Goal: Task Accomplishment & Management: Complete application form

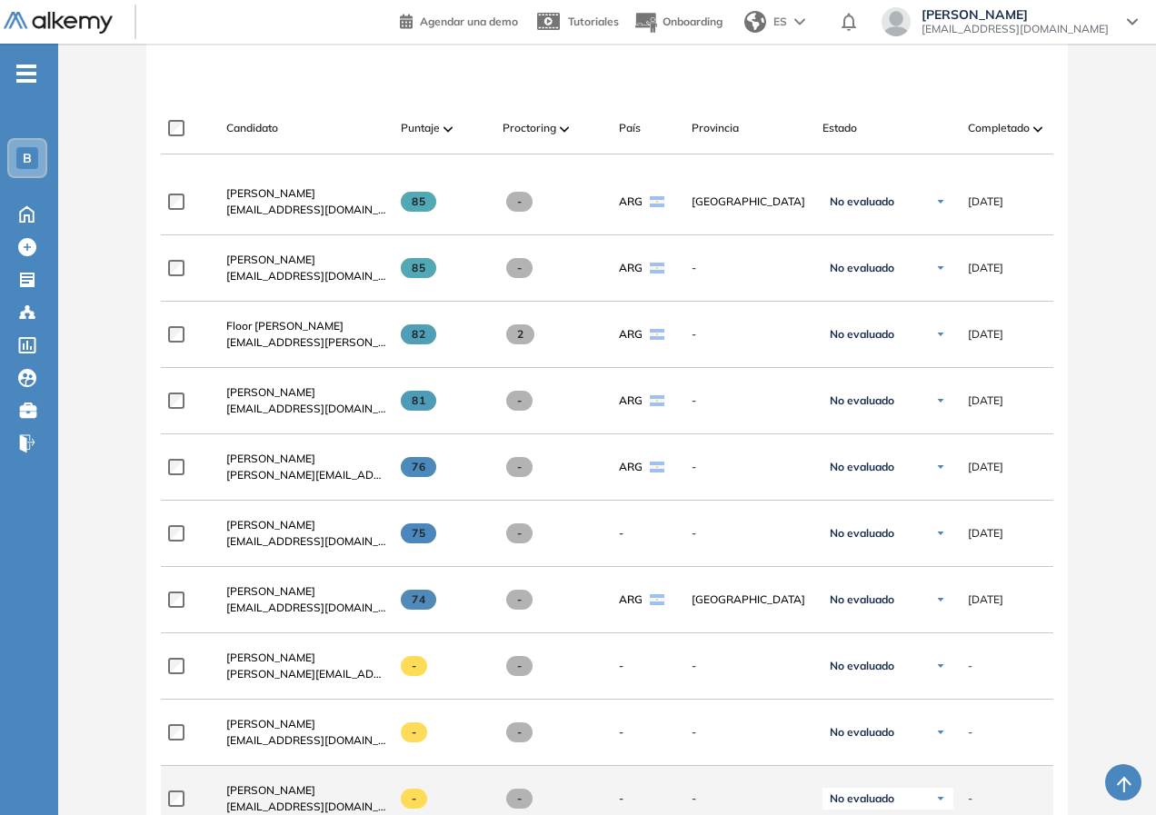
scroll to position [695, 0]
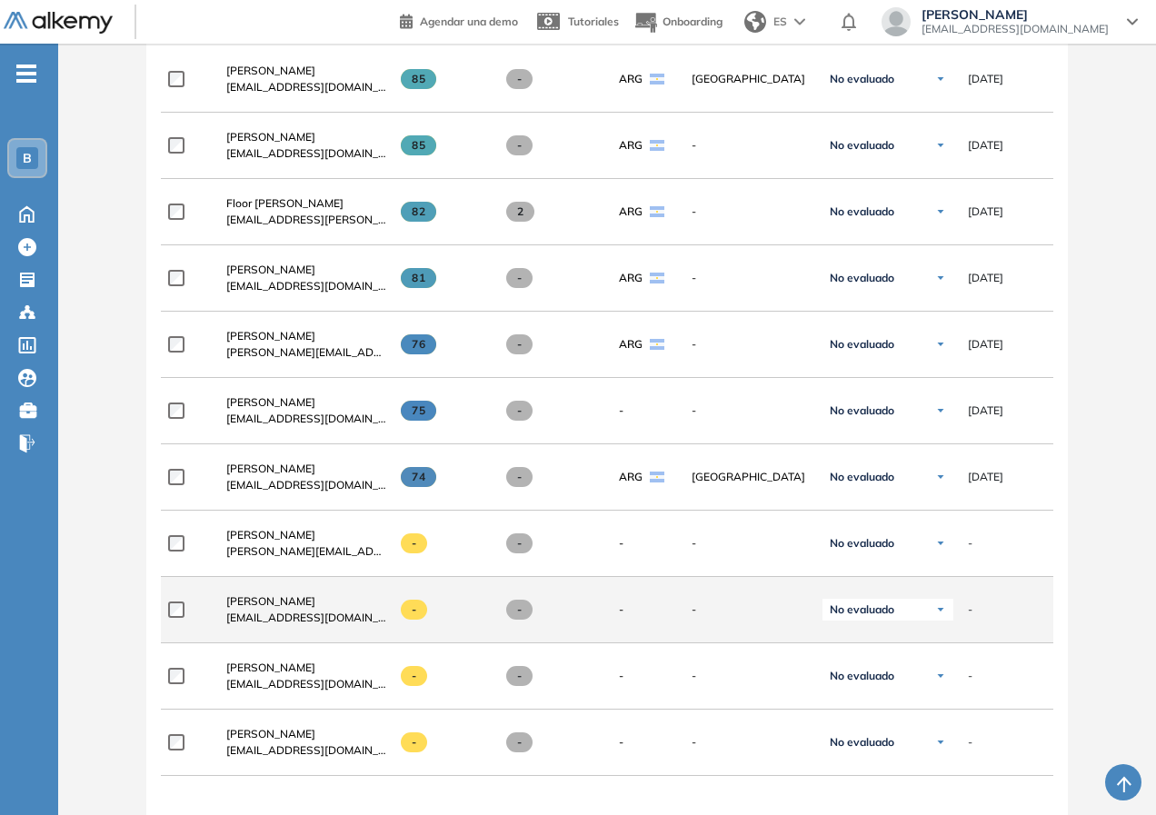
scroll to position [727, 0]
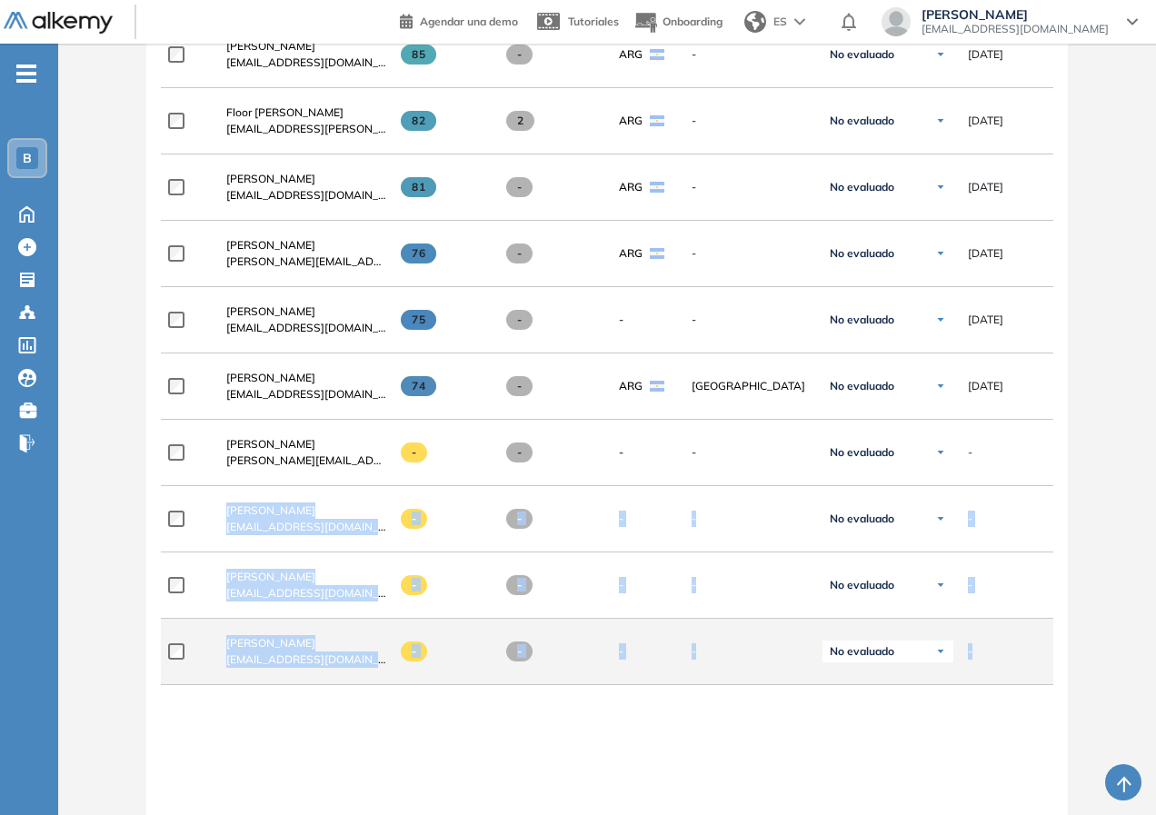
drag, startPoint x: 973, startPoint y: 459, endPoint x: 993, endPoint y: 657, distance: 199.1
click at [993, 657] on div "**********" at bounding box center [606, 472] width 891 height 1035
click at [993, 657] on div "-" at bounding box center [1019, 651] width 102 height 16
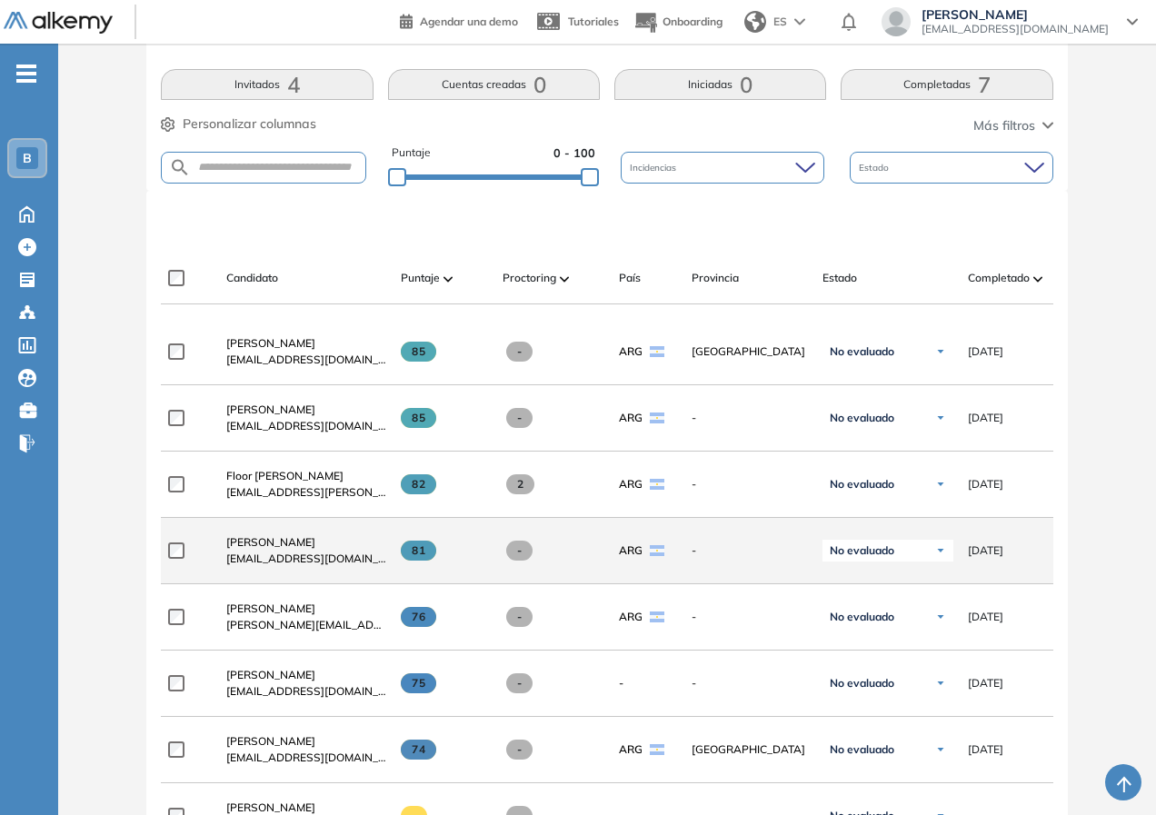
scroll to position [273, 0]
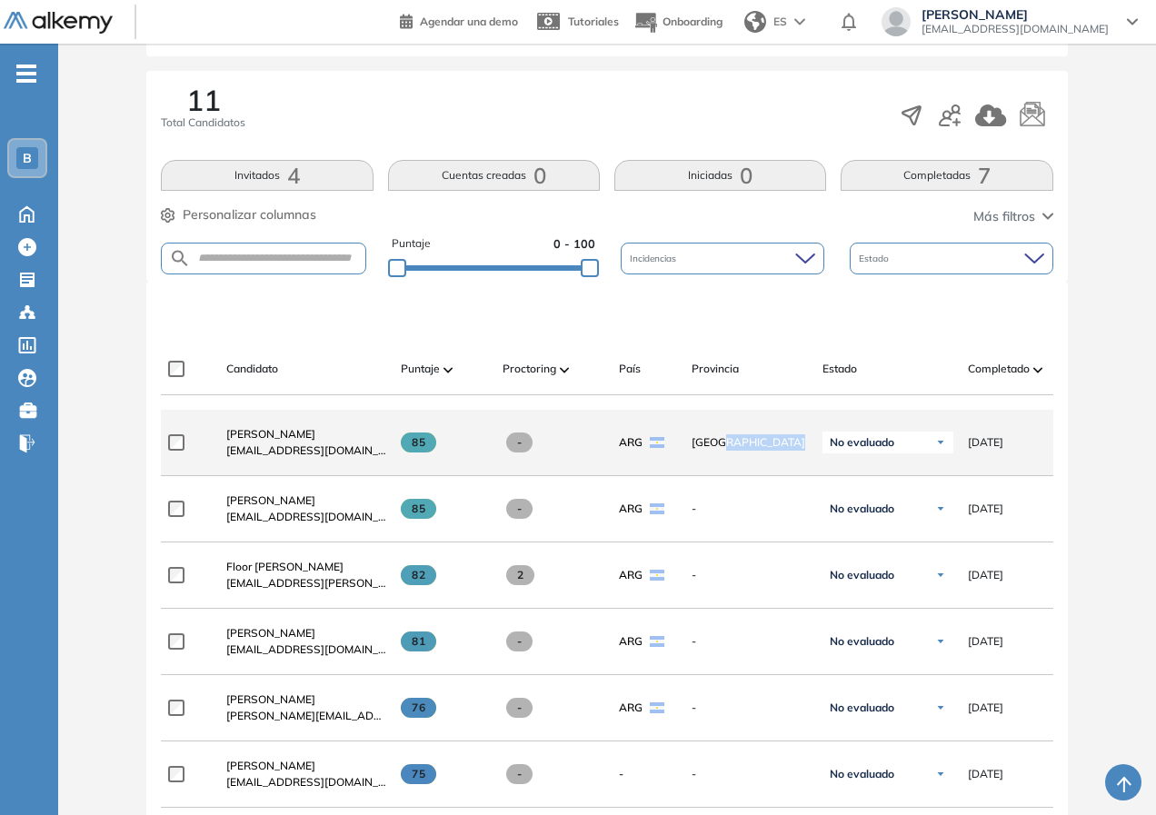
drag, startPoint x: 728, startPoint y: 418, endPoint x: 878, endPoint y: 418, distance: 150.8
click at [878, 418] on div "**********" at bounding box center [833, 443] width 1345 height 66
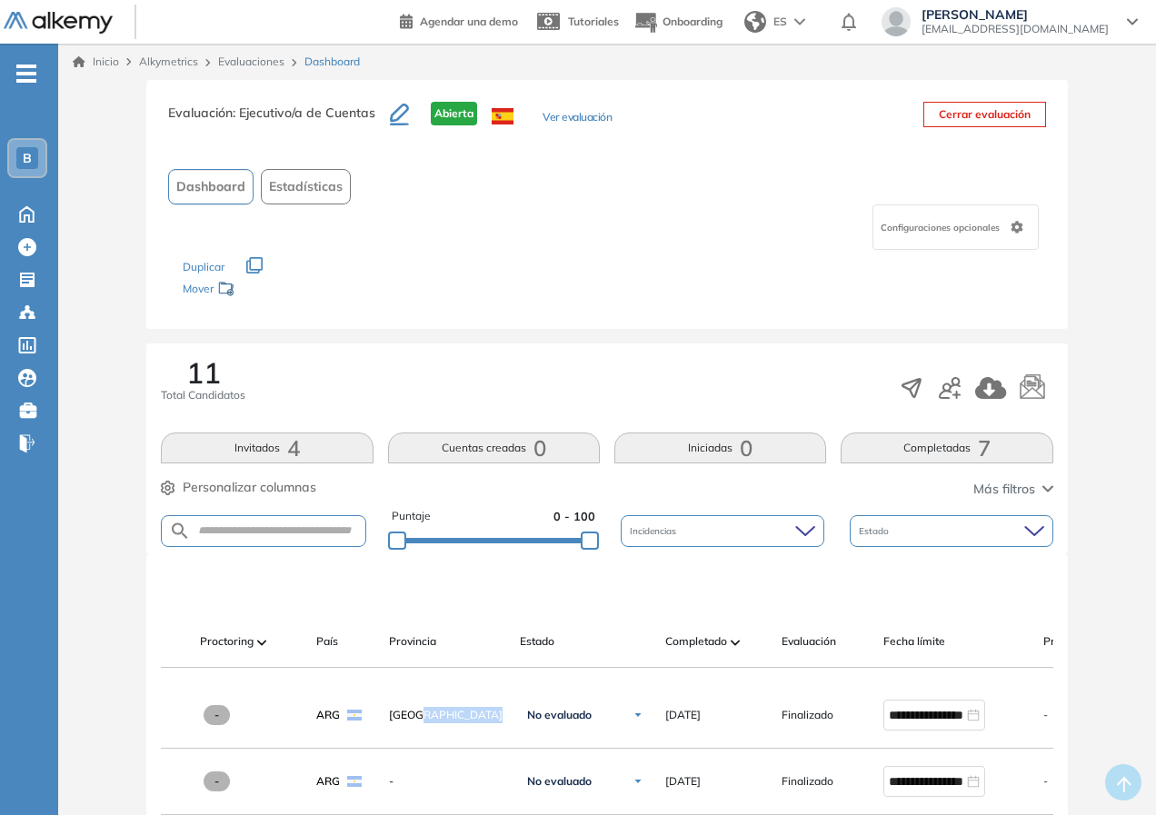
scroll to position [0, 0]
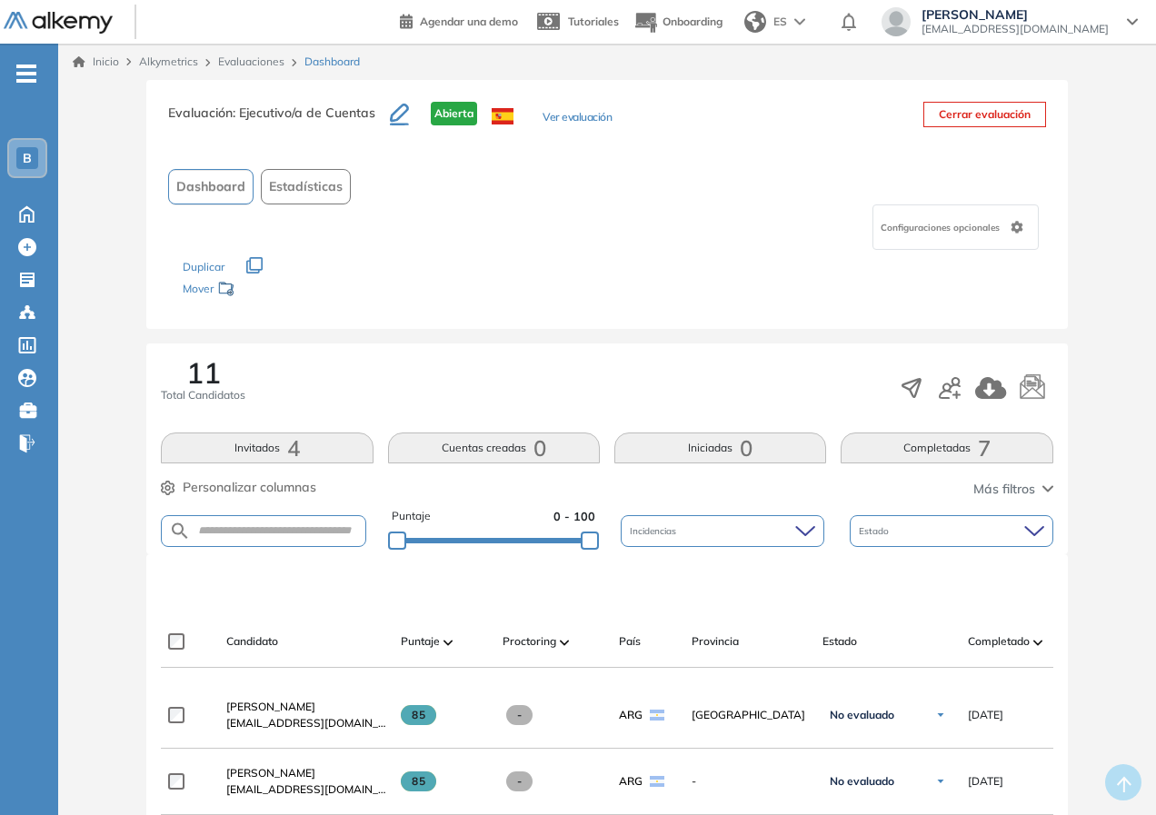
drag, startPoint x: 608, startPoint y: 322, endPoint x: 628, endPoint y: 315, distance: 21.0
click at [609, 322] on div "Evaluación : Ejecutivo/a de Cuentas Abierta Ver evaluación Cerrar evaluación Da…" at bounding box center [606, 204] width 920 height 249
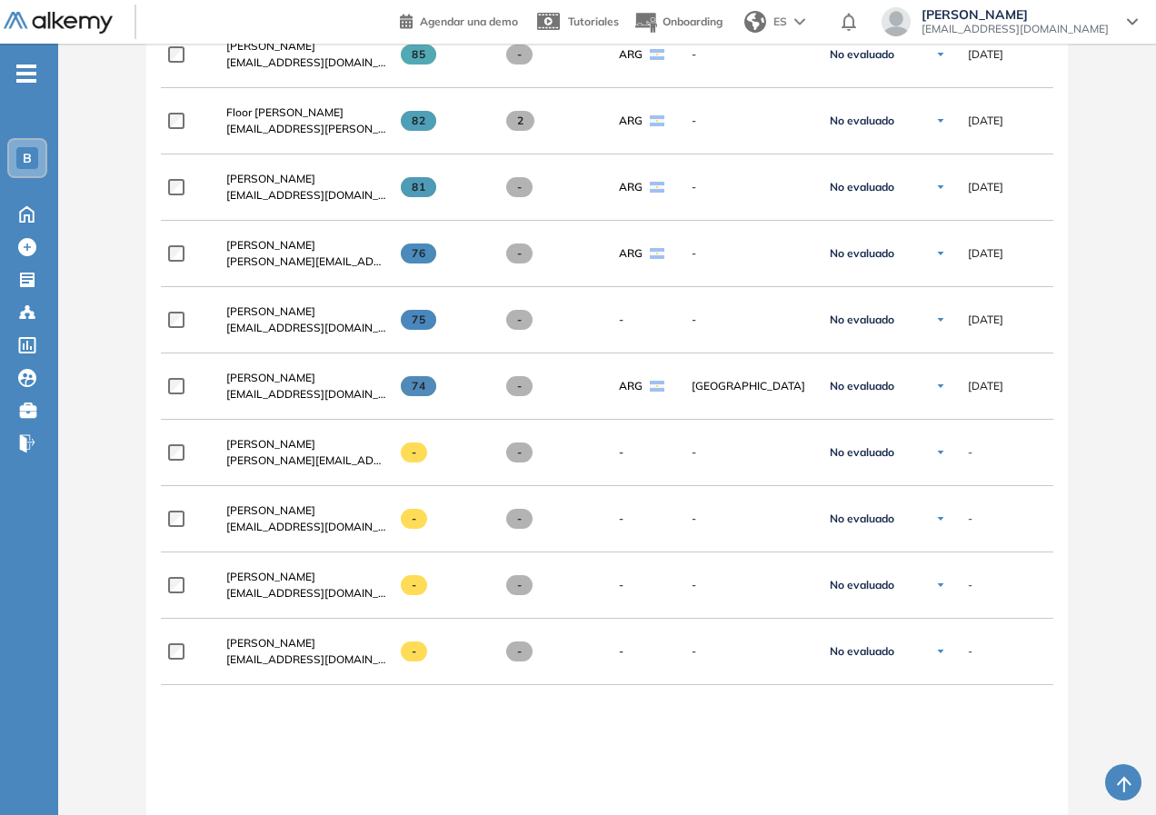
scroll to position [968, 0]
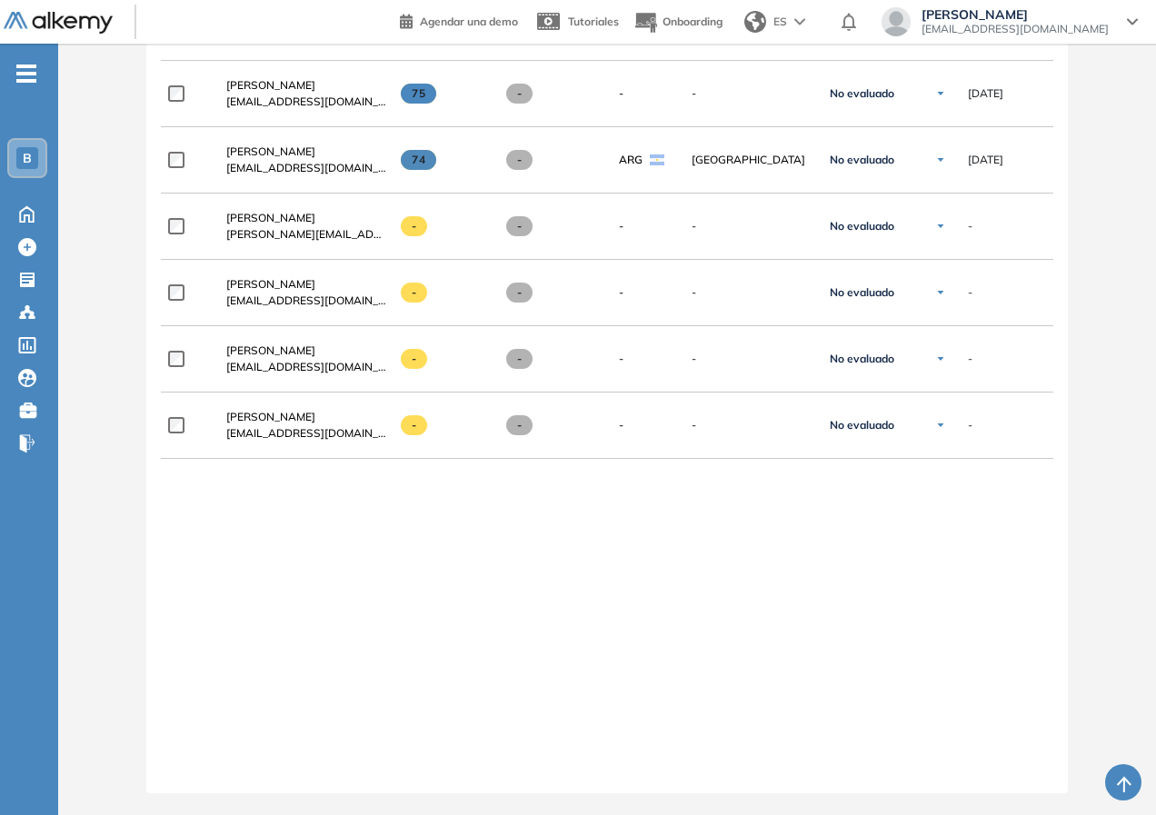
click at [302, 652] on div "**********" at bounding box center [606, 246] width 891 height 1035
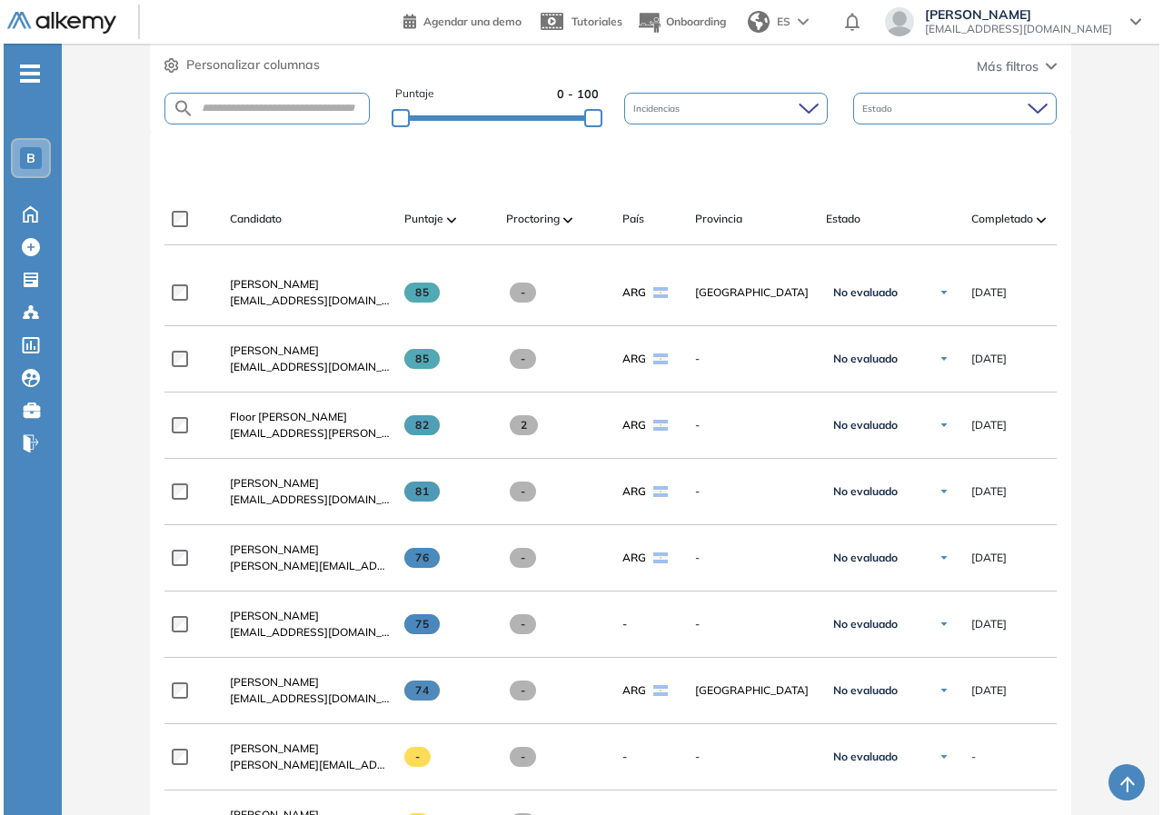
scroll to position [0, 0]
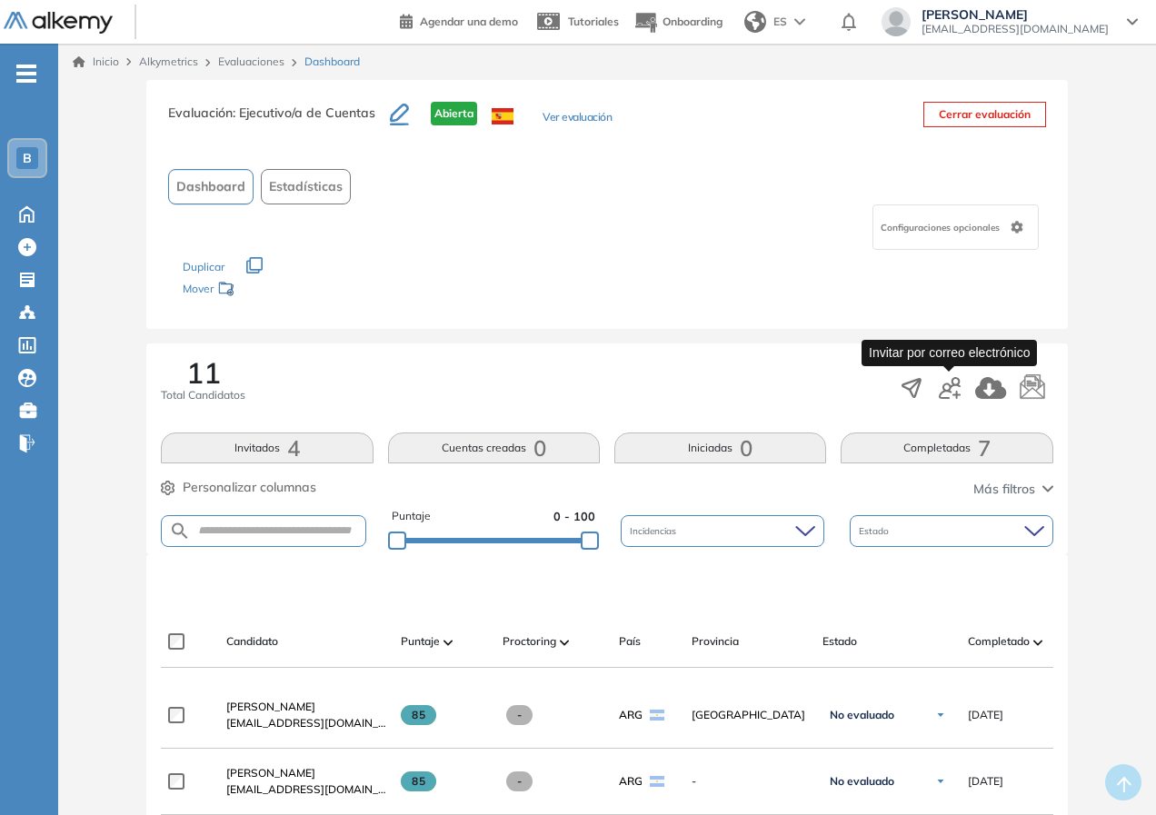
click at [951, 386] on icon "button" at bounding box center [949, 388] width 22 height 22
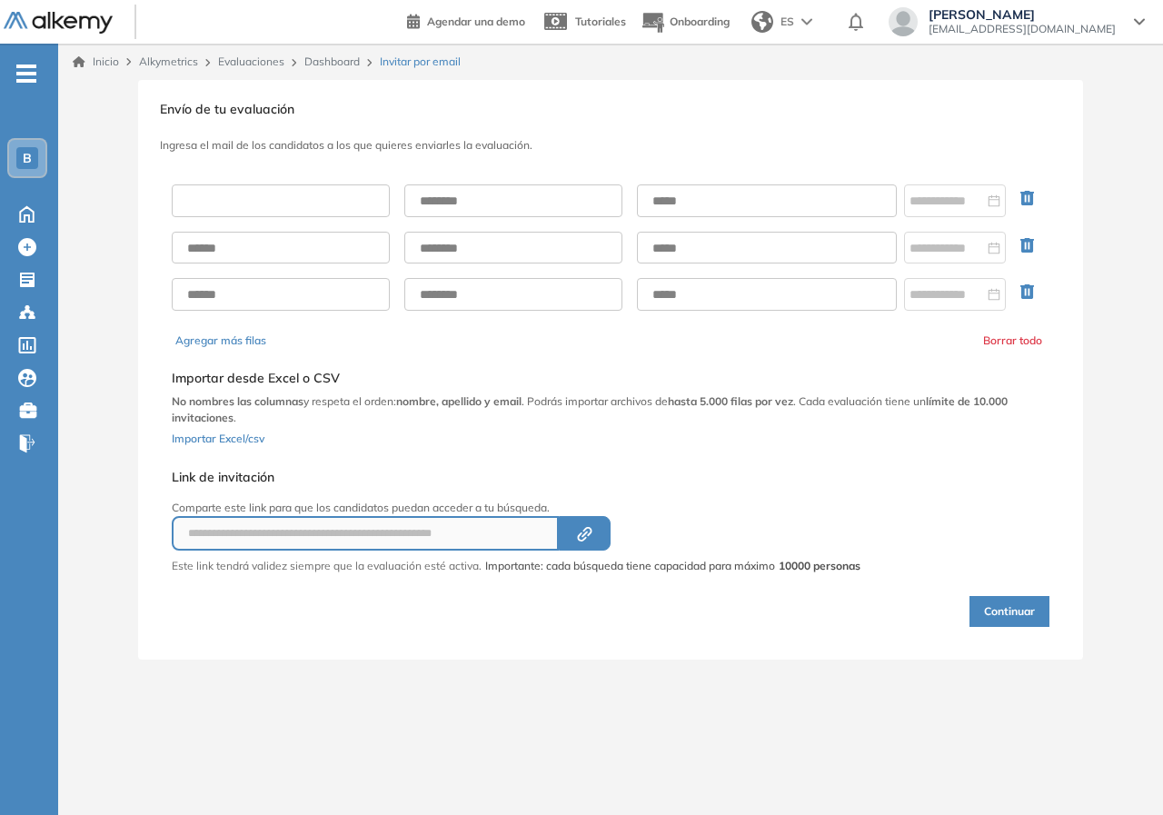
click at [315, 203] on input "text" at bounding box center [281, 200] width 218 height 33
type input "*"
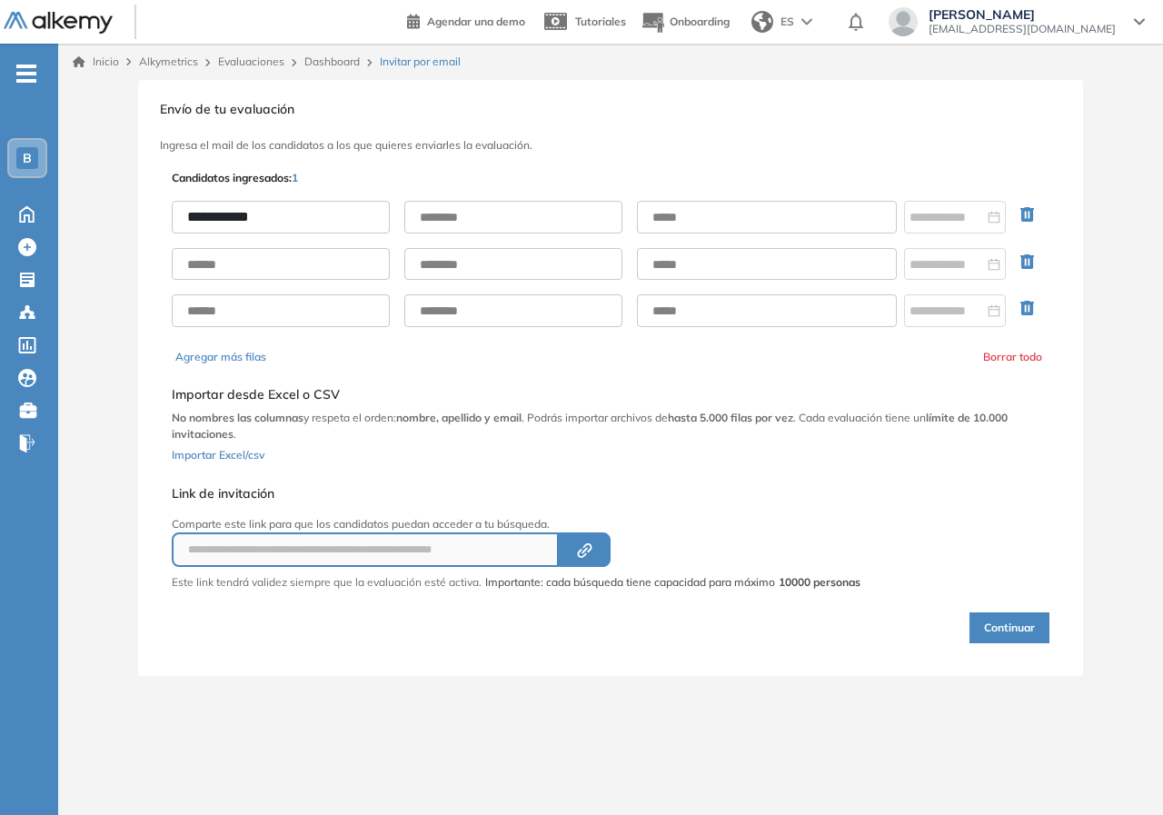
type input "**********"
type input "******"
paste input "**********"
type input "**********"
click at [964, 219] on input at bounding box center [946, 217] width 74 height 20
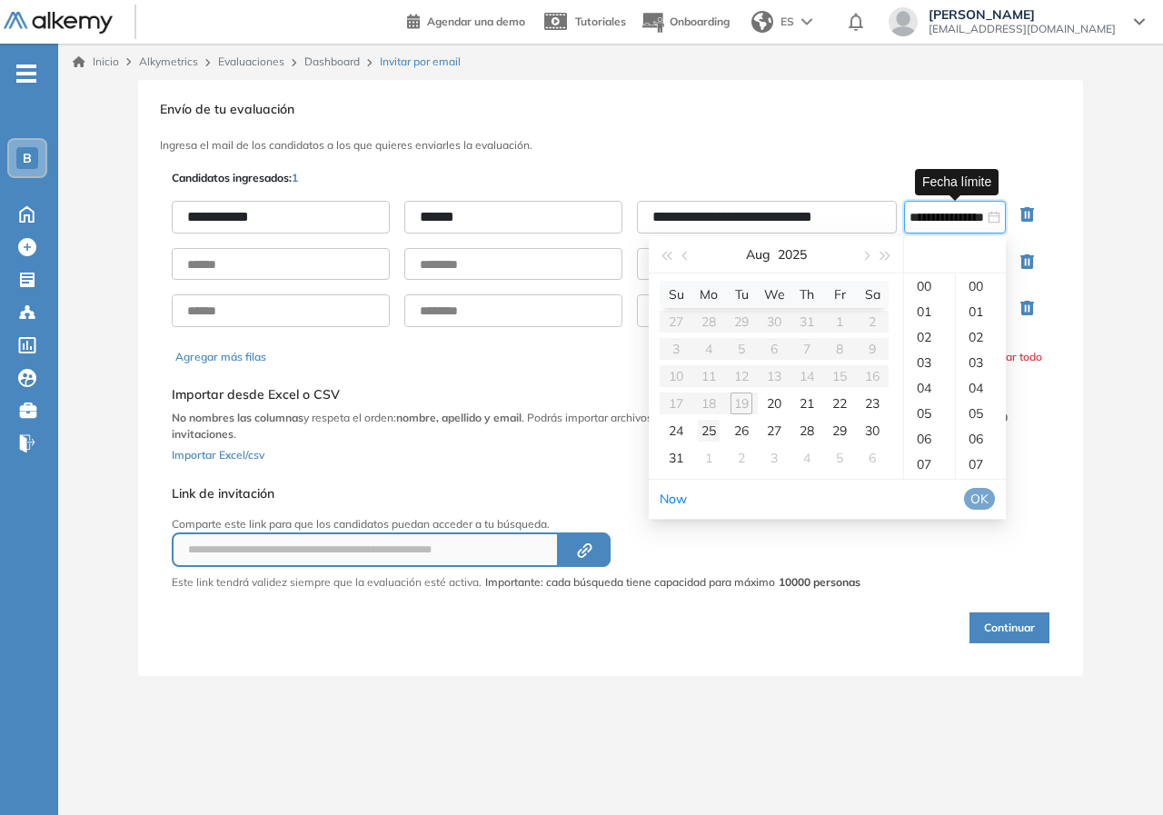
type input "**********"
click at [771, 399] on div "20" at bounding box center [774, 403] width 22 height 22
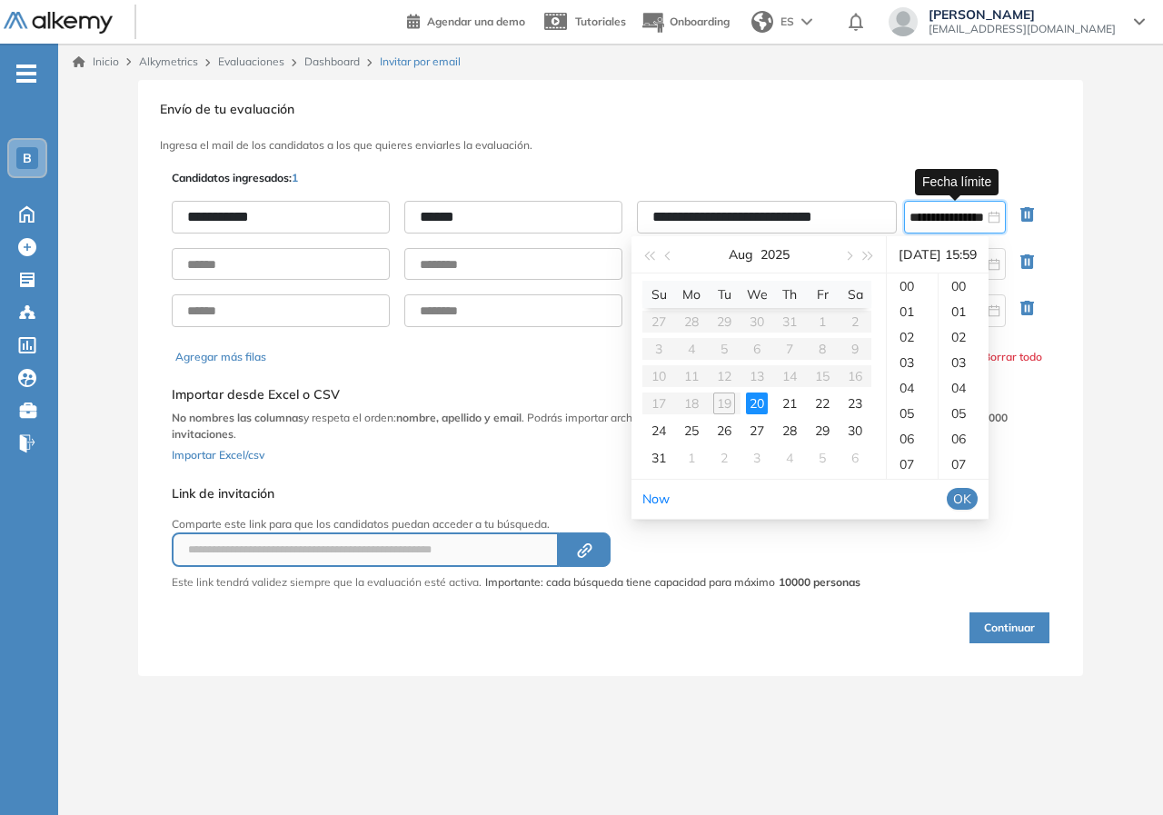
type input "**********"
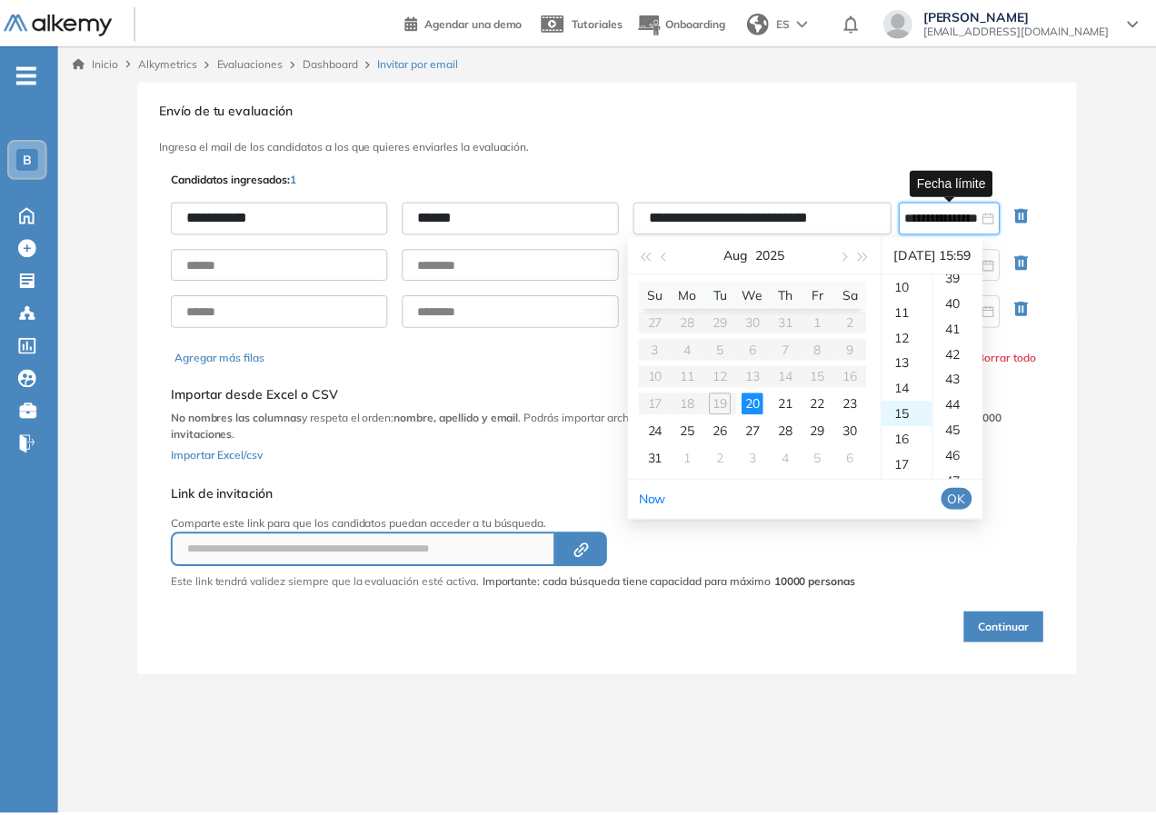
scroll to position [1501, 0]
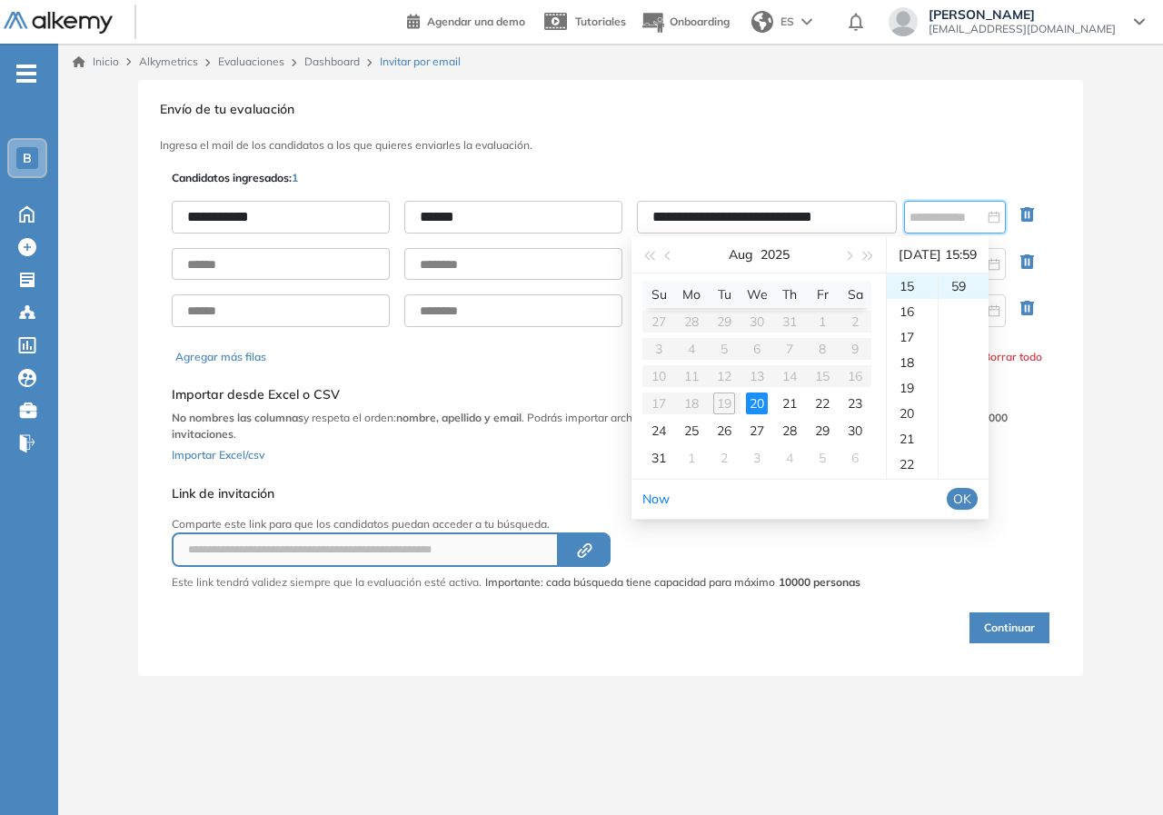
click at [1001, 630] on button "Continuar" at bounding box center [1009, 627] width 80 height 31
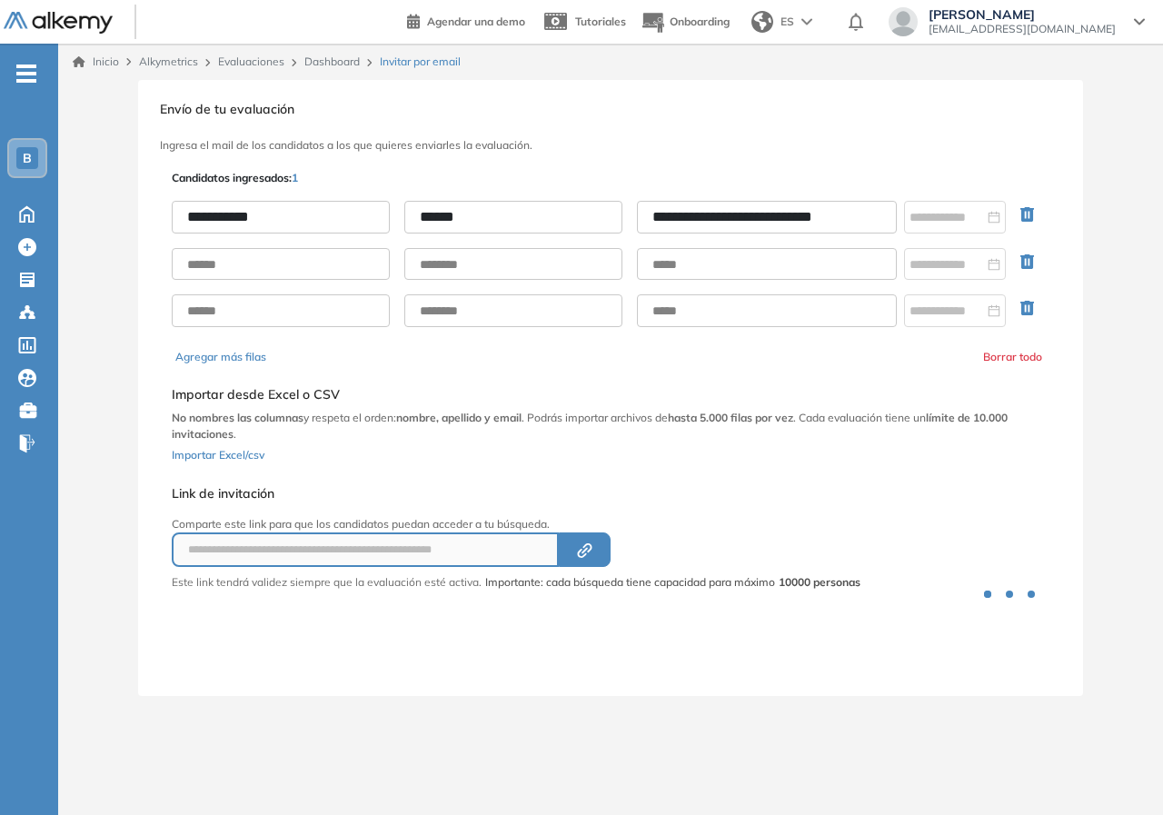
click at [888, 635] on div at bounding box center [611, 626] width 878 height 73
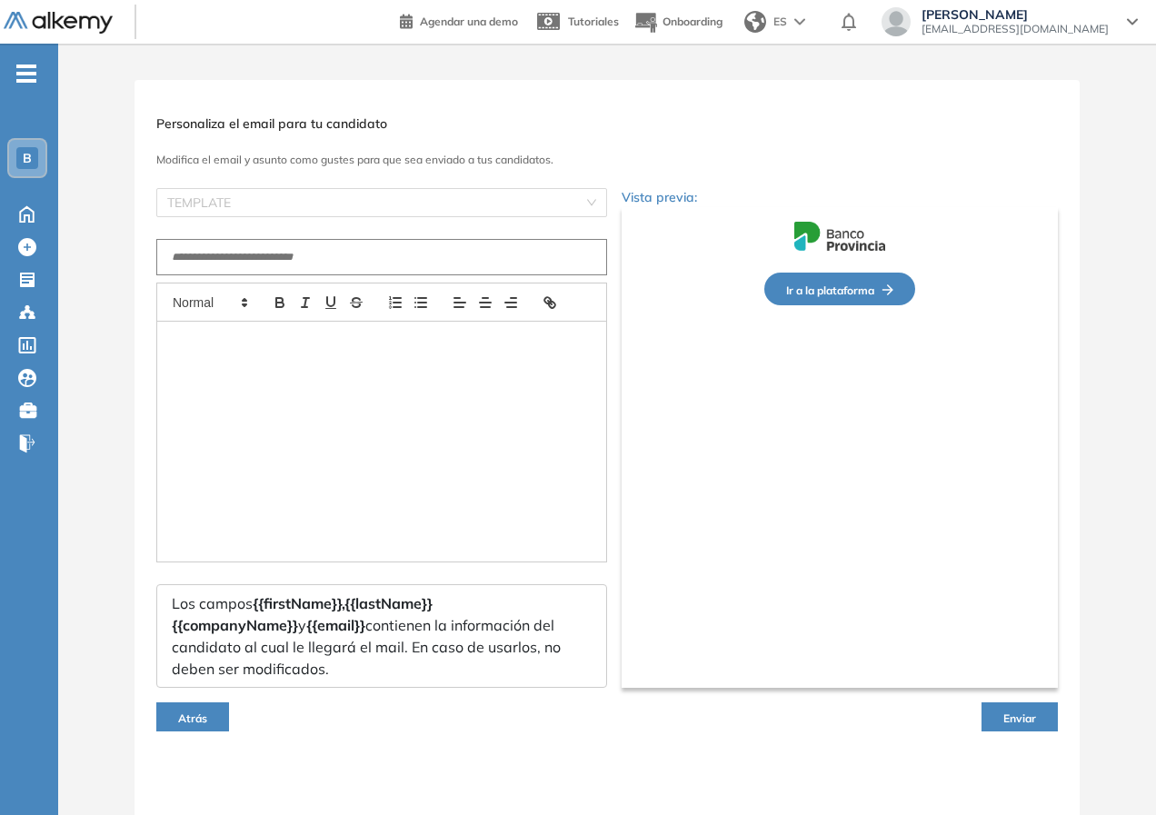
type input "**********"
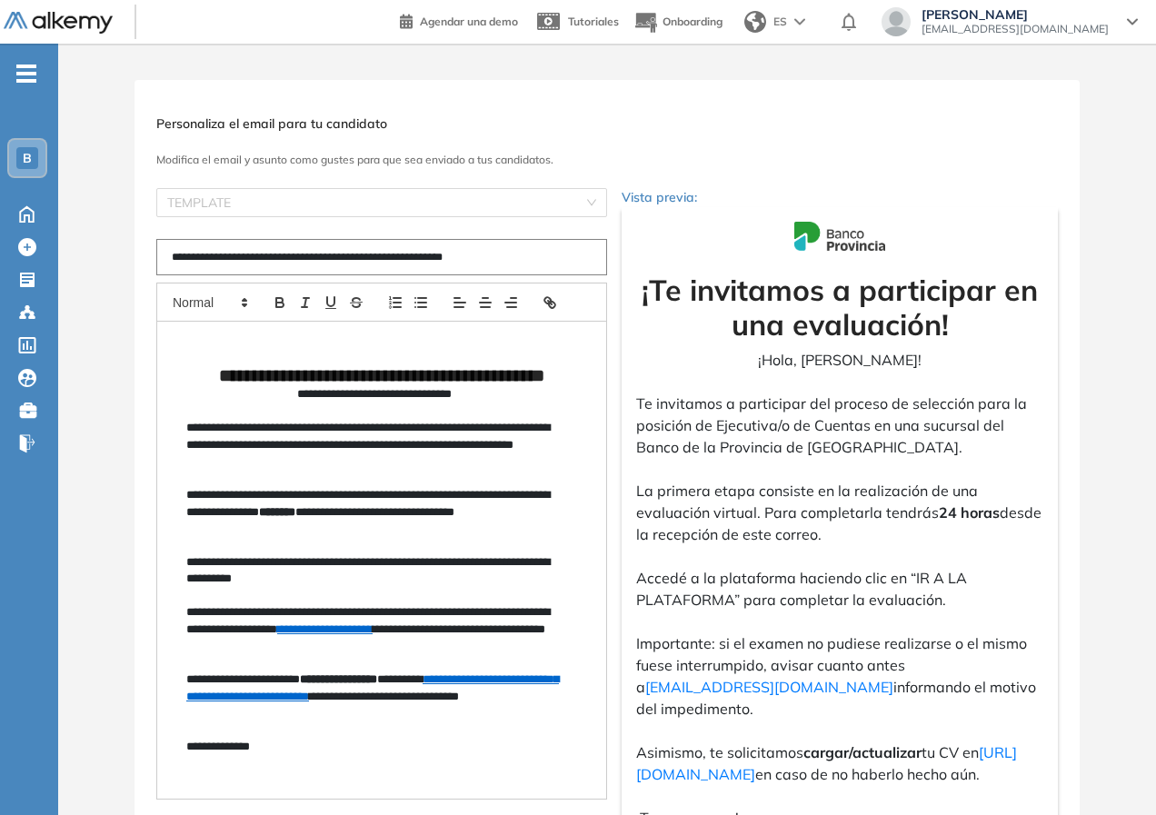
scroll to position [265, 0]
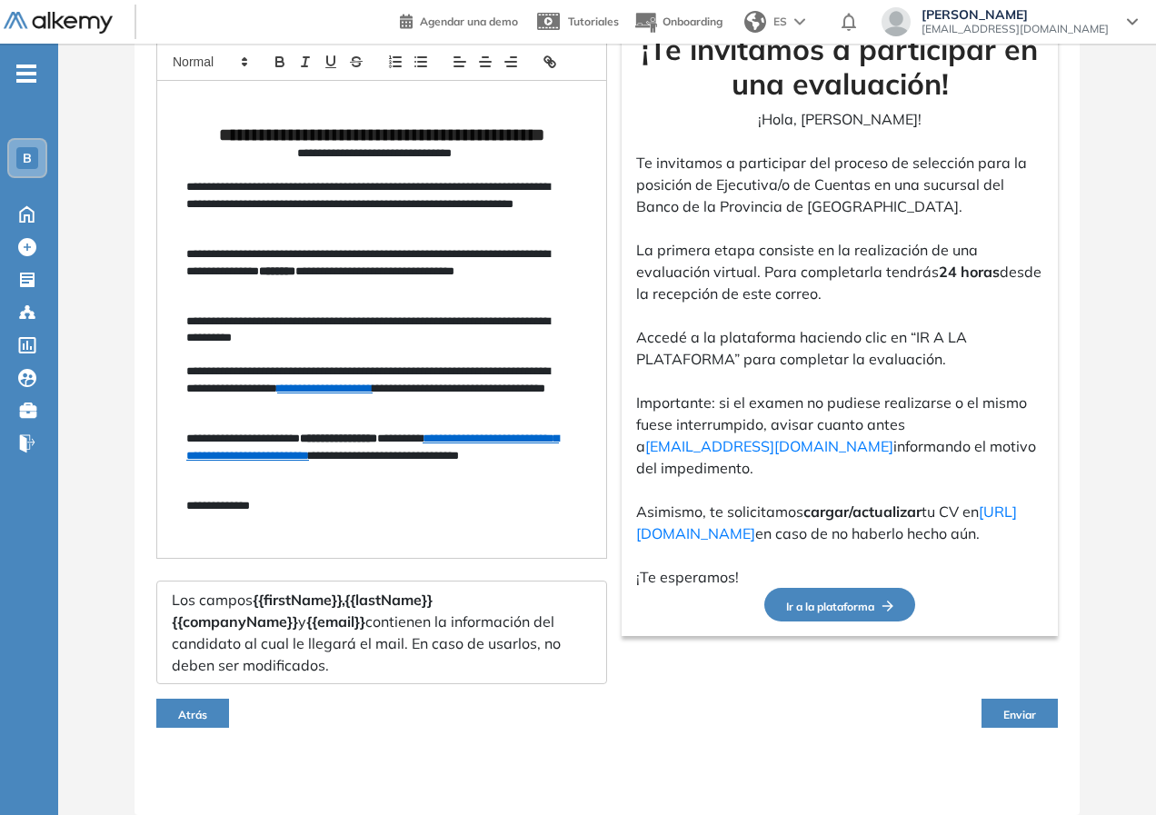
click at [1011, 722] on button "Enviar" at bounding box center [1019, 713] width 76 height 29
click at [1016, 710] on span "Enviar" at bounding box center [1019, 715] width 33 height 14
drag, startPoint x: 610, startPoint y: 702, endPoint x: 611, endPoint y: 722, distance: 20.1
click at [610, 703] on div "Atrás Enviar" at bounding box center [606, 713] width 901 height 58
drag, startPoint x: 1007, startPoint y: 725, endPoint x: 1020, endPoint y: 714, distance: 17.5
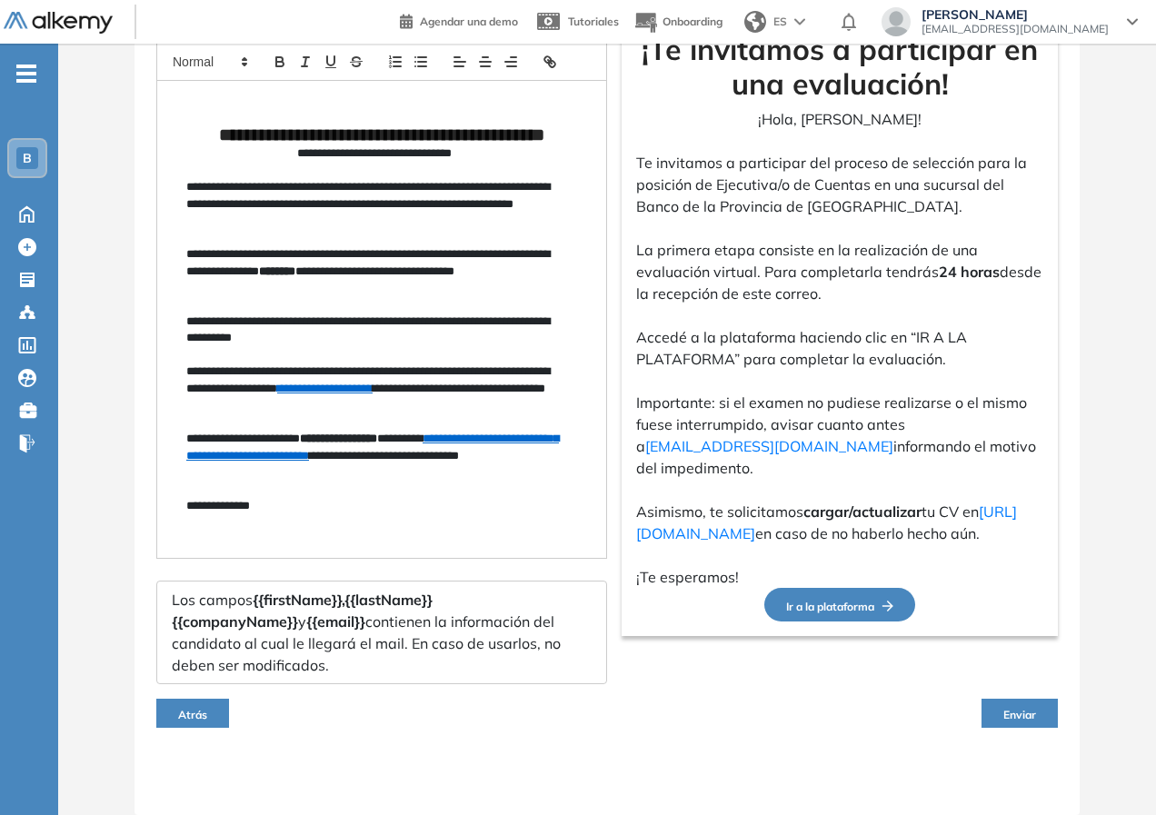
click at [1007, 724] on button "Enviar" at bounding box center [1019, 713] width 76 height 29
click at [1021, 711] on span "Enviar" at bounding box center [1019, 715] width 33 height 14
click at [1018, 710] on span "Enviar" at bounding box center [1019, 715] width 33 height 14
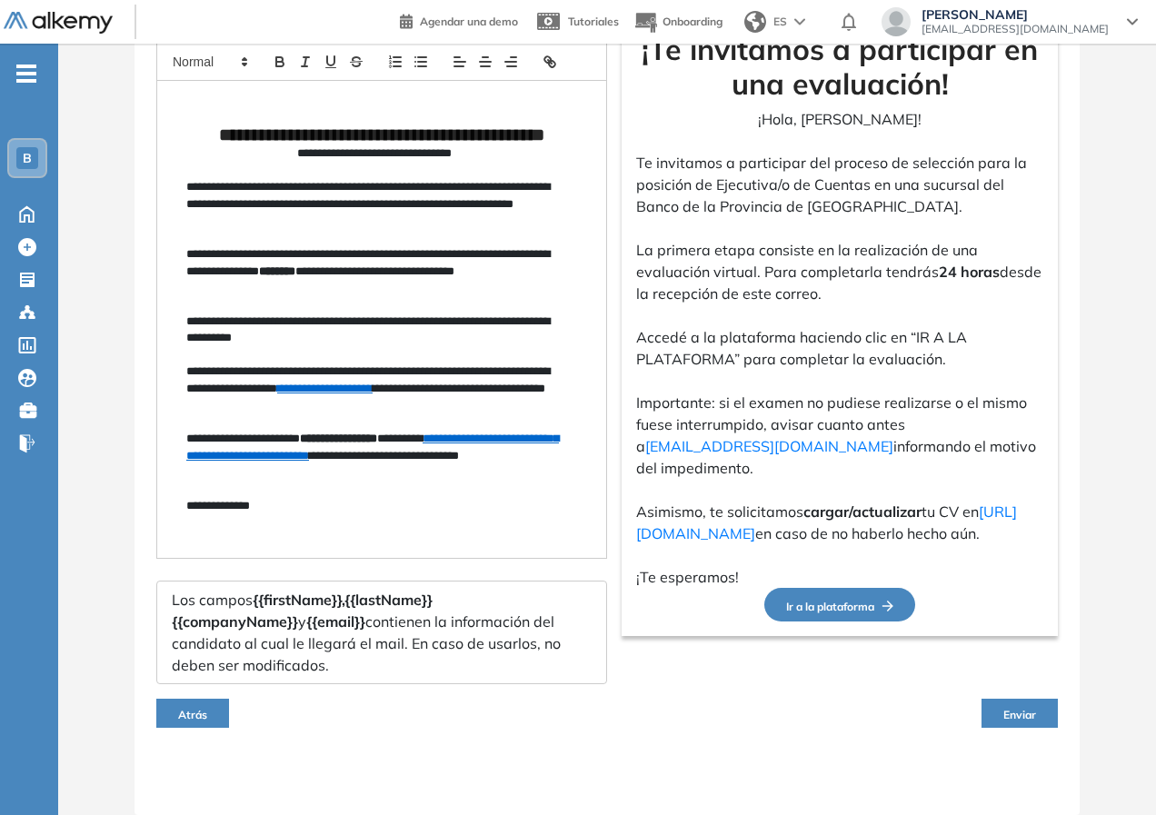
click at [736, 720] on div "Atrás Enviar" at bounding box center [606, 713] width 901 height 58
click at [1043, 713] on button "Enviar" at bounding box center [1019, 713] width 76 height 29
drag, startPoint x: 1035, startPoint y: 714, endPoint x: 719, endPoint y: 800, distance: 327.7
click at [1034, 714] on span "Enviar" at bounding box center [1019, 715] width 33 height 14
click at [1022, 715] on span "Enviar" at bounding box center [1019, 715] width 33 height 14
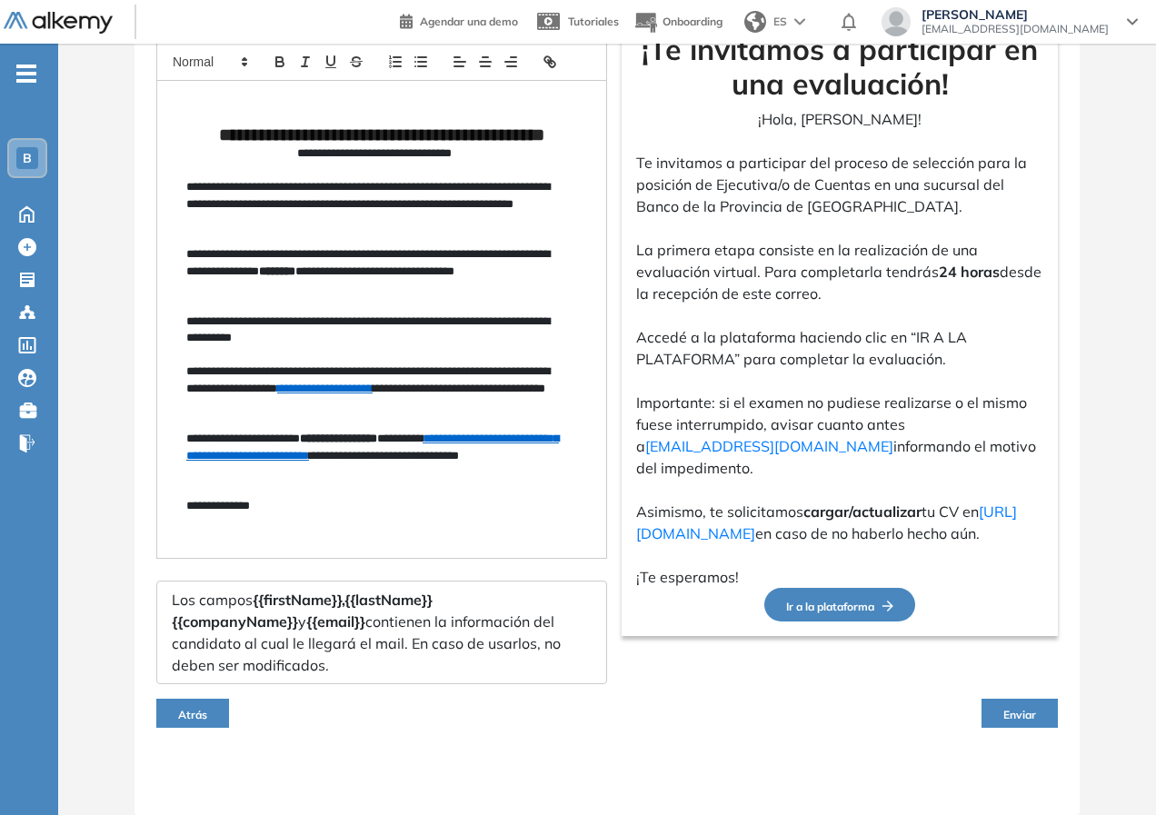
click at [1020, 712] on span "Enviar" at bounding box center [1019, 715] width 33 height 14
click at [872, 727] on div "Atrás Enviar" at bounding box center [606, 713] width 901 height 58
click at [983, 710] on button "Enviar" at bounding box center [1019, 713] width 76 height 29
click at [1011, 714] on span "Enviar" at bounding box center [1019, 715] width 33 height 14
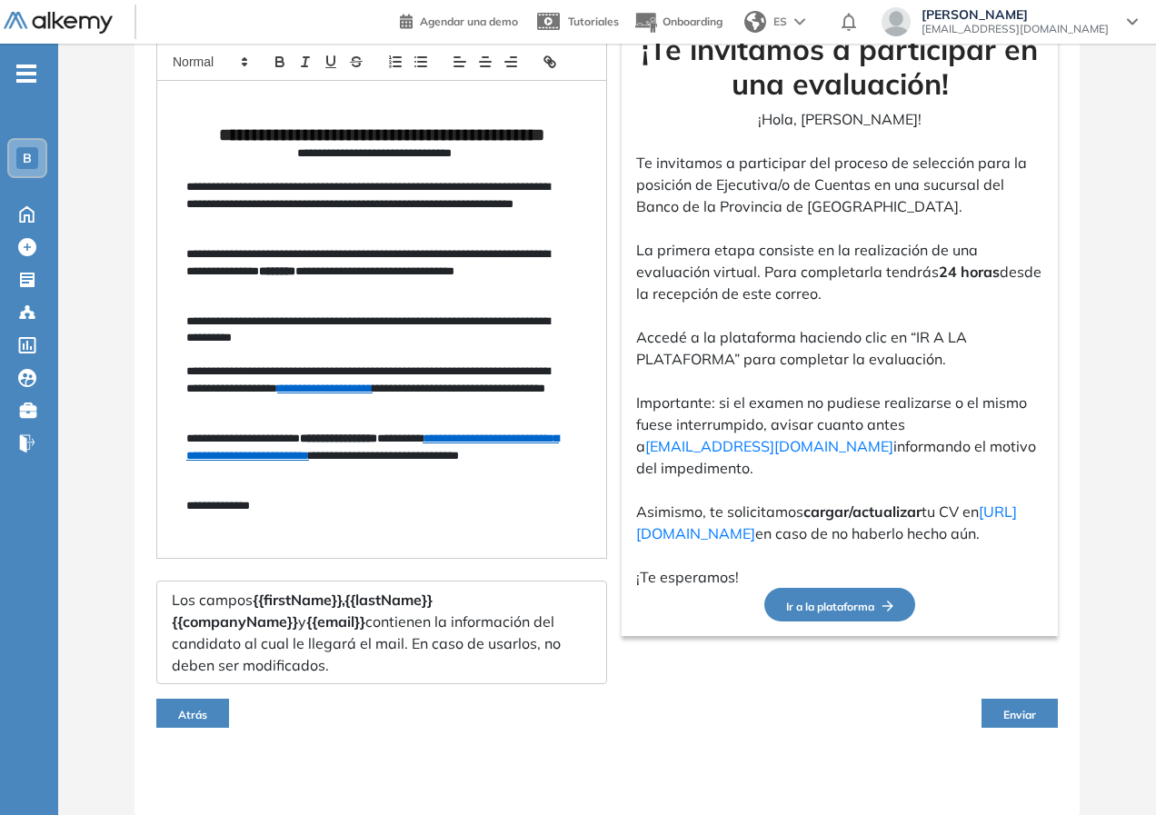
drag, startPoint x: 1011, startPoint y: 714, endPoint x: 1042, endPoint y: 723, distance: 32.2
click at [1014, 715] on span "Enviar" at bounding box center [1019, 715] width 33 height 14
drag, startPoint x: 1042, startPoint y: 723, endPoint x: 908, endPoint y: 739, distance: 134.4
click at [1042, 724] on button "Enviar" at bounding box center [1019, 713] width 76 height 29
click at [417, 519] on div "**********" at bounding box center [381, 319] width 449 height 477
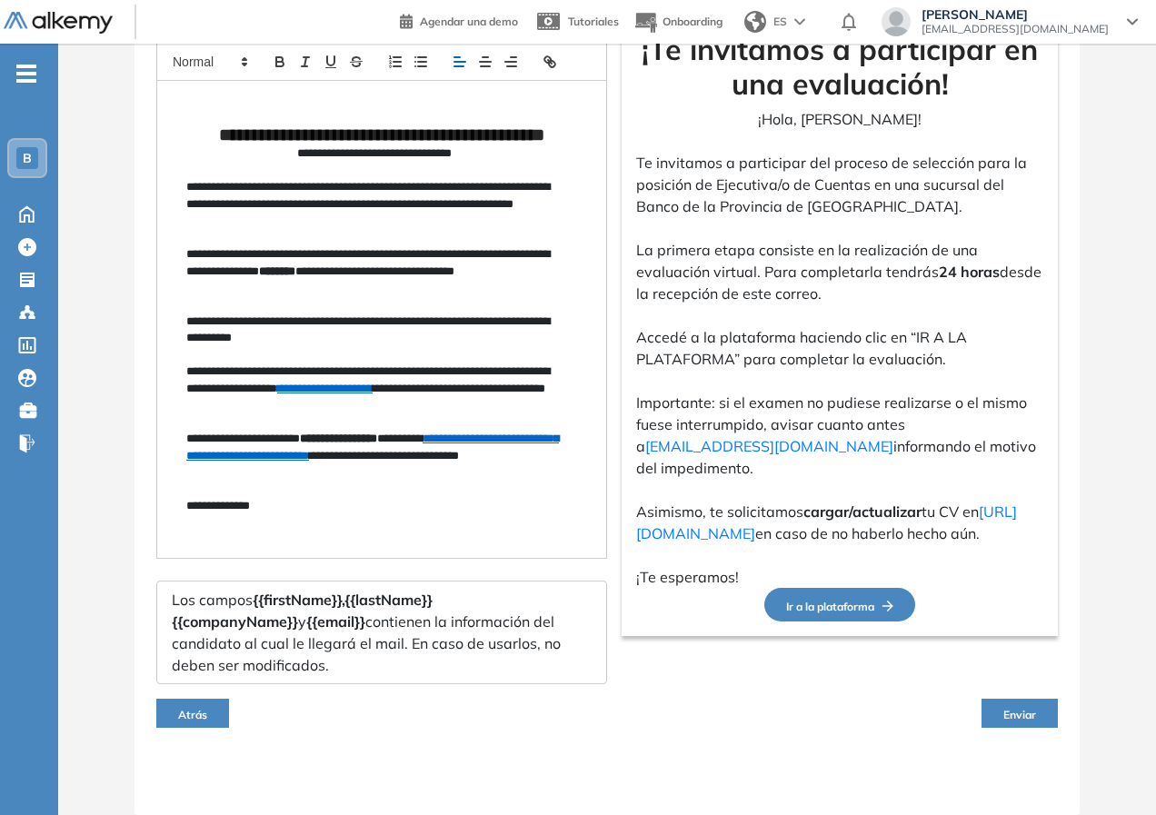
click at [842, 370] on p at bounding box center [839, 381] width 407 height 22
click at [838, 392] on p "Importante: si el examen no pudiese realizarse o el mismo fuese interrumpido, a…" at bounding box center [839, 435] width 407 height 87
click at [822, 394] on p "Importante: si el examen no pudiese realizarse o el mismo fuese interrumpido, a…" at bounding box center [839, 435] width 407 height 87
drag, startPoint x: 506, startPoint y: 511, endPoint x: 502, endPoint y: 492, distance: 19.4
click at [506, 510] on p "**********" at bounding box center [374, 506] width 376 height 16
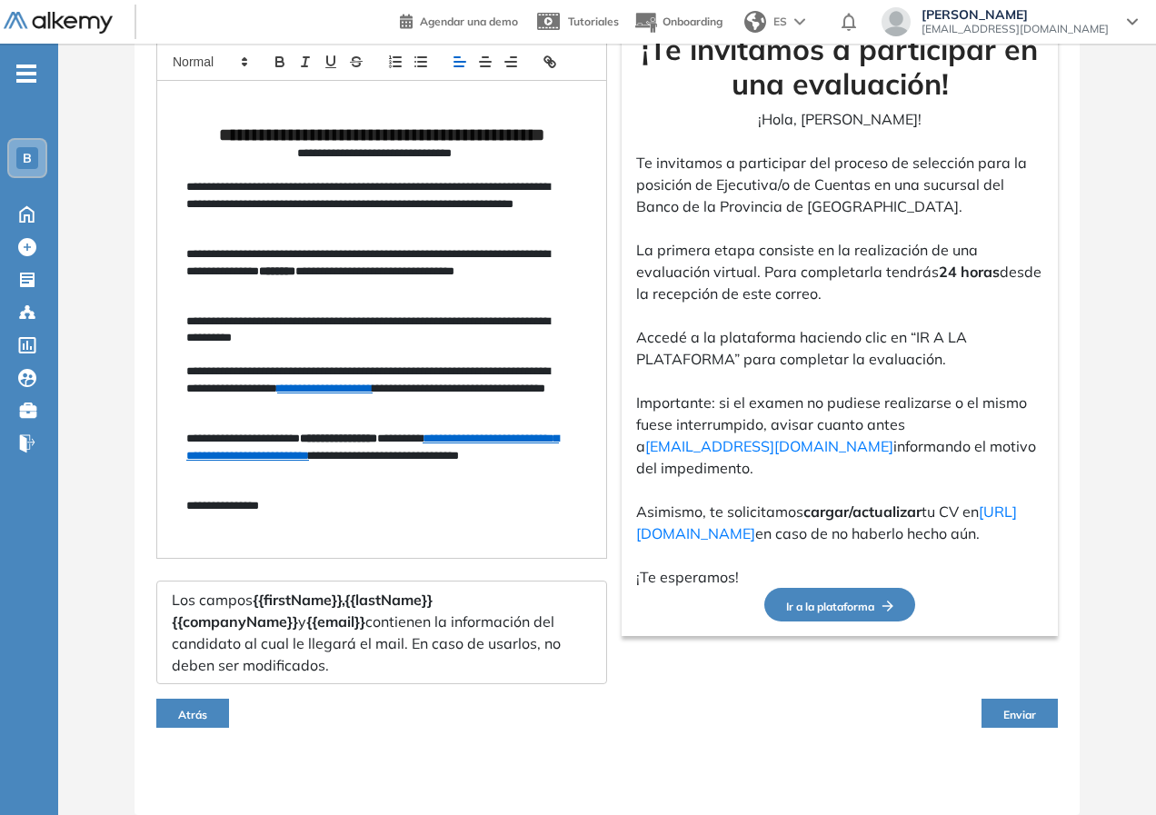
click at [373, 531] on div "**********" at bounding box center [381, 319] width 449 height 477
click at [304, 704] on div "Atrás Enviar" at bounding box center [606, 713] width 901 height 58
click at [304, 702] on div "Atrás Enviar" at bounding box center [606, 713] width 901 height 58
drag, startPoint x: 304, startPoint y: 702, endPoint x: 865, endPoint y: 709, distance: 560.6
click at [331, 699] on div "Atrás Enviar" at bounding box center [606, 713] width 901 height 58
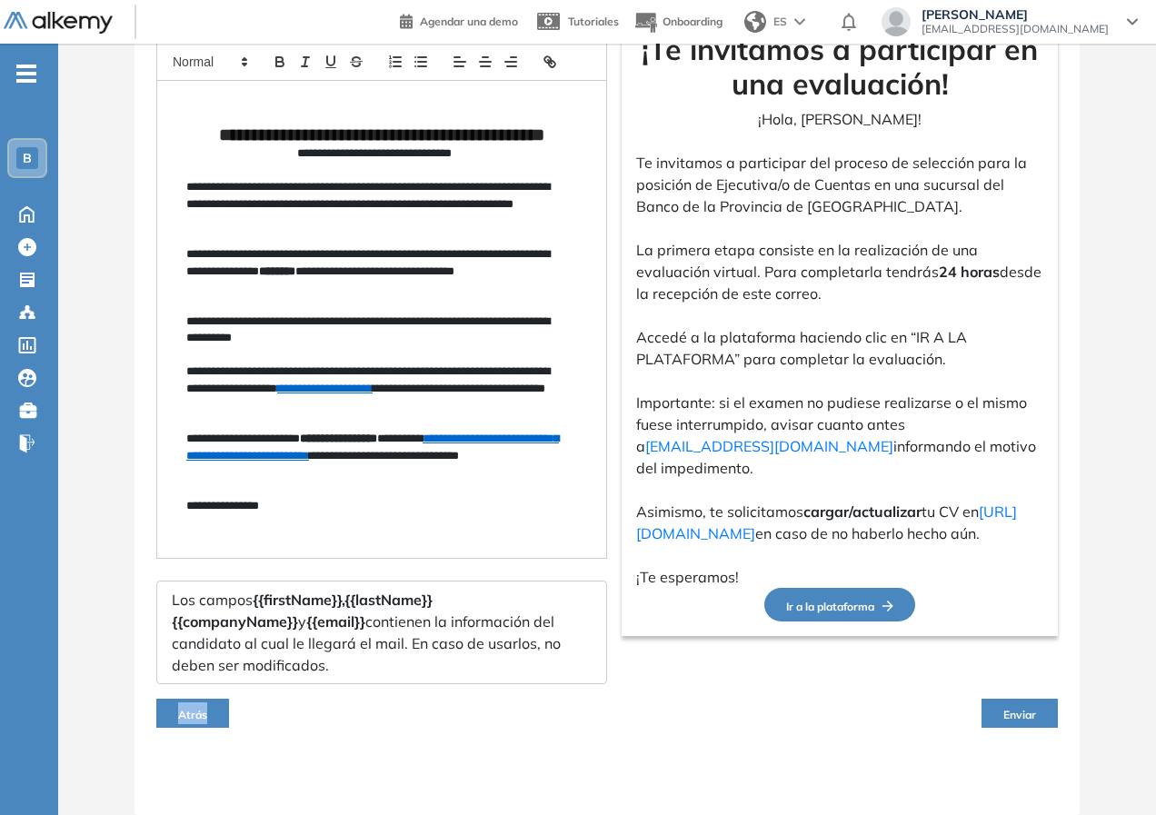
drag, startPoint x: 1014, startPoint y: 699, endPoint x: 1018, endPoint y: 708, distance: 10.2
click at [1015, 701] on button "Enviar" at bounding box center [1019, 713] width 76 height 29
click at [1022, 717] on span "Enviar" at bounding box center [1019, 715] width 33 height 14
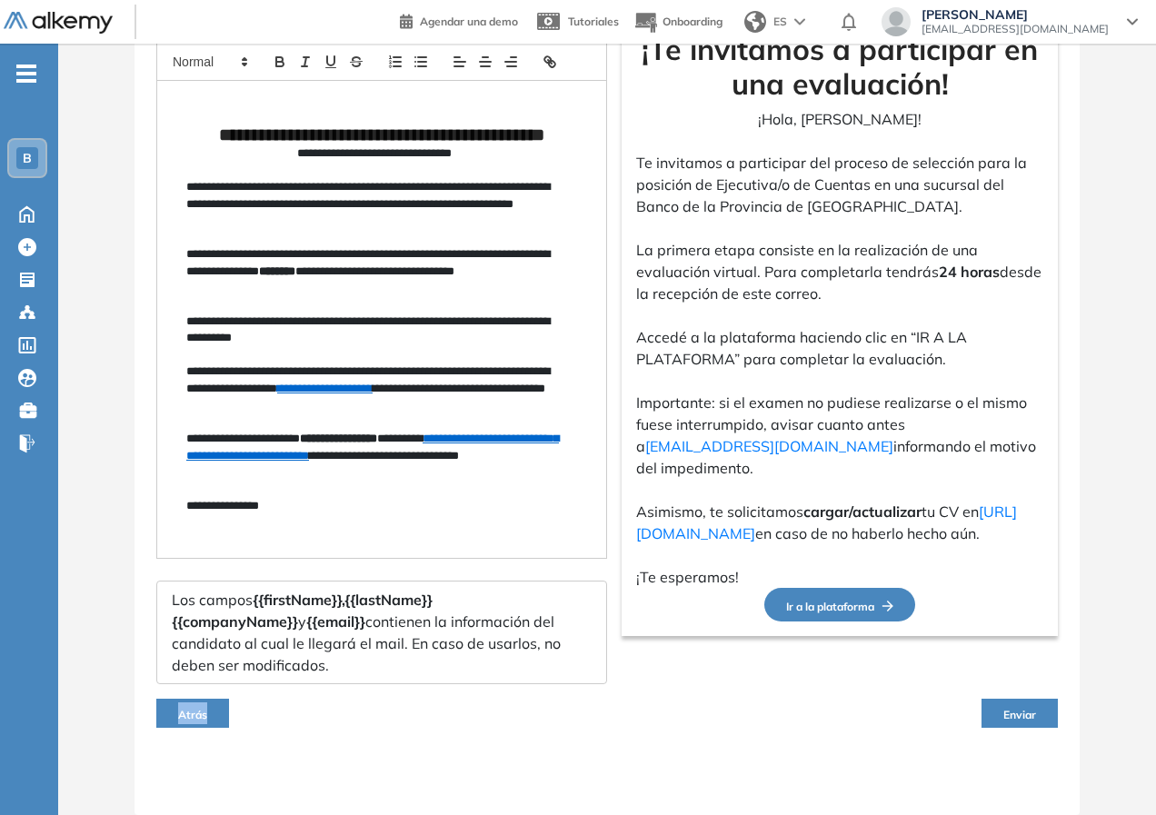
click at [1022, 717] on span "Enviar" at bounding box center [1019, 715] width 33 height 14
click at [1018, 718] on span "Enviar" at bounding box center [1019, 715] width 33 height 14
drag, startPoint x: 1018, startPoint y: 718, endPoint x: 959, endPoint y: 724, distance: 59.4
click at [986, 724] on button "Enviar" at bounding box center [1019, 713] width 76 height 29
click at [863, 719] on div "Atrás Enviar" at bounding box center [606, 713] width 901 height 58
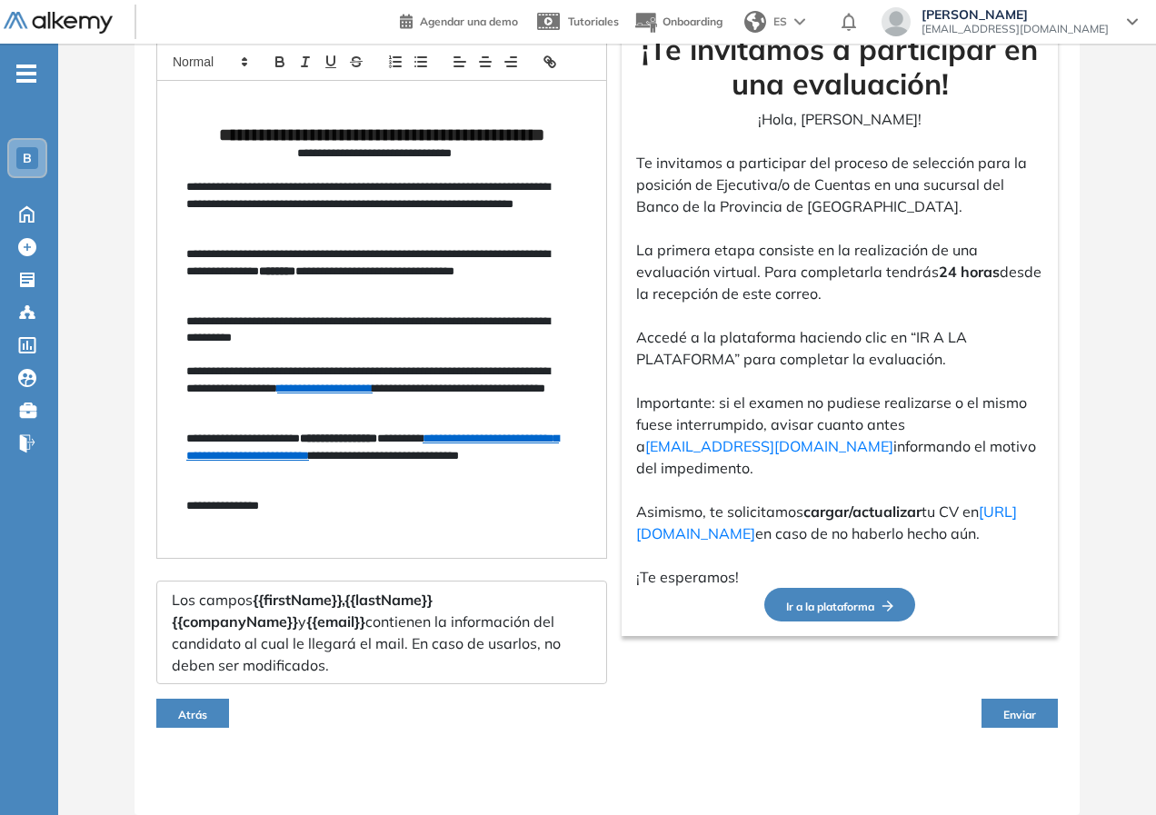
click at [1032, 714] on span "Enviar" at bounding box center [1019, 715] width 33 height 14
click at [1031, 713] on span "Enviar" at bounding box center [1019, 715] width 33 height 14
drag, startPoint x: 1030, startPoint y: 713, endPoint x: 1007, endPoint y: 710, distance: 22.9
click at [1028, 713] on span "Enviar" at bounding box center [1019, 715] width 33 height 14
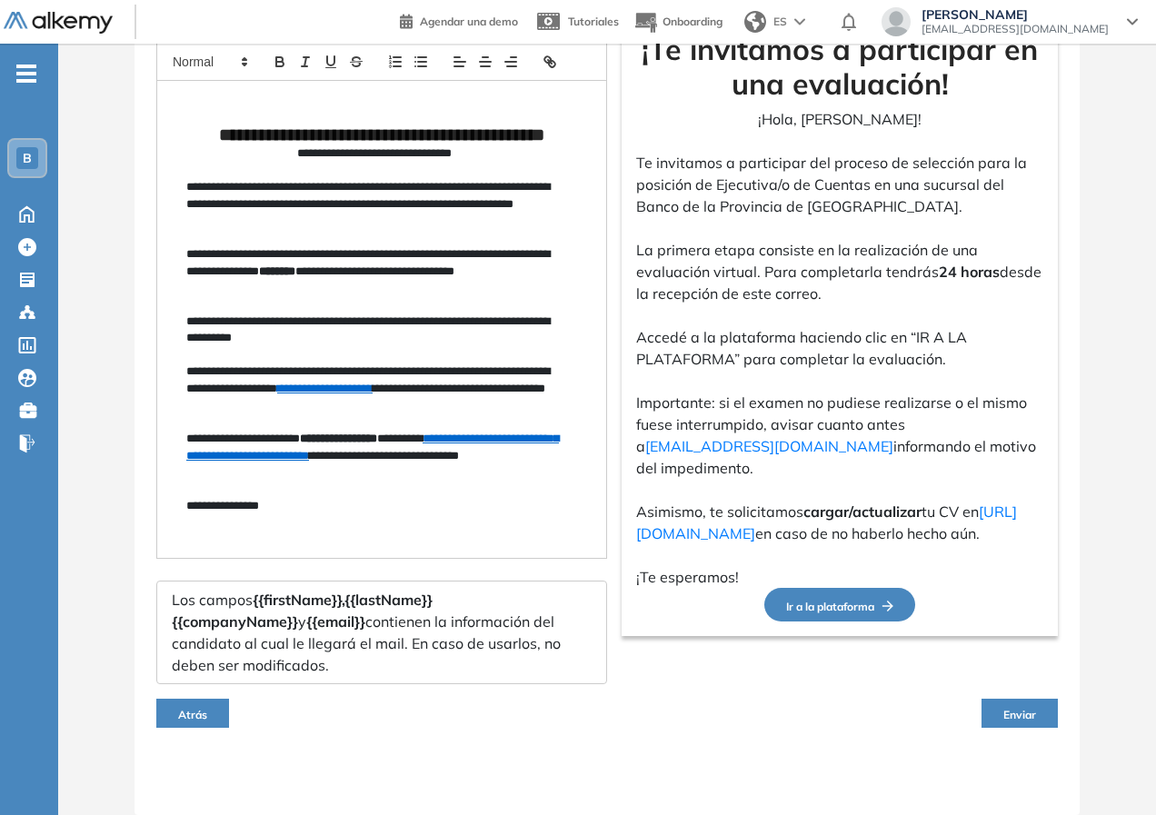
click at [1007, 710] on span "Enviar" at bounding box center [1019, 715] width 33 height 14
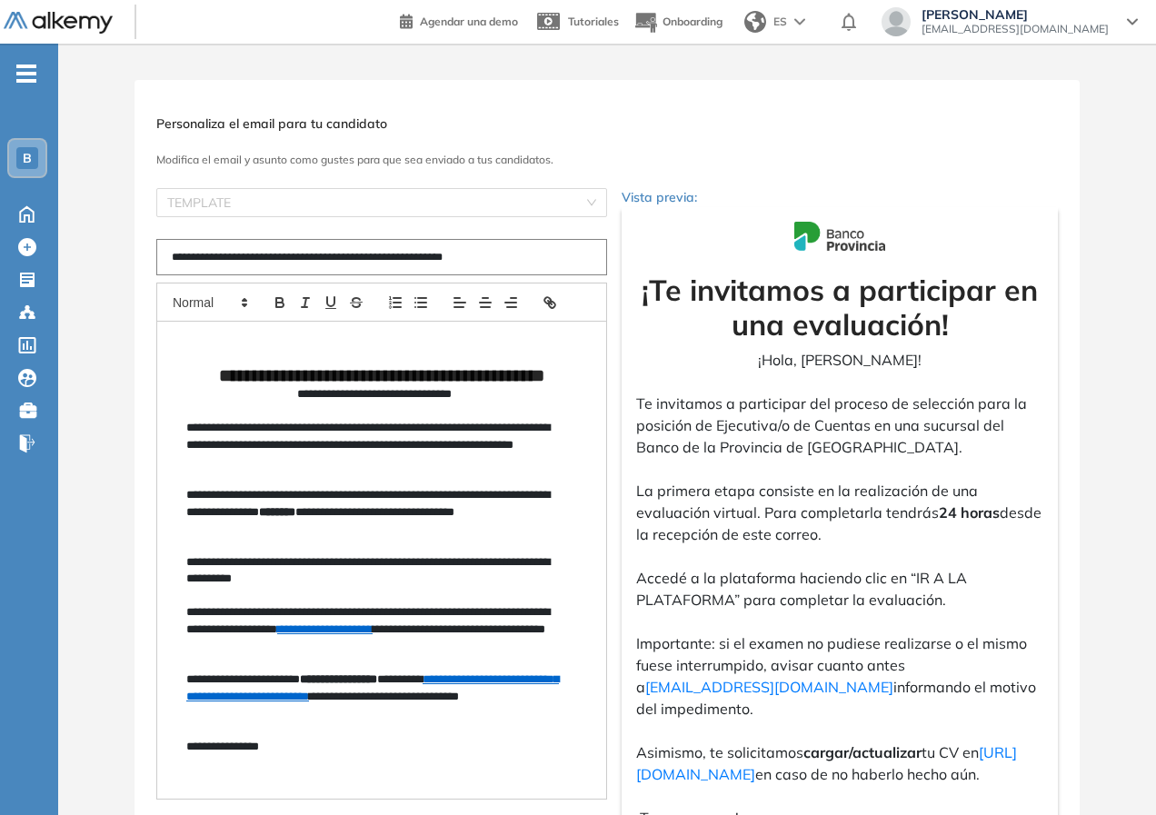
scroll to position [91, 0]
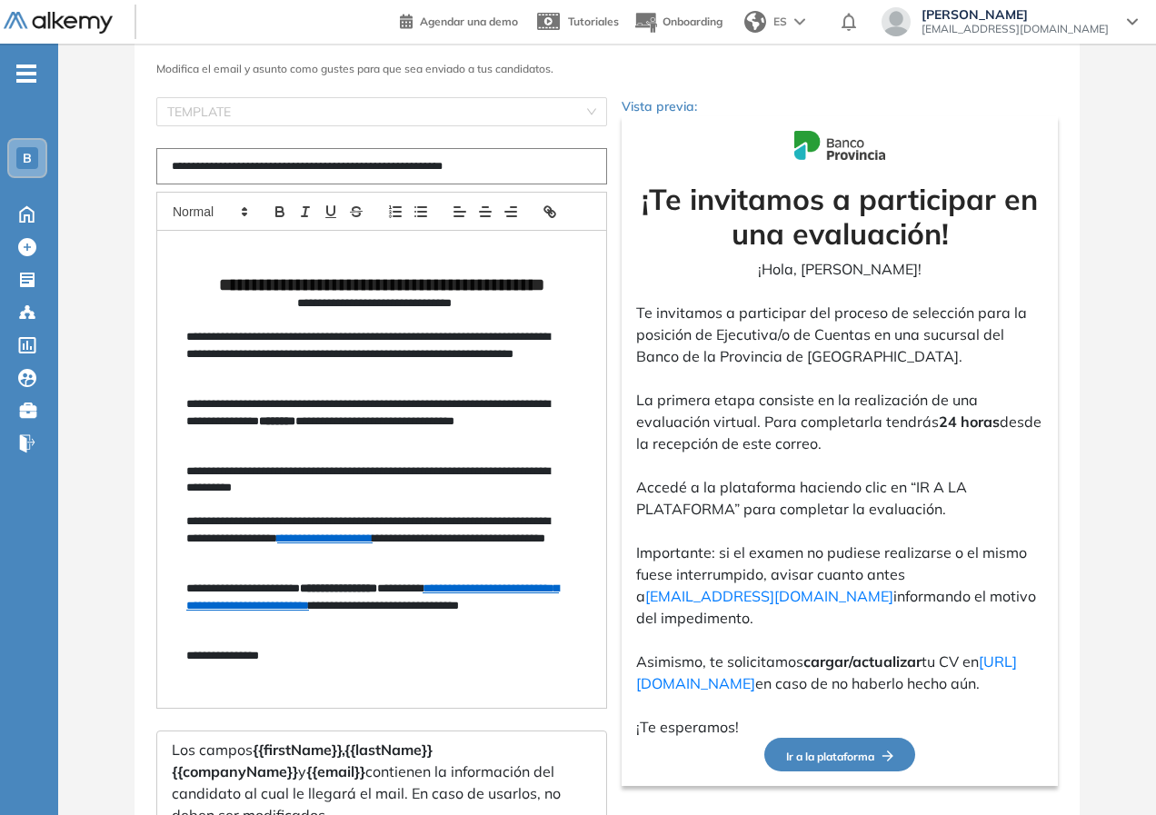
click at [1083, 430] on div "**********" at bounding box center [606, 477] width 1097 height 976
drag, startPoint x: 881, startPoint y: 357, endPoint x: 817, endPoint y: 224, distance: 147.5
click at [868, 334] on p "Te invitamos a participar del proceso de selección para la posición de Ejecutiv…" at bounding box center [839, 334] width 407 height 65
click at [717, 142] on div at bounding box center [839, 145] width 407 height 28
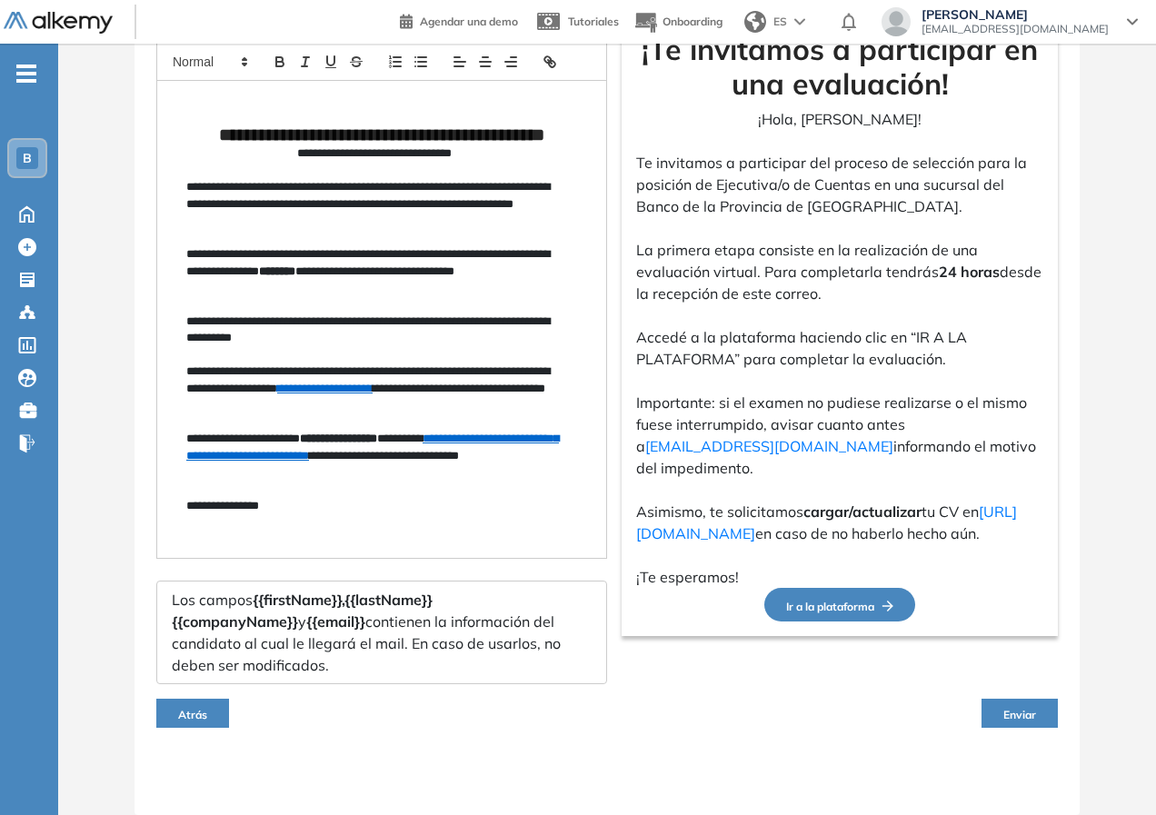
drag, startPoint x: 850, startPoint y: 719, endPoint x: 860, endPoint y: 717, distance: 10.2
click at [855, 719] on div "Atrás Enviar" at bounding box center [606, 713] width 901 height 58
click at [875, 605] on img "button" at bounding box center [883, 605] width 19 height 11
click at [805, 600] on span "Ir a la plataforma" at bounding box center [839, 607] width 107 height 14
click at [1039, 700] on div "Atrás Enviar" at bounding box center [606, 713] width 901 height 58
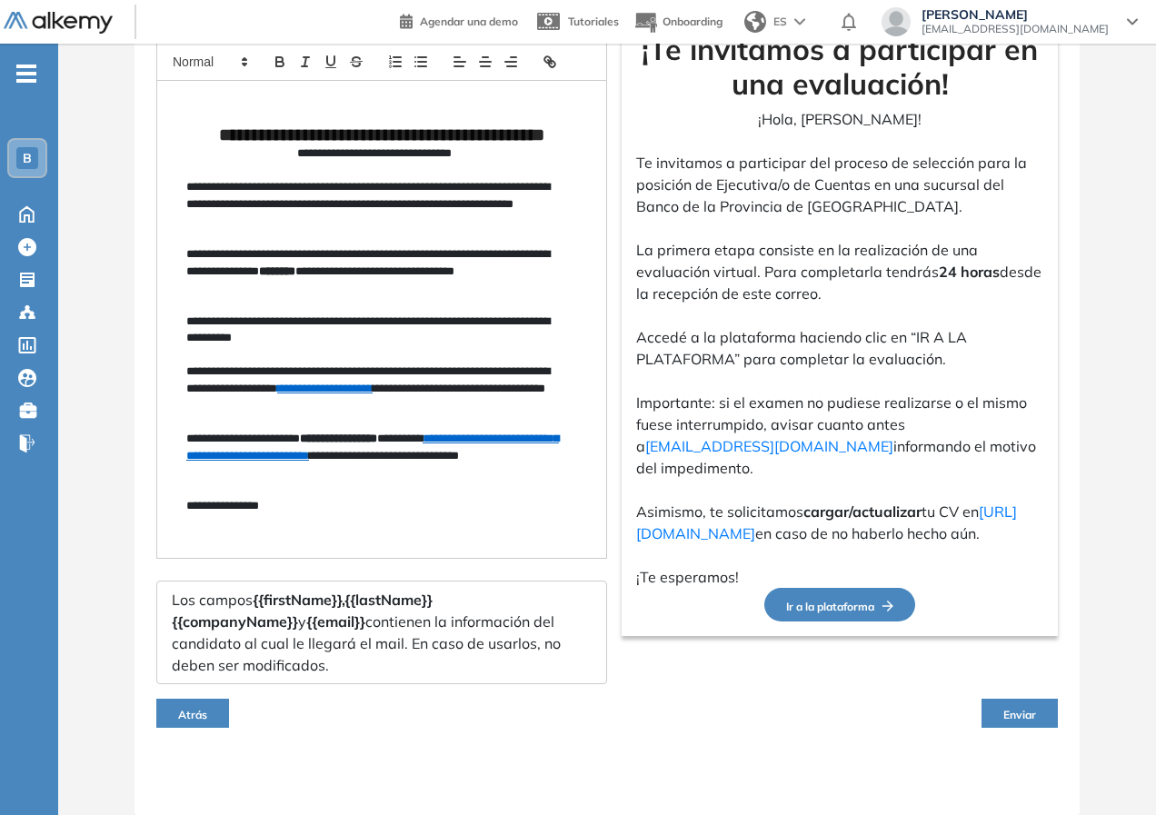
drag, startPoint x: 1031, startPoint y: 711, endPoint x: 1012, endPoint y: 710, distance: 19.2
click at [1027, 711] on span "Enviar" at bounding box center [1019, 715] width 33 height 14
click at [1009, 710] on span "Enviar" at bounding box center [1019, 715] width 33 height 14
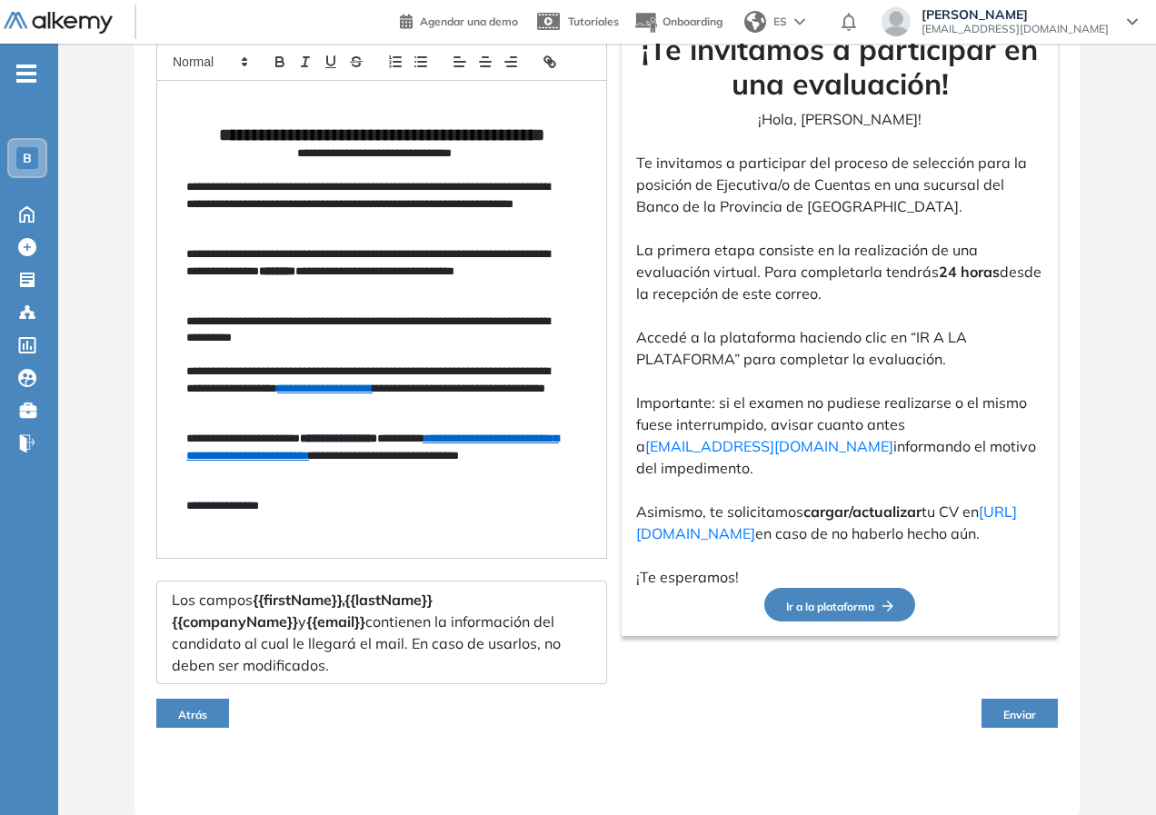
click at [1009, 710] on span "Enviar" at bounding box center [1019, 715] width 33 height 14
click at [755, 733] on div "Atrás Enviar" at bounding box center [606, 713] width 901 height 58
click at [431, 672] on div "Los campos {{firstName}}, {{lastName}} {{companyName}} y {{email}} contienen la…" at bounding box center [381, 633] width 451 height 104
drag, startPoint x: 422, startPoint y: 621, endPoint x: 495, endPoint y: 628, distance: 73.9
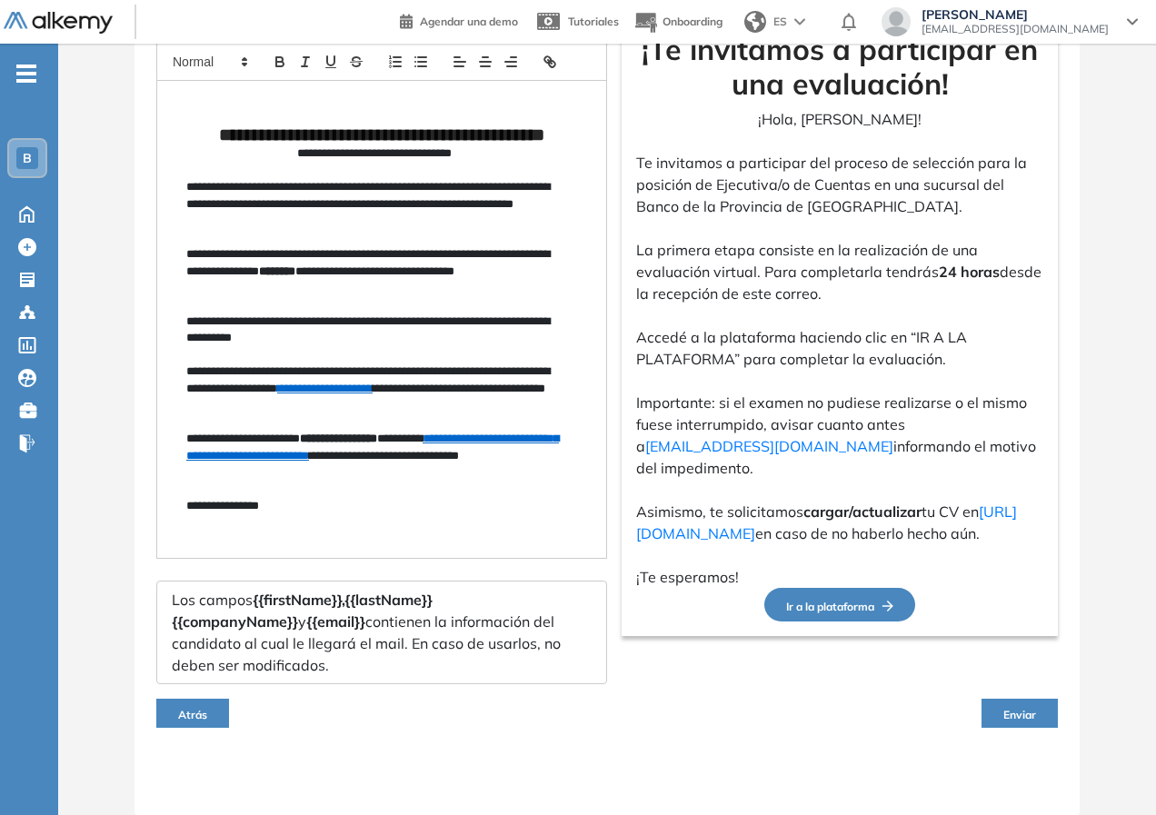
click at [424, 624] on div "Los campos {{firstName}}, {{lastName}} {{companyName}} y {{email}} contienen la…" at bounding box center [381, 633] width 451 height 104
click at [527, 633] on div "Los campos {{firstName}}, {{lastName}} {{companyName}} y {{email}} contienen la…" at bounding box center [381, 633] width 451 height 104
drag, startPoint x: 1014, startPoint y: 731, endPoint x: 1010, endPoint y: 703, distance: 28.4
click at [1014, 729] on div "Atrás Enviar" at bounding box center [606, 713] width 901 height 58
click at [1010, 703] on button "Enviar" at bounding box center [1019, 713] width 76 height 29
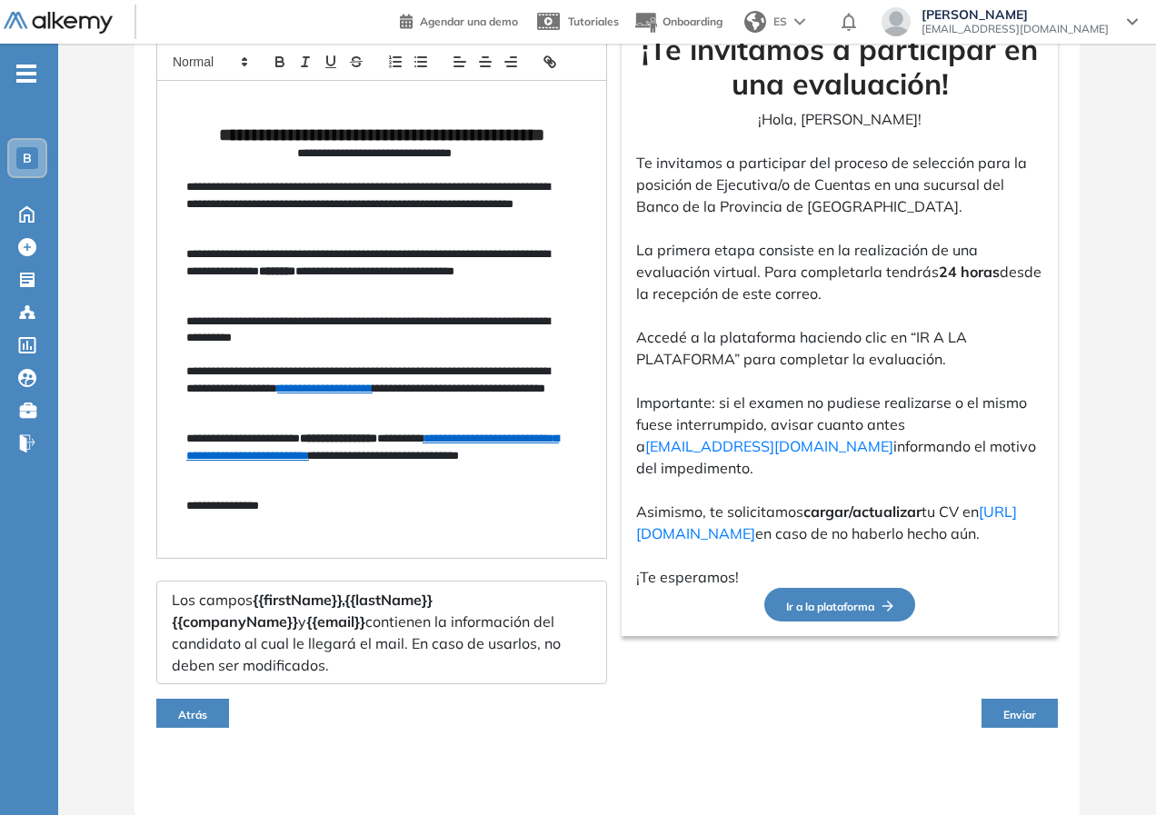
click at [1017, 708] on span "Enviar" at bounding box center [1019, 715] width 33 height 14
click at [551, 576] on div "**********" at bounding box center [381, 315] width 451 height 737
click at [294, 372] on p "**********" at bounding box center [374, 388] width 376 height 50
drag, startPoint x: 362, startPoint y: 543, endPoint x: 371, endPoint y: 630, distance: 87.7
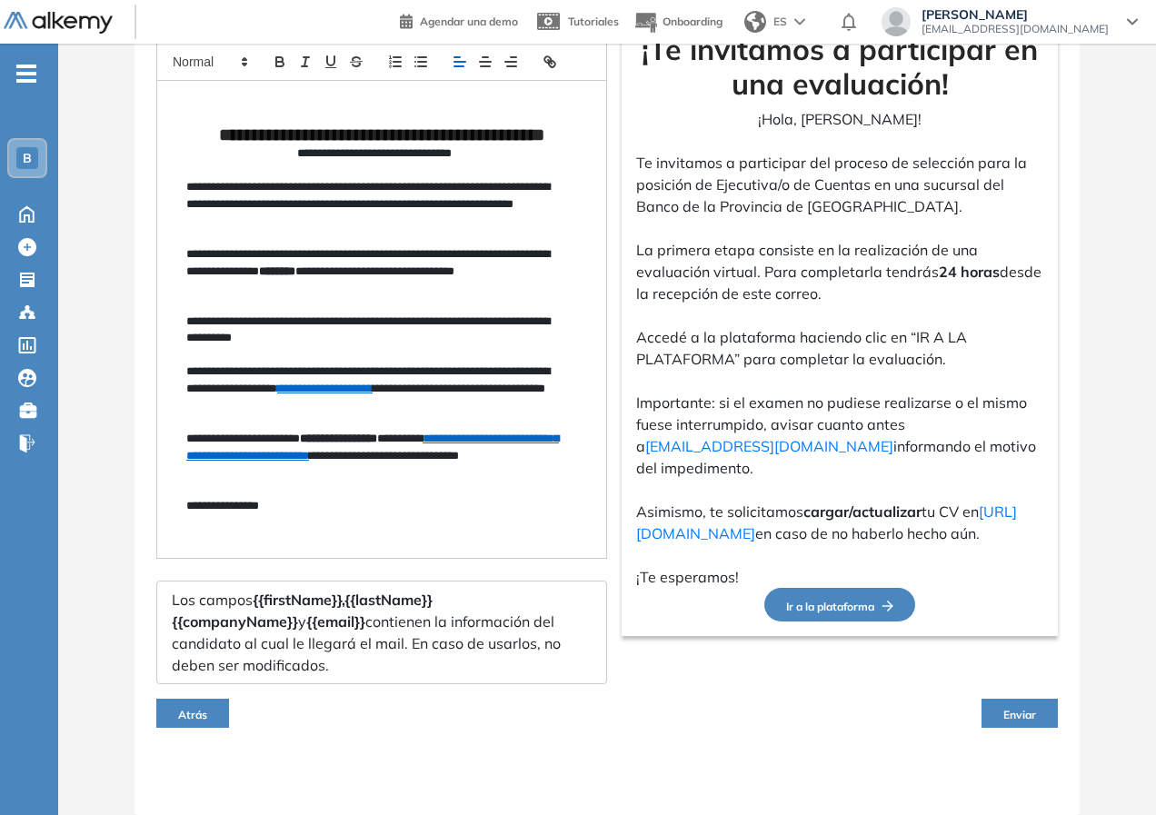
click at [361, 543] on div "**********" at bounding box center [381, 319] width 449 height 477
click at [376, 676] on div "Los campos {{firstName}}, {{lastName}} {{companyName}} y {{email}} contienen la…" at bounding box center [381, 633] width 451 height 104
click at [201, 720] on span "Atrás" at bounding box center [192, 715] width 29 height 14
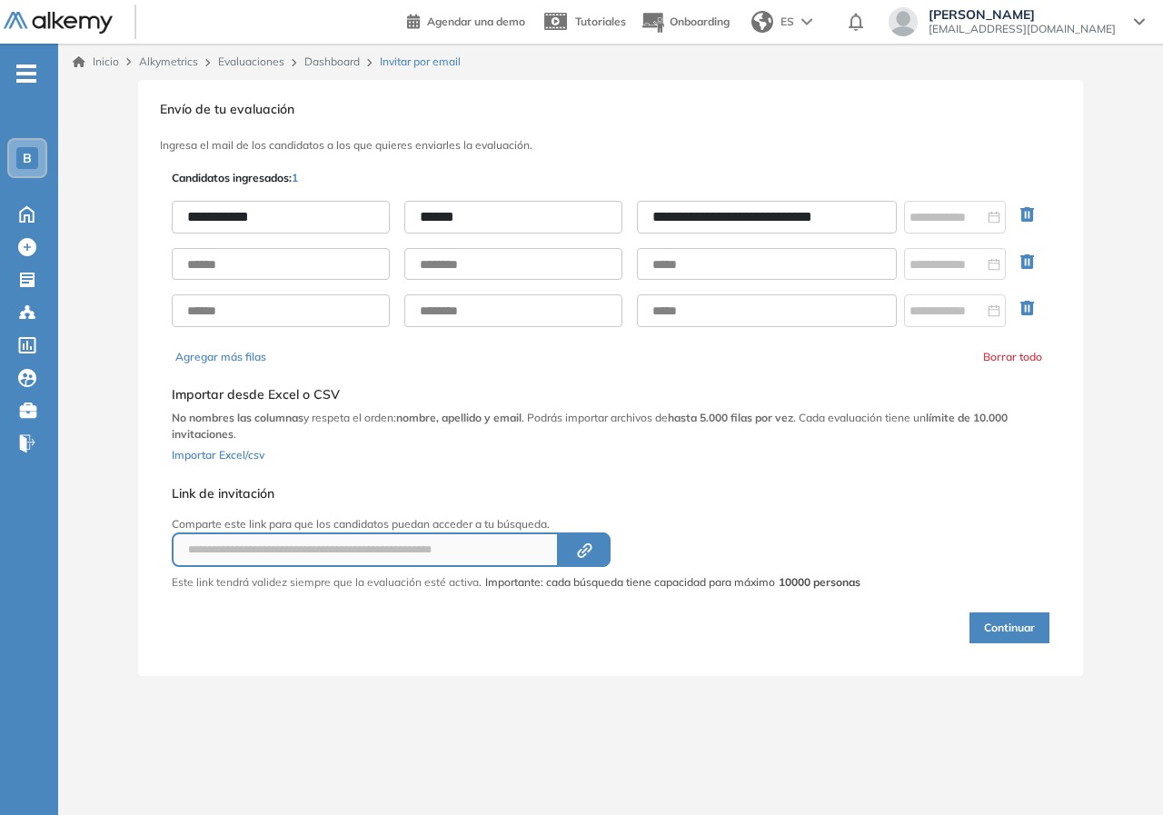
click at [745, 442] on div "Selecciona el documento que quieres importar Agregar Importar desde Excel o CSV…" at bounding box center [611, 421] width 878 height 99
click at [724, 422] on b "hasta 5.000 filas por vez" at bounding box center [730, 418] width 125 height 14
click at [746, 226] on input "**********" at bounding box center [767, 217] width 260 height 33
click at [848, 214] on input "**********" at bounding box center [767, 217] width 260 height 33
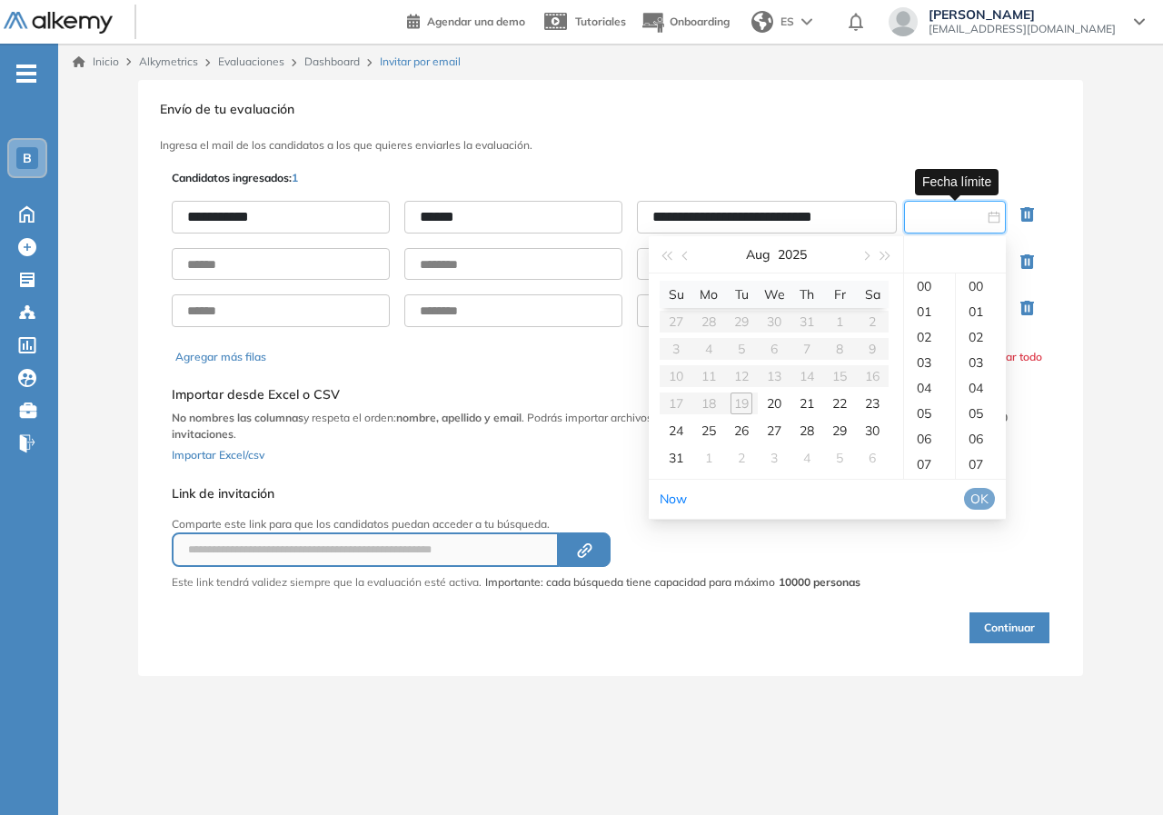
click at [927, 215] on input at bounding box center [946, 217] width 74 height 20
click at [764, 407] on div "20" at bounding box center [774, 403] width 22 height 22
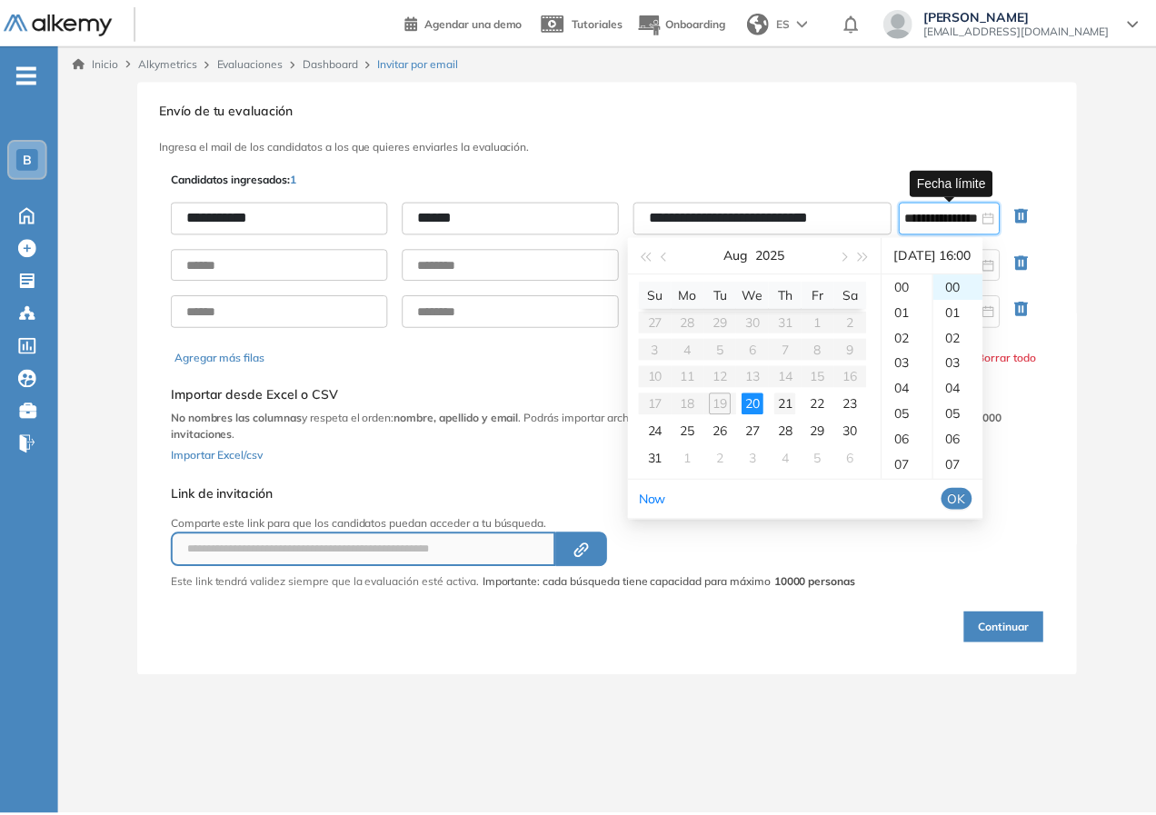
scroll to position [407, 0]
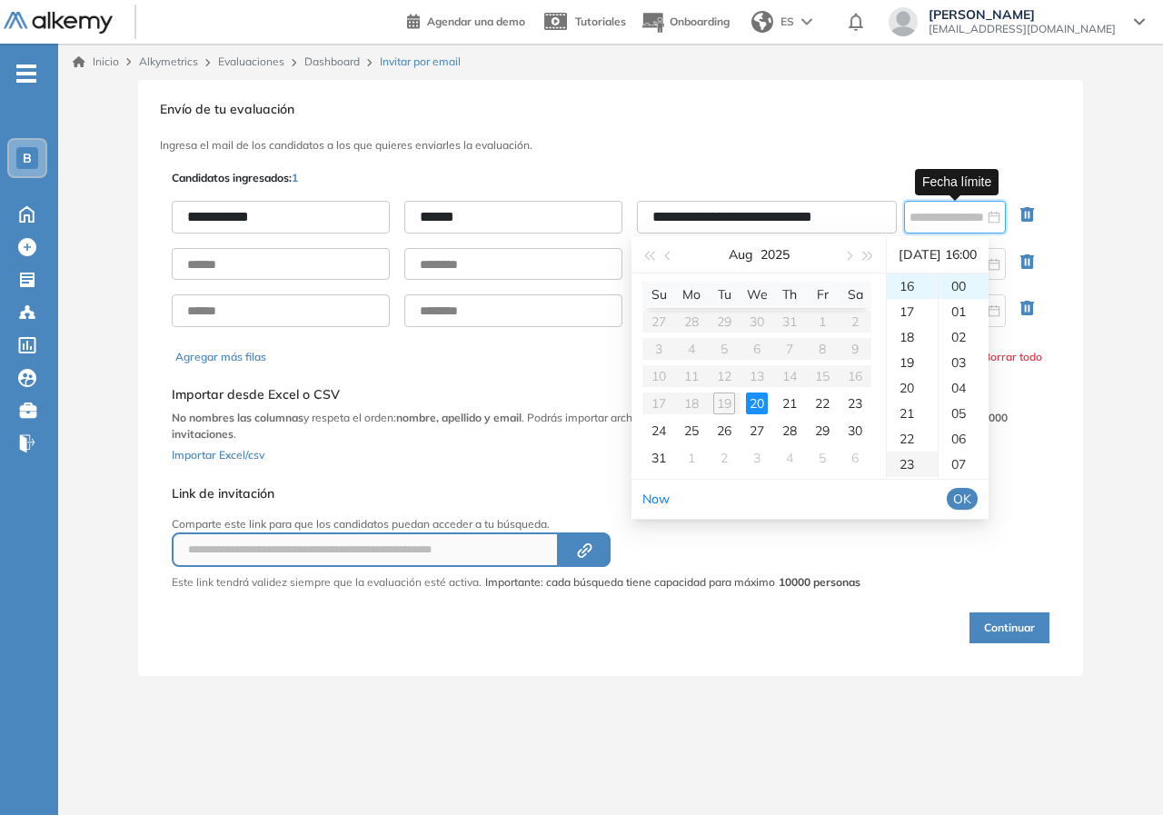
type input "**********"
click at [978, 501] on button "OK" at bounding box center [962, 499] width 31 height 22
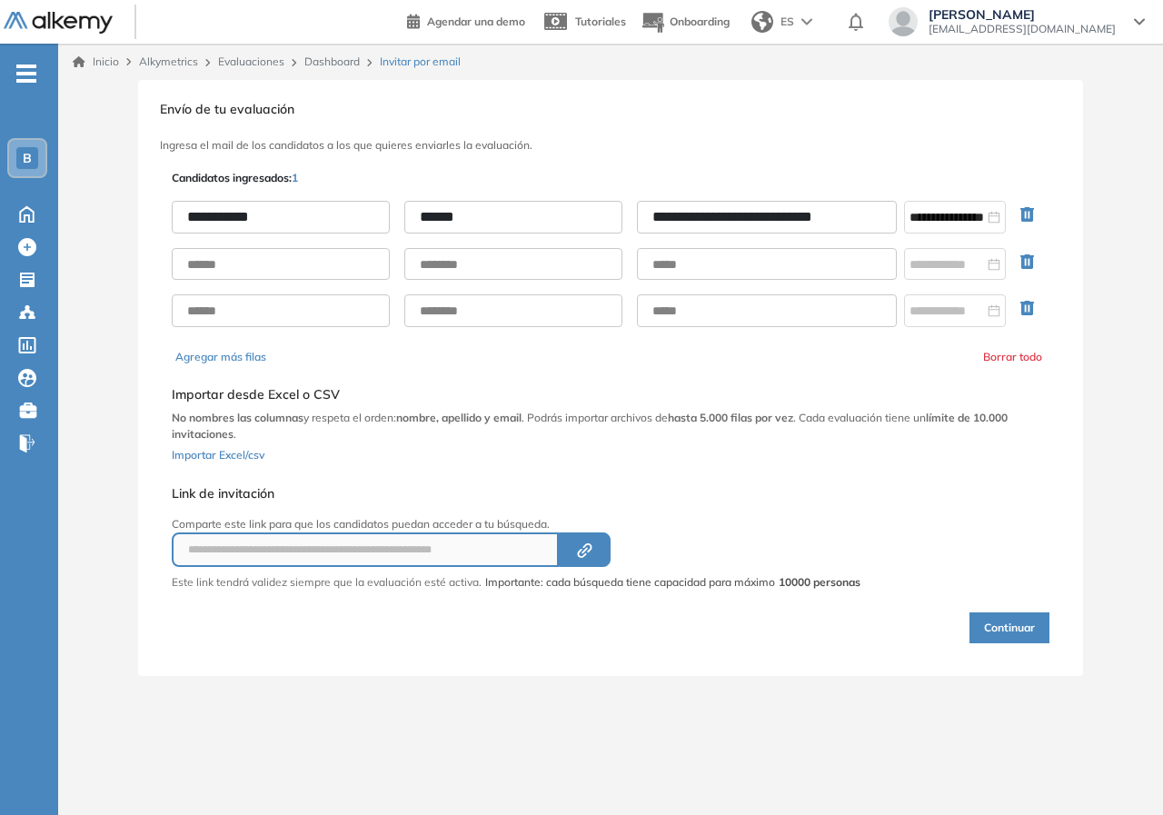
drag, startPoint x: 858, startPoint y: 561, endPoint x: 997, endPoint y: 564, distance: 138.1
click at [860, 561] on div "**********" at bounding box center [610, 406] width 885 height 480
click at [1021, 631] on button "Continuar" at bounding box center [1009, 627] width 80 height 31
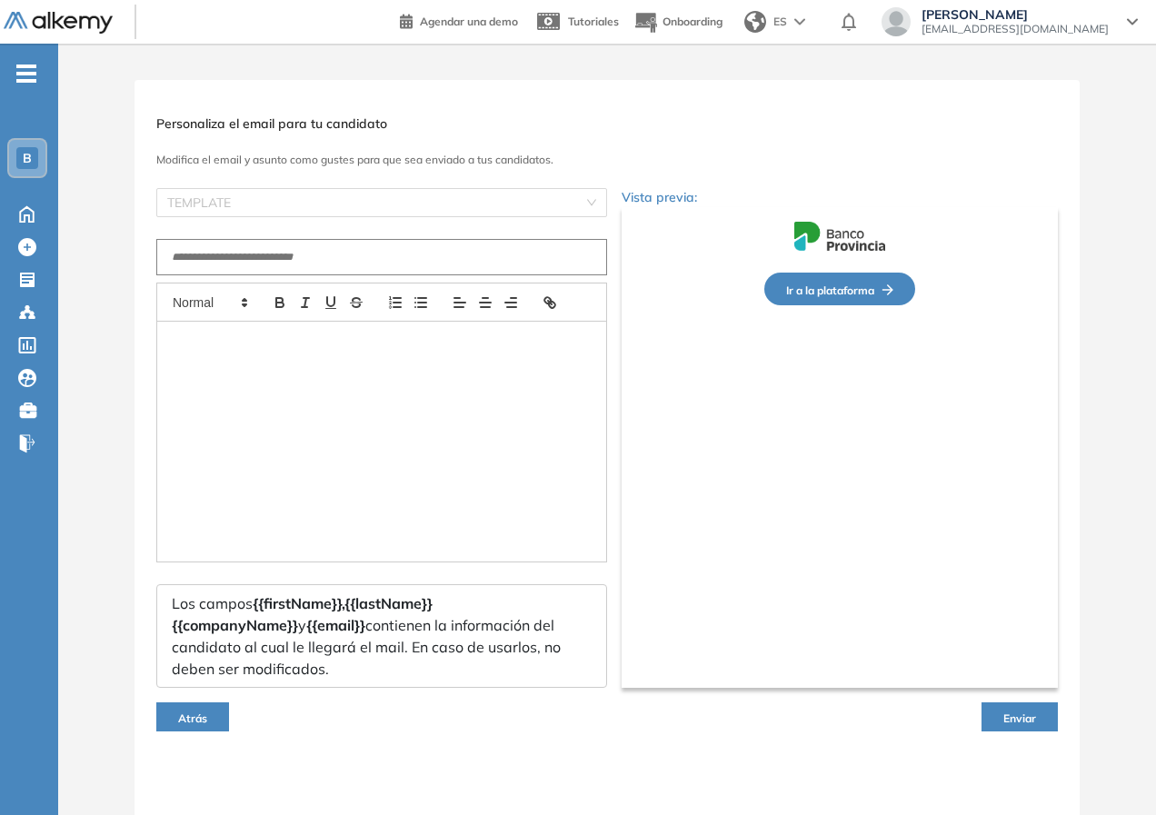
type input "**********"
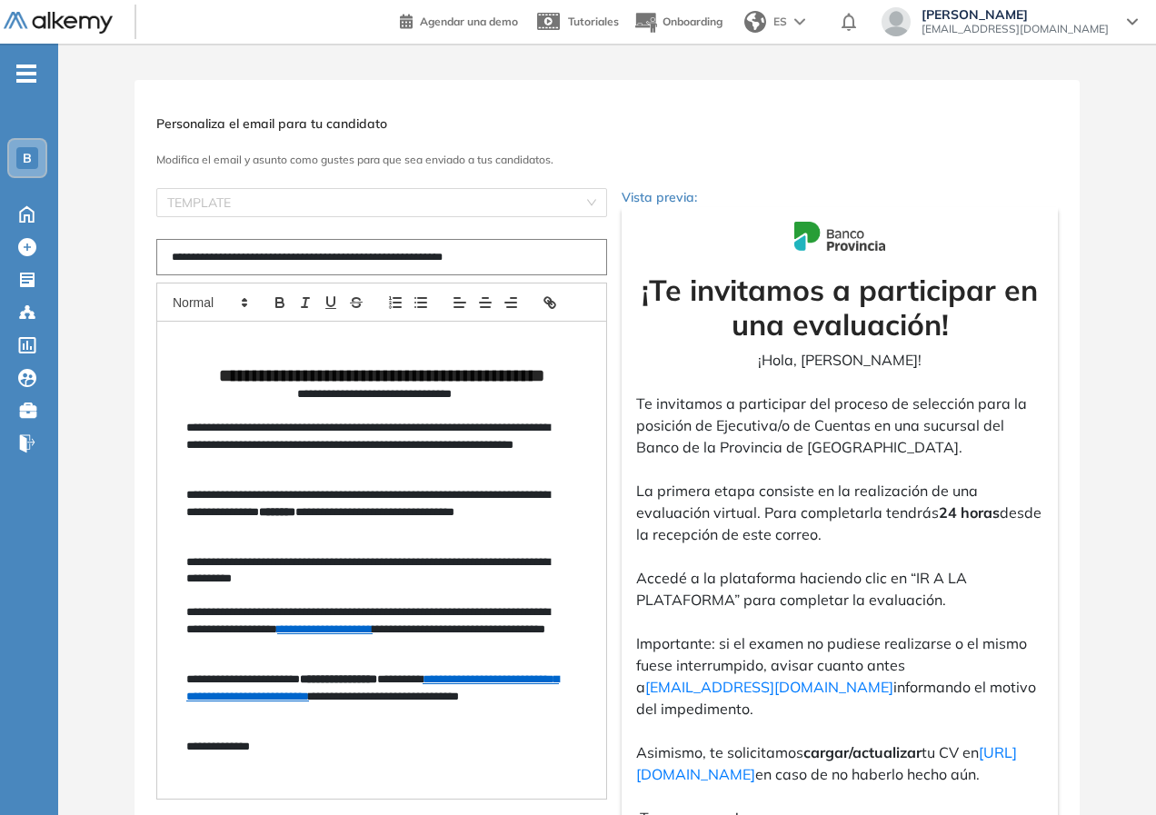
scroll to position [265, 0]
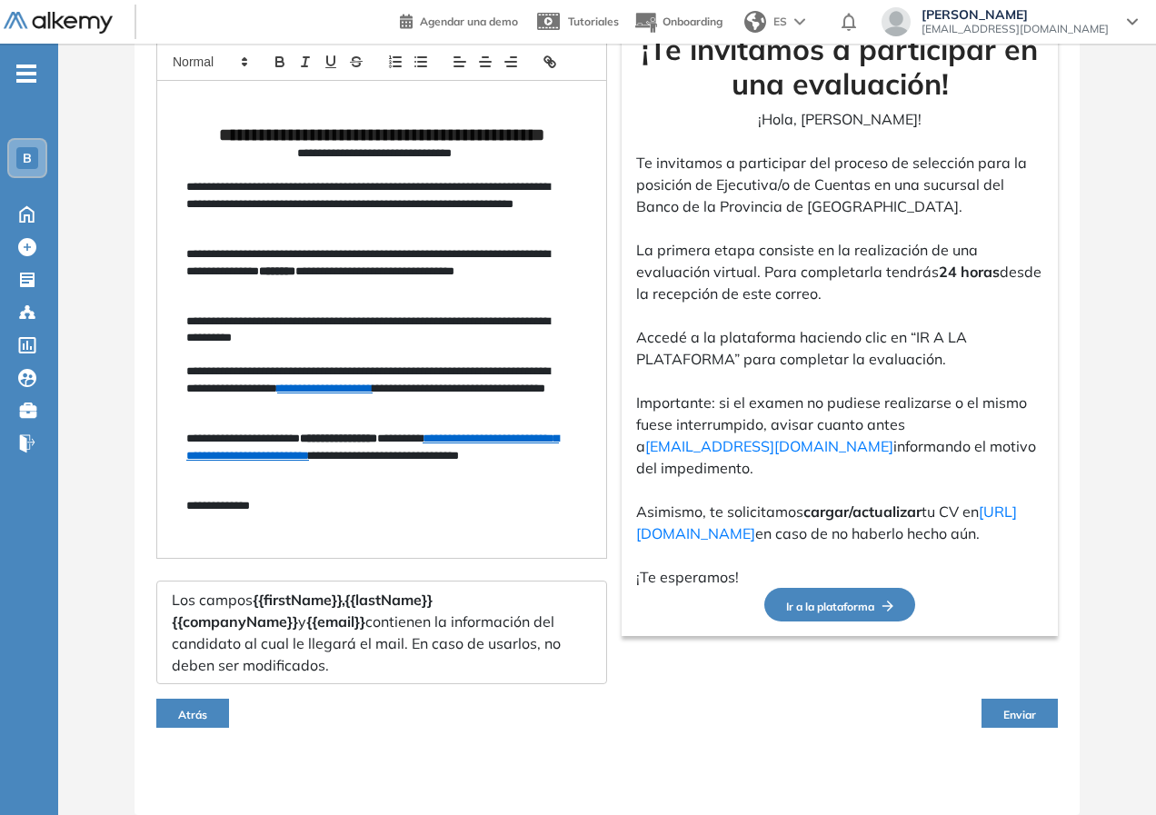
click at [1025, 711] on span "Enviar" at bounding box center [1019, 715] width 33 height 14
click at [1014, 704] on button "Enviar" at bounding box center [1019, 713] width 76 height 29
click at [1020, 719] on span "Enviar" at bounding box center [1019, 715] width 33 height 14
click at [977, 706] on div "Atrás Enviar" at bounding box center [606, 713] width 901 height 58
click at [1038, 726] on button "Enviar" at bounding box center [1019, 713] width 76 height 29
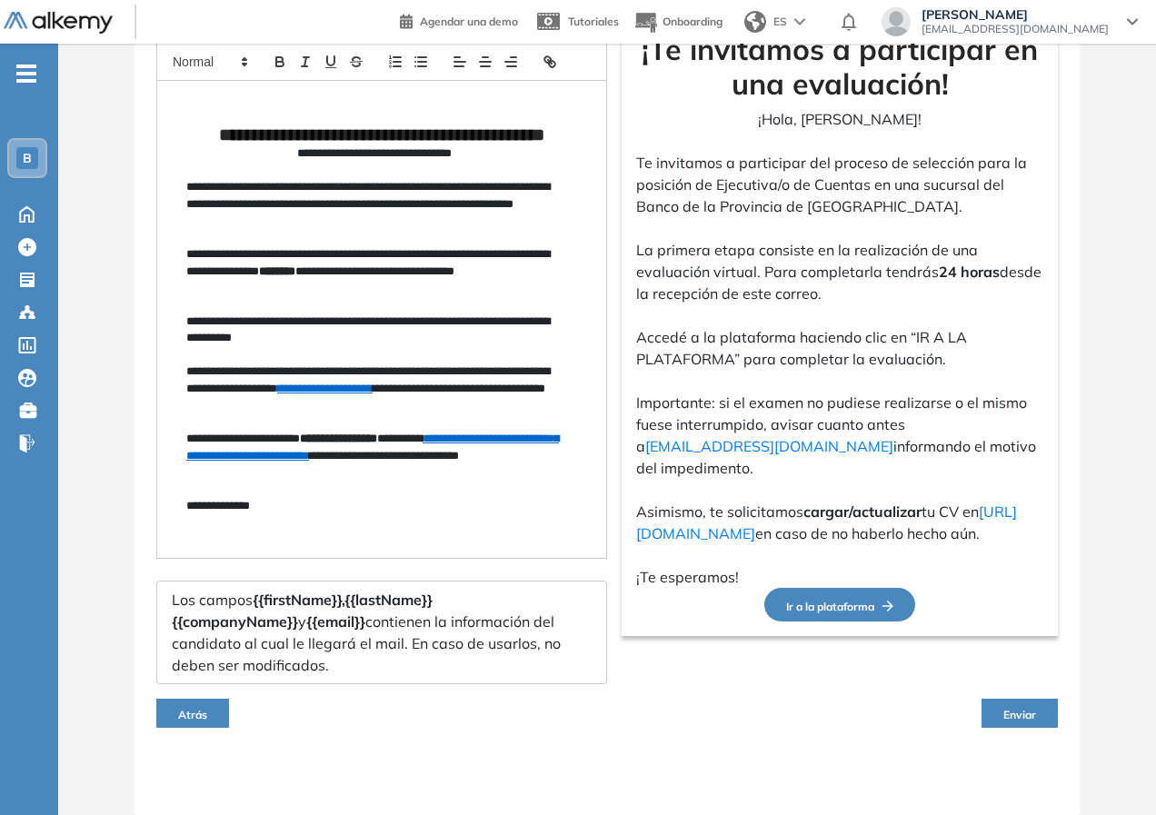
click at [1033, 708] on span "Enviar" at bounding box center [1019, 715] width 33 height 14
click at [1033, 709] on span "Enviar" at bounding box center [1019, 715] width 33 height 14
click at [1029, 714] on span "Enviar" at bounding box center [1019, 715] width 33 height 14
click at [587, 710] on div "Atrás Enviar" at bounding box center [606, 713] width 901 height 58
click at [211, 582] on div "Los campos {{firstName}}, {{lastName}} {{companyName}} y {{email}} contienen la…" at bounding box center [381, 633] width 451 height 104
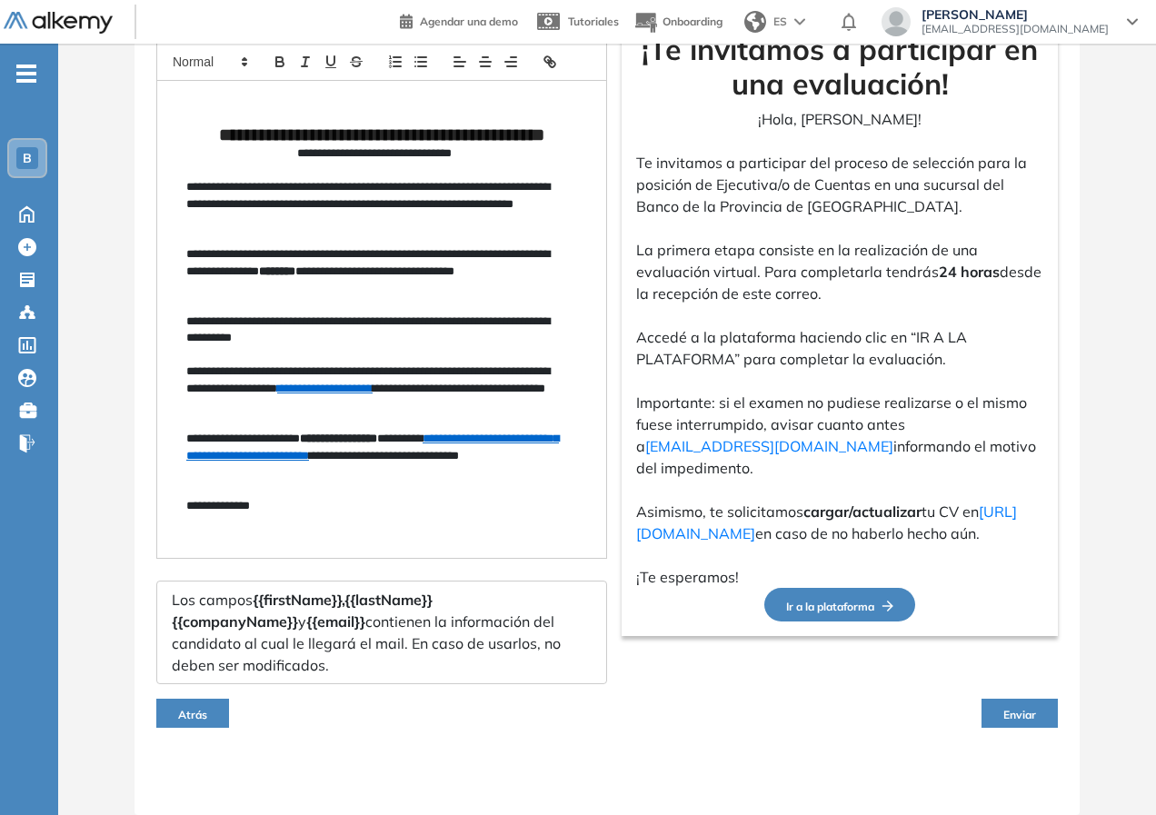
click at [220, 598] on div "Los campos {{firstName}}, {{lastName}} {{companyName}} y {{email}} contienen la…" at bounding box center [381, 633] width 451 height 104
click at [249, 400] on p "**********" at bounding box center [374, 388] width 376 height 50
click at [769, 328] on p "Accedé a la plataforma haciendo clic en “IR A LA PLATAFORMA” para completar la …" at bounding box center [839, 348] width 407 height 44
click at [1036, 705] on button "Enviar" at bounding box center [1019, 713] width 76 height 29
click at [1007, 708] on span "Enviar" at bounding box center [1019, 715] width 33 height 14
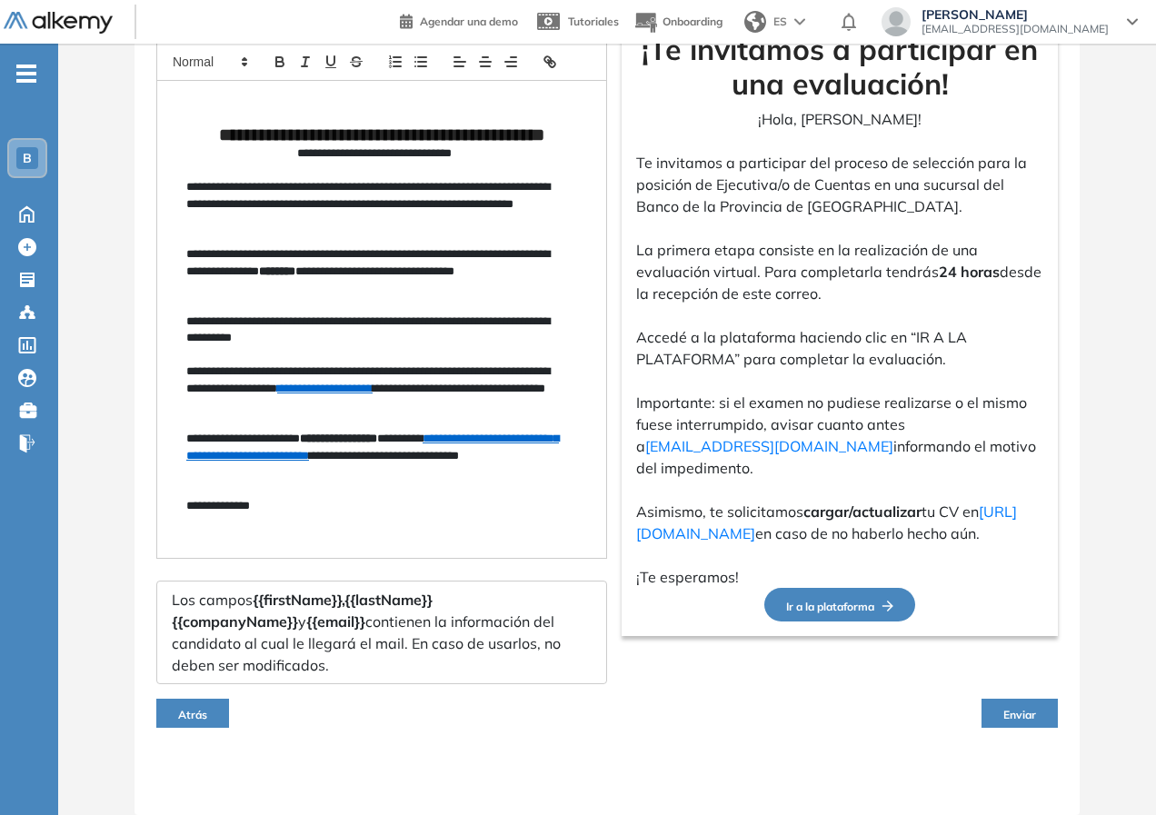
click at [1007, 705] on button "Enviar" at bounding box center [1019, 713] width 76 height 29
click at [266, 203] on p "**********" at bounding box center [374, 204] width 376 height 50
drag, startPoint x: 263, startPoint y: 200, endPoint x: 351, endPoint y: 200, distance: 88.1
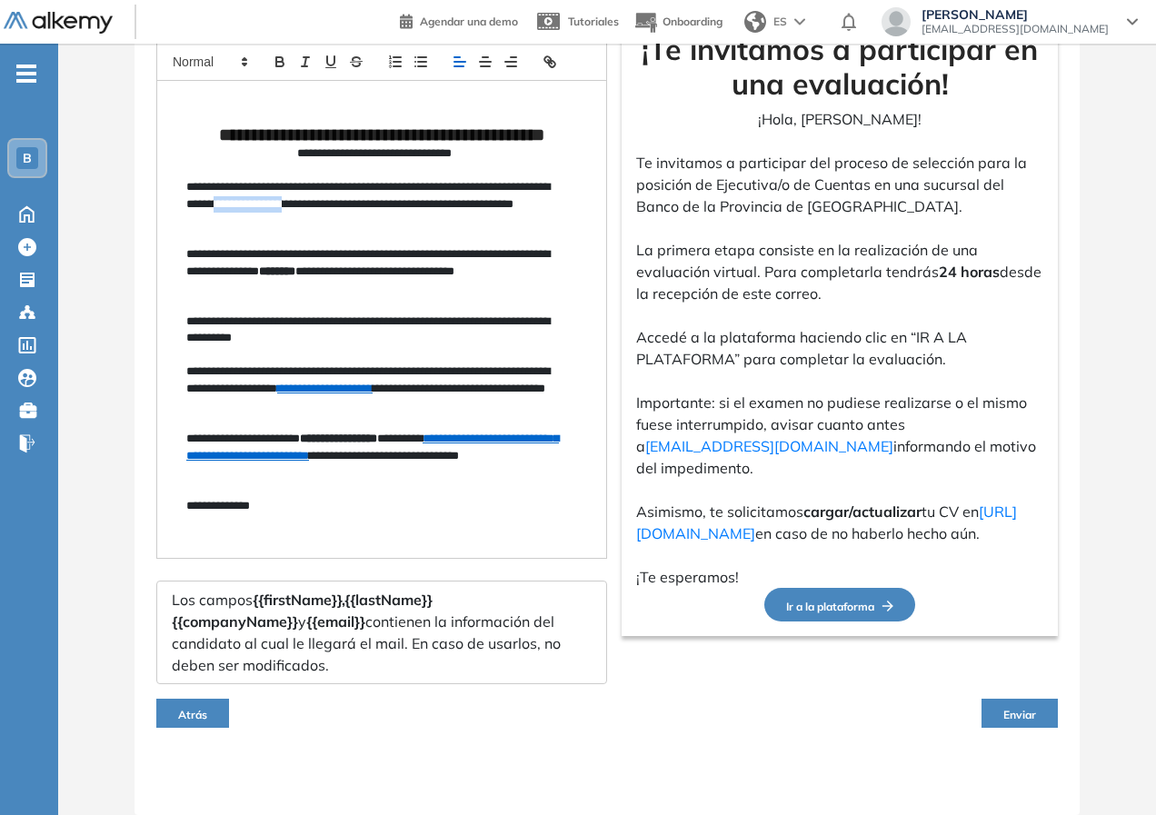
click at [351, 200] on p "**********" at bounding box center [374, 204] width 376 height 50
click at [397, 225] on p "**********" at bounding box center [374, 204] width 376 height 50
click at [785, 254] on p "La primera etapa consiste en la realización de una evaluación virtual. Para com…" at bounding box center [839, 271] width 407 height 65
click at [783, 254] on p "La primera etapa consiste en la realización de una evaluación virtual. Para com…" at bounding box center [839, 271] width 407 height 65
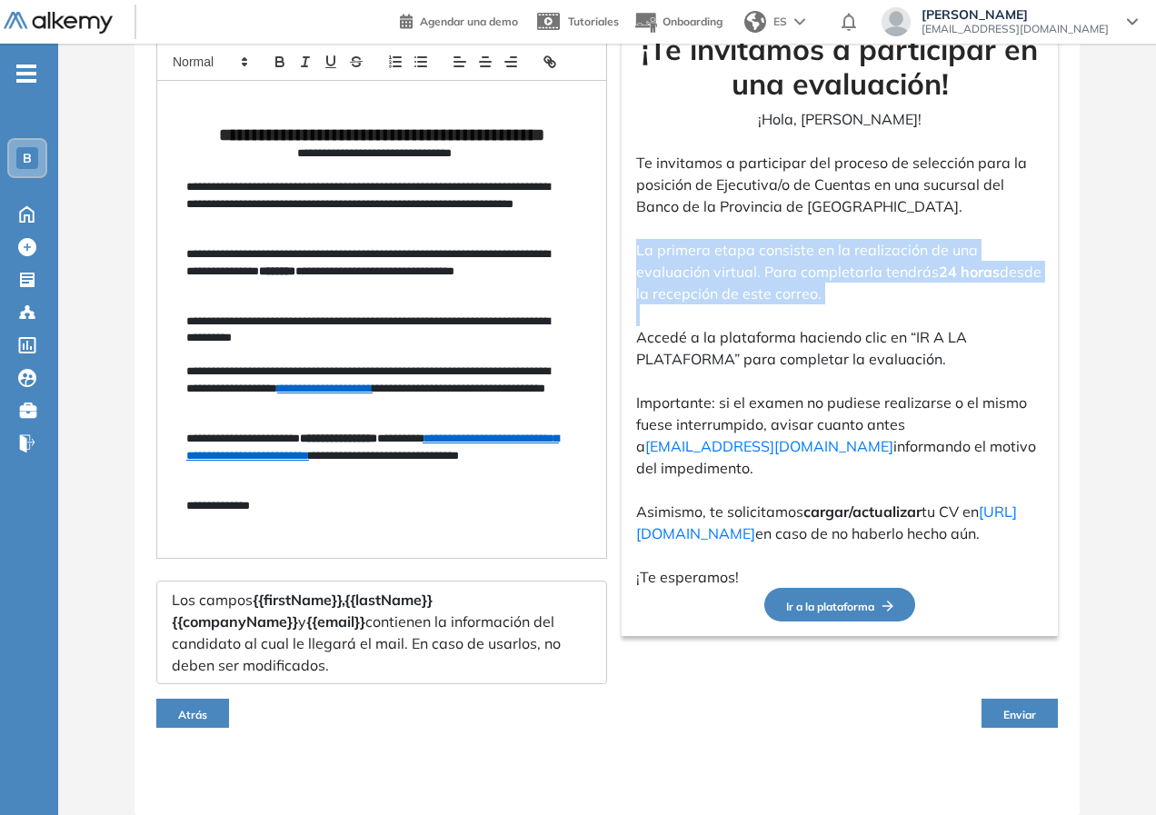
click at [783, 254] on p "La primera etapa consiste en la realización de una evaluación virtual. Para com…" at bounding box center [839, 271] width 407 height 65
click at [1013, 712] on span "Enviar" at bounding box center [1019, 715] width 33 height 14
click at [1016, 710] on span "Enviar" at bounding box center [1019, 715] width 33 height 14
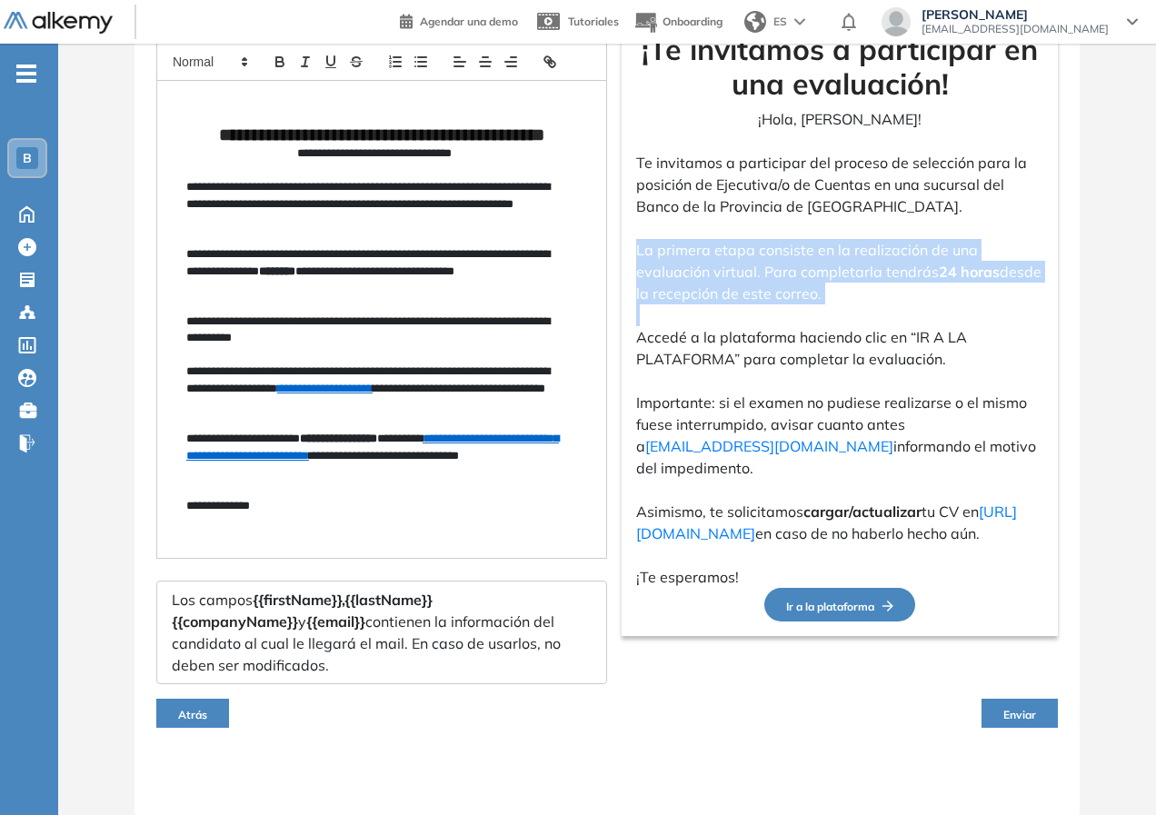
click at [1016, 710] on span "Enviar" at bounding box center [1019, 715] width 33 height 14
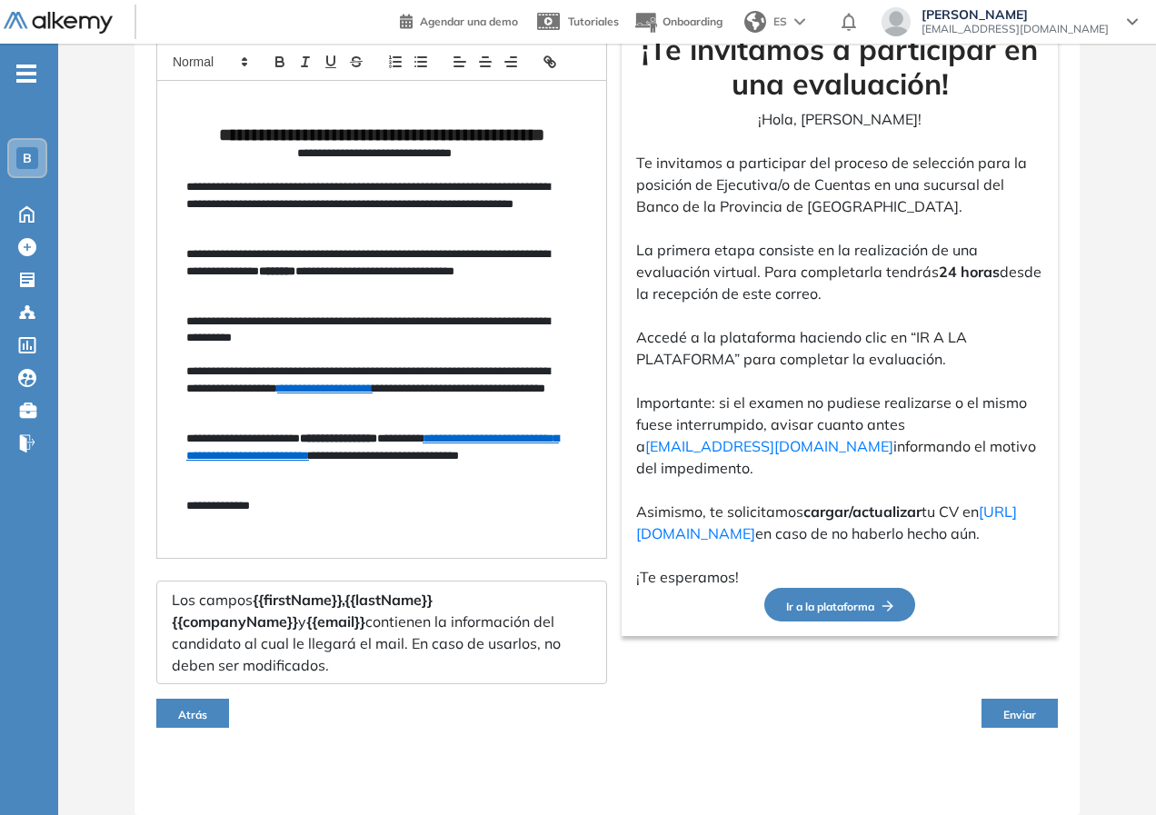
click at [782, 751] on div "**********" at bounding box center [606, 327] width 945 height 976
click at [1045, 710] on button "Enviar" at bounding box center [1019, 713] width 76 height 29
click at [1042, 710] on button "Enviar" at bounding box center [1019, 713] width 76 height 29
click at [1021, 712] on span "Enviar" at bounding box center [1019, 715] width 33 height 14
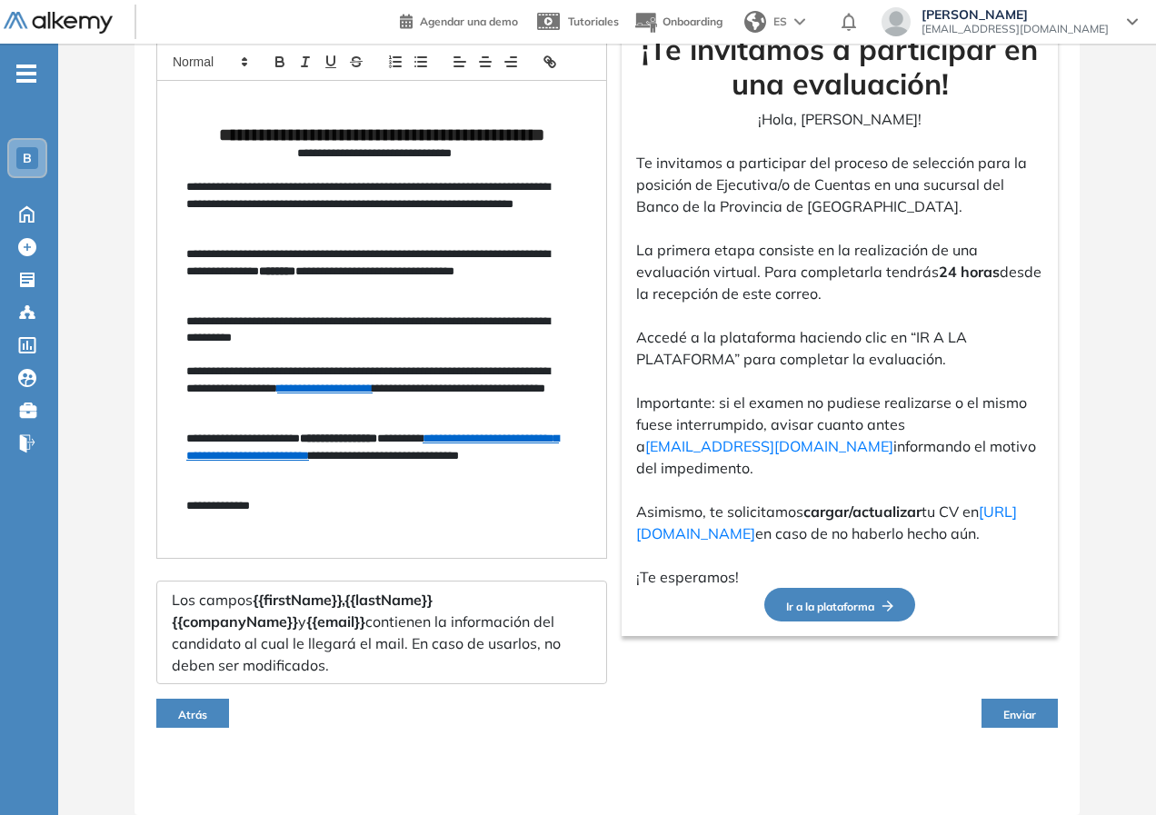
click at [1020, 712] on span "Enviar" at bounding box center [1019, 715] width 33 height 14
click at [1019, 710] on span "Enviar" at bounding box center [1019, 715] width 33 height 14
click at [1018, 709] on span "Enviar" at bounding box center [1019, 715] width 33 height 14
drag, startPoint x: 1015, startPoint y: 710, endPoint x: 1014, endPoint y: 719, distance: 9.1
click at [1013, 709] on span "Enviar" at bounding box center [1019, 715] width 33 height 14
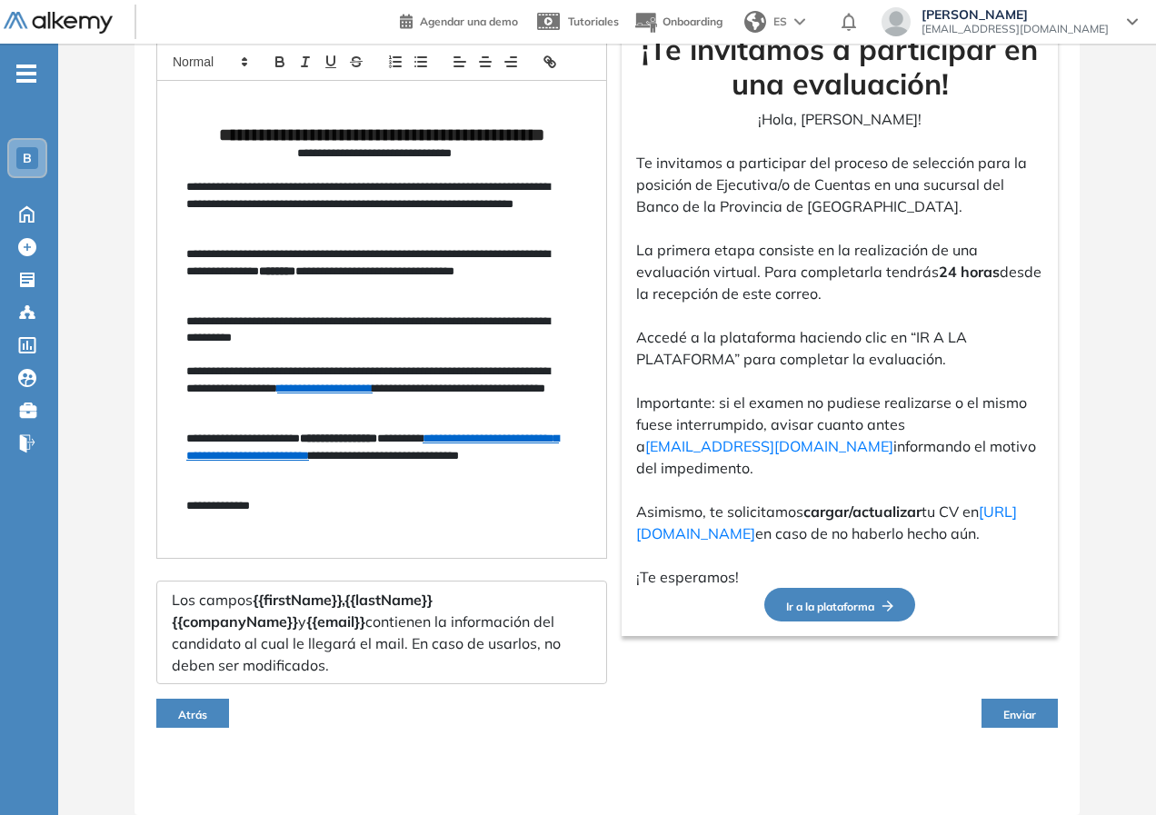
click at [1027, 718] on span "Enviar" at bounding box center [1019, 715] width 33 height 14
click at [22, 221] on icon at bounding box center [27, 213] width 32 height 22
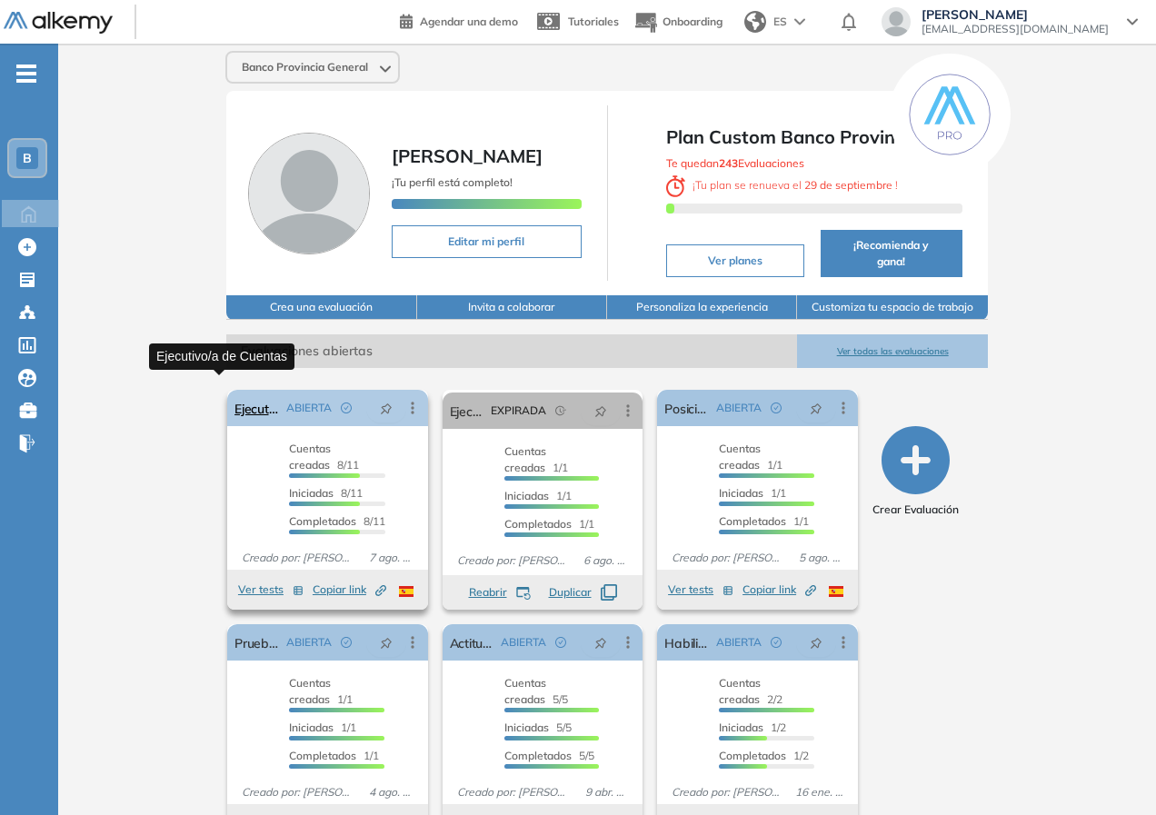
click at [234, 392] on link "Ejecutivo/a de Cuentas" at bounding box center [256, 408] width 45 height 36
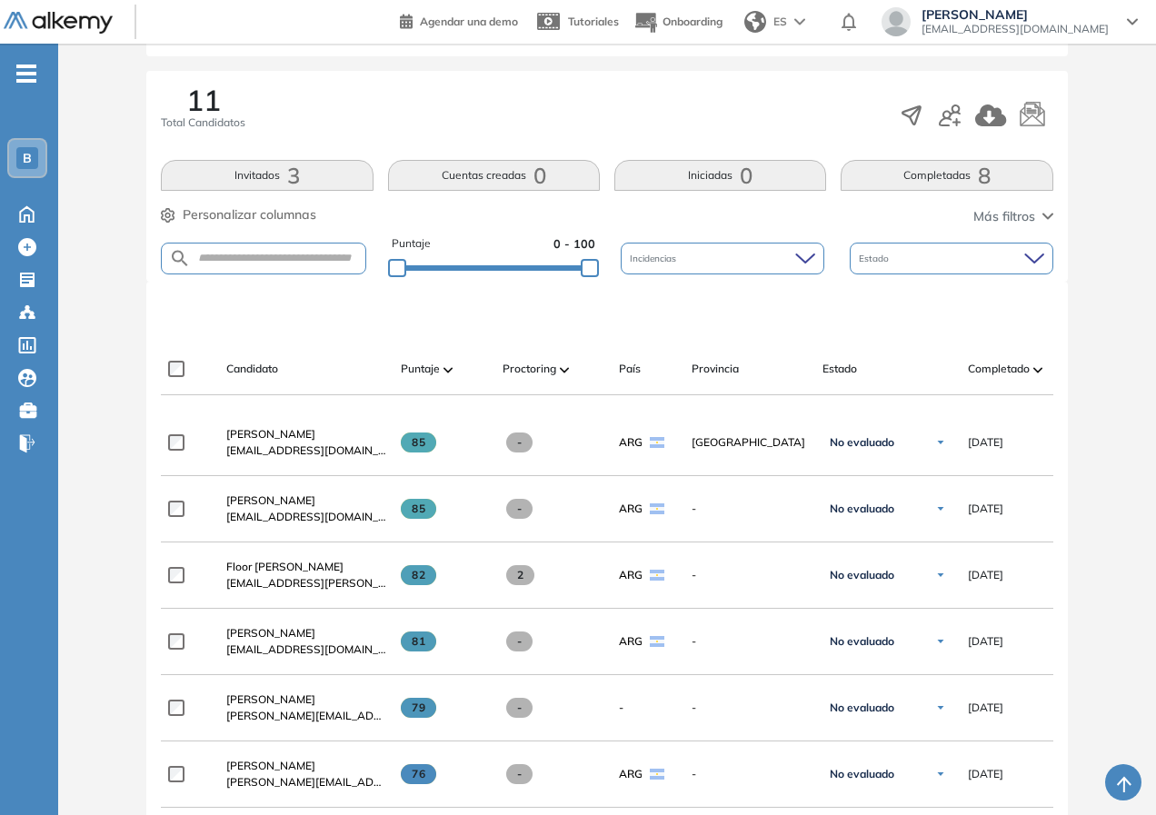
scroll to position [91, 0]
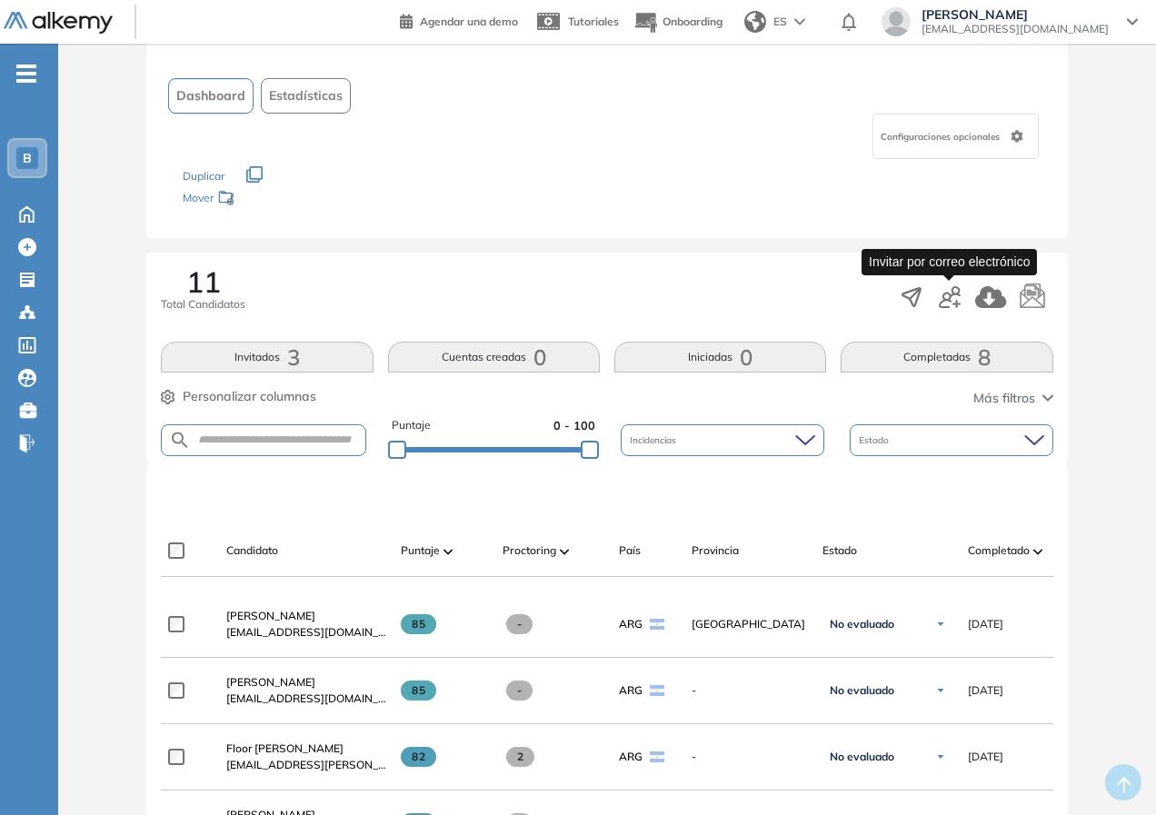
click at [952, 303] on icon "button" at bounding box center [949, 297] width 22 height 22
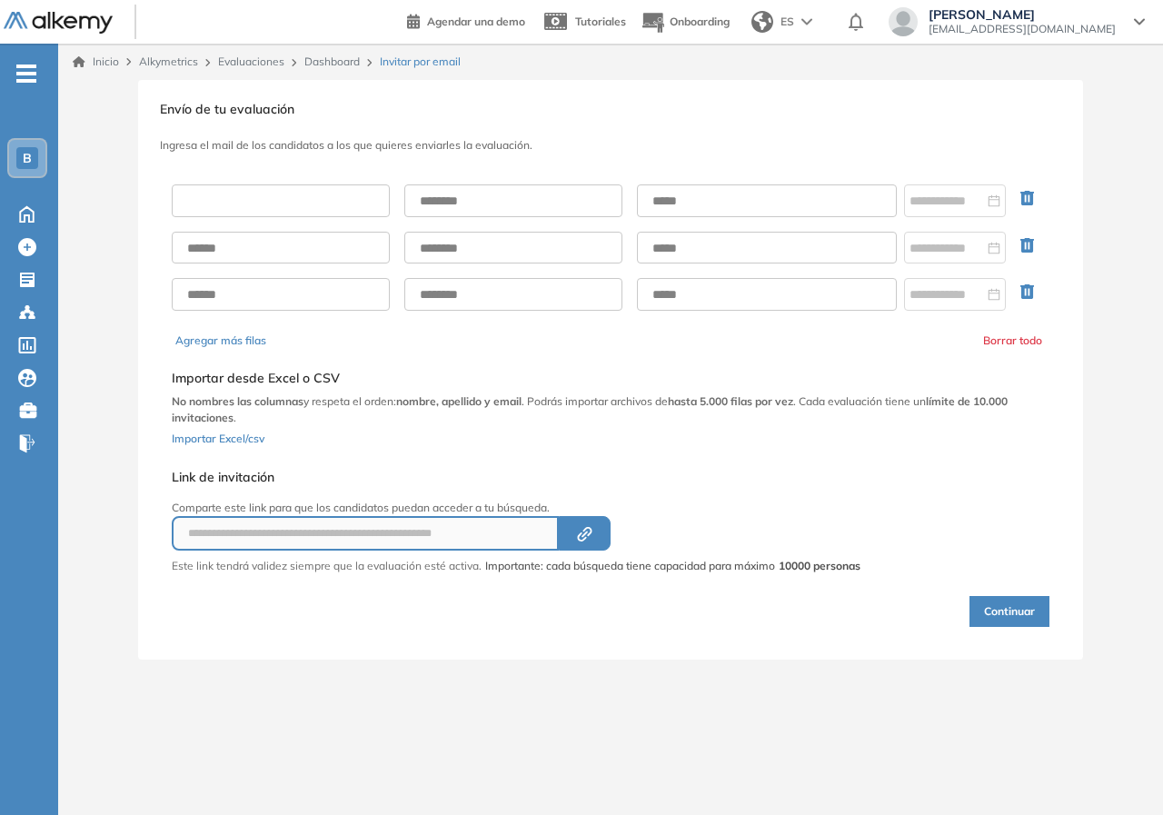
click at [209, 189] on input "text" at bounding box center [281, 200] width 218 height 33
type input "**********"
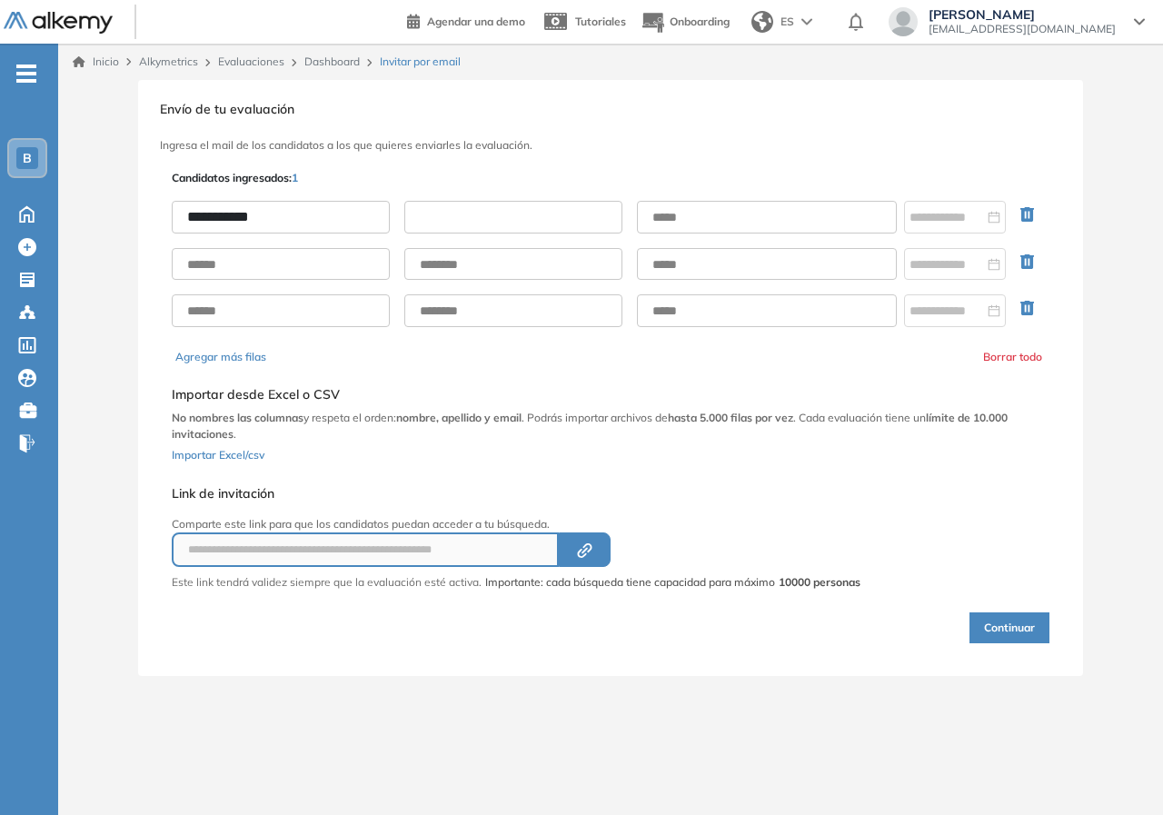
click at [541, 215] on input "text" at bounding box center [513, 217] width 218 height 33
click at [420, 203] on input "text" at bounding box center [513, 217] width 218 height 33
click at [475, 204] on input "text" at bounding box center [513, 217] width 218 height 33
type input "******"
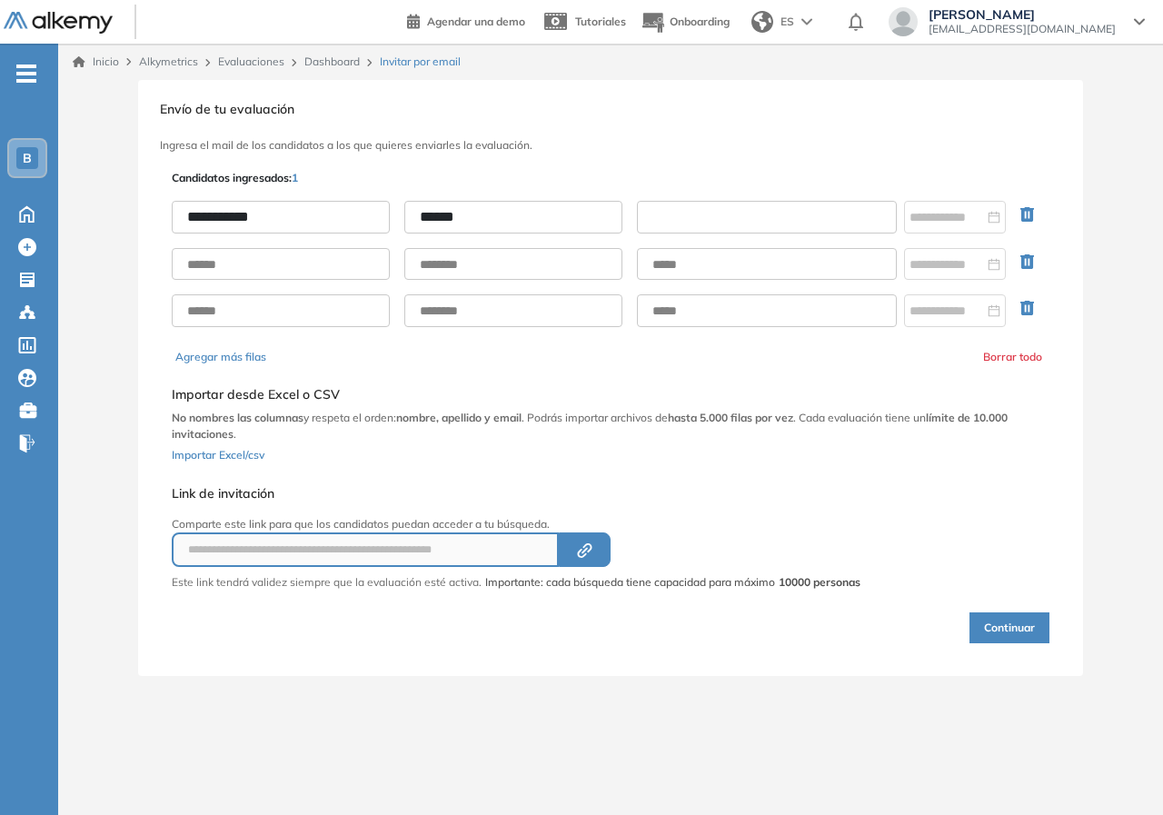
click at [687, 223] on input "text" at bounding box center [767, 217] width 260 height 33
paste input "**********"
click at [839, 217] on input "**********" at bounding box center [767, 217] width 260 height 33
click at [879, 215] on input "**********" at bounding box center [767, 217] width 260 height 33
type input "**********"
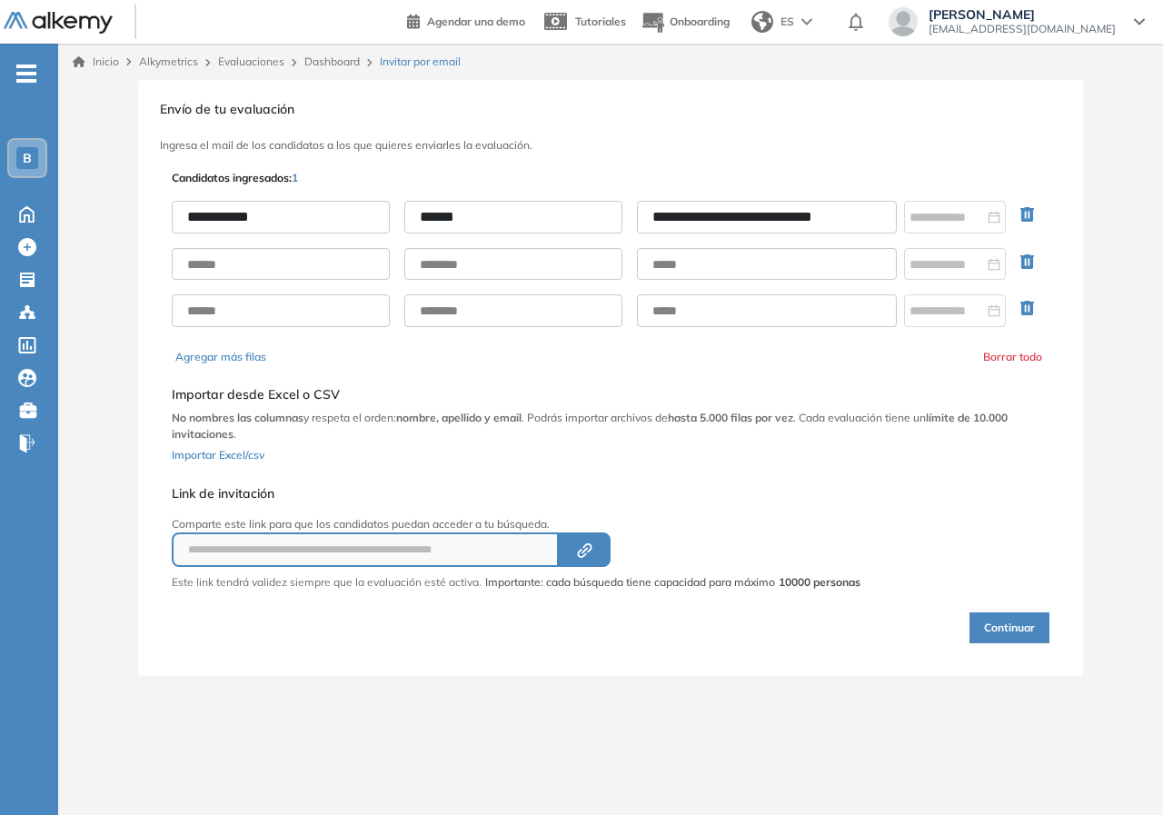
click at [873, 220] on input "**********" at bounding box center [767, 217] width 260 height 33
drag, startPoint x: 837, startPoint y: 209, endPoint x: 668, endPoint y: 203, distance: 169.1
click at [836, 209] on input "**********" at bounding box center [767, 217] width 260 height 33
click at [622, 215] on div "**********" at bounding box center [611, 217] width 878 height 33
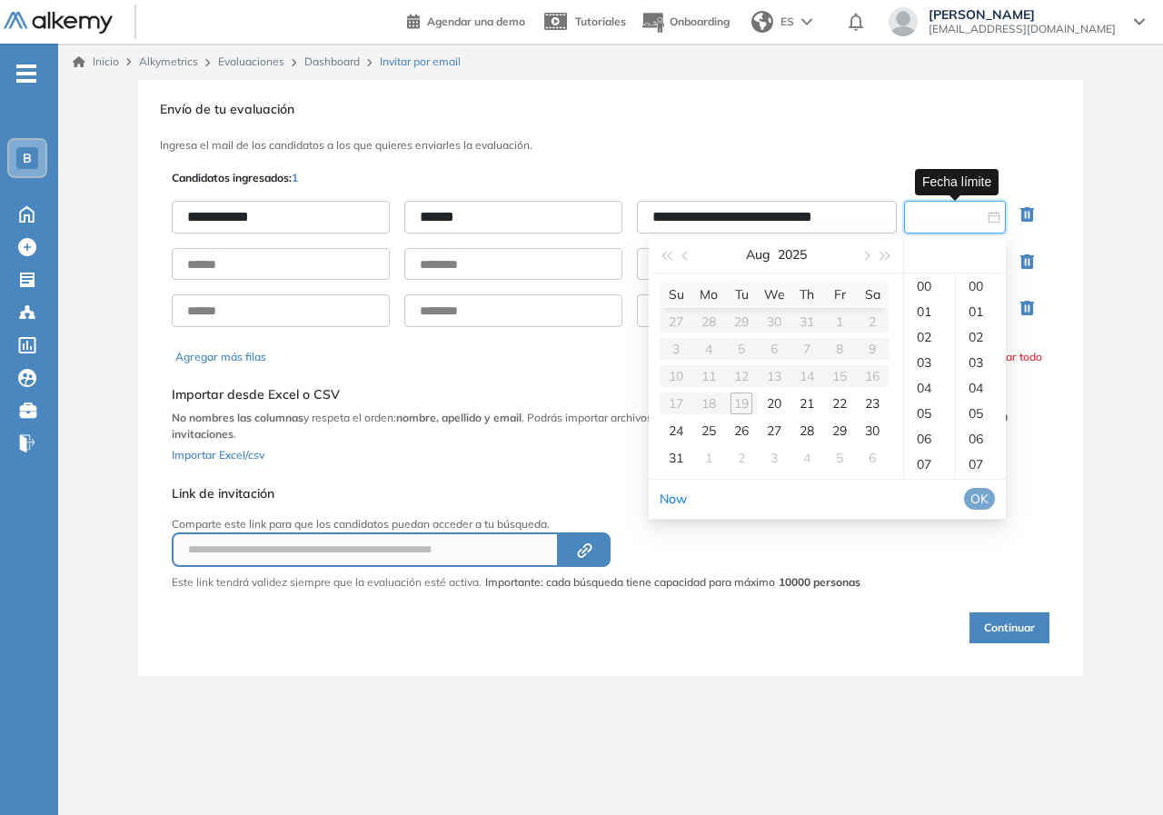
click at [965, 221] on input at bounding box center [946, 217] width 74 height 20
type input "**********"
click at [769, 401] on div "20" at bounding box center [774, 403] width 22 height 22
type input "**********"
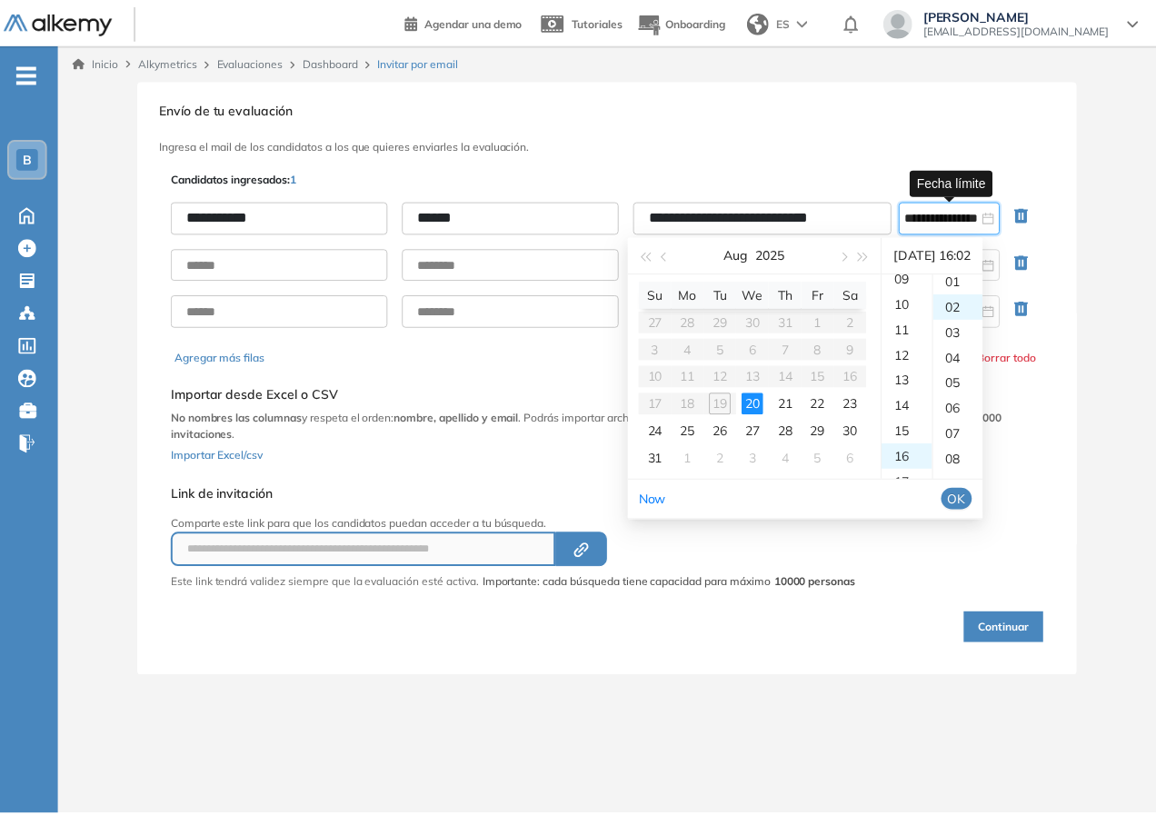
scroll to position [51, 0]
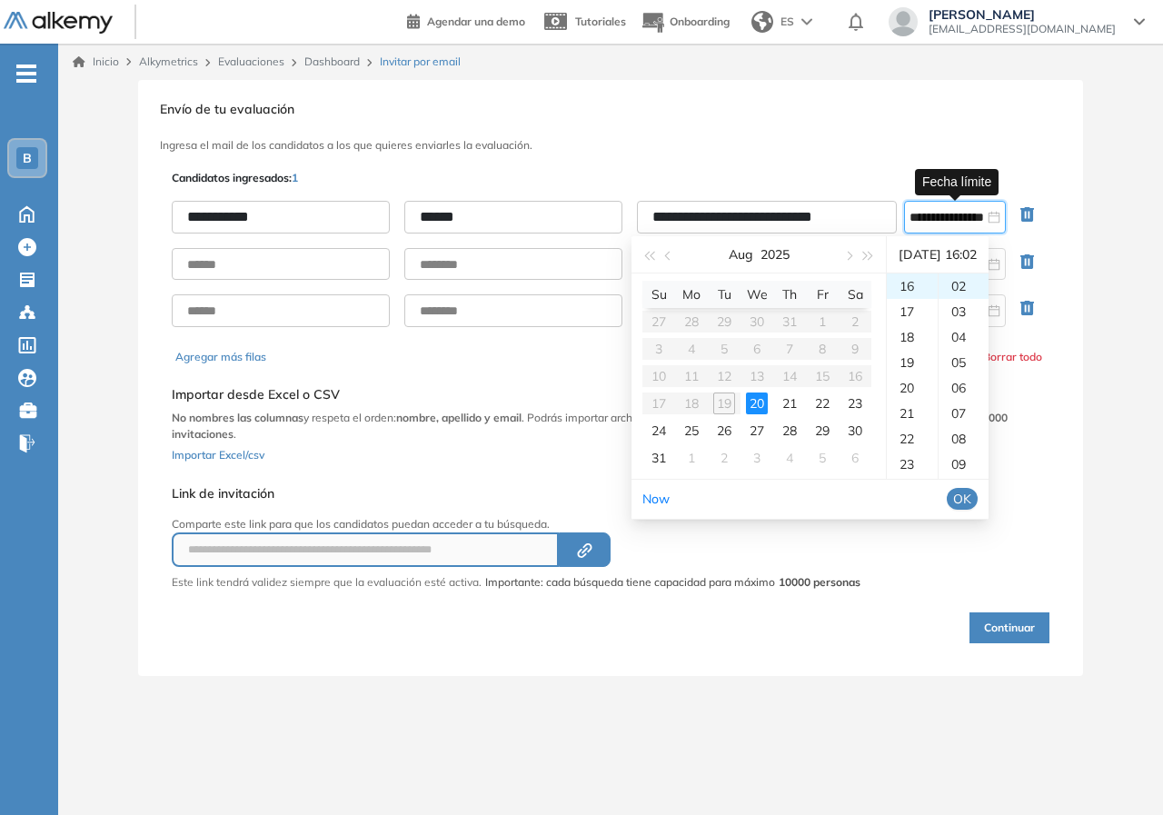
click at [971, 494] on span "OK" at bounding box center [962, 499] width 18 height 20
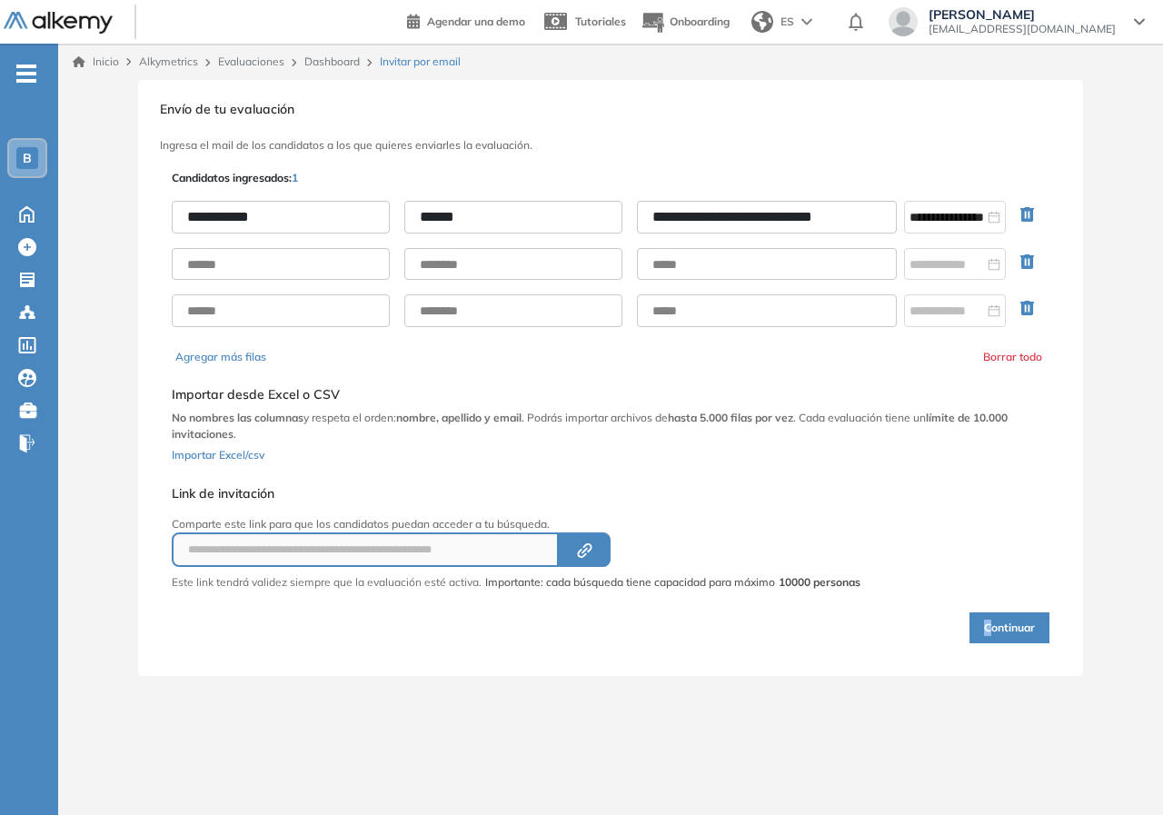
drag, startPoint x: 988, startPoint y: 552, endPoint x: 947, endPoint y: 546, distance: 42.3
click at [980, 551] on div "**********" at bounding box center [610, 406] width 885 height 480
click at [790, 600] on div "Continuar" at bounding box center [611, 616] width 878 height 53
drag, startPoint x: 769, startPoint y: 582, endPoint x: 1006, endPoint y: 591, distance: 236.4
click at [1072, 586] on div "**********" at bounding box center [610, 378] width 945 height 596
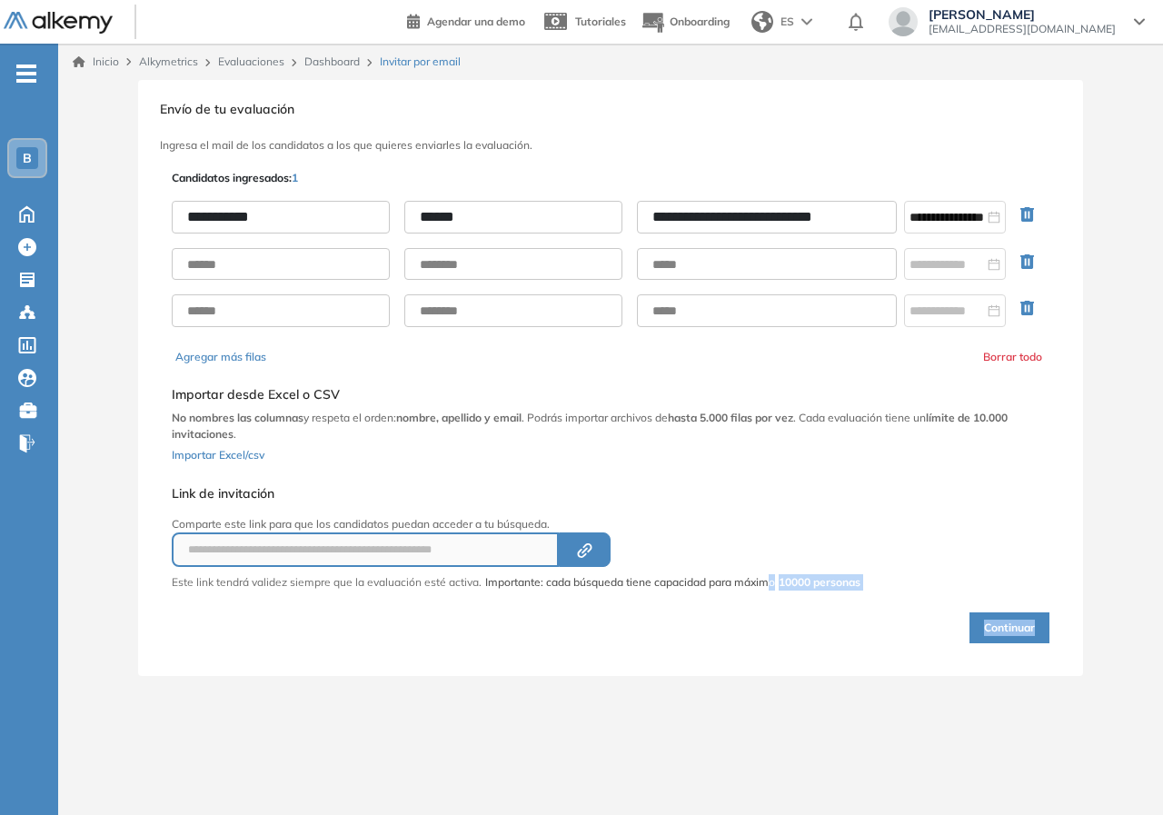
click at [1026, 628] on button "Continuar" at bounding box center [1009, 627] width 80 height 31
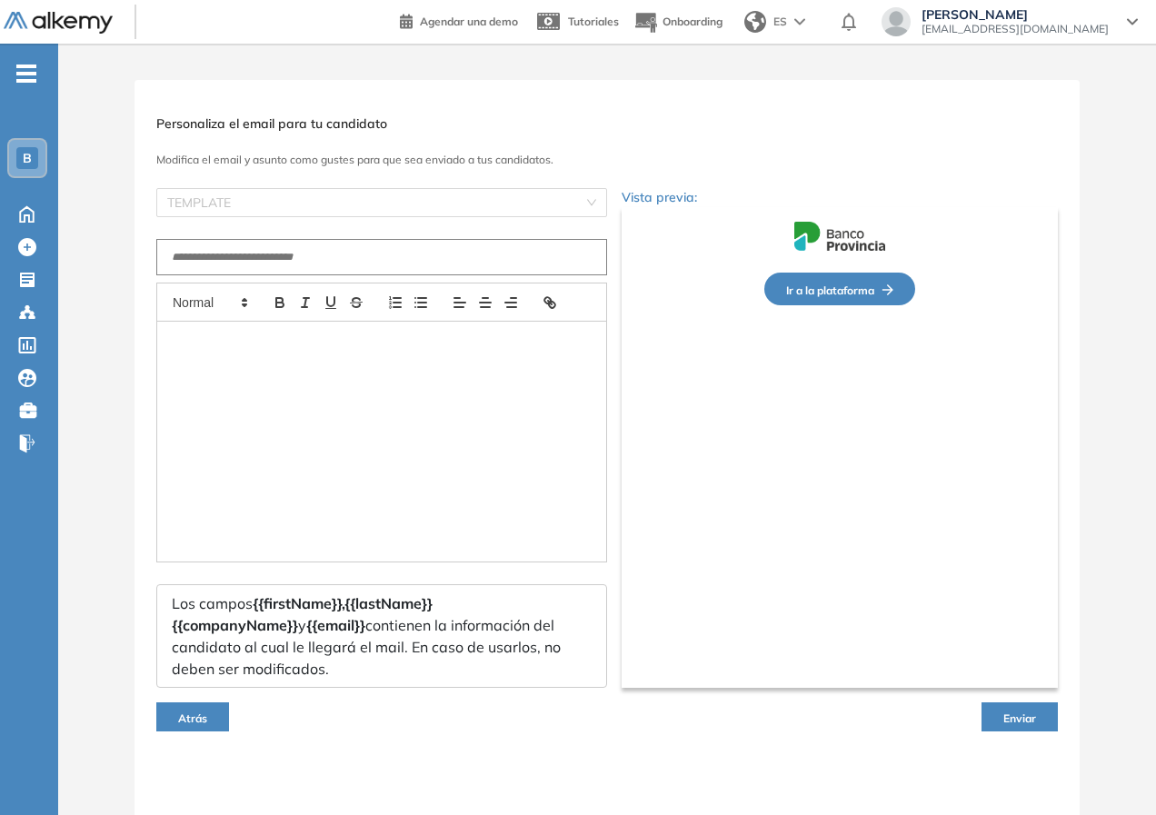
type input "**********"
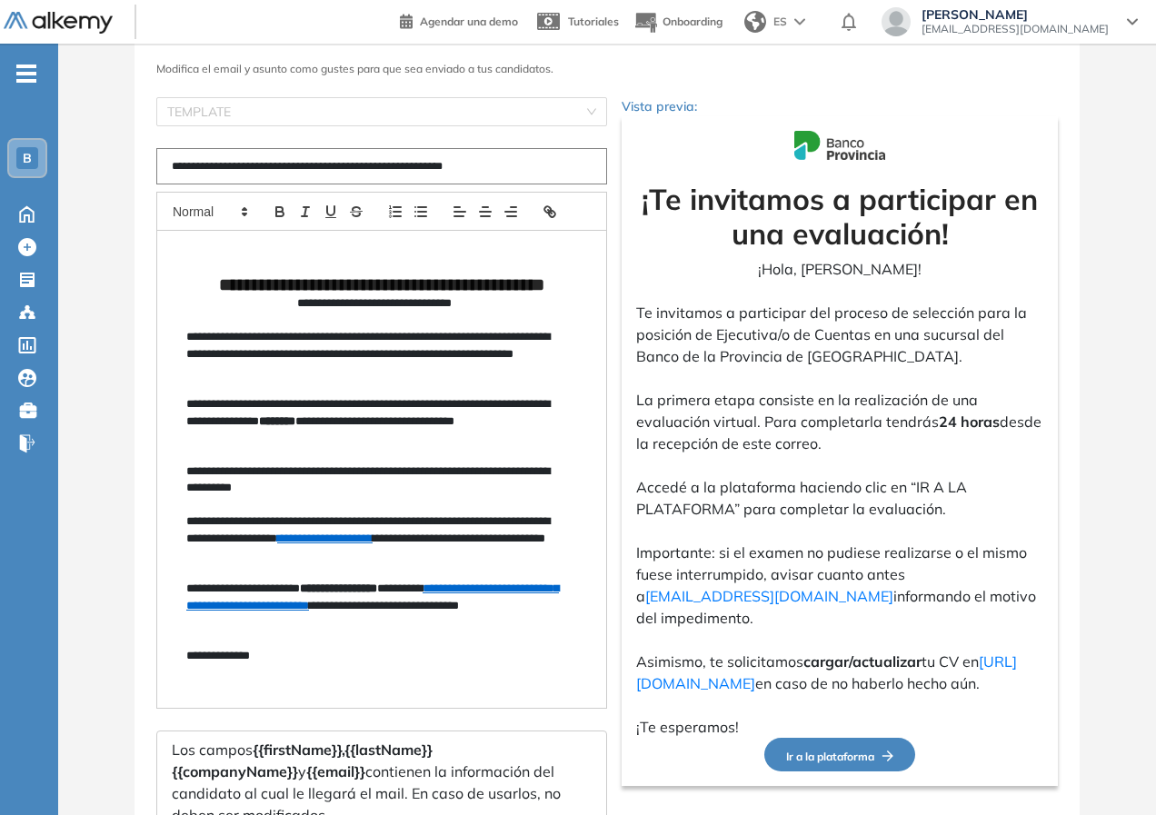
scroll to position [265, 0]
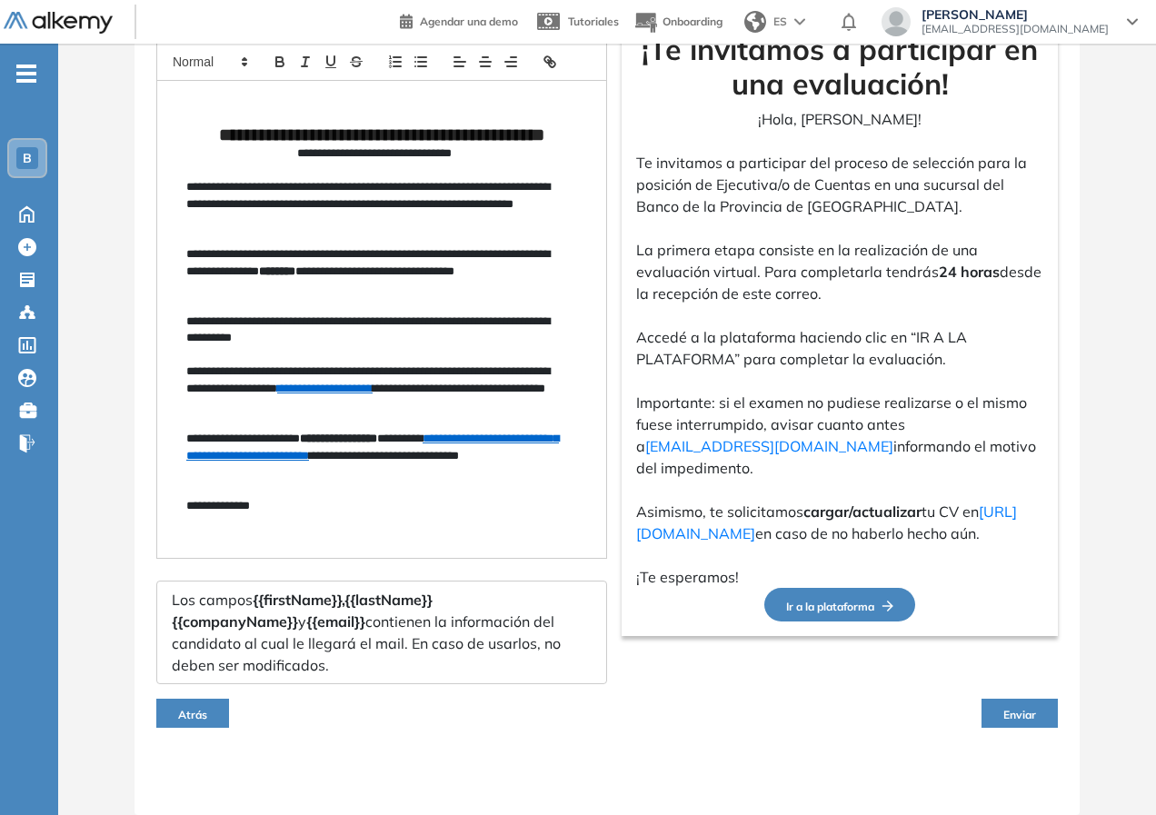
click at [1011, 716] on span "Enviar" at bounding box center [1019, 715] width 33 height 14
click at [1027, 710] on span "Enviar" at bounding box center [1019, 715] width 33 height 14
click at [1104, 689] on div "**********" at bounding box center [606, 327] width 1097 height 976
click at [1001, 718] on button "Enviar" at bounding box center [1019, 713] width 76 height 29
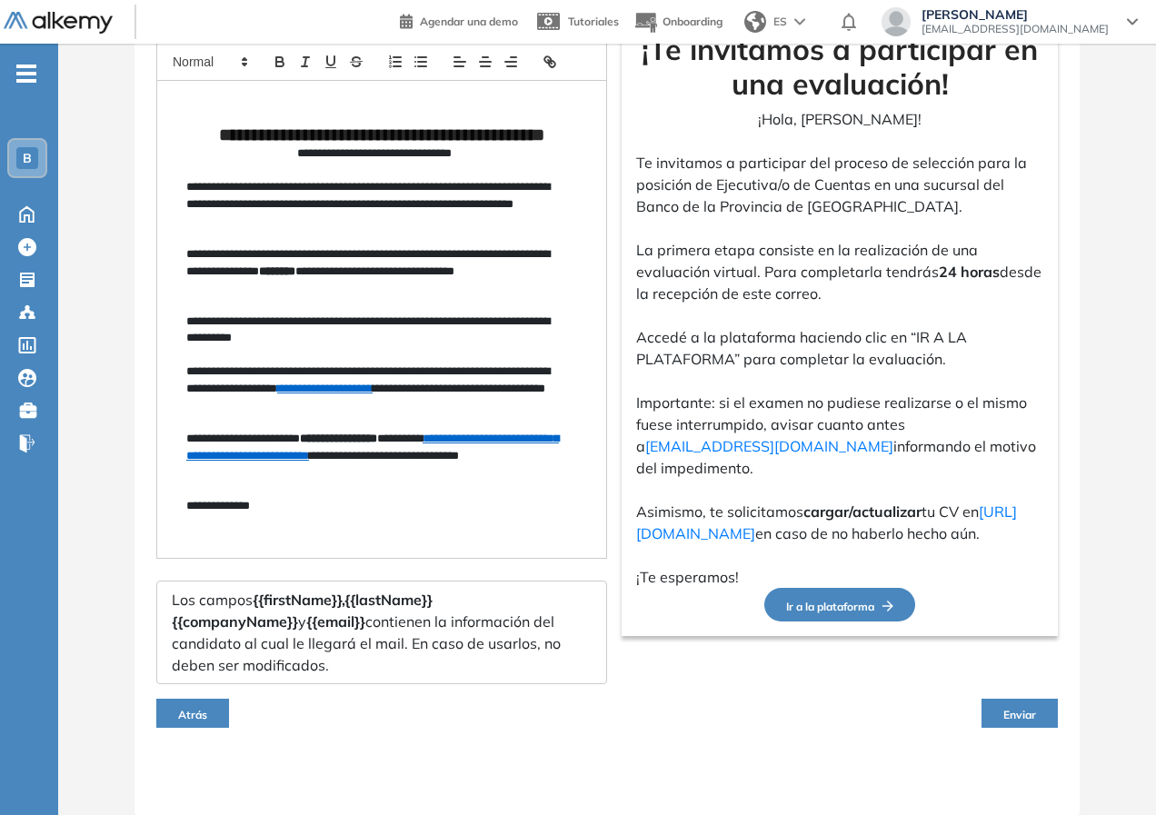
click at [1043, 700] on button "Enviar" at bounding box center [1019, 713] width 76 height 29
click at [1012, 705] on button "Enviar" at bounding box center [1019, 713] width 76 height 29
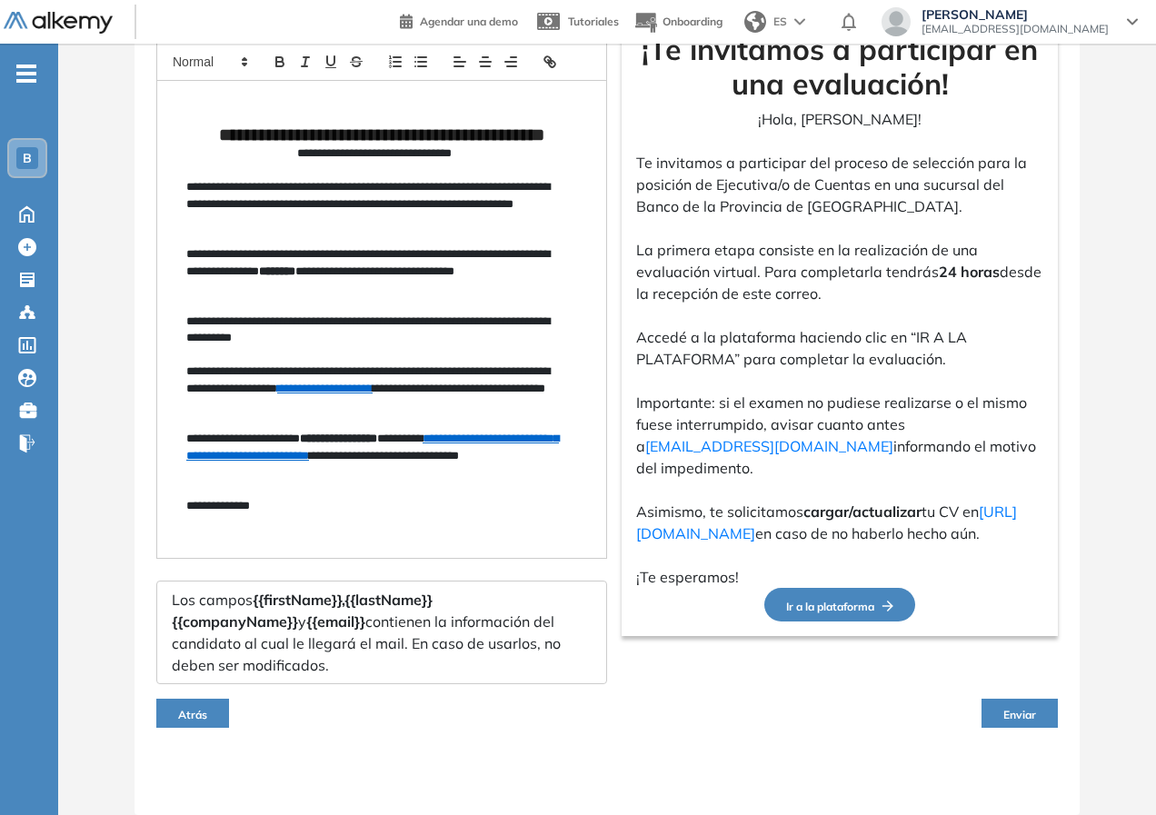
click at [1010, 715] on span "Enviar" at bounding box center [1019, 715] width 33 height 14
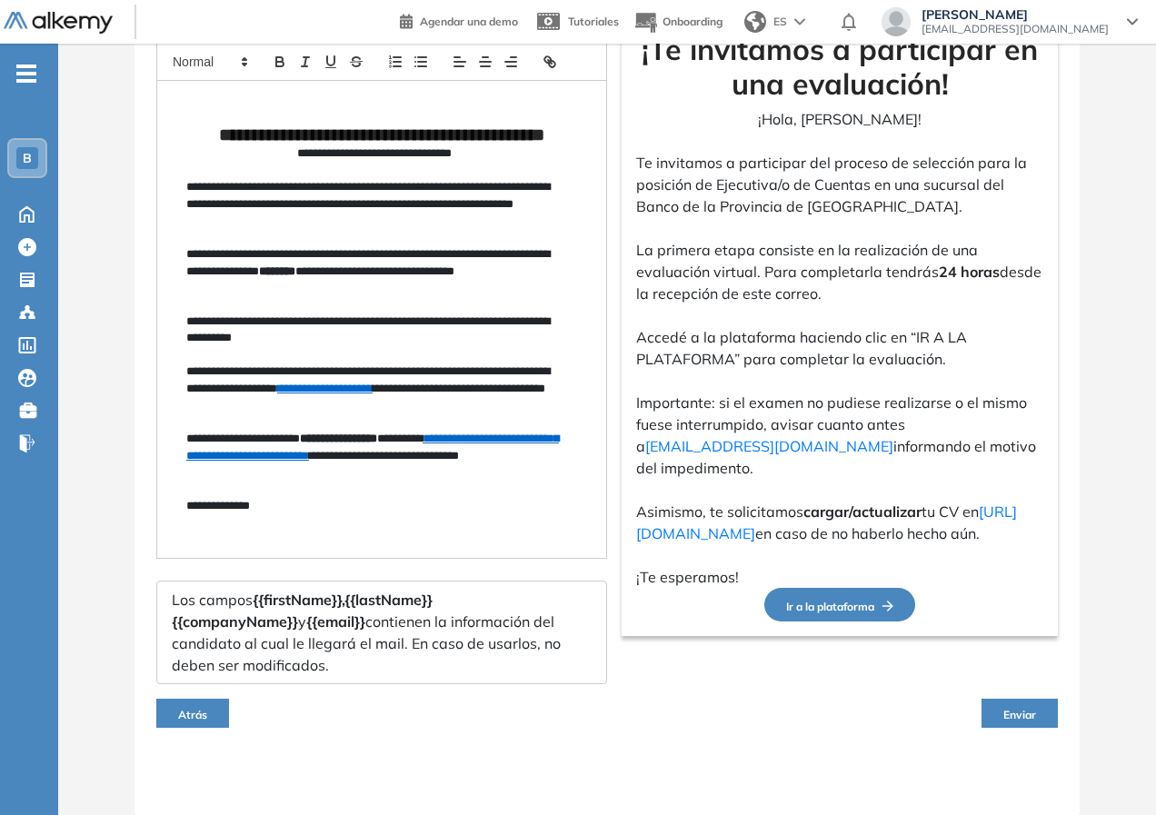
click at [1010, 715] on span "Enviar" at bounding box center [1019, 715] width 33 height 14
click at [1010, 713] on span "Enviar" at bounding box center [1019, 715] width 33 height 14
click at [1010, 710] on span "Enviar" at bounding box center [1019, 715] width 33 height 14
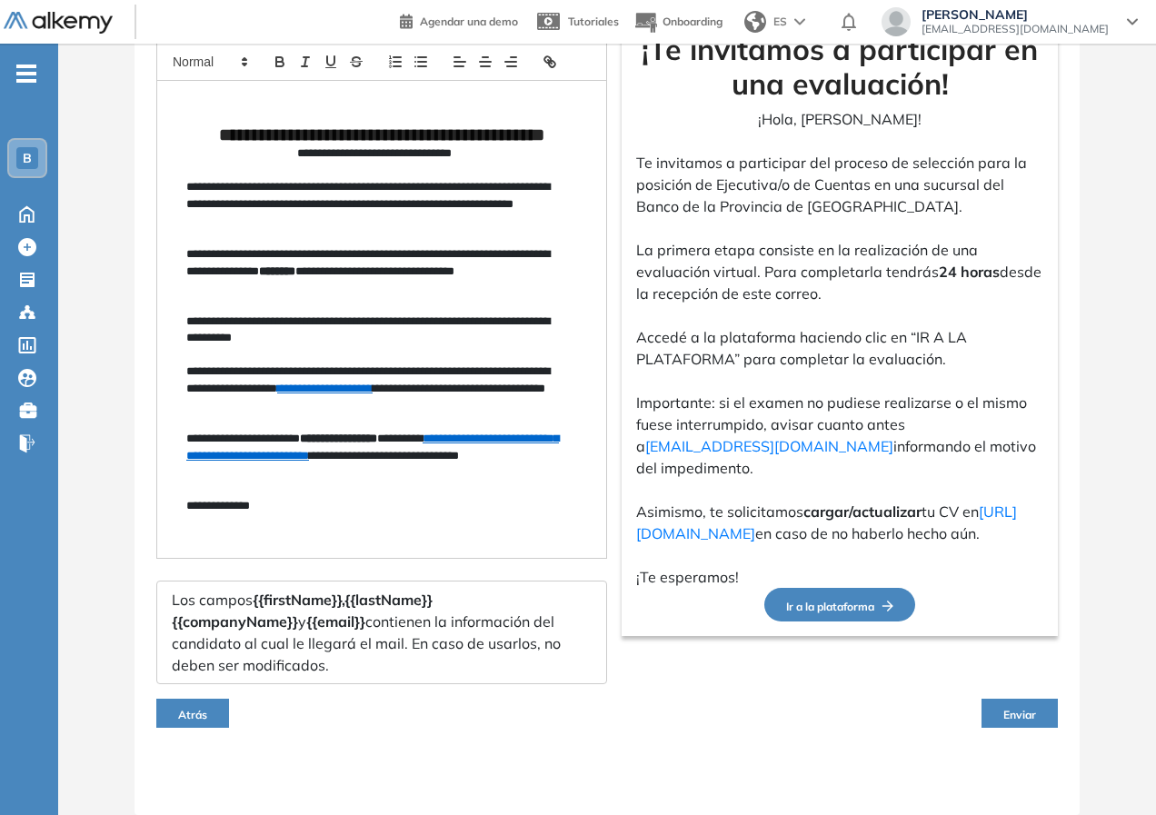
click at [1046, 700] on button "Enviar" at bounding box center [1019, 713] width 76 height 29
click at [1037, 703] on button "Enviar" at bounding box center [1019, 713] width 76 height 29
click at [1064, 673] on div "**********" at bounding box center [606, 327] width 945 height 976
click at [1040, 714] on button "Enviar" at bounding box center [1019, 713] width 76 height 29
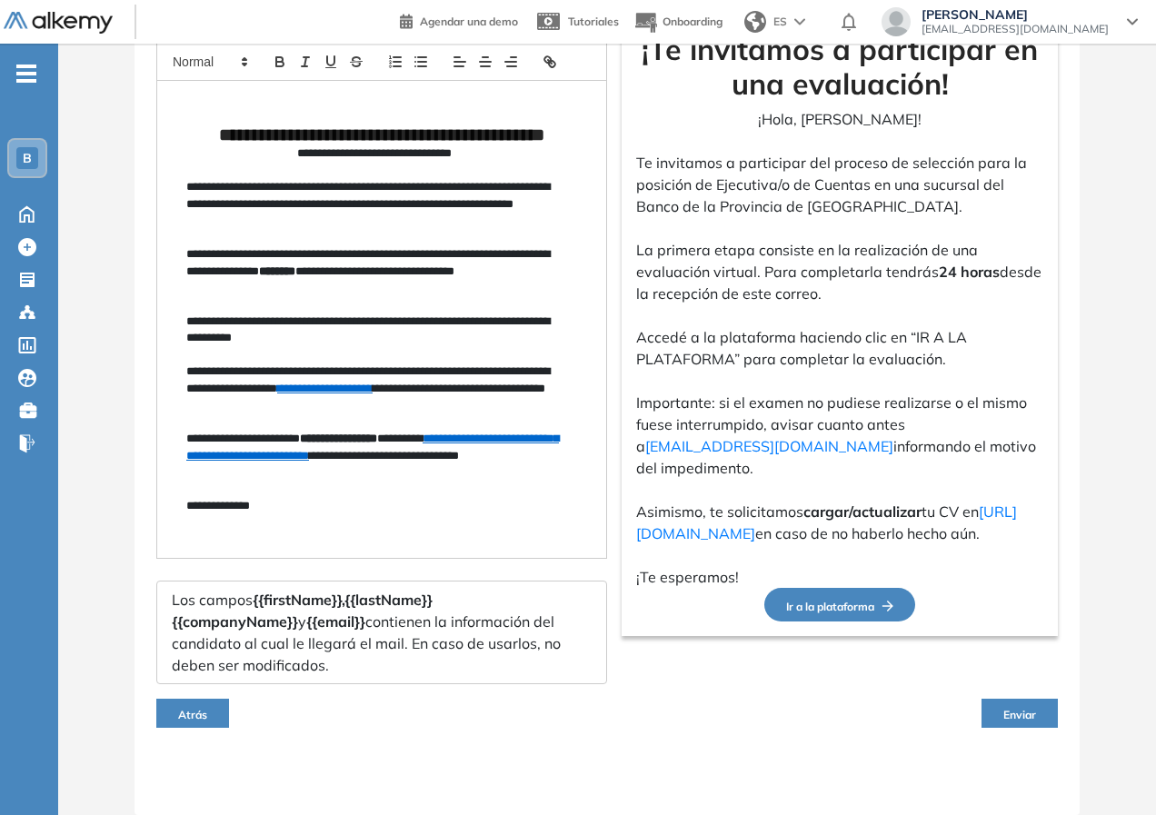
click at [1040, 712] on button "Enviar" at bounding box center [1019, 713] width 76 height 29
click at [1039, 712] on button "Enviar" at bounding box center [1019, 713] width 76 height 29
click at [1037, 712] on button "Enviar" at bounding box center [1019, 713] width 76 height 29
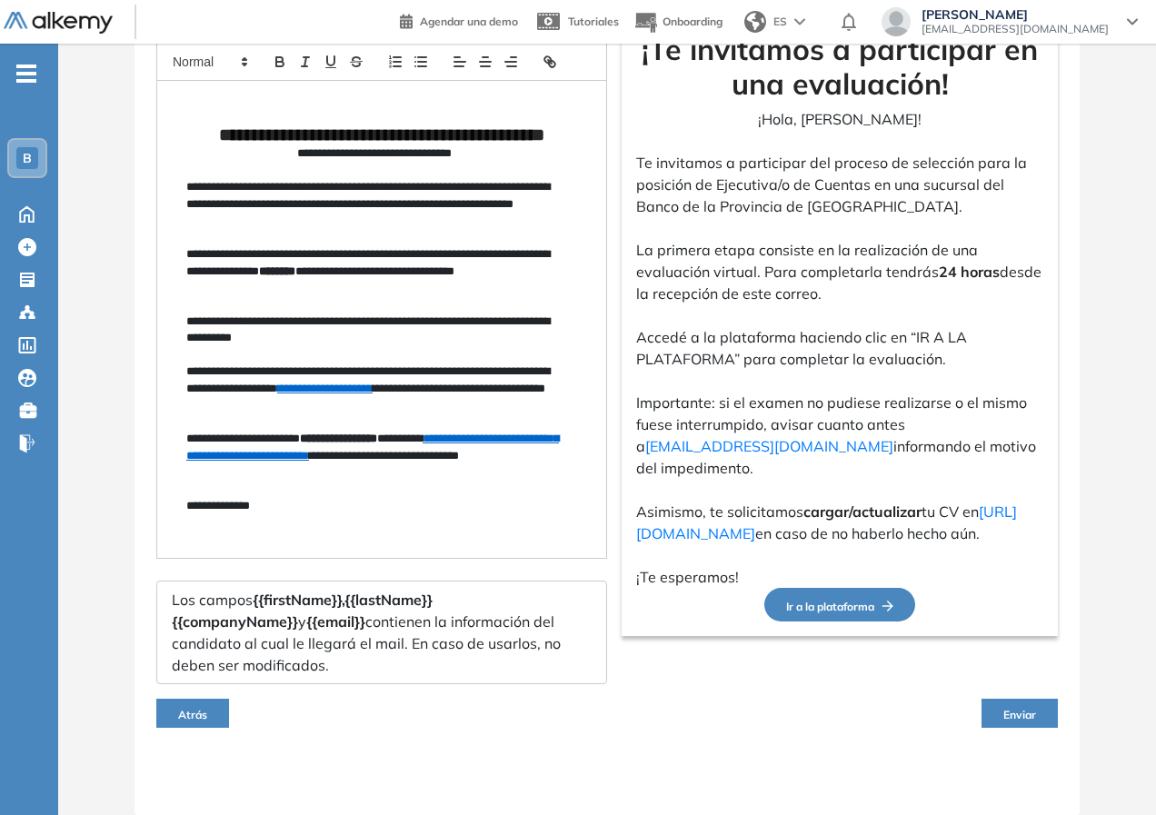
click at [1038, 705] on button "Enviar" at bounding box center [1019, 713] width 76 height 29
click at [1039, 703] on button "Enviar" at bounding box center [1019, 713] width 76 height 29
click at [1039, 700] on button "Enviar" at bounding box center [1019, 713] width 76 height 29
click at [1049, 696] on div "Atrás Enviar" at bounding box center [606, 713] width 901 height 58
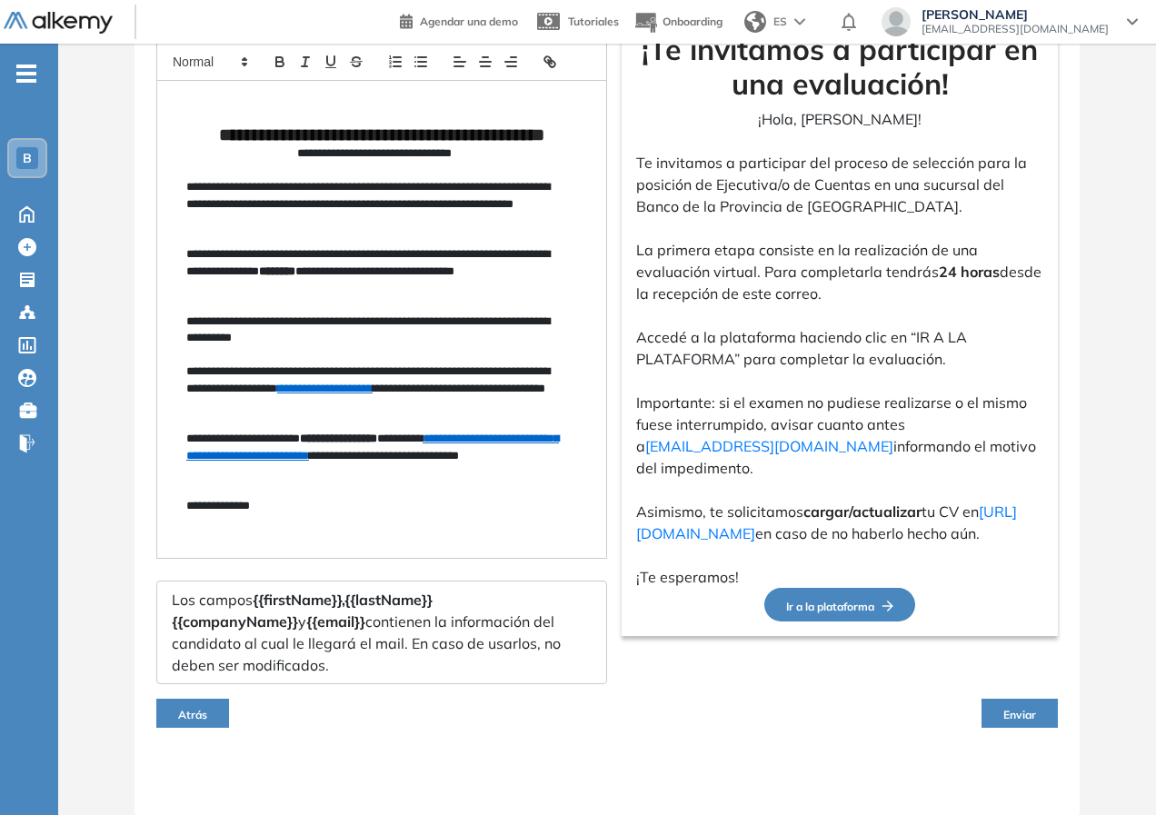
click at [1047, 691] on div "Atrás Enviar" at bounding box center [606, 713] width 901 height 58
click at [1047, 688] on div "Atrás Enviar" at bounding box center [606, 713] width 901 height 58
click at [1030, 722] on button "Enviar" at bounding box center [1019, 713] width 76 height 29
click at [1023, 719] on span "Enviar" at bounding box center [1019, 715] width 33 height 14
click at [1022, 717] on span "Enviar" at bounding box center [1019, 715] width 33 height 14
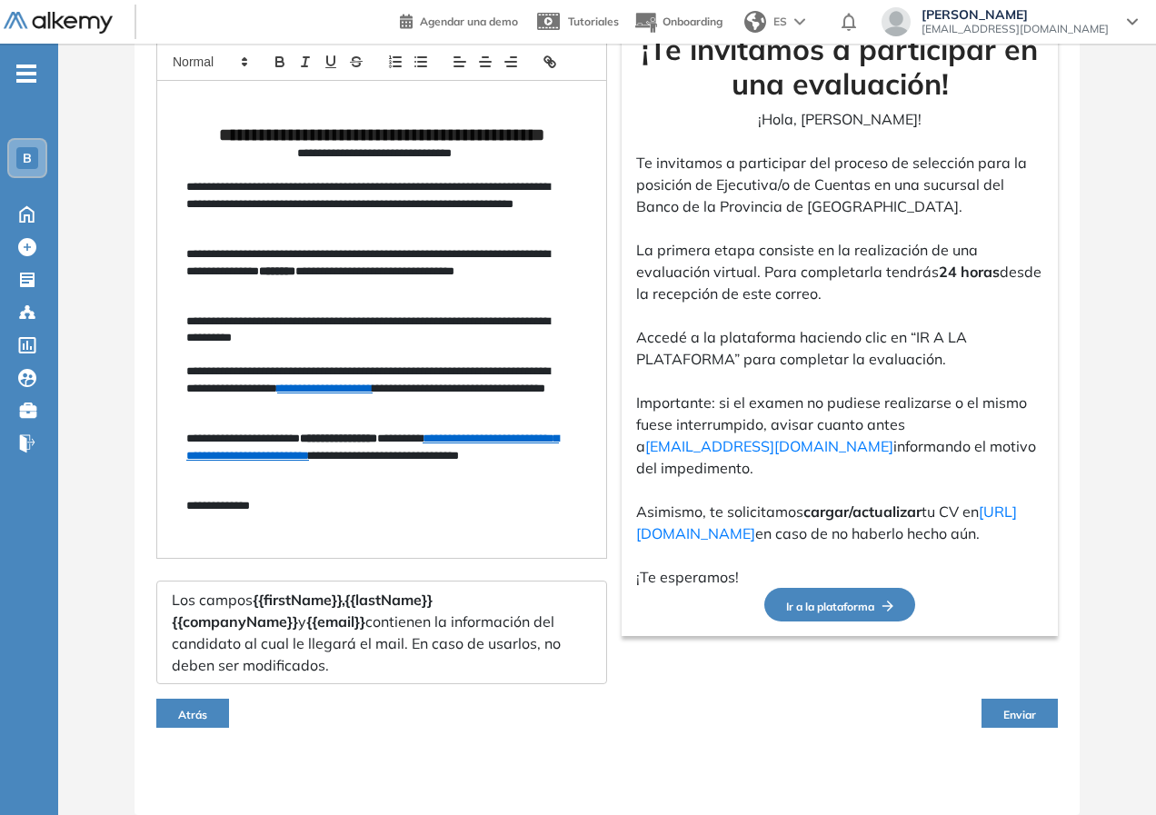
click at [1022, 715] on span "Enviar" at bounding box center [1019, 715] width 33 height 14
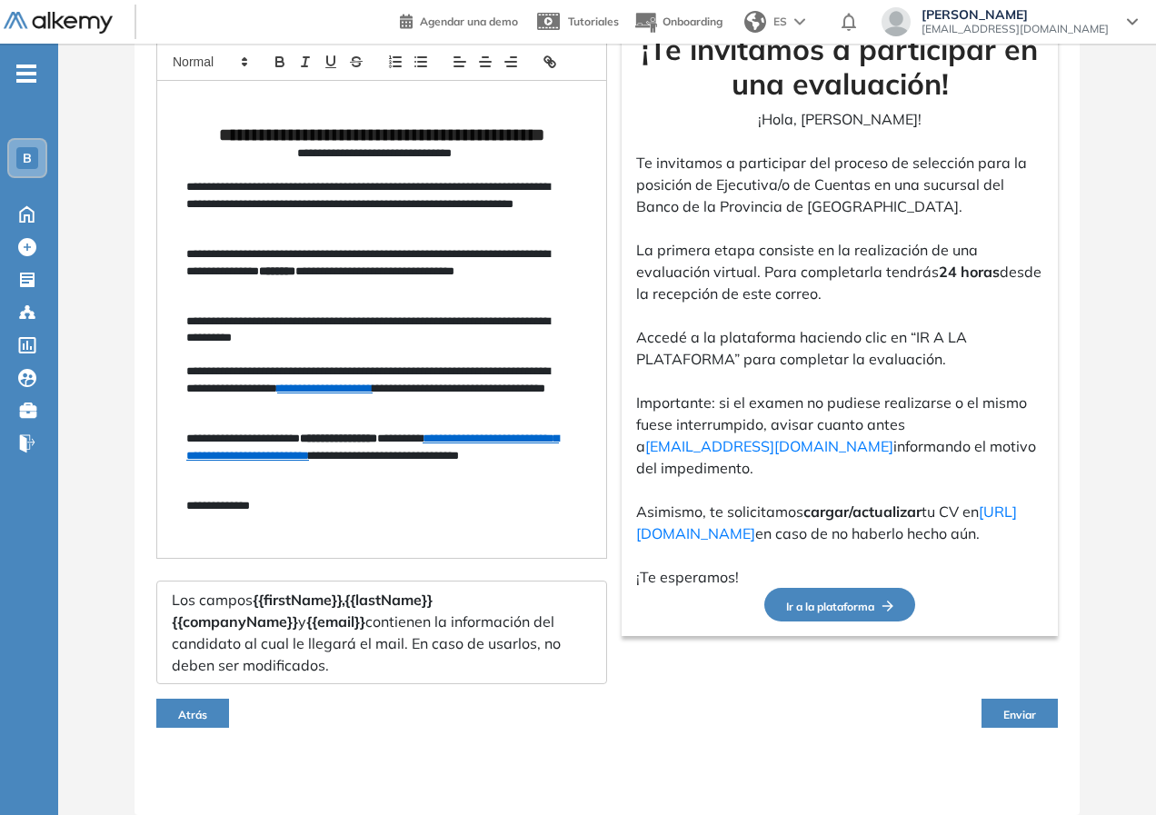
click at [1022, 715] on span "Enviar" at bounding box center [1019, 715] width 33 height 14
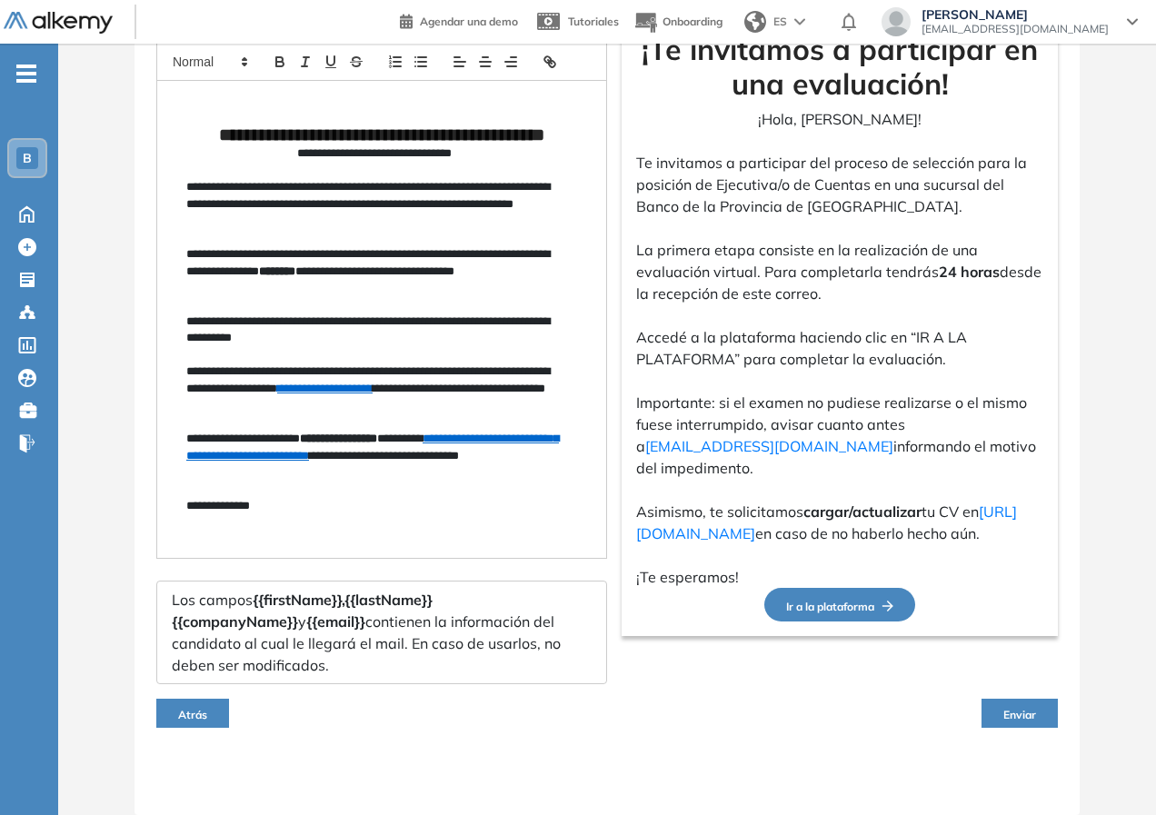
click at [1022, 715] on span "Enviar" at bounding box center [1019, 715] width 33 height 14
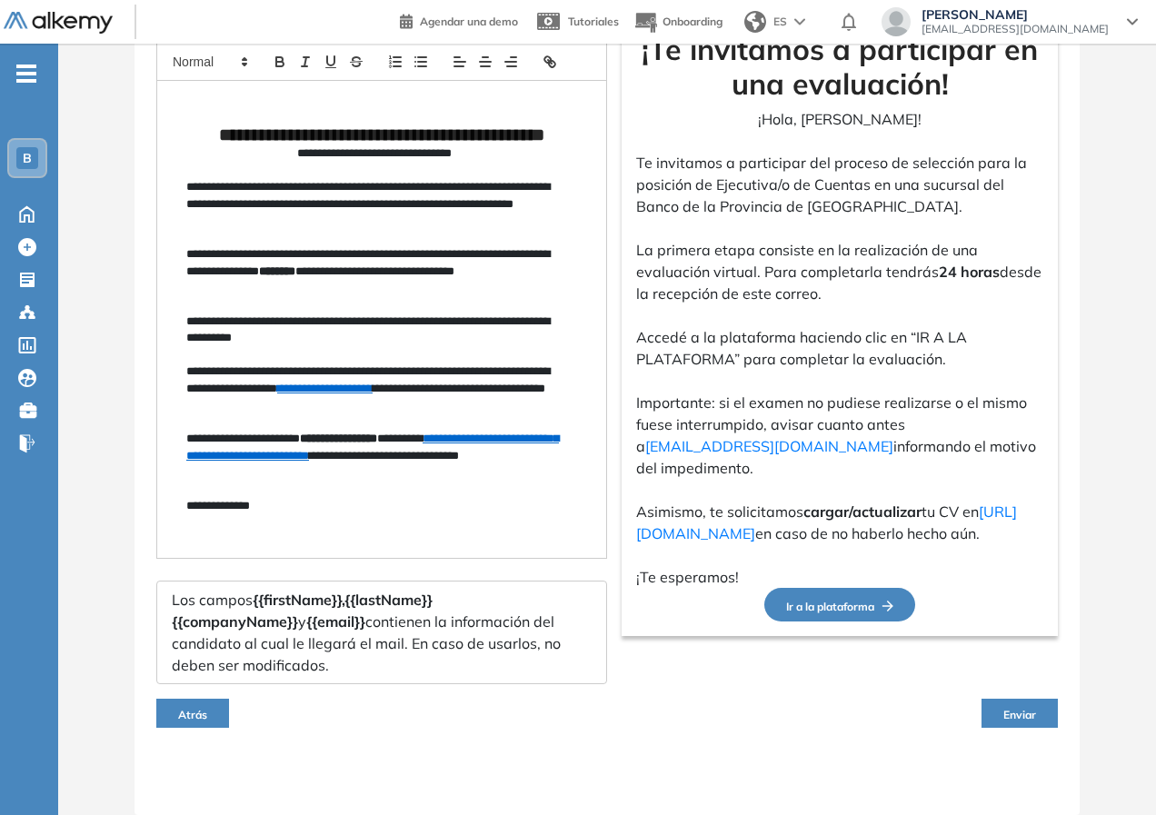
click at [1022, 715] on span "Enviar" at bounding box center [1019, 715] width 33 height 14
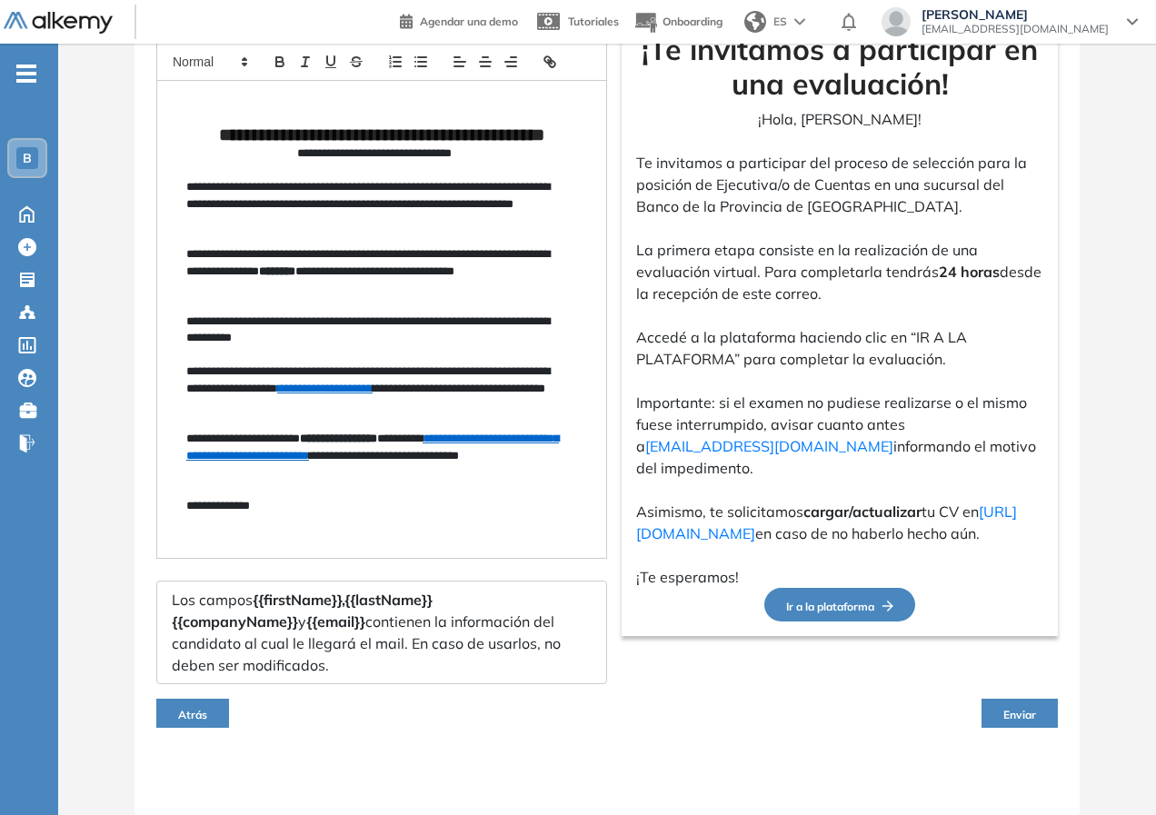
click at [1022, 715] on span "Enviar" at bounding box center [1019, 715] width 33 height 14
click at [1022, 716] on span "Enviar" at bounding box center [1019, 715] width 33 height 14
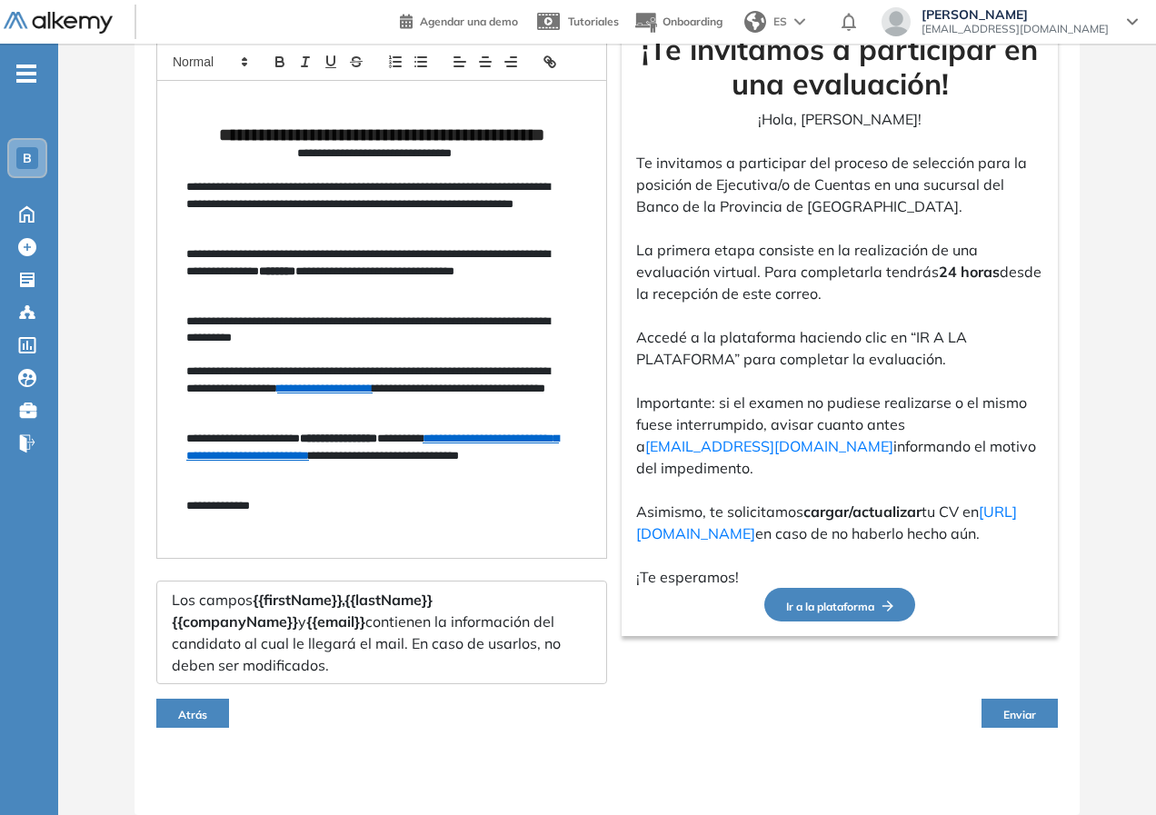
click at [1022, 716] on span "Enviar" at bounding box center [1019, 715] width 33 height 14
click at [1022, 717] on span "Enviar" at bounding box center [1019, 715] width 33 height 14
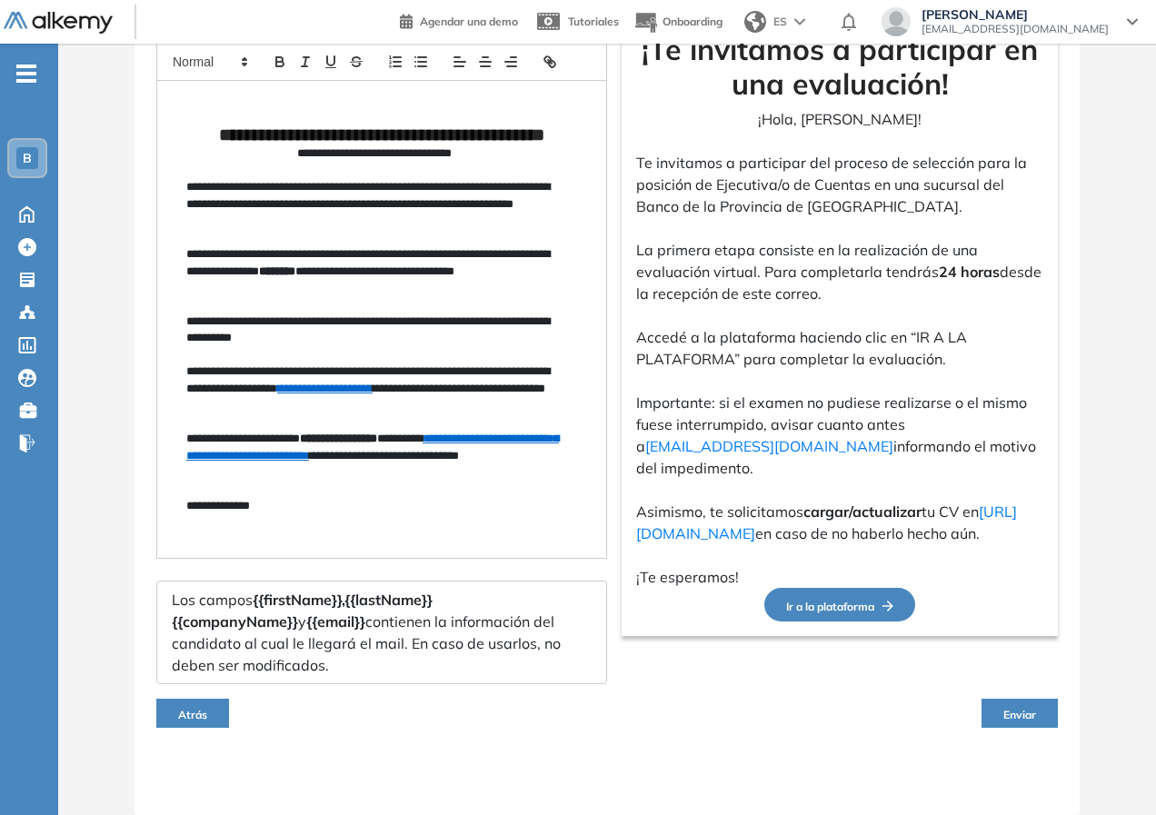
click at [1022, 717] on span "Enviar" at bounding box center [1019, 715] width 33 height 14
drag, startPoint x: 1015, startPoint y: 715, endPoint x: 1019, endPoint y: 729, distance: 15.2
click at [1019, 729] on div "Atrás Enviar" at bounding box center [606, 713] width 901 height 58
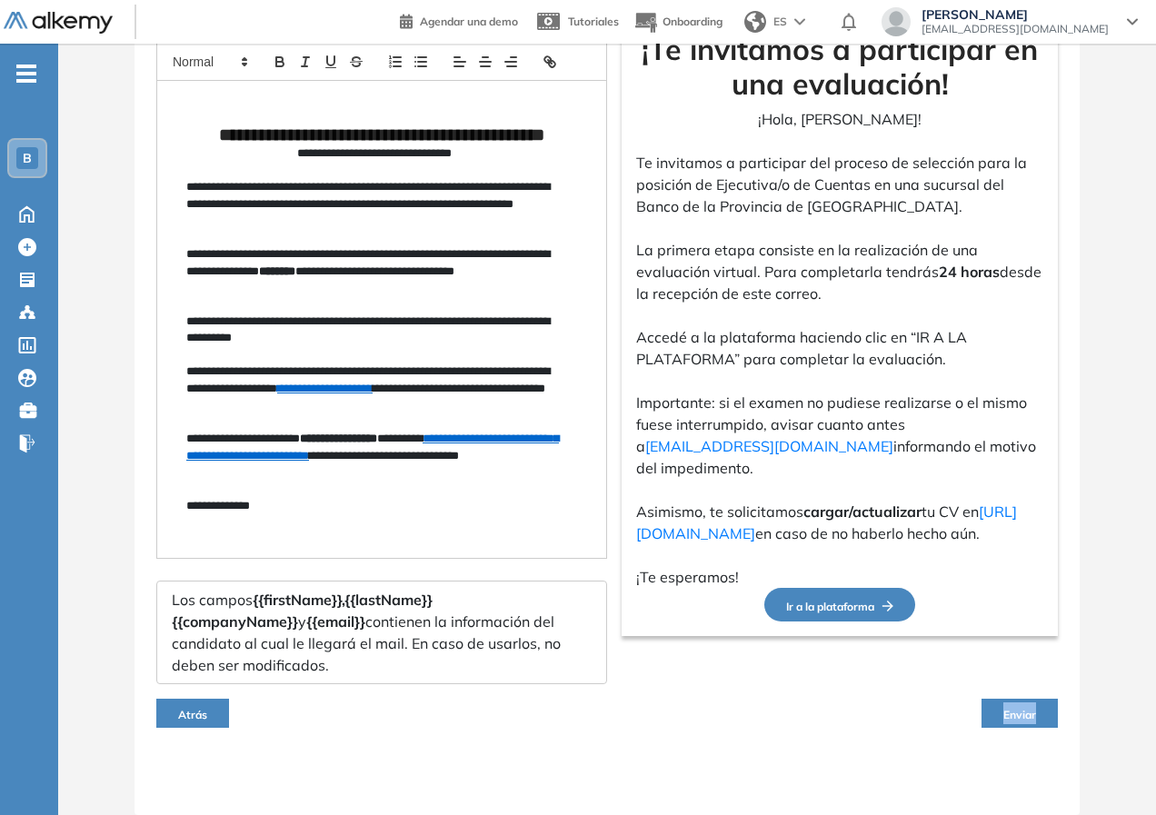
click at [1019, 729] on div "Atrás Enviar" at bounding box center [606, 713] width 901 height 58
click at [1021, 726] on button "Enviar" at bounding box center [1019, 713] width 76 height 29
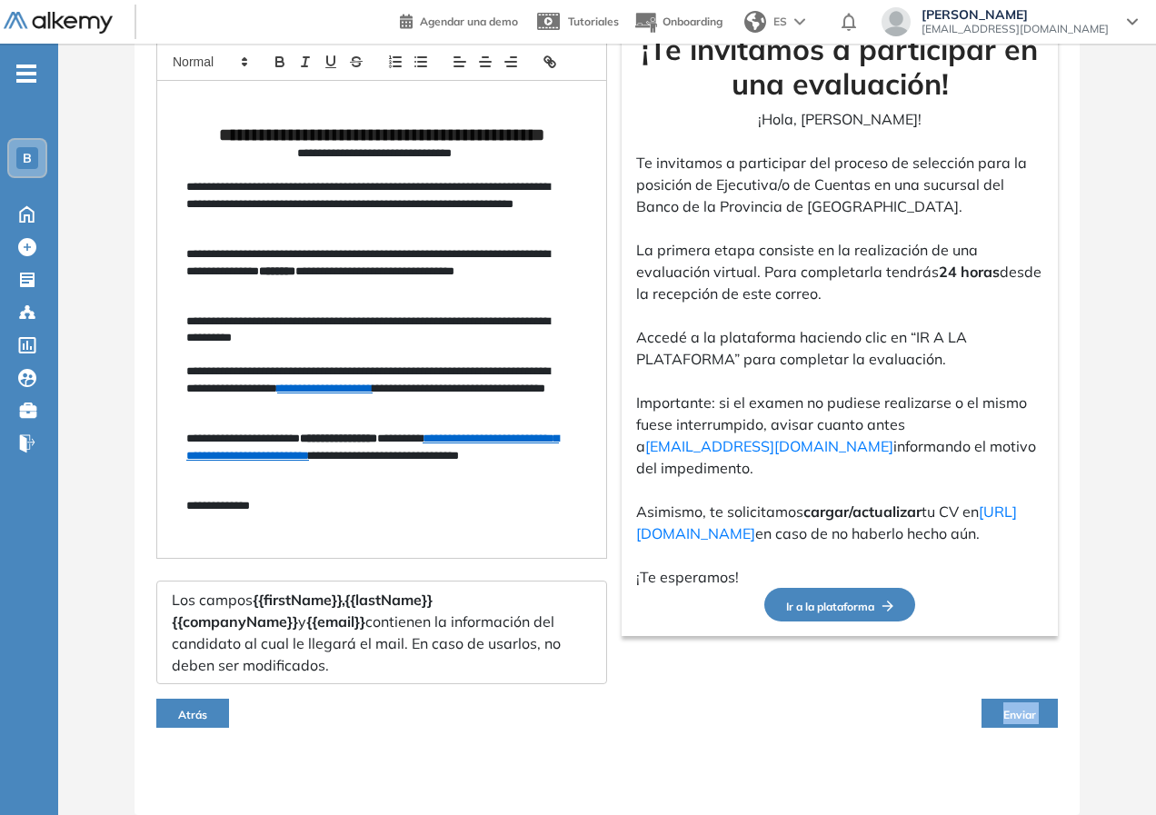
click at [1027, 719] on span "Enviar" at bounding box center [1019, 715] width 33 height 14
click at [1016, 711] on span "Enviar" at bounding box center [1019, 715] width 33 height 14
drag, startPoint x: 1017, startPoint y: 712, endPoint x: 1017, endPoint y: 746, distance: 33.6
click at [1016, 713] on span "Enviar" at bounding box center [1019, 715] width 33 height 14
click at [1023, 736] on div "Atrás Enviar" at bounding box center [606, 713] width 901 height 58
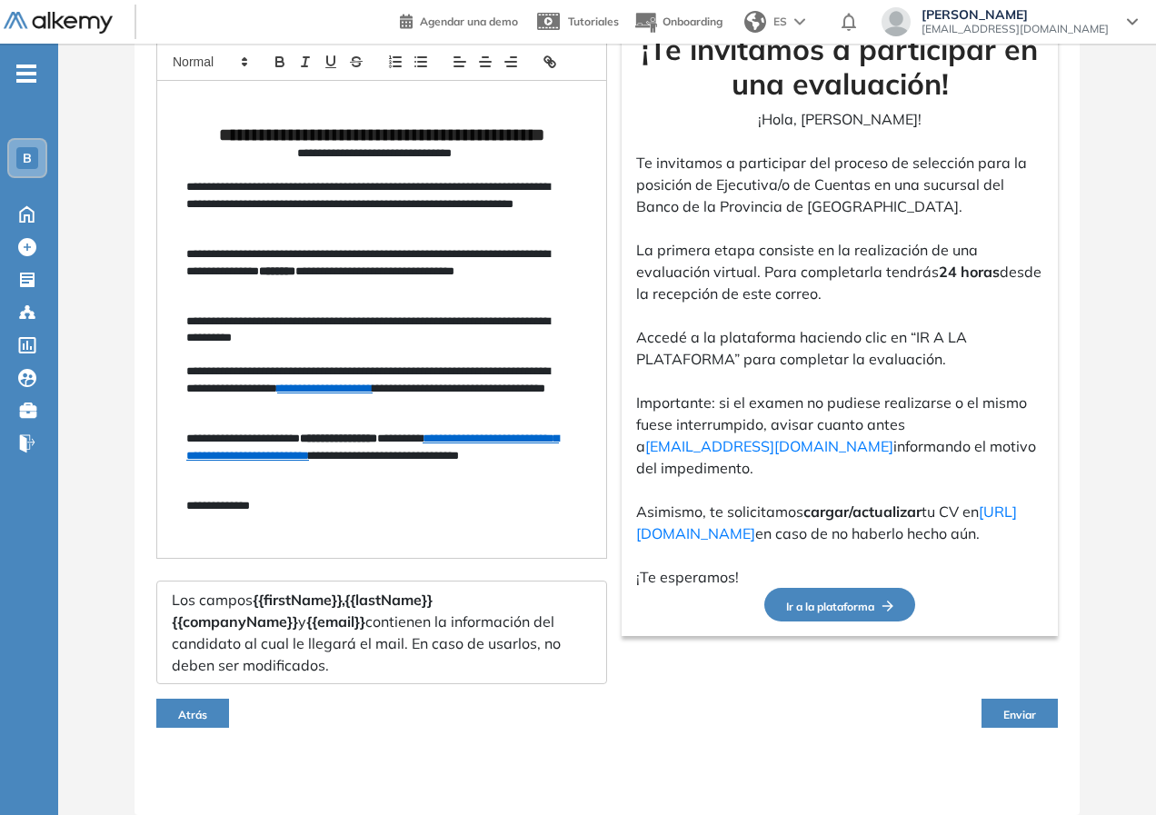
click at [695, 714] on div "Atrás Enviar" at bounding box center [606, 713] width 901 height 58
drag, startPoint x: 698, startPoint y: 708, endPoint x: 621, endPoint y: 637, distance: 104.1
click at [697, 706] on div "Atrás Enviar" at bounding box center [606, 713] width 901 height 58
click at [659, 649] on div "**********" at bounding box center [606, 315] width 901 height 737
click at [550, 290] on p "**********" at bounding box center [374, 271] width 376 height 50
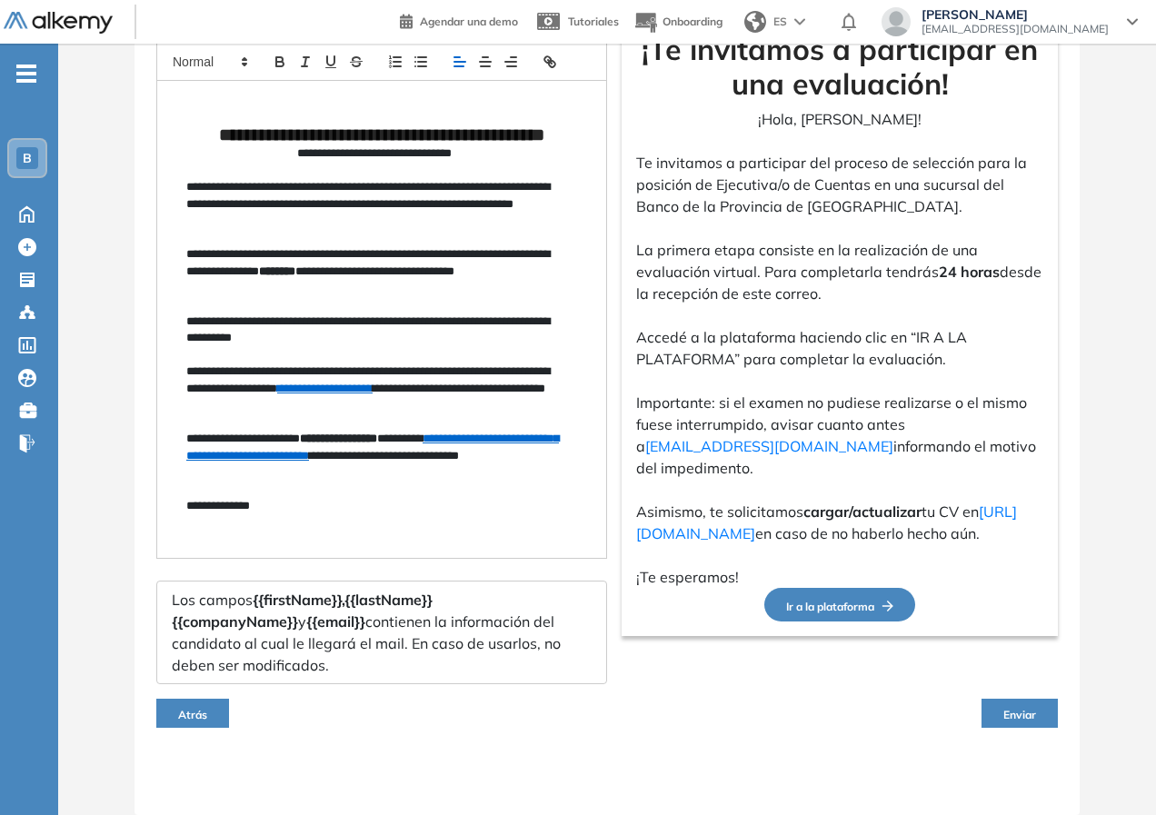
click at [1005, 710] on span "Enviar" at bounding box center [1019, 715] width 33 height 14
click at [1011, 700] on button "Enviar" at bounding box center [1019, 713] width 76 height 29
click at [1017, 704] on button "Enviar" at bounding box center [1019, 713] width 76 height 29
click at [1017, 710] on span "Enviar" at bounding box center [1019, 715] width 33 height 14
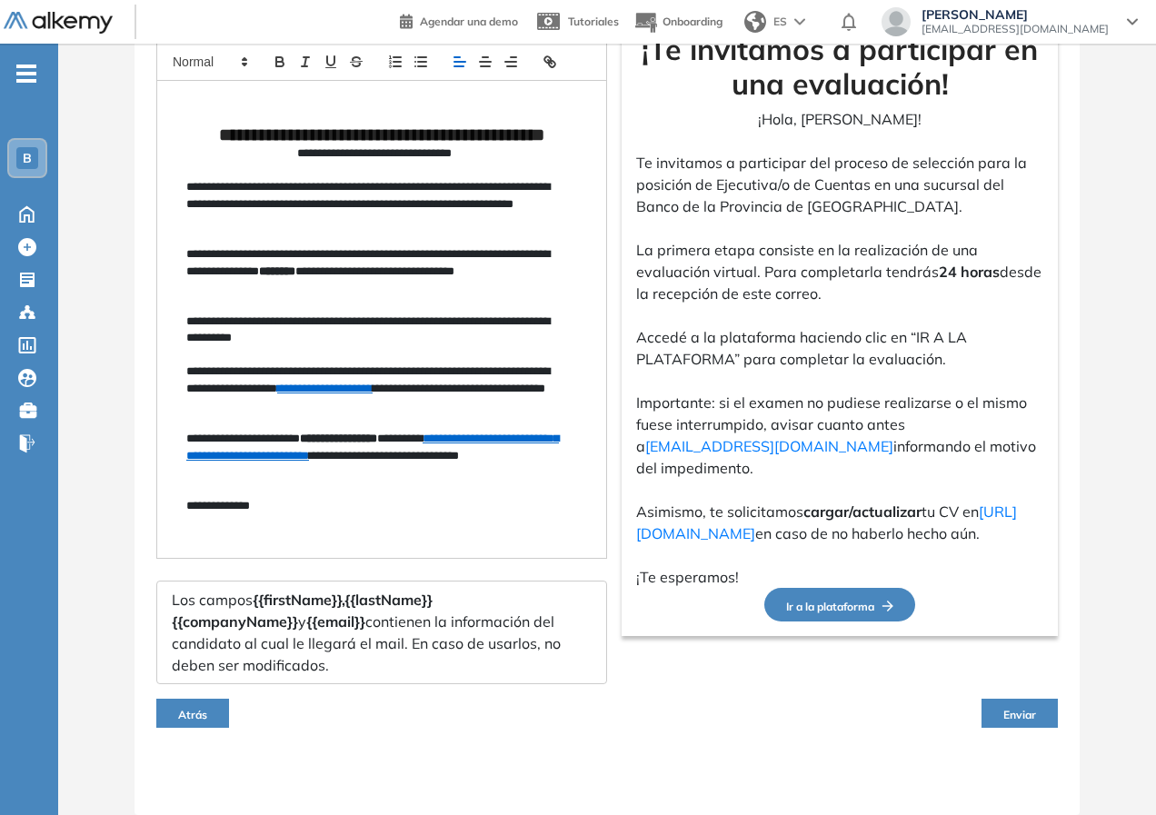
click at [1017, 713] on span "Enviar" at bounding box center [1019, 715] width 33 height 14
click at [1018, 721] on span "Enviar" at bounding box center [1019, 715] width 33 height 14
drag, startPoint x: 1018, startPoint y: 721, endPoint x: 1027, endPoint y: 729, distance: 11.6
click at [1027, 728] on button "Enviar" at bounding box center [1019, 713] width 76 height 29
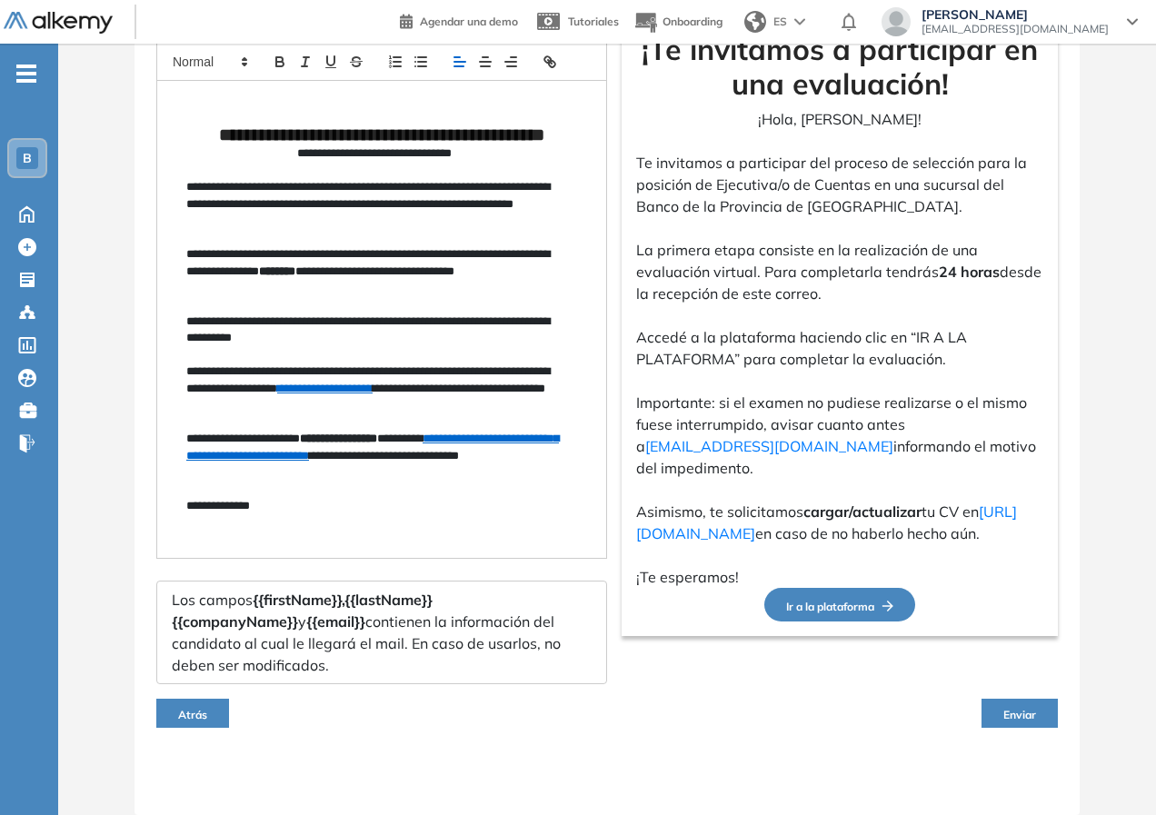
drag, startPoint x: 1036, startPoint y: 744, endPoint x: 1031, endPoint y: 725, distance: 19.6
click at [1031, 725] on div "Atrás Enviar" at bounding box center [606, 713] width 901 height 58
click at [1028, 691] on div "Atrás Enviar" at bounding box center [606, 713] width 901 height 58
click at [1029, 708] on span "Enviar" at bounding box center [1019, 715] width 33 height 14
click at [1029, 709] on span "Enviar" at bounding box center [1019, 715] width 33 height 14
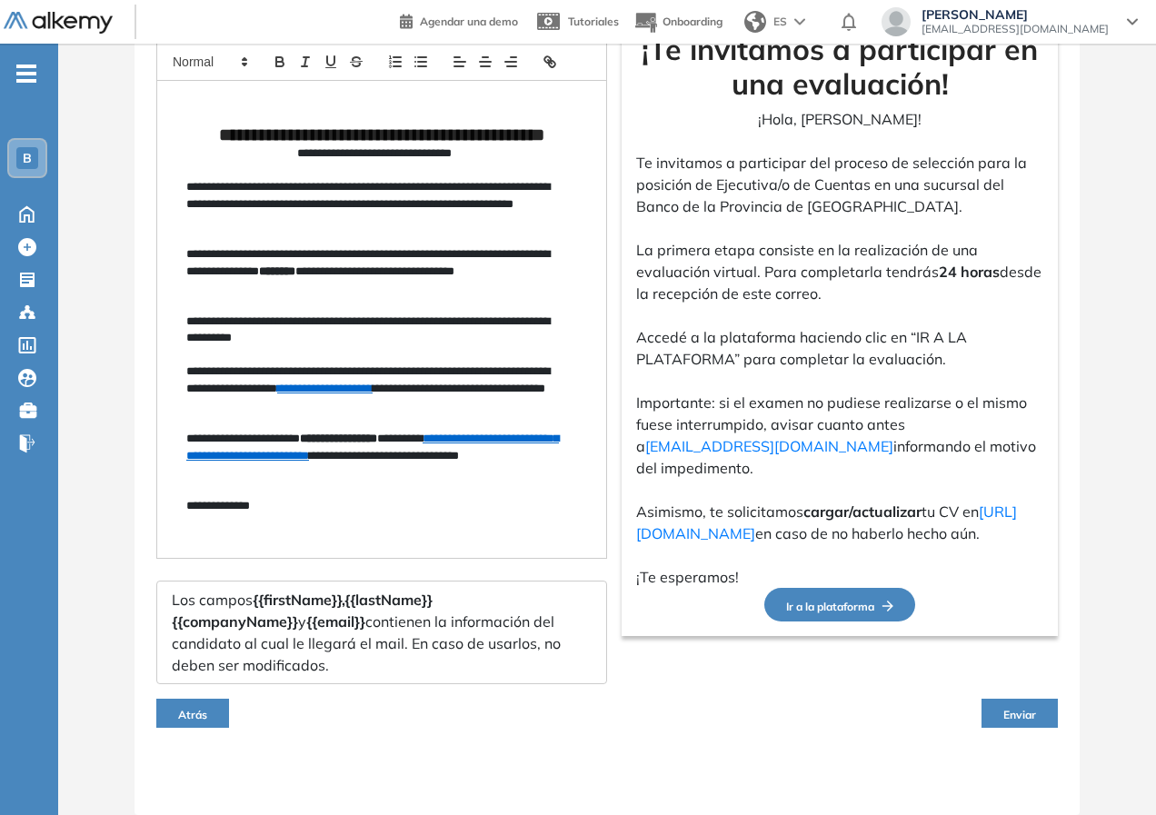
click at [1029, 711] on span "Enviar" at bounding box center [1019, 715] width 33 height 14
click at [1019, 717] on span "Enviar" at bounding box center [1019, 715] width 33 height 14
click at [1019, 716] on span "Enviar" at bounding box center [1019, 715] width 33 height 14
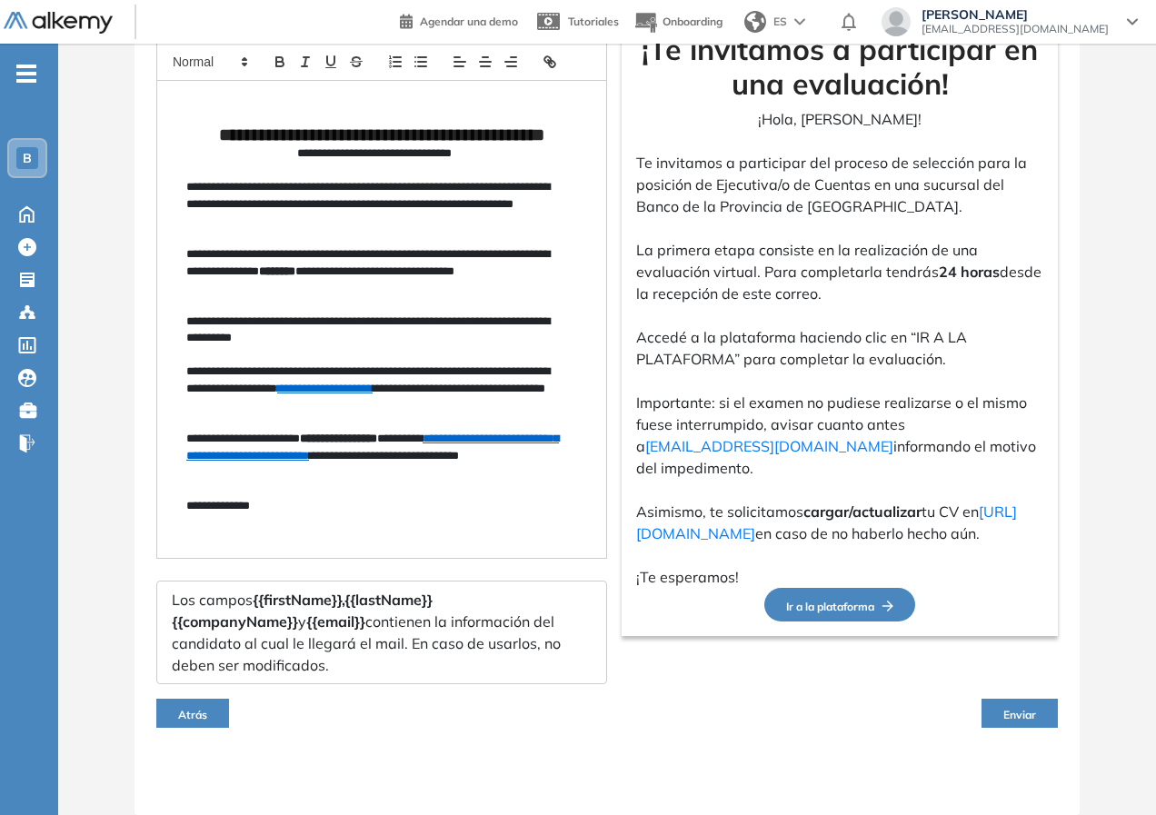
click at [1019, 716] on span "Enviar" at bounding box center [1019, 715] width 33 height 14
click at [187, 713] on span "Atrás" at bounding box center [192, 715] width 29 height 14
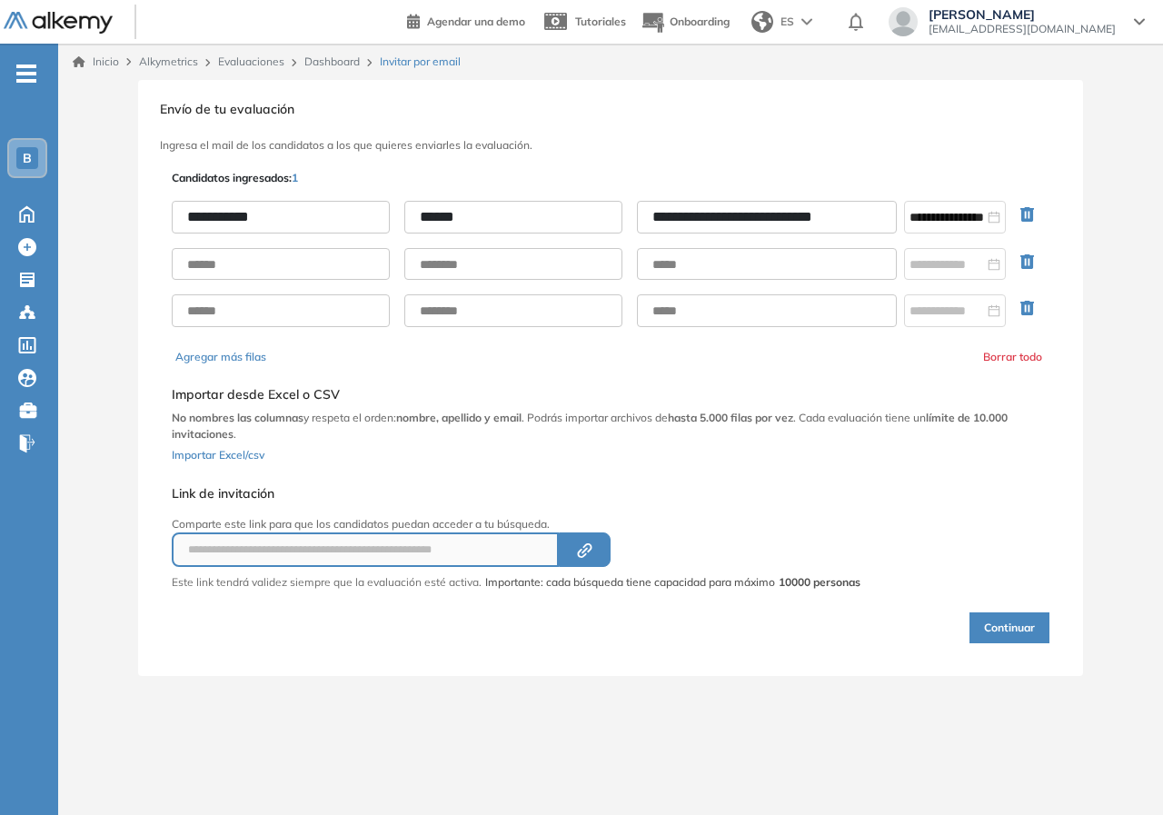
drag, startPoint x: 799, startPoint y: 722, endPoint x: 870, endPoint y: 695, distance: 75.9
click at [804, 722] on div "**********" at bounding box center [610, 415] width 1105 height 742
click at [958, 211] on input "**********" at bounding box center [946, 217] width 74 height 20
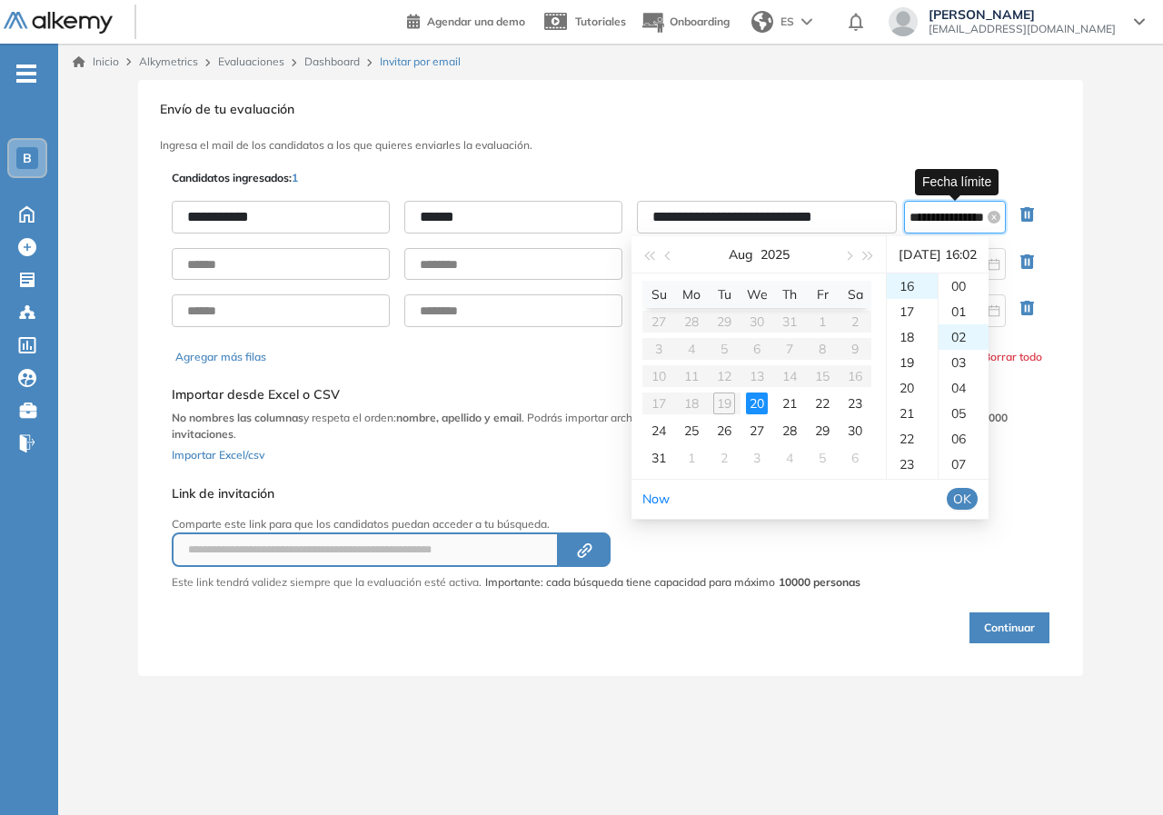
scroll to position [51, 0]
click at [761, 398] on div "20" at bounding box center [757, 403] width 22 height 22
click at [675, 679] on div "**********" at bounding box center [610, 415] width 1105 height 742
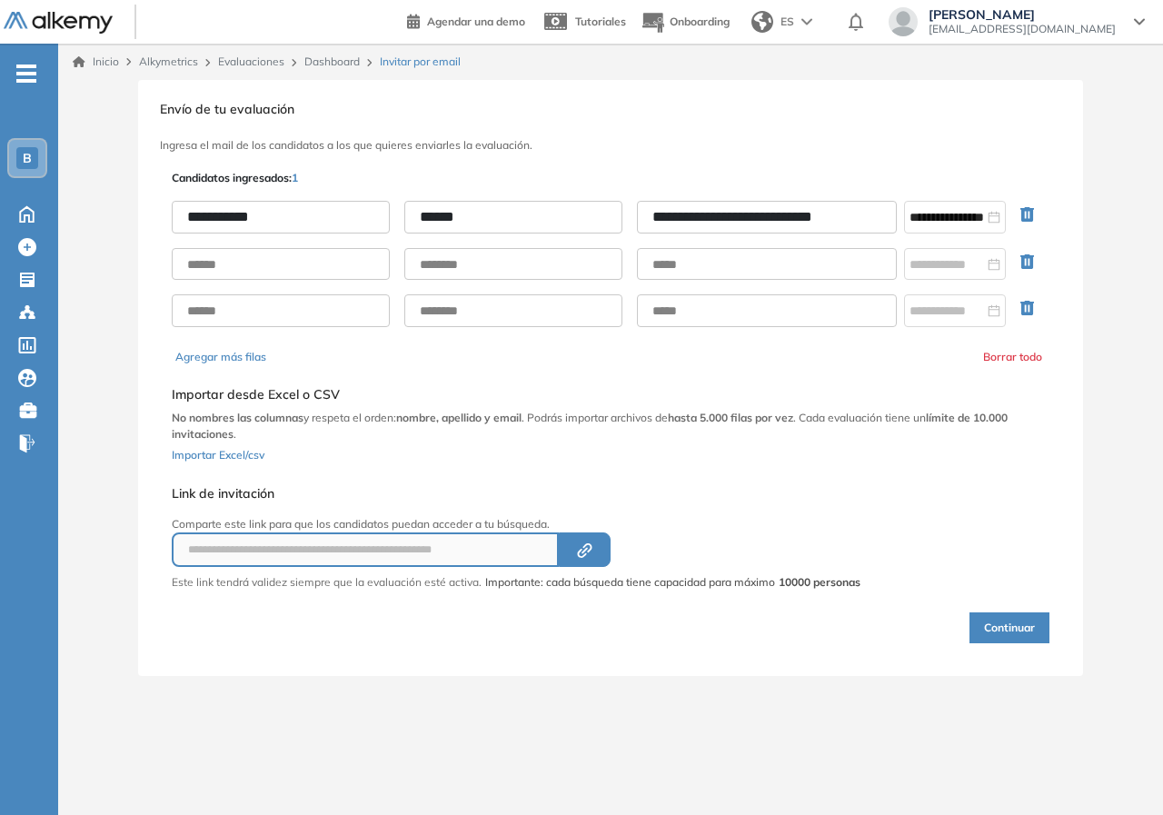
click at [74, 584] on div "**********" at bounding box center [610, 378] width 1105 height 596
drag, startPoint x: 796, startPoint y: 710, endPoint x: 1162, endPoint y: 608, distance: 380.0
click at [809, 697] on div "**********" at bounding box center [610, 415] width 1105 height 742
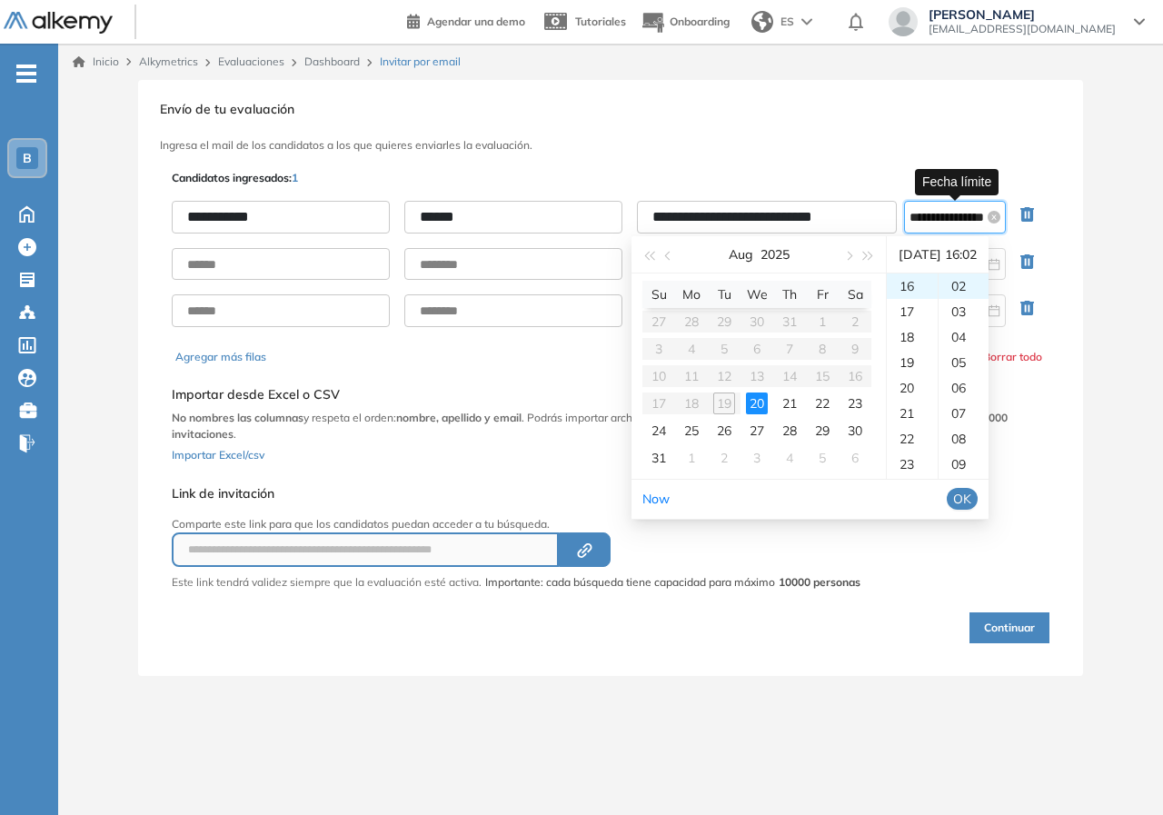
click at [954, 218] on input "**********" at bounding box center [946, 217] width 74 height 20
drag, startPoint x: 973, startPoint y: 502, endPoint x: 965, endPoint y: 312, distance: 191.0
click at [966, 316] on div "Aug 2025 Su Mo Tu We Th Fr Sa 27 28 29 30 31 1 2 3 4 5 6 7 8 9 10 11 12 13 14 1…" at bounding box center [809, 377] width 357 height 283
click at [965, 308] on div "03" at bounding box center [963, 311] width 50 height 25
type input "**********"
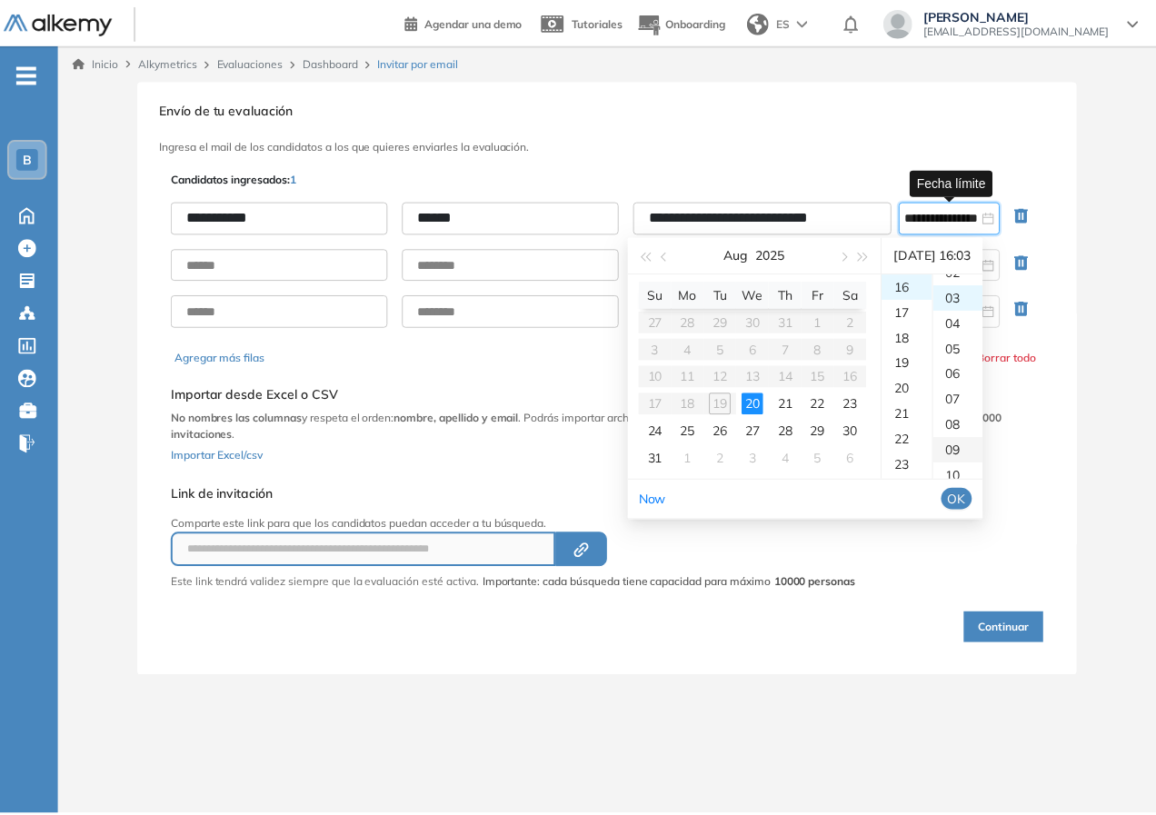
scroll to position [76, 0]
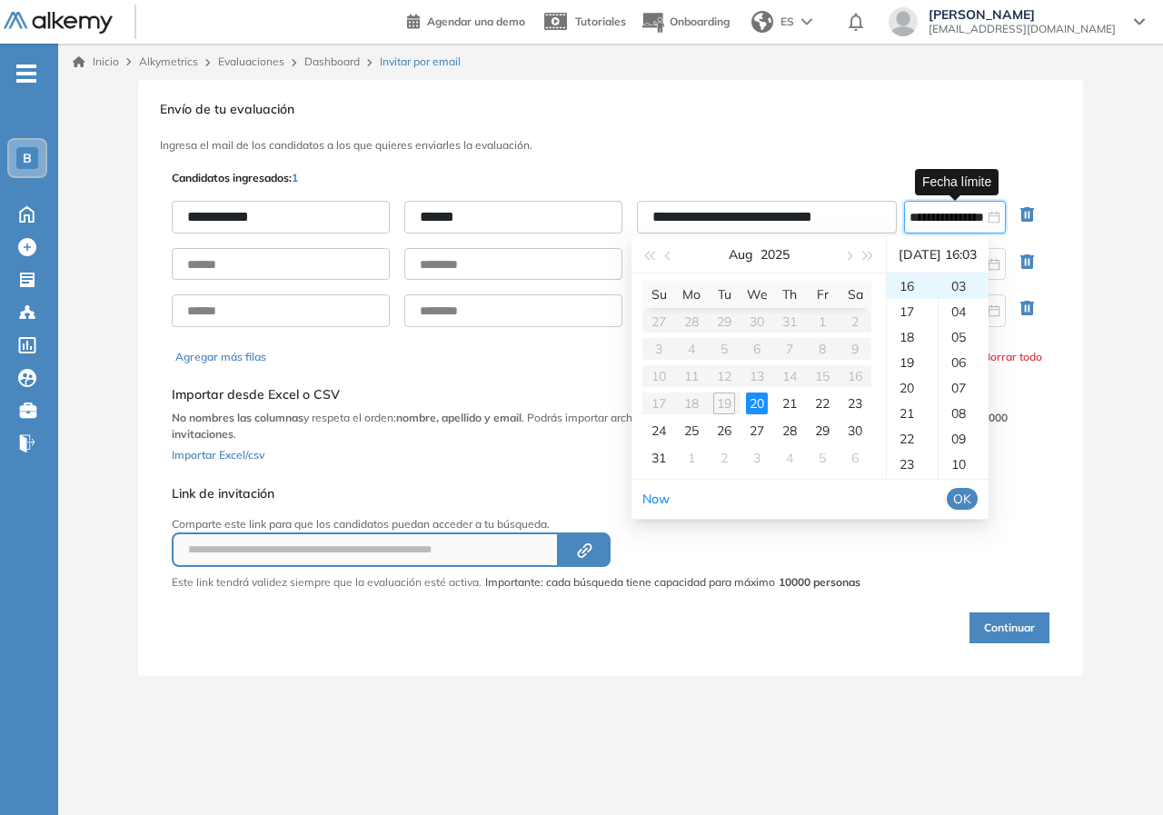
click at [971, 504] on span "OK" at bounding box center [962, 499] width 18 height 20
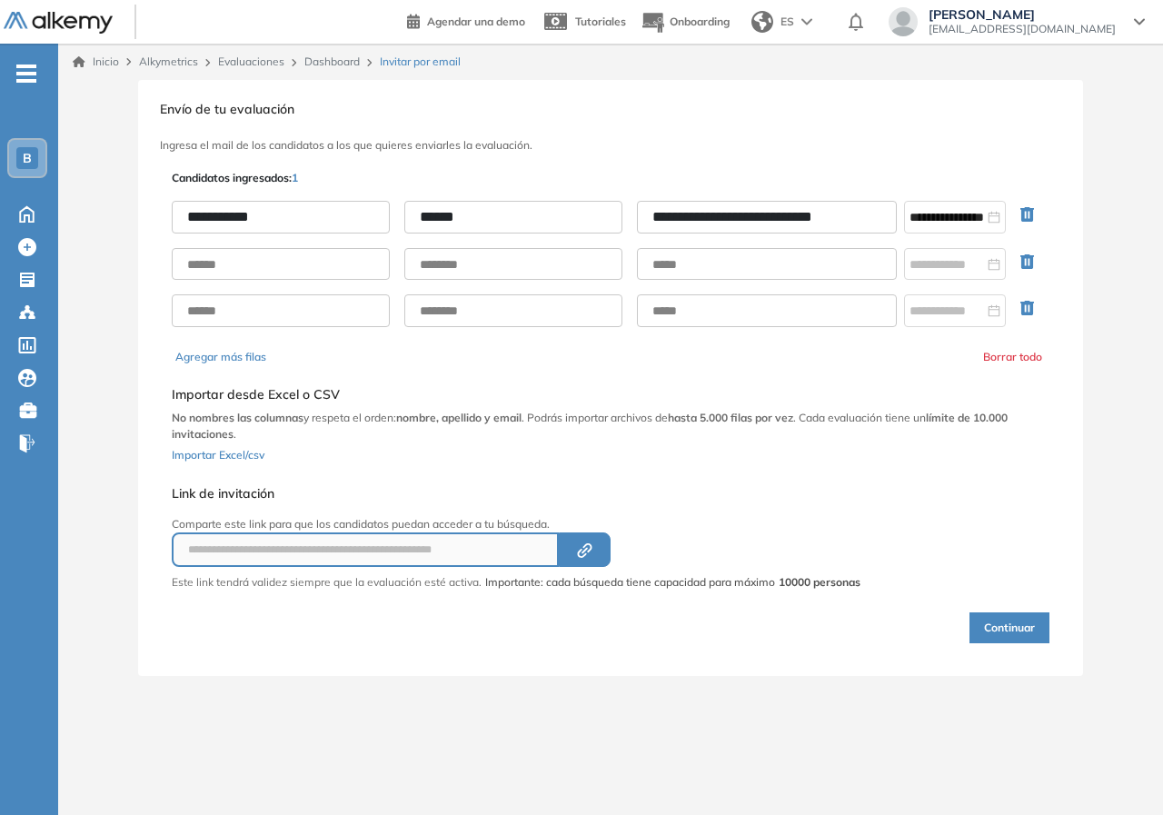
click at [1000, 622] on button "Continuar" at bounding box center [1009, 627] width 80 height 31
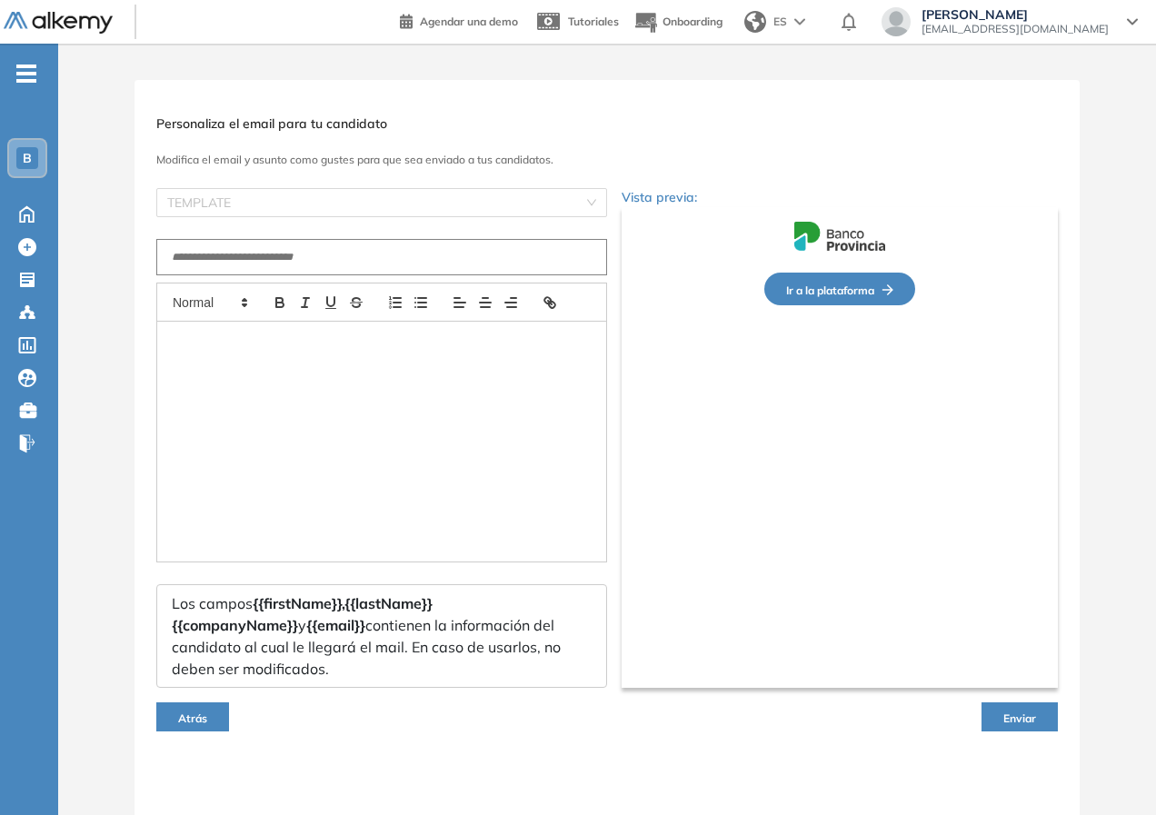
type input "**********"
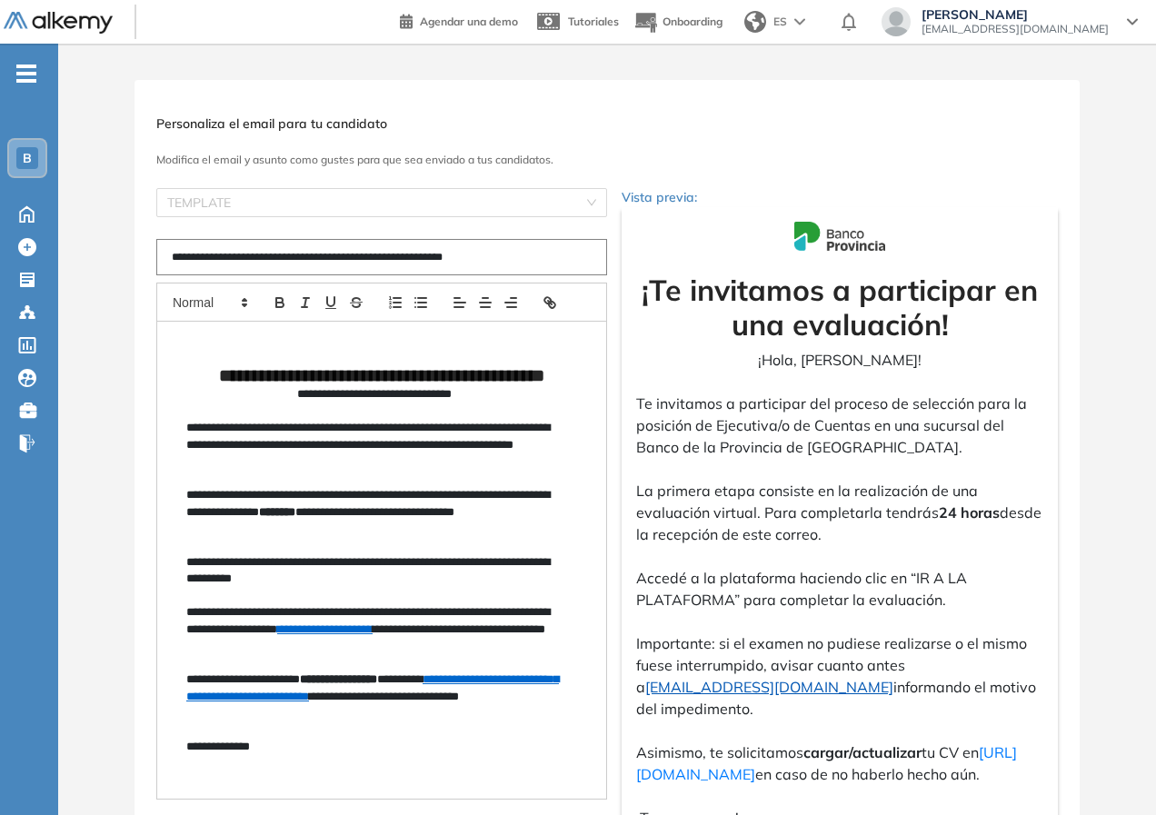
scroll to position [265, 0]
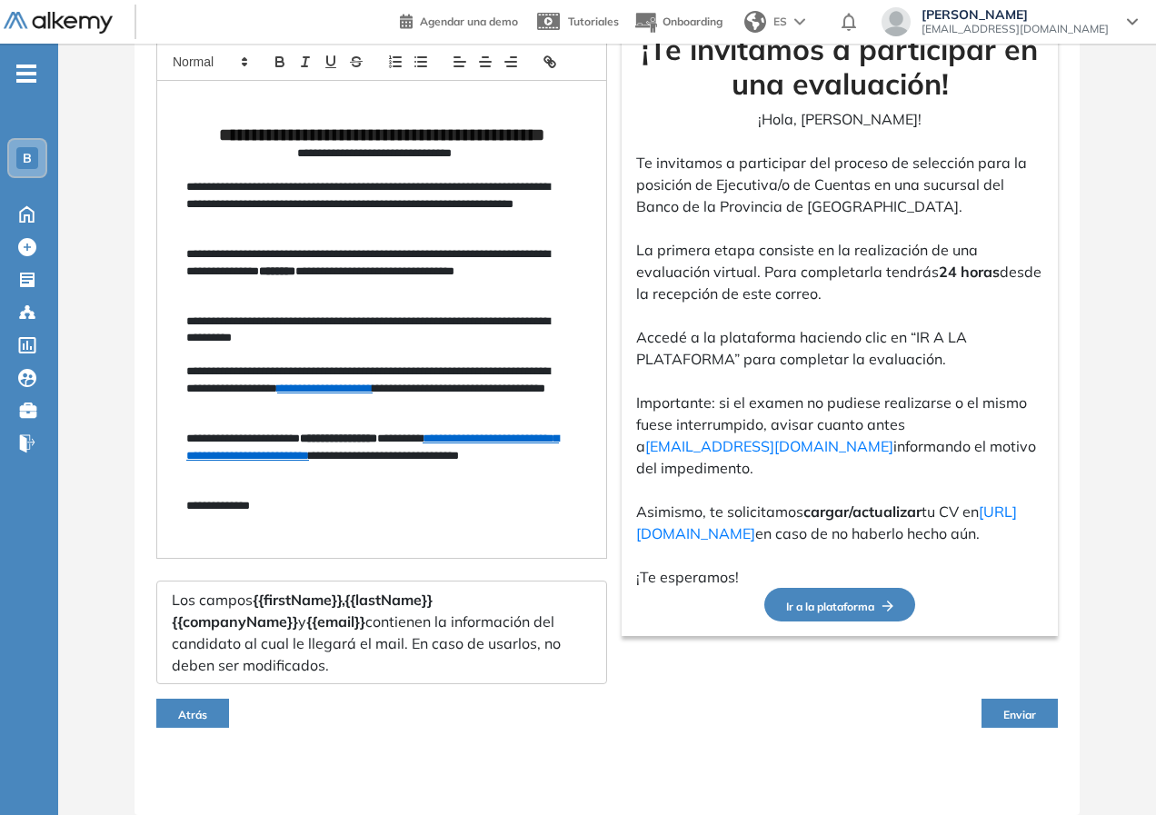
click at [1035, 702] on button "Enviar" at bounding box center [1019, 713] width 76 height 29
click at [1021, 711] on span "Enviar" at bounding box center [1019, 715] width 33 height 14
click at [1020, 712] on span "Enviar" at bounding box center [1019, 715] width 33 height 14
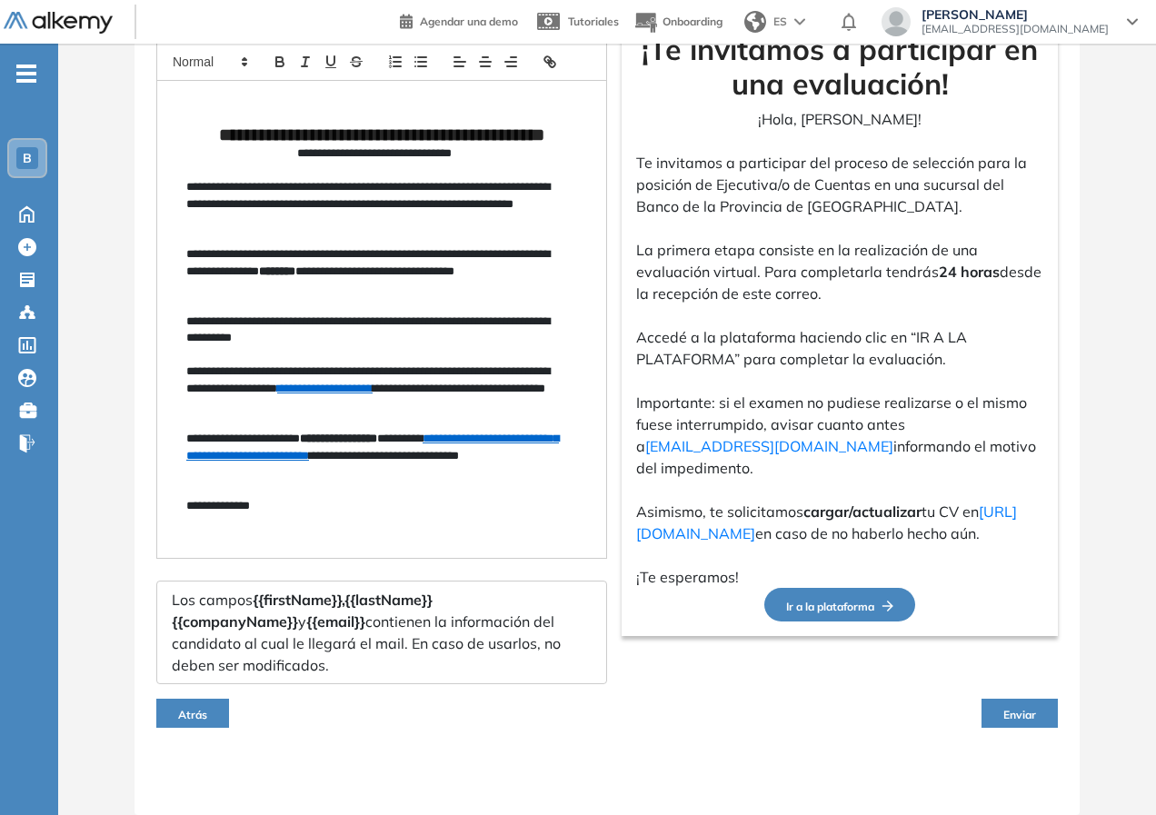
click at [1018, 712] on span "Enviar" at bounding box center [1019, 715] width 33 height 14
click at [1017, 711] on span "Enviar" at bounding box center [1019, 715] width 33 height 14
click at [1020, 715] on span "Enviar" at bounding box center [1019, 715] width 33 height 14
drag, startPoint x: 401, startPoint y: 716, endPoint x: 771, endPoint y: 770, distance: 374.6
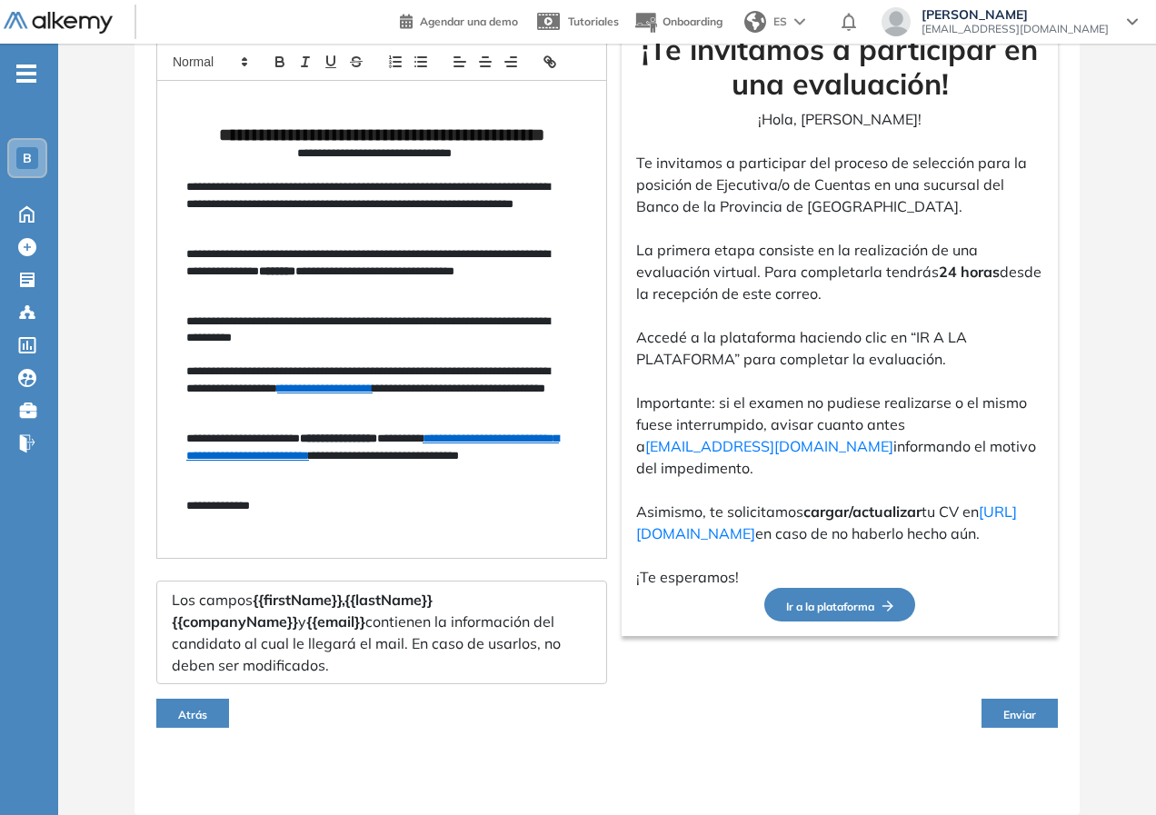
click at [401, 715] on div "Atrás Enviar" at bounding box center [606, 713] width 901 height 58
click at [1024, 702] on button "Enviar" at bounding box center [1019, 713] width 76 height 29
click at [1023, 700] on button "Enviar" at bounding box center [1019, 713] width 76 height 29
click at [1025, 714] on span "Enviar" at bounding box center [1019, 715] width 33 height 14
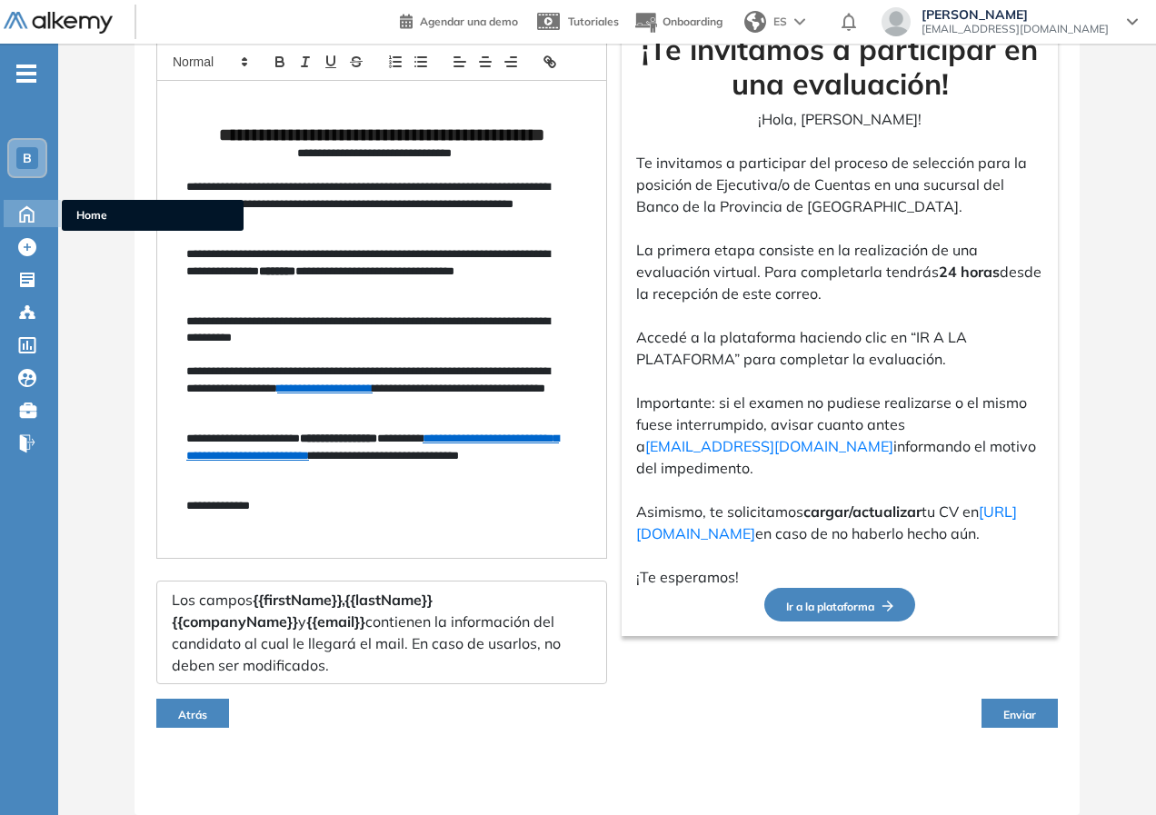
click at [23, 203] on icon at bounding box center [27, 213] width 32 height 22
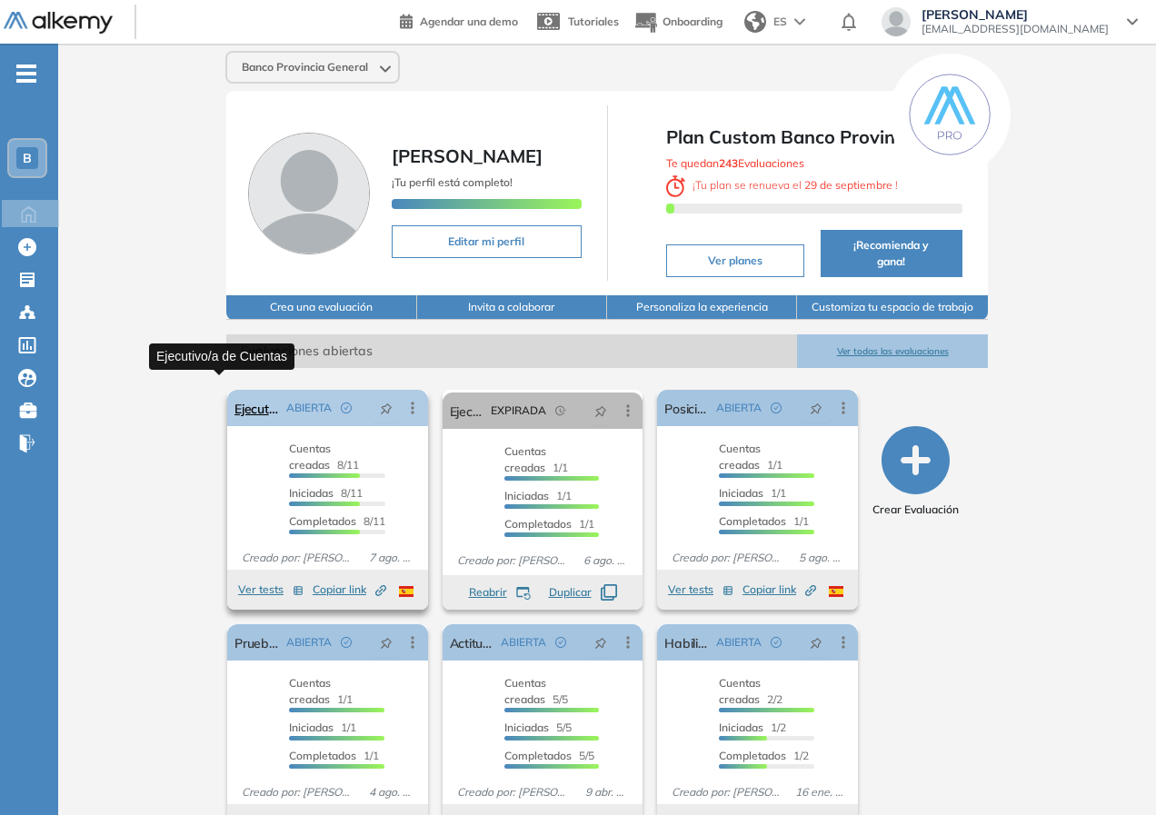
click at [246, 402] on link "Ejecutivo/a de Cuentas" at bounding box center [256, 408] width 45 height 36
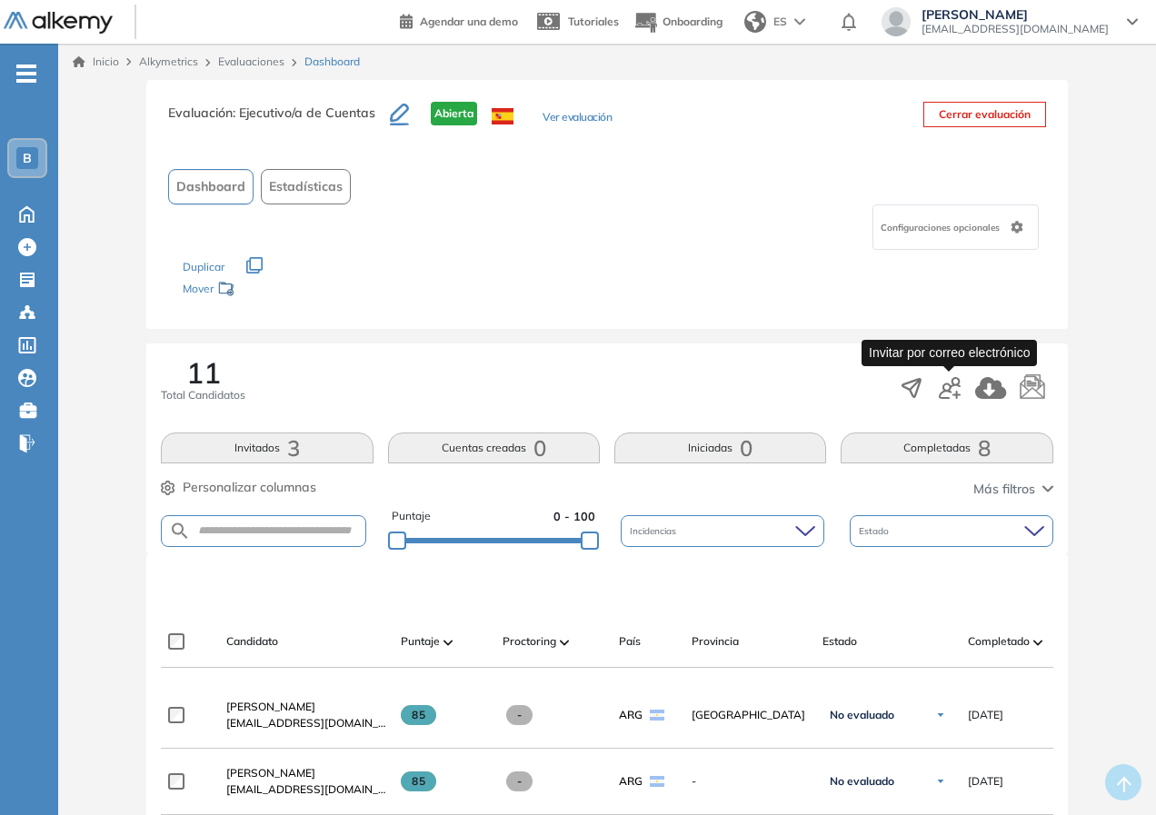
click at [949, 384] on icon "button" at bounding box center [949, 388] width 22 height 22
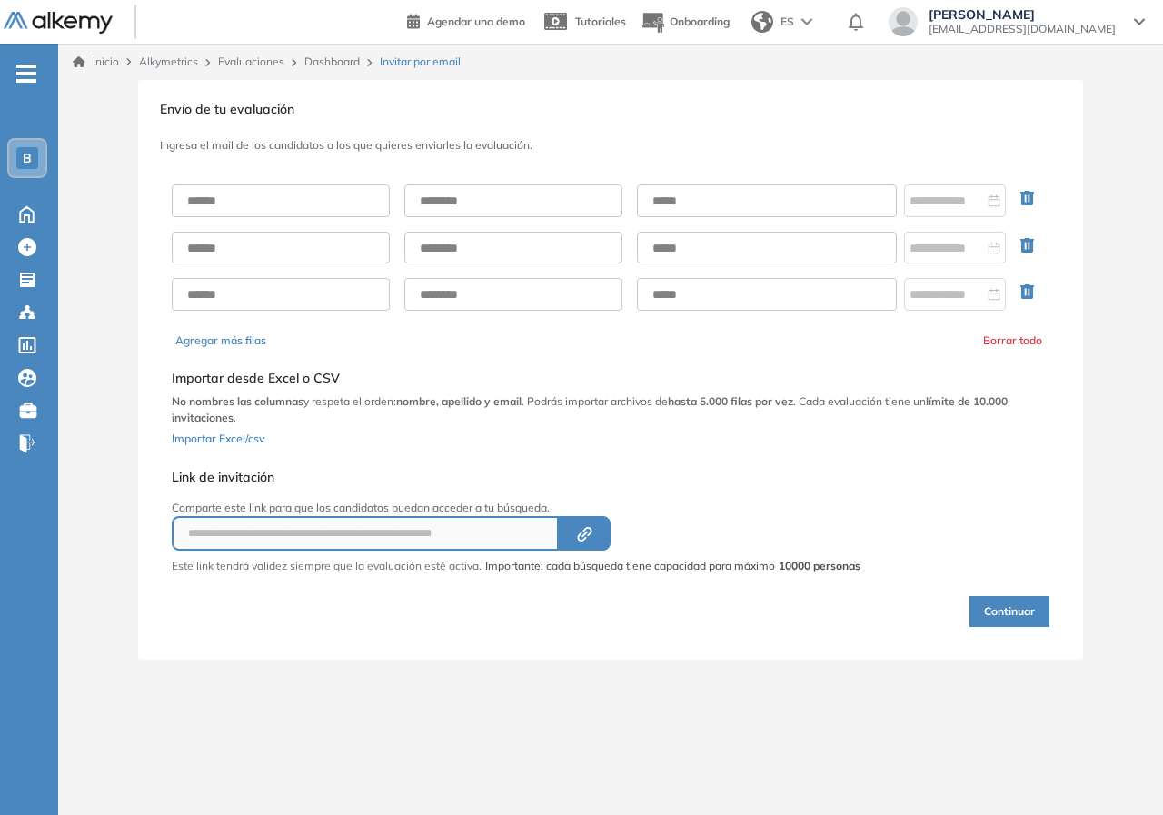
click at [391, 191] on div at bounding box center [288, 200] width 233 height 33
click at [363, 191] on input "text" at bounding box center [281, 200] width 218 height 33
type input "**********"
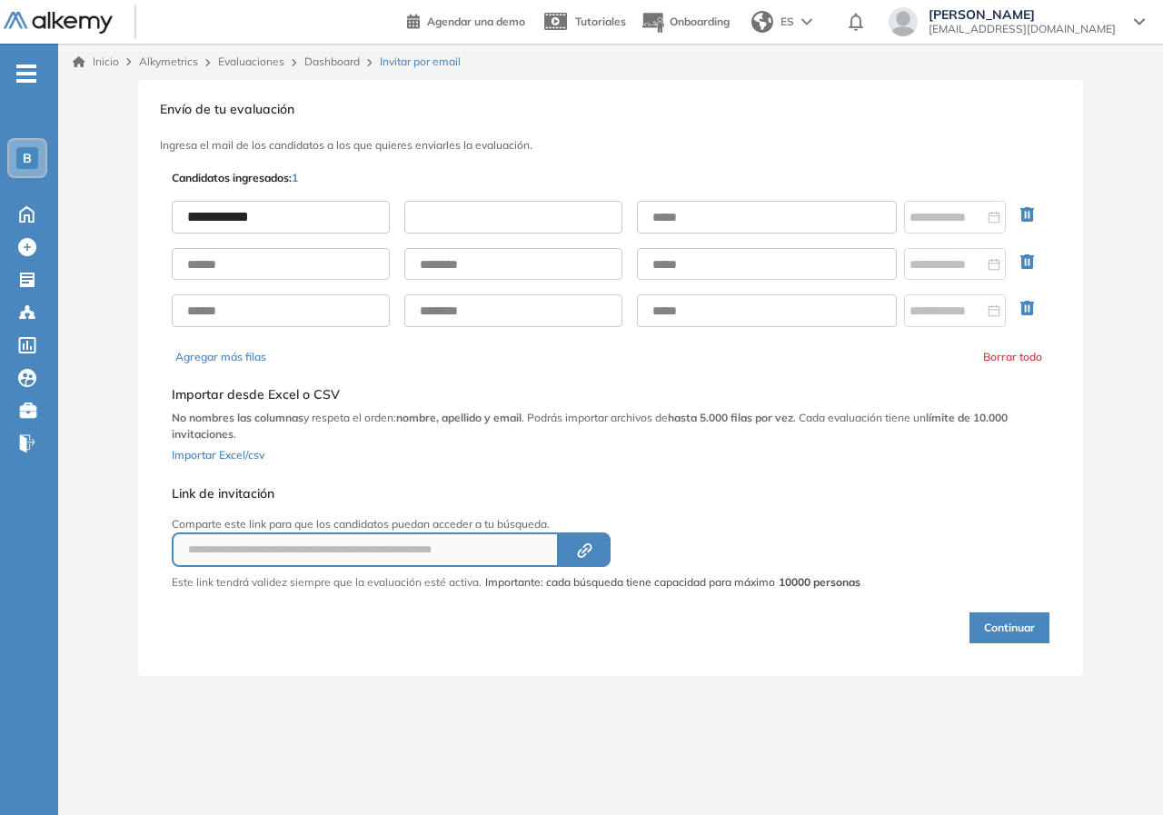
click at [494, 214] on input "text" at bounding box center [513, 217] width 218 height 33
type input "******"
click at [740, 210] on input "text" at bounding box center [767, 217] width 260 height 33
paste input "**********"
type input "**********"
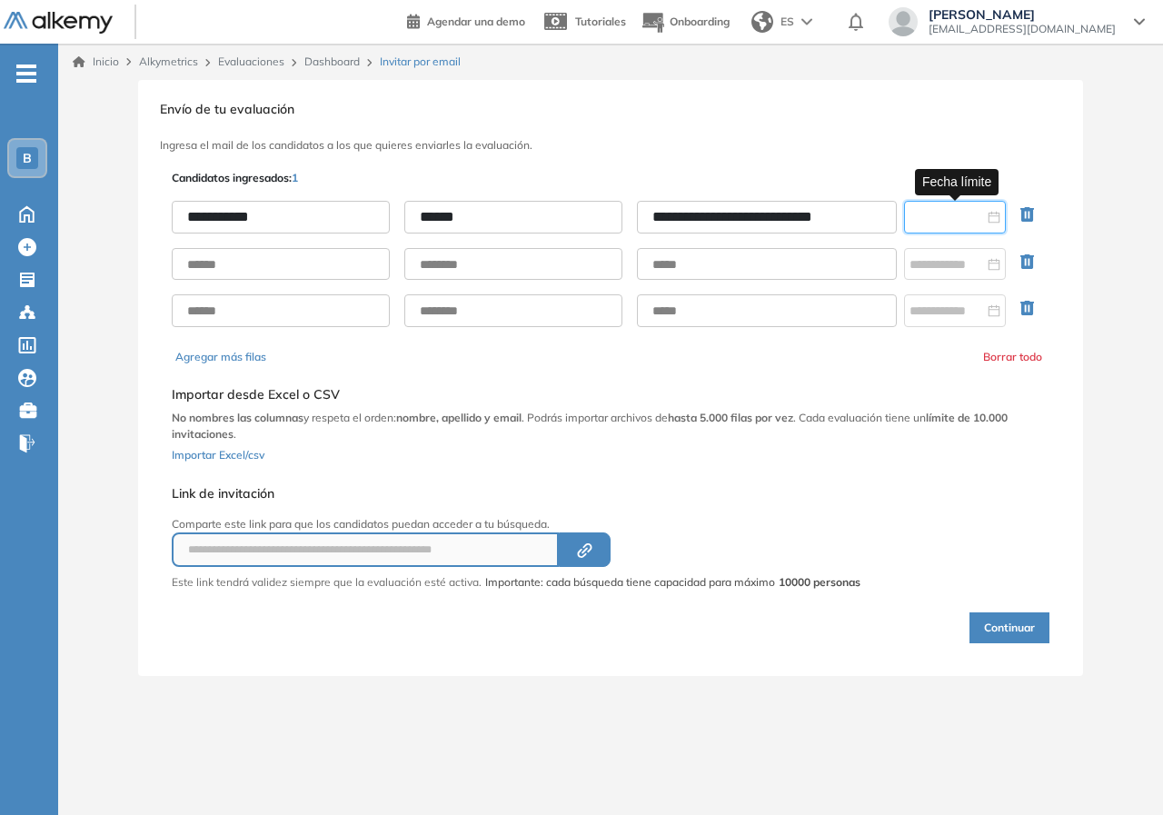
click at [977, 219] on input at bounding box center [946, 217] width 74 height 20
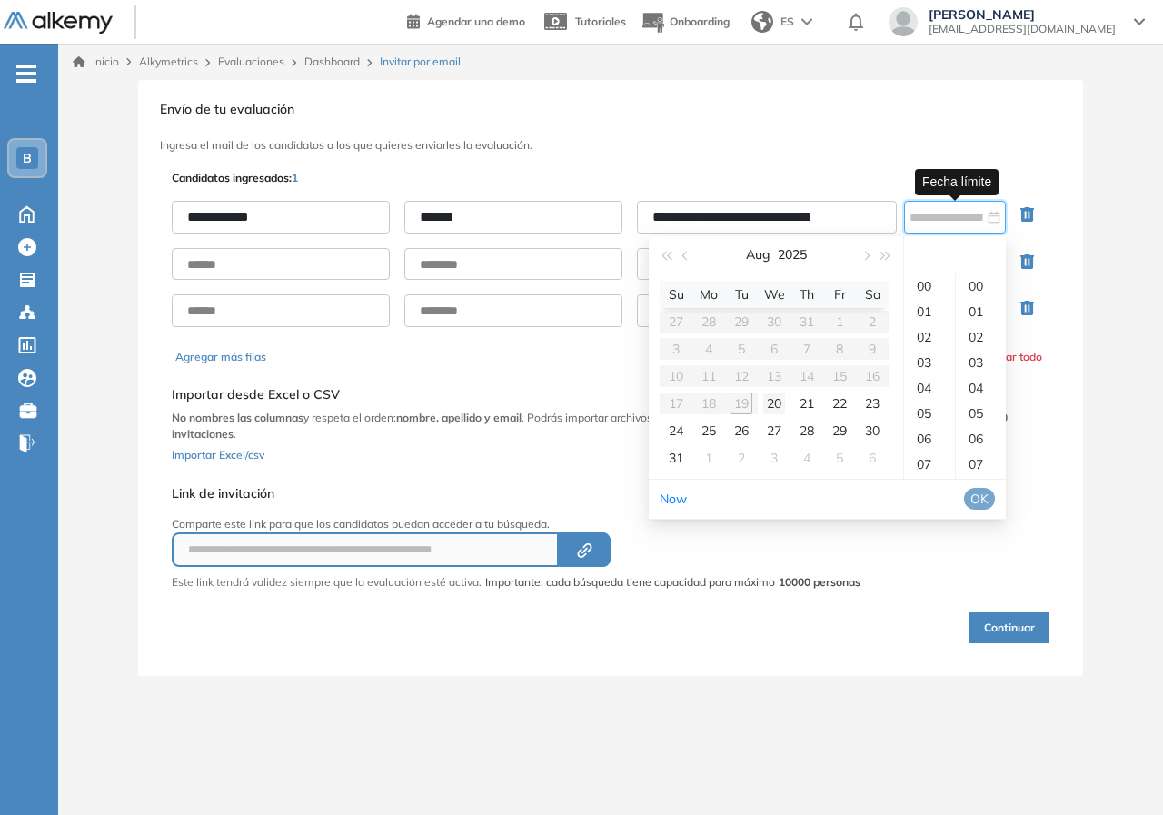
click at [770, 410] on div "20" at bounding box center [774, 403] width 22 height 22
type input "**********"
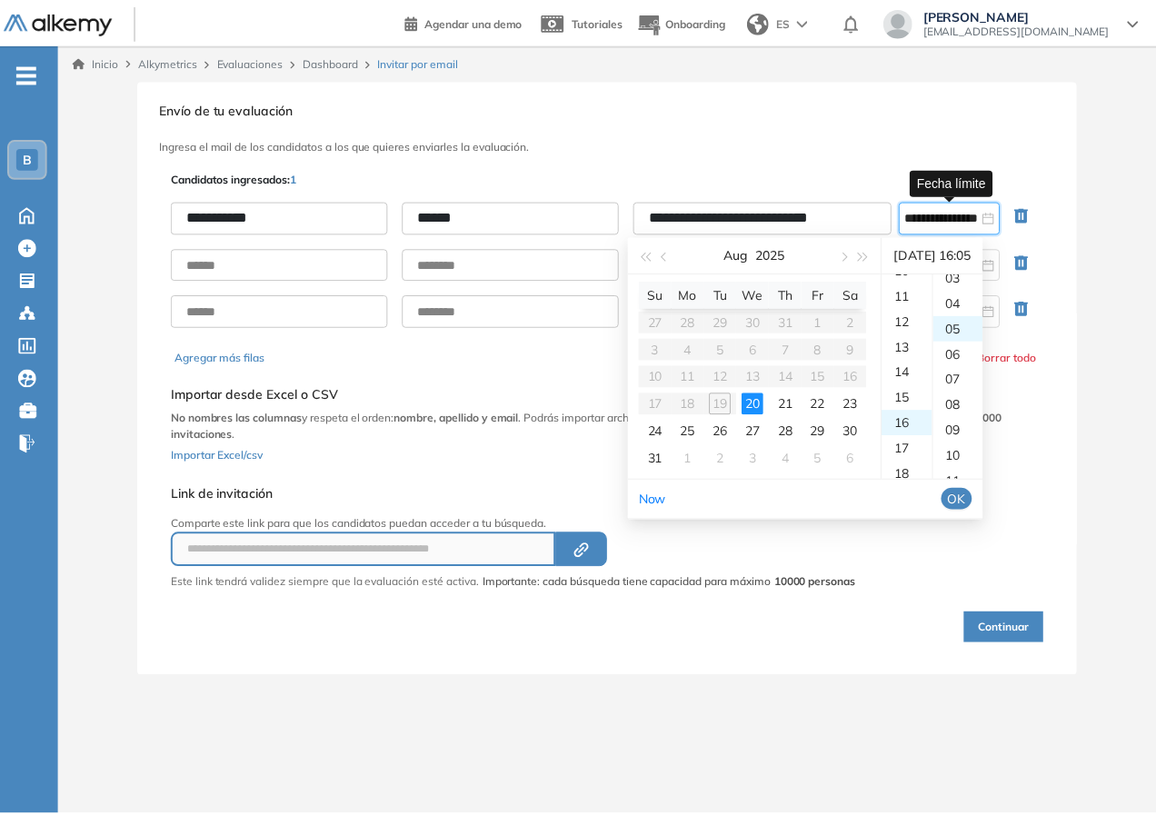
scroll to position [127, 0]
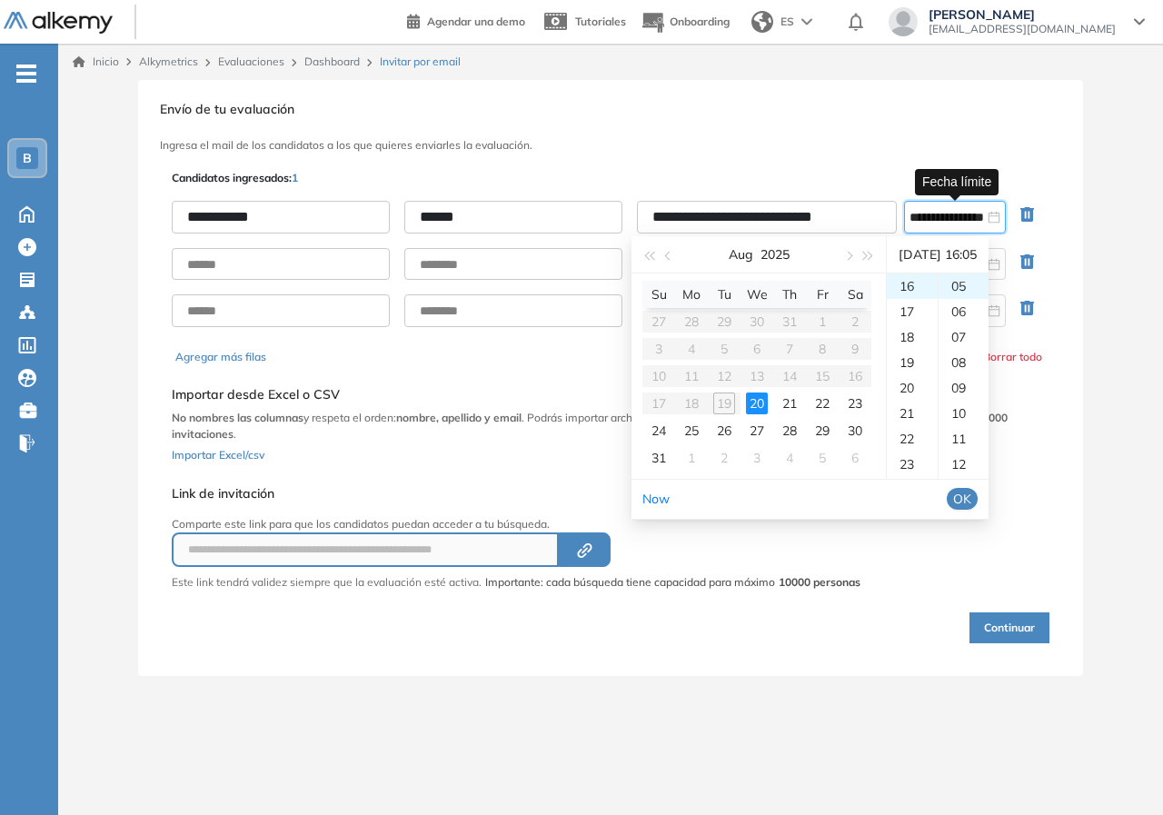
click at [971, 499] on span "OK" at bounding box center [962, 499] width 18 height 20
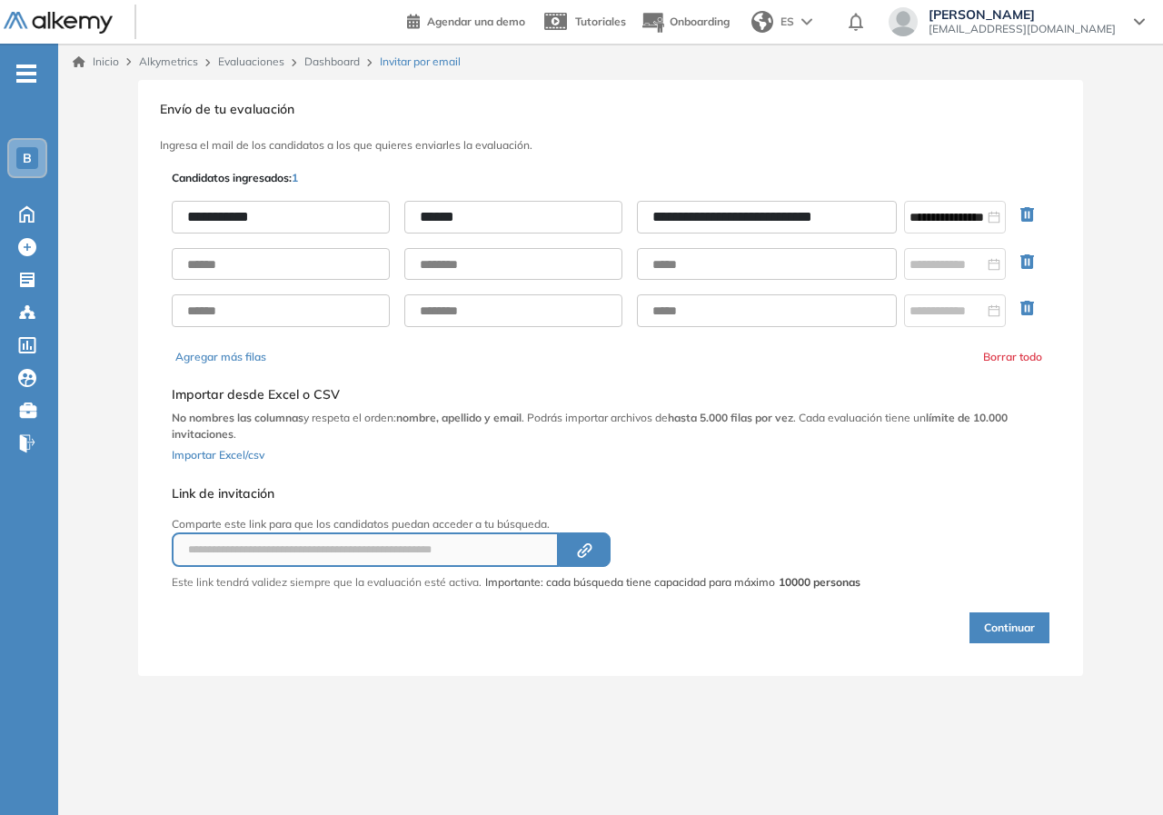
click at [888, 593] on div "Continuar" at bounding box center [611, 616] width 878 height 53
click at [1018, 630] on button "Continuar" at bounding box center [1009, 627] width 80 height 31
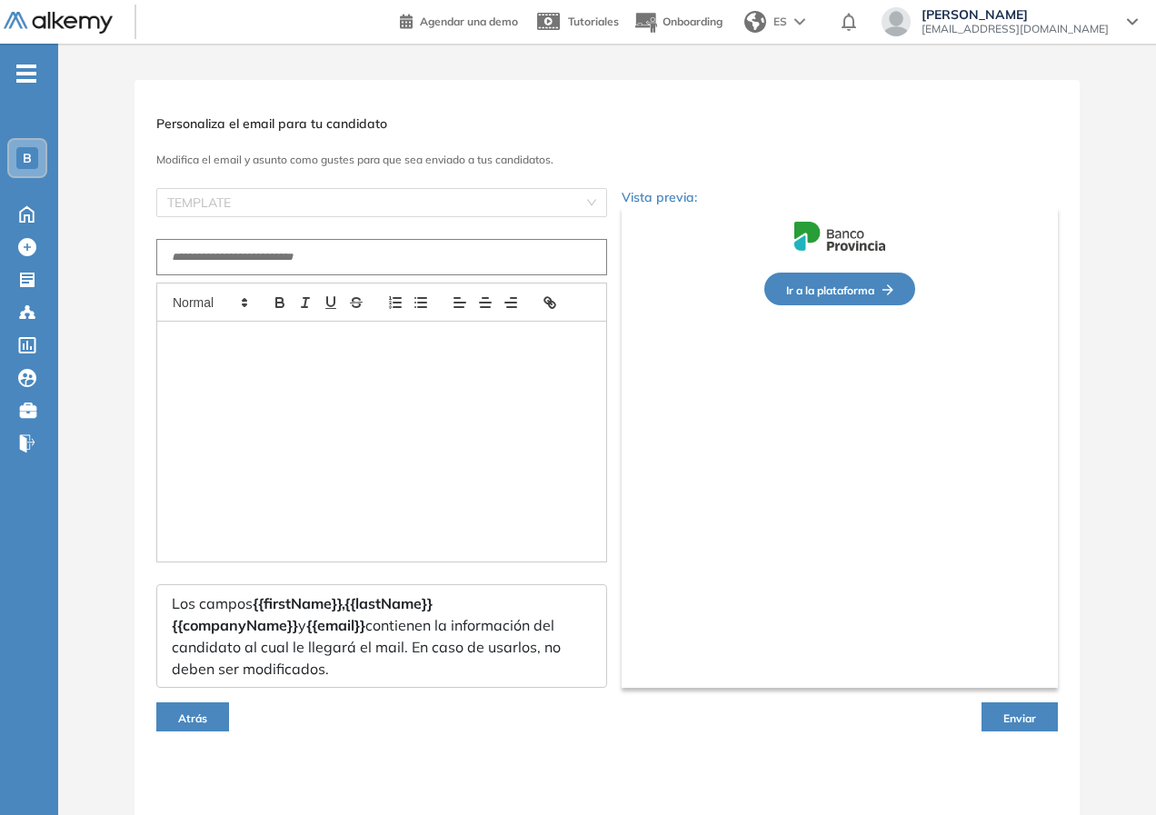
type input "**********"
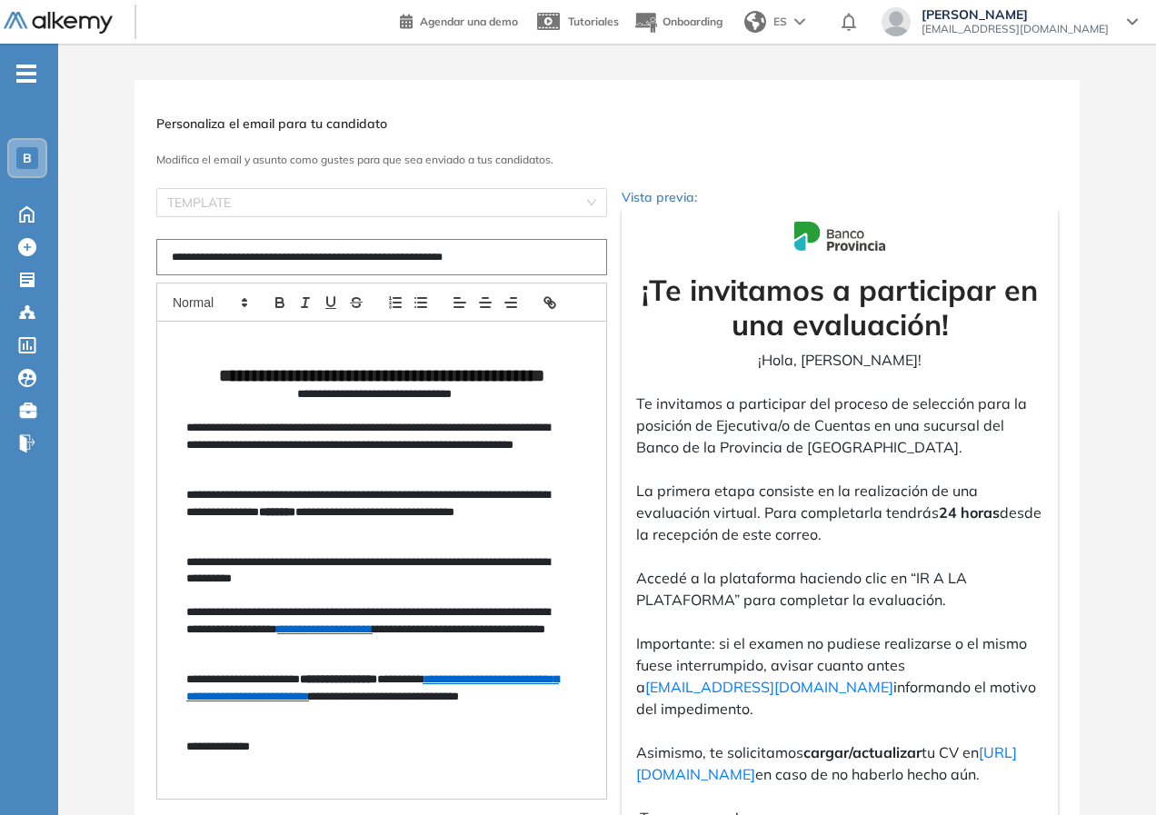
scroll to position [265, 0]
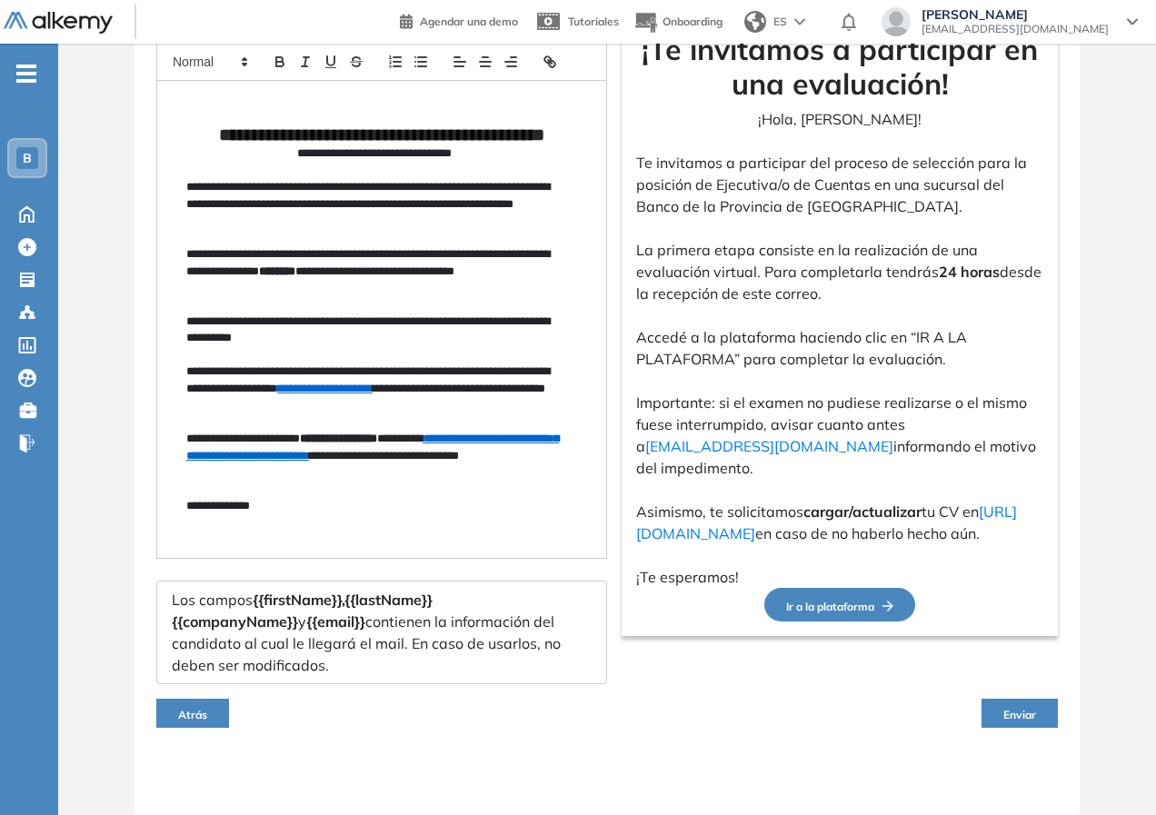
click at [999, 700] on button "Enviar" at bounding box center [1019, 713] width 76 height 29
click at [1005, 710] on span "Enviar" at bounding box center [1019, 715] width 33 height 14
drag, startPoint x: 983, startPoint y: 711, endPoint x: 984, endPoint y: 702, distance: 9.1
click at [982, 711] on button "Enviar" at bounding box center [1019, 713] width 76 height 29
click at [985, 700] on button "Enviar" at bounding box center [1019, 713] width 76 height 29
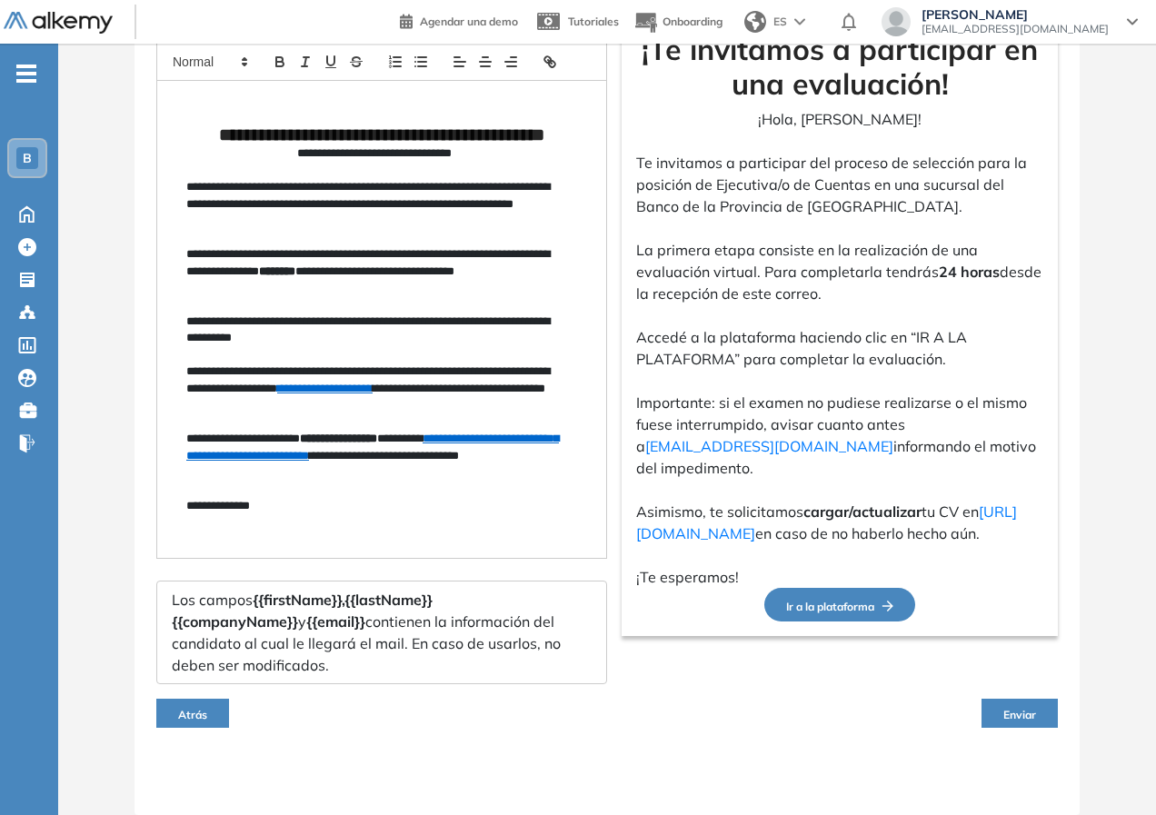
click at [989, 690] on div "Atrás Enviar" at bounding box center [606, 713] width 901 height 58
click at [999, 690] on div "Atrás Enviar" at bounding box center [606, 713] width 901 height 58
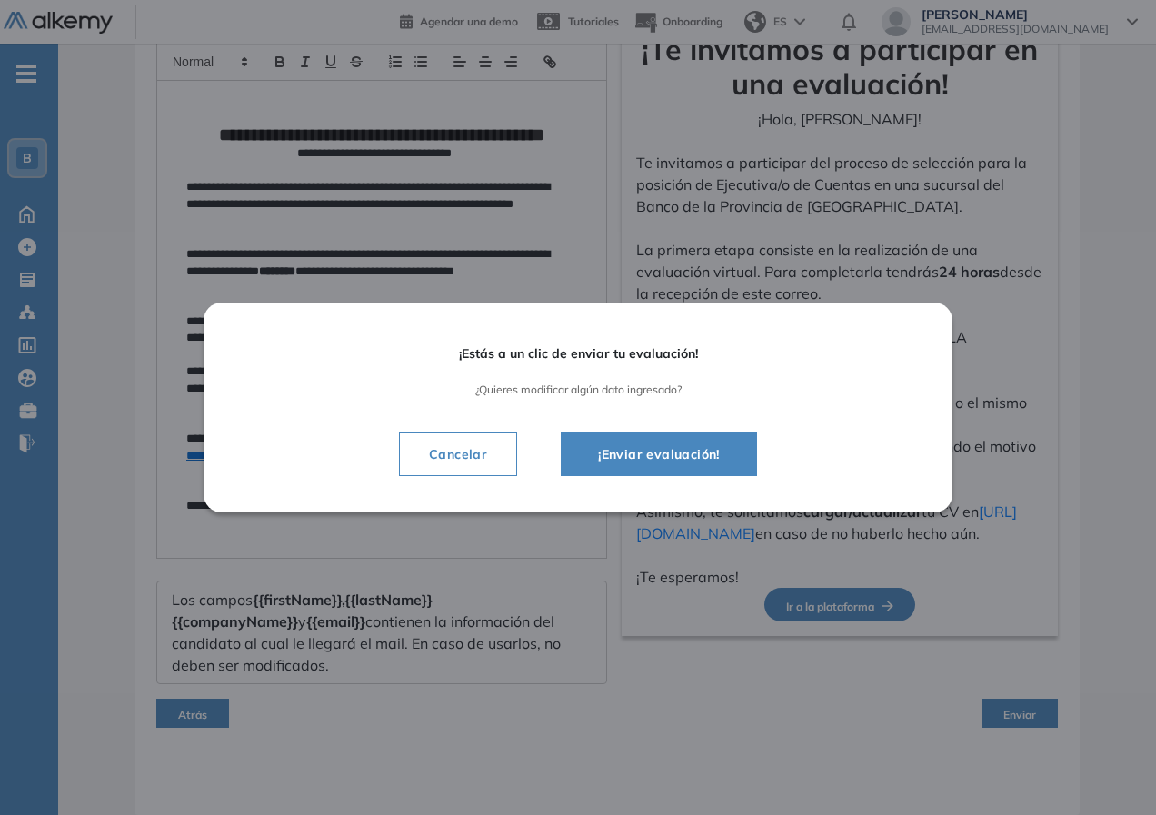
drag, startPoint x: 1003, startPoint y: 690, endPoint x: 1015, endPoint y: 698, distance: 14.4
click at [1006, 690] on div "¡Estás a un clic de enviar tu evaluación! ¿Quieres modificar algún dato ingresa…" at bounding box center [578, 407] width 1156 height 815
click at [1015, 704] on div "¡Estás a un clic de enviar tu evaluación! ¿Quieres modificar algún dato ingresa…" at bounding box center [578, 407] width 1156 height 815
click at [716, 469] on button "¡Enviar evaluación!" at bounding box center [659, 454] width 196 height 44
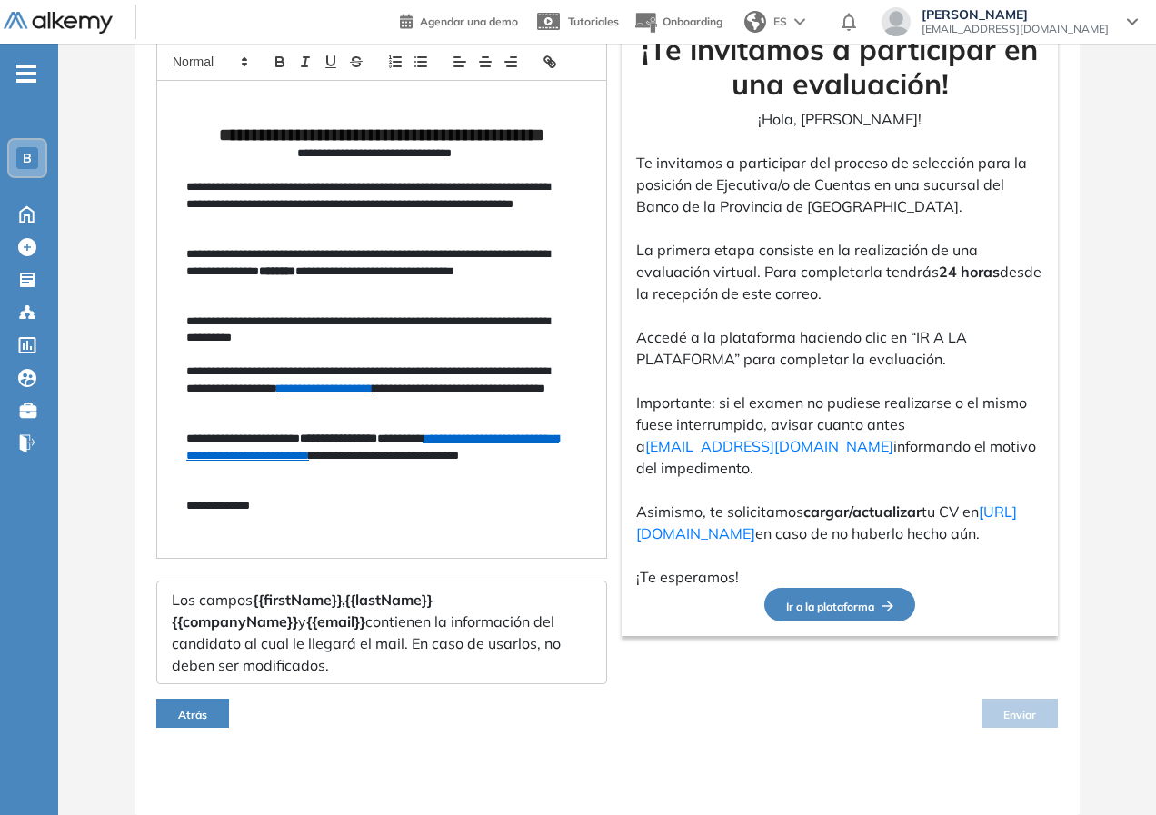
click at [713, 453] on div "¡Te invitamos a participar en una evaluación! ¡Hola, Juan Pérez! Te invitamos a…" at bounding box center [839, 310] width 407 height 557
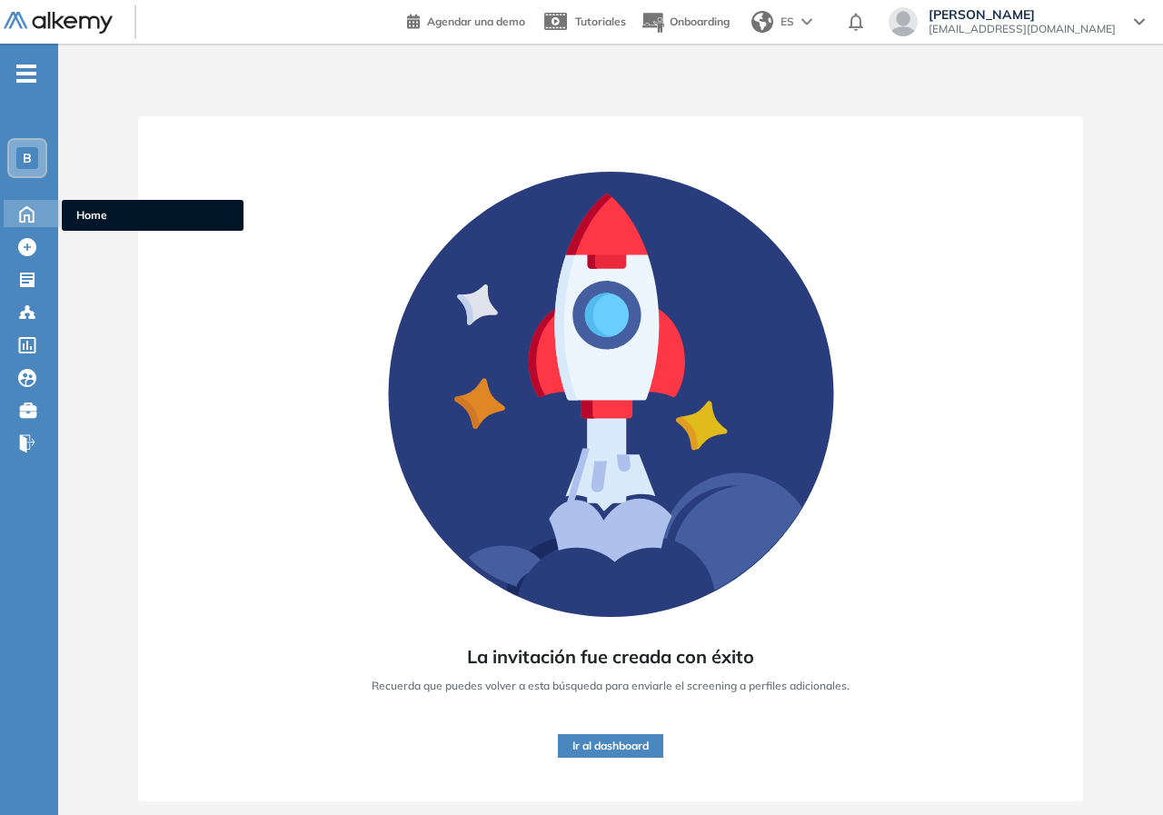
click at [17, 213] on icon at bounding box center [27, 213] width 32 height 22
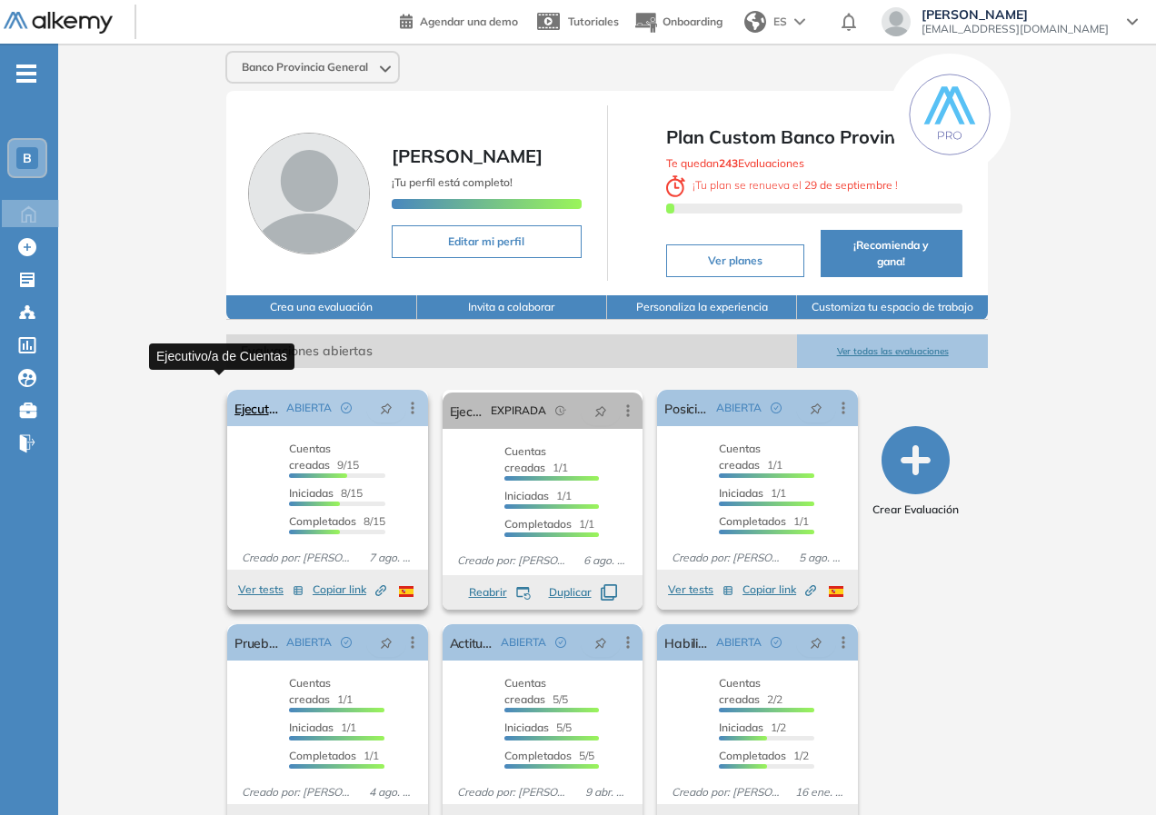
click at [234, 392] on link "Ejecutivo/a de Cuentas" at bounding box center [256, 408] width 45 height 36
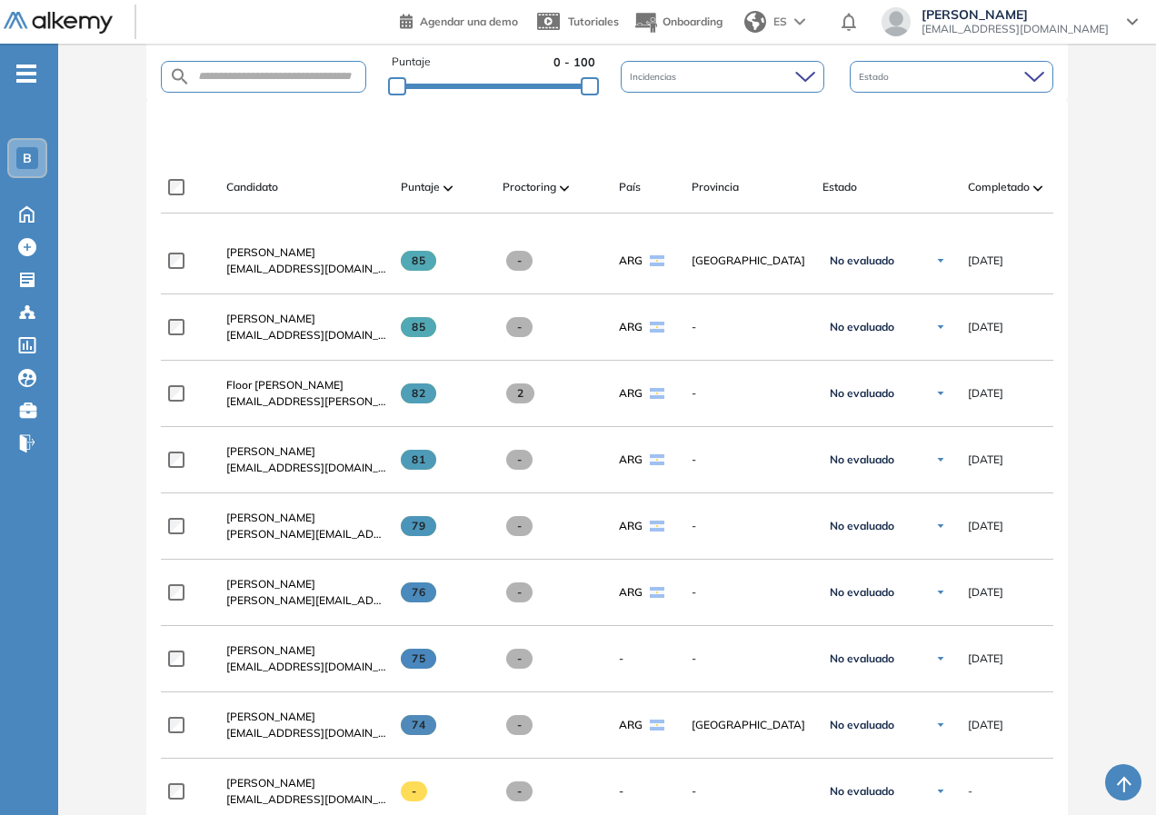
scroll to position [182, 0]
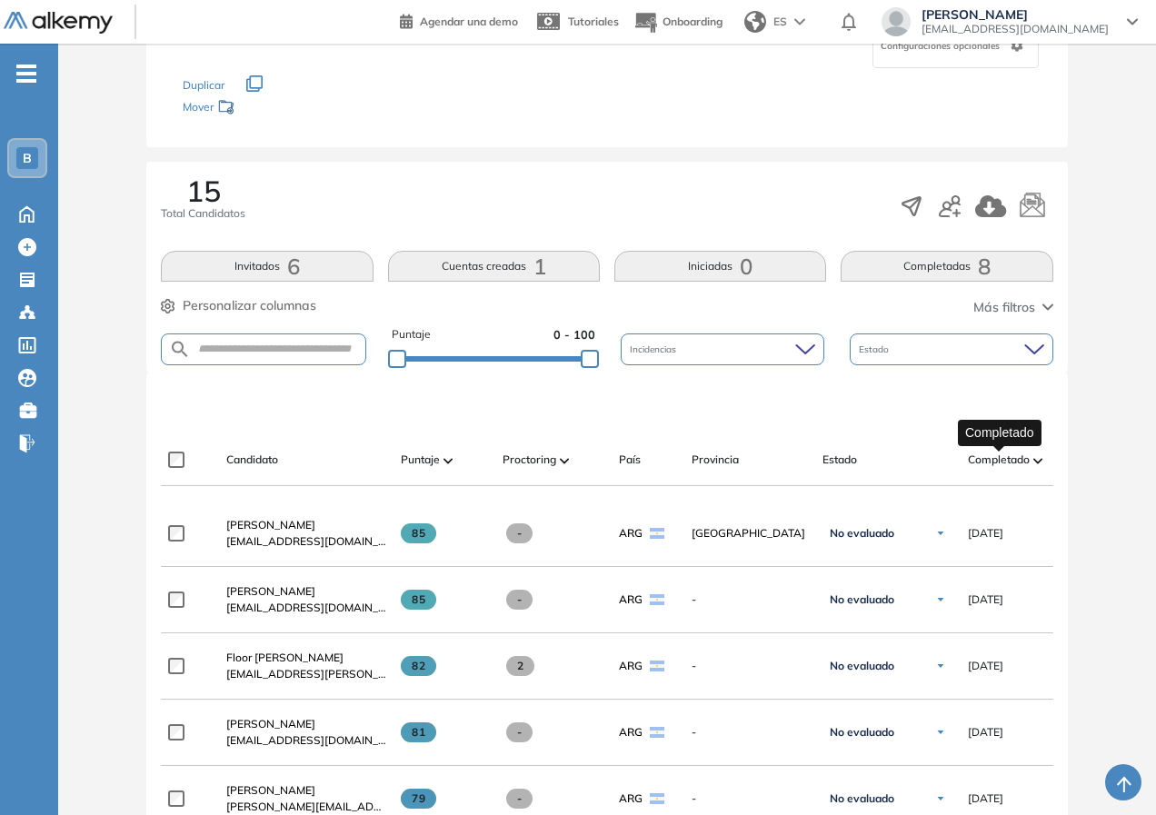
click at [982, 452] on span "Completado" at bounding box center [999, 460] width 62 height 16
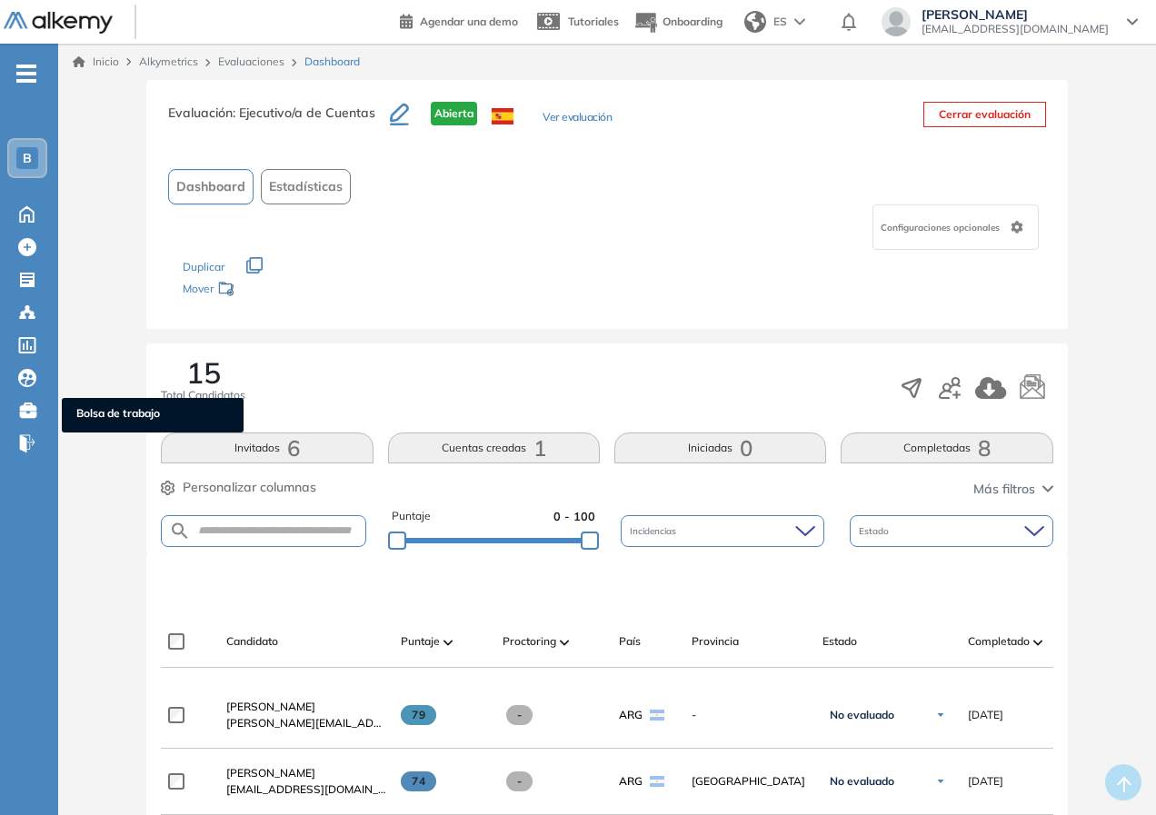
scroll to position [273, 0]
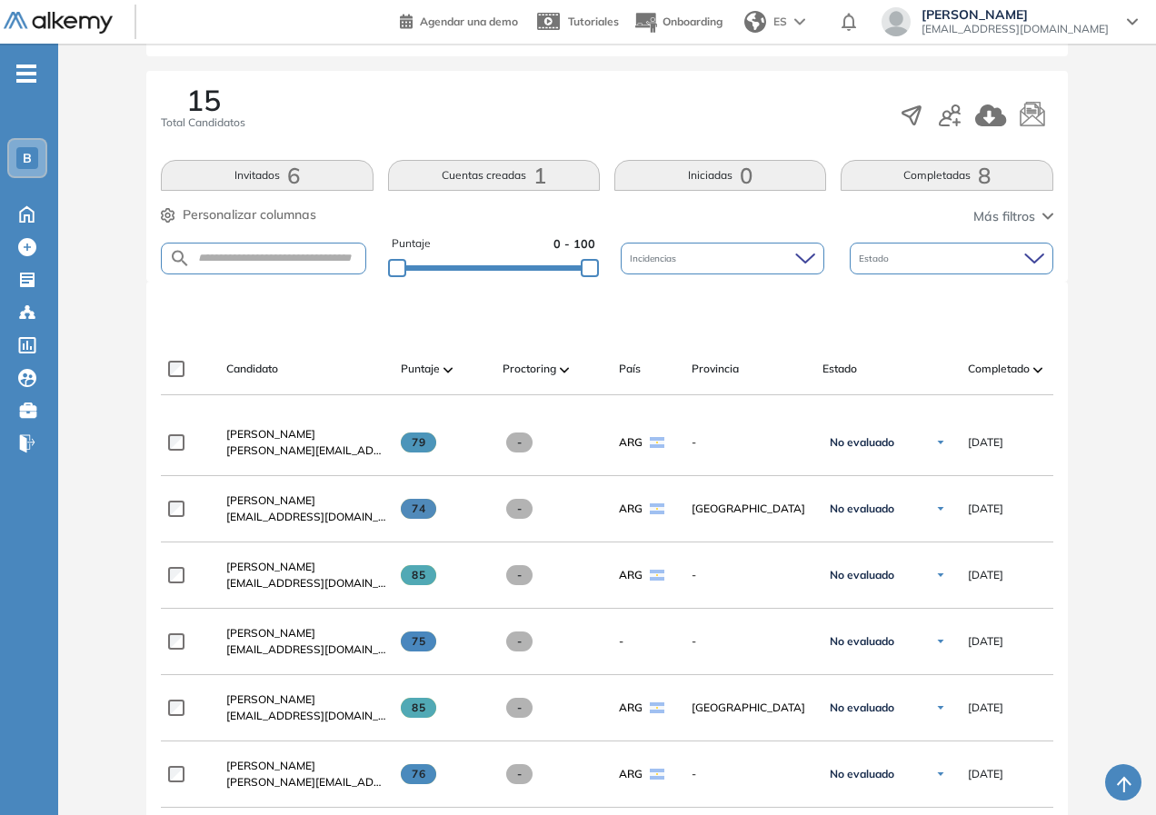
drag, startPoint x: 53, startPoint y: 436, endPoint x: 131, endPoint y: 524, distance: 117.8
click at [133, 528] on div "Perfil Todos los espacios Todos los espacios B Home Home Alkymetrics Alkymetric…" at bounding box center [578, 743] width 1156 height 2033
click at [131, 524] on div "Evaluación : Ejecutivo/a de Cuentas Abierta Ver evaluación Cerrar evaluación Da…" at bounding box center [606, 783] width 1083 height 1953
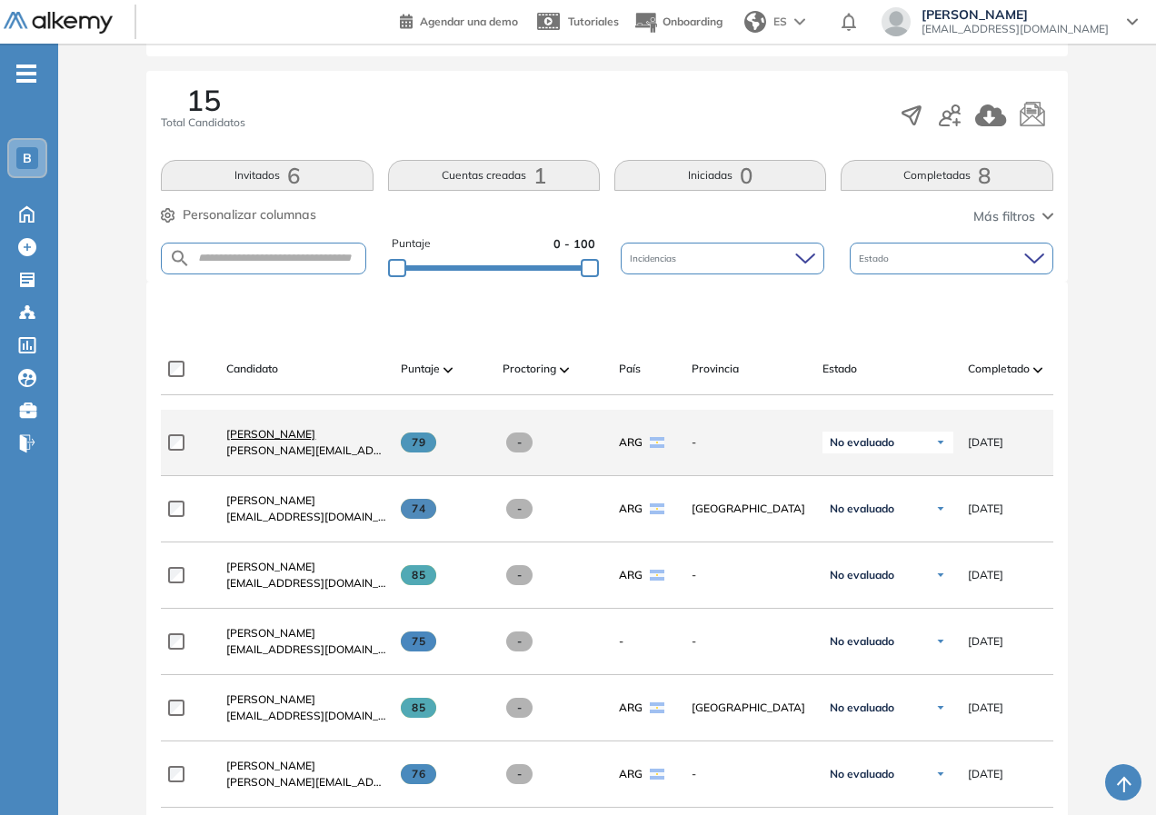
click at [287, 434] on span "[PERSON_NAME]" at bounding box center [270, 434] width 89 height 14
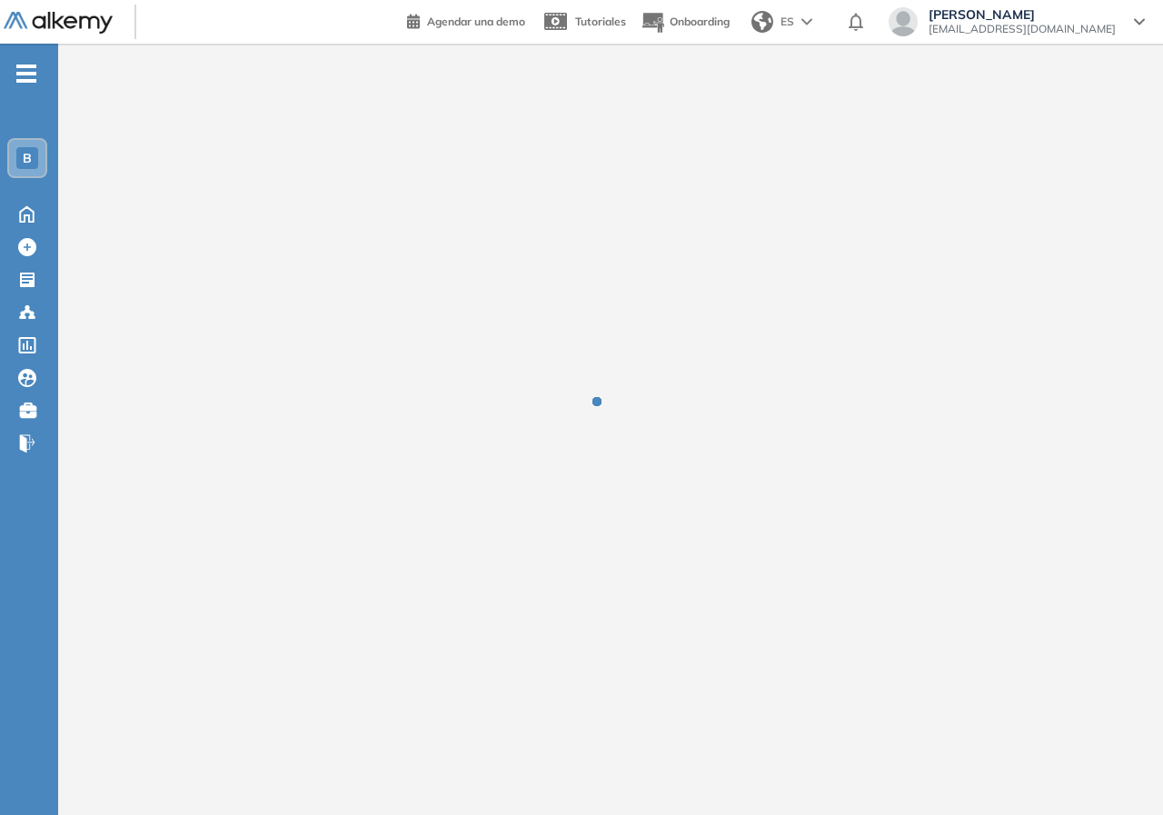
click at [287, 434] on div at bounding box center [610, 415] width 1105 height 127
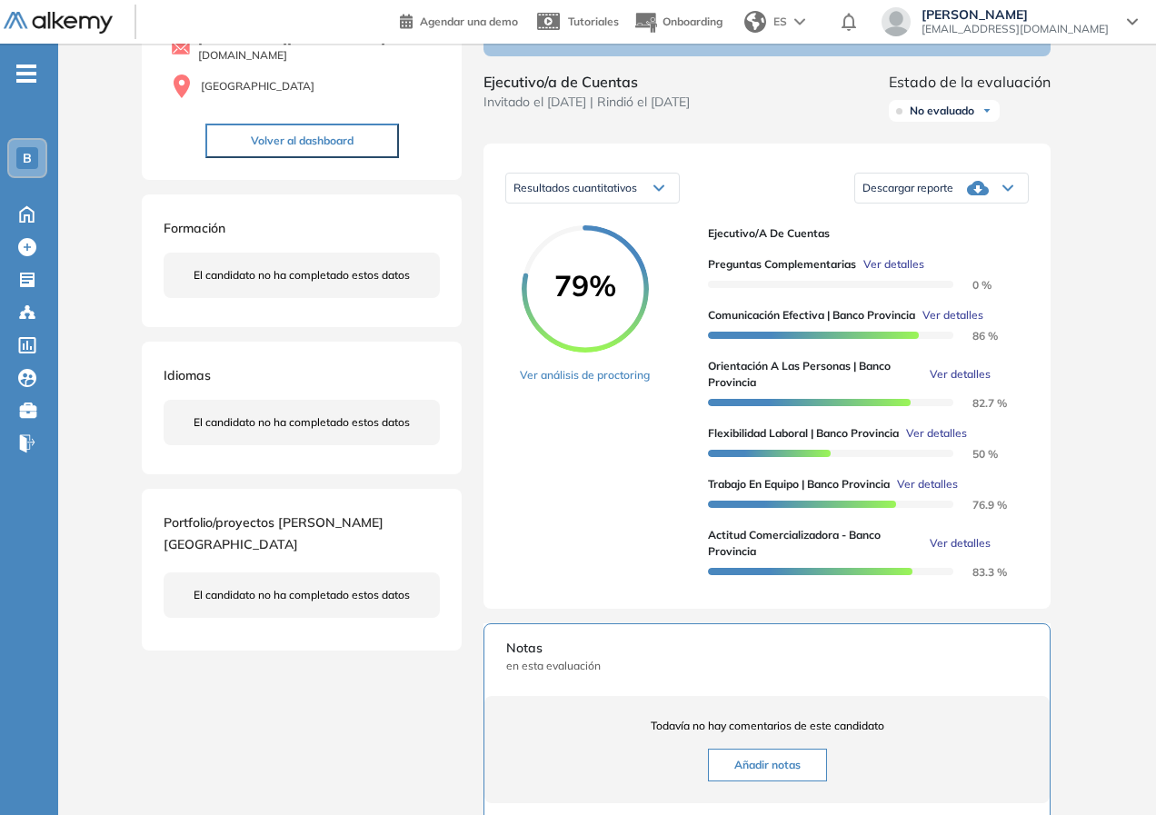
scroll to position [91, 0]
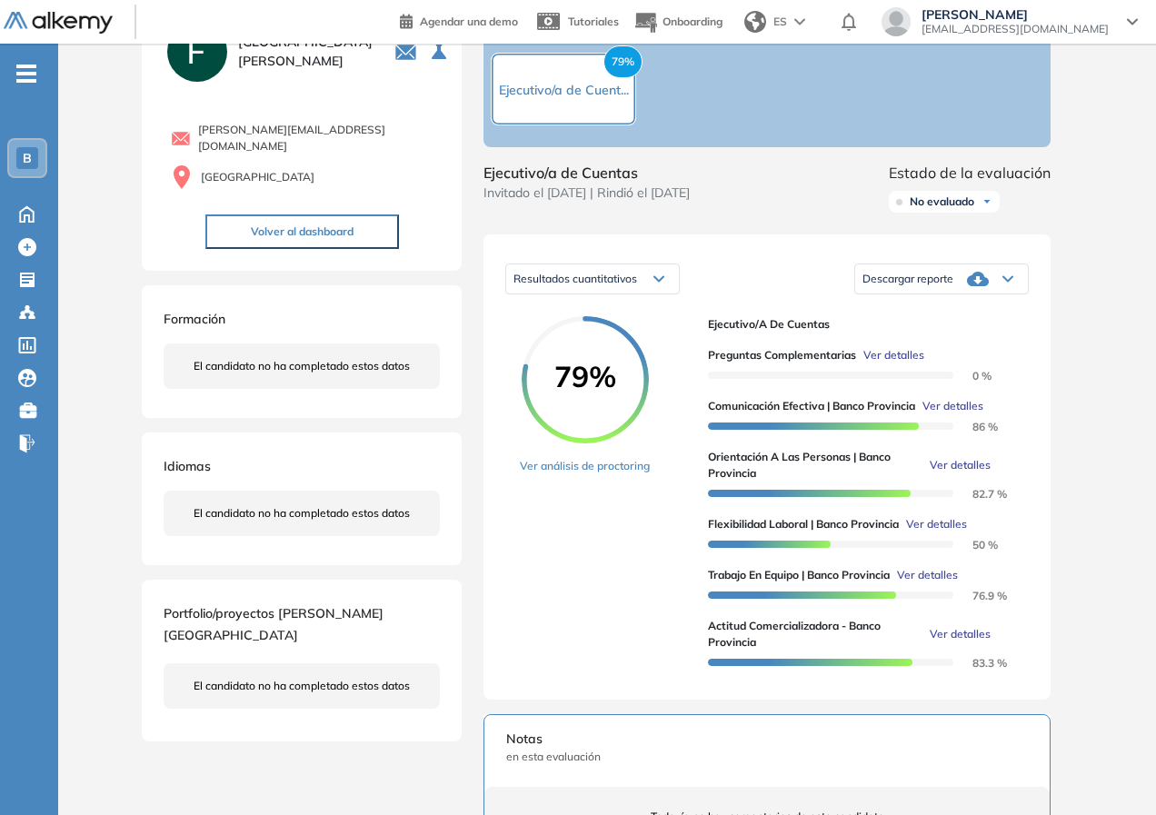
click at [927, 583] on span "Ver detalles" at bounding box center [927, 575] width 61 height 16
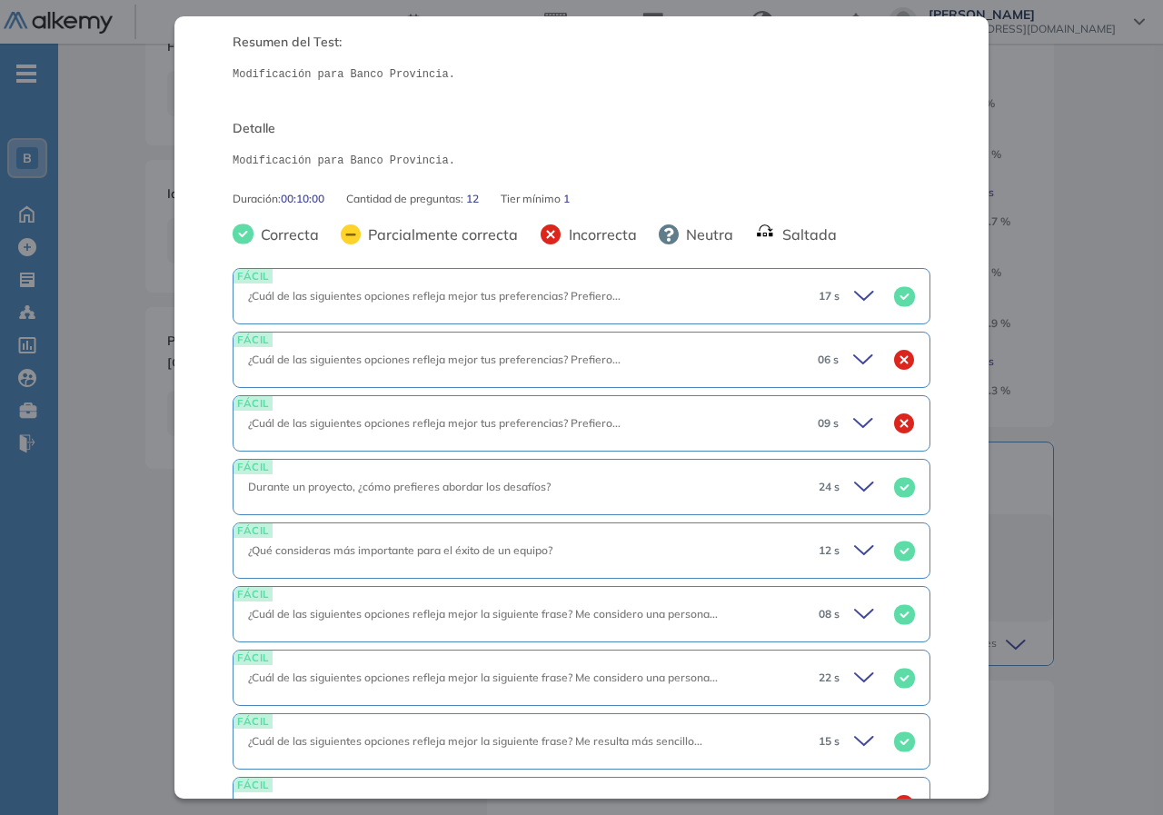
scroll to position [273, 0]
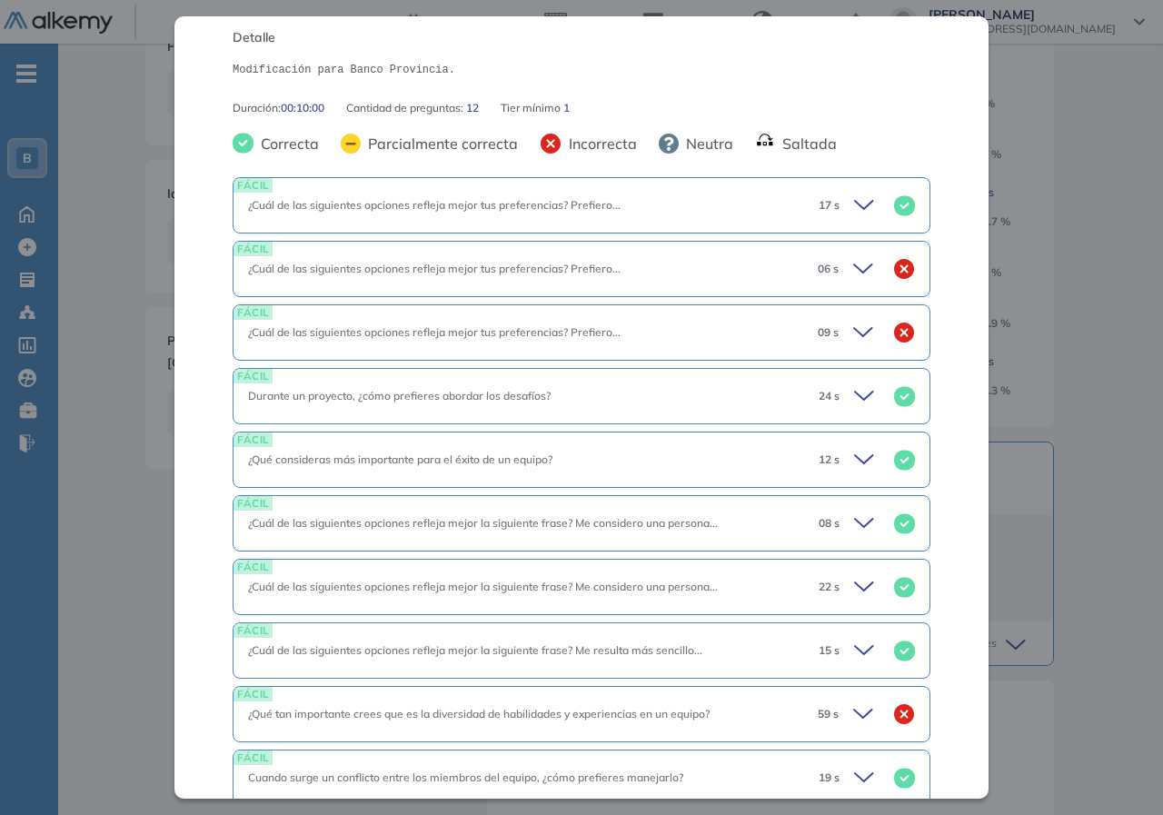
click at [614, 270] on span "¿Cuál de las siguientes opciones refleja mejor tus preferencias? Prefiero..." at bounding box center [434, 269] width 372 height 14
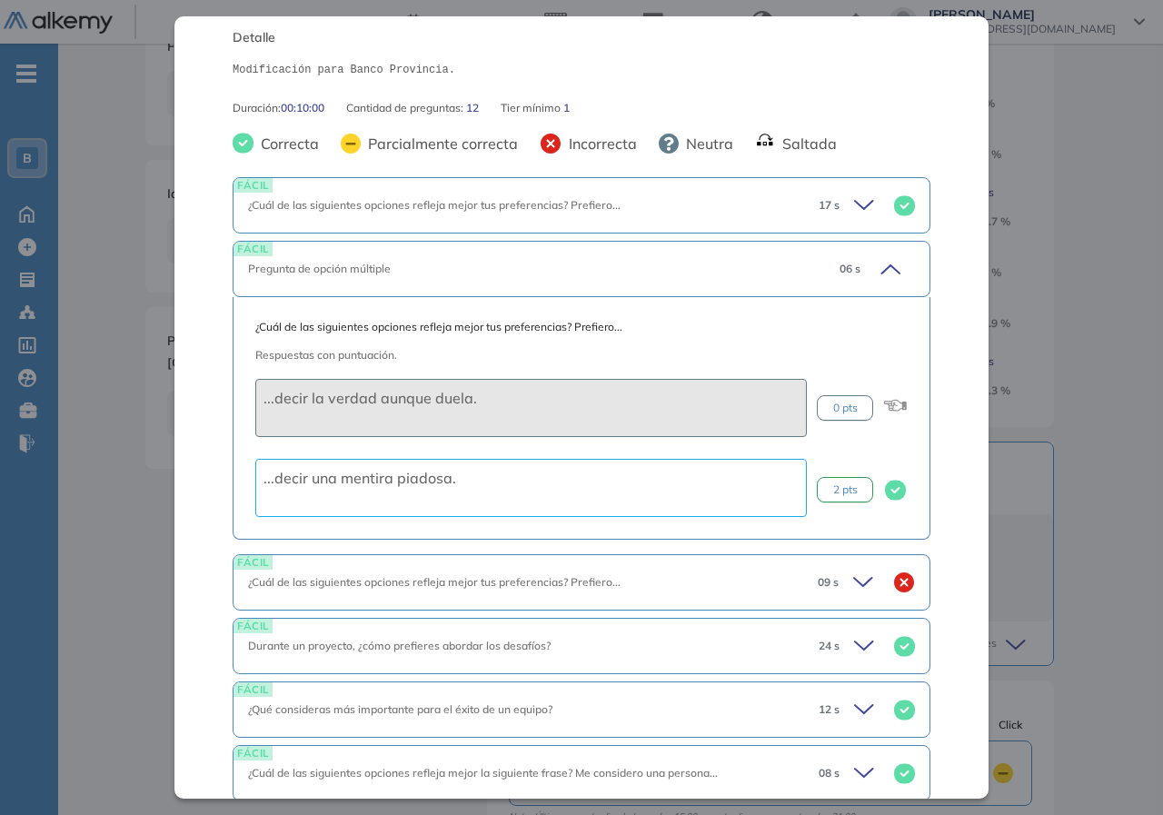
click at [789, 276] on div "Pregunta de opción múltiple" at bounding box center [536, 269] width 577 height 16
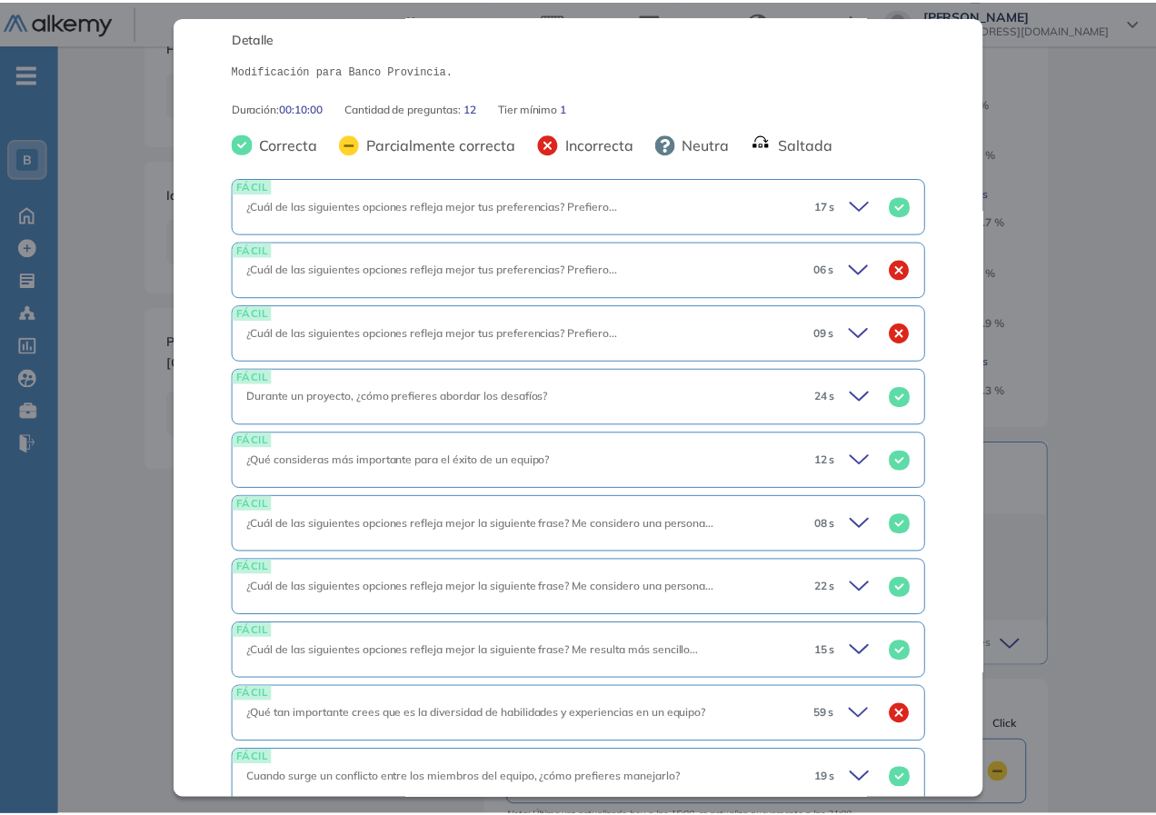
scroll to position [481, 0]
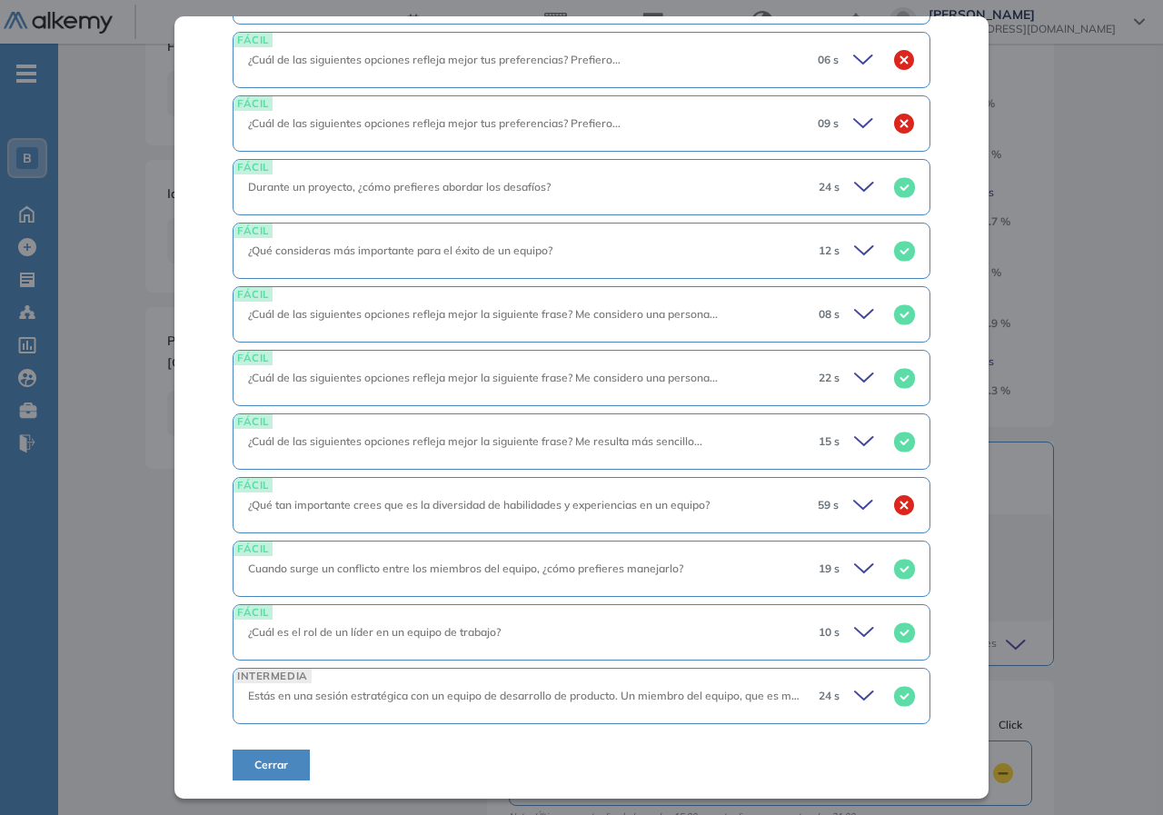
click at [1064, 437] on div "Trabajo en equipo | Banco Provincia Básico Idiomas Objetivos Trabajo en equipo …" at bounding box center [610, 315] width 945 height 1196
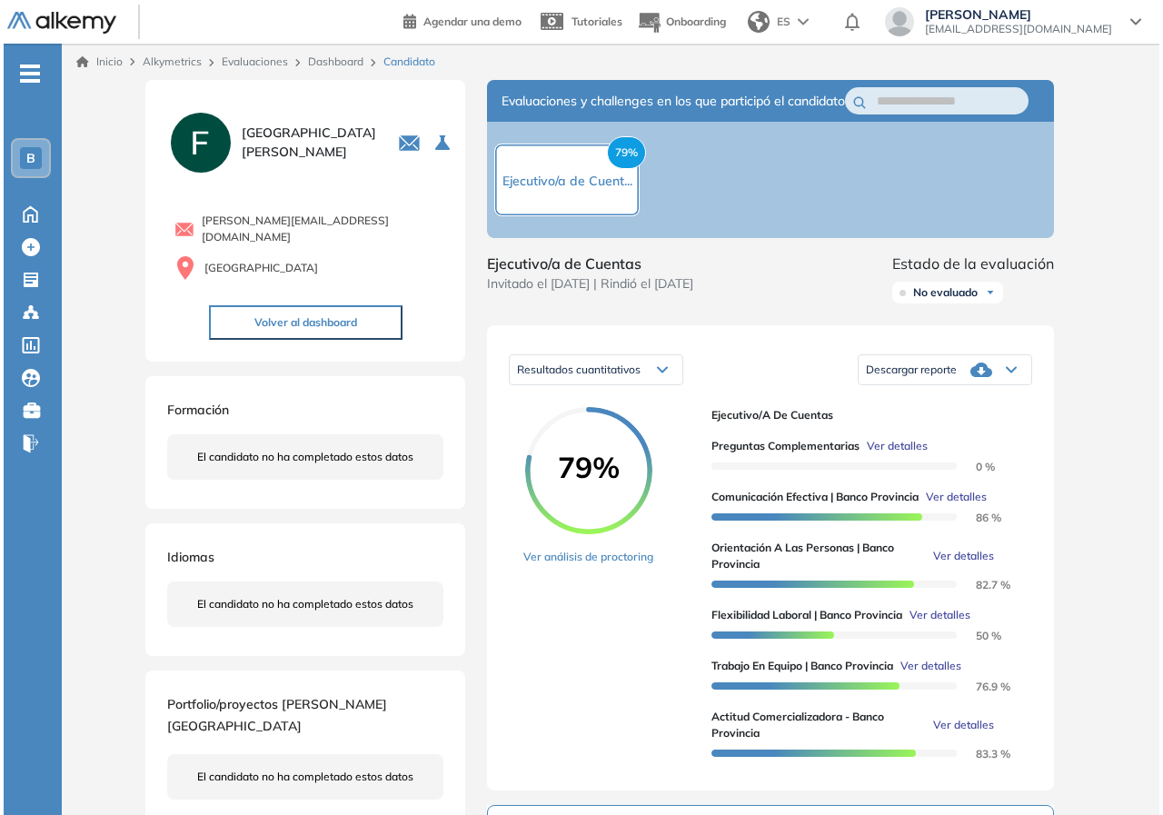
scroll to position [164, 0]
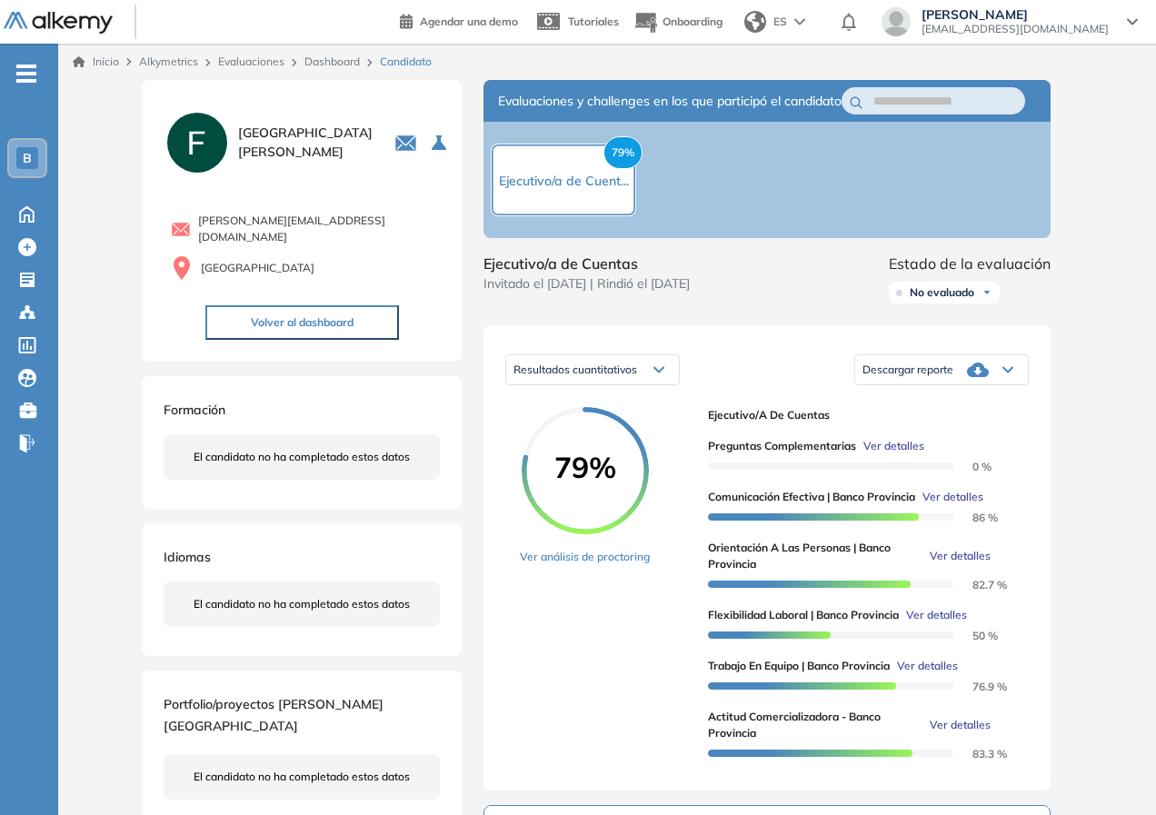
click at [944, 505] on span "Ver detalles" at bounding box center [952, 497] width 61 height 16
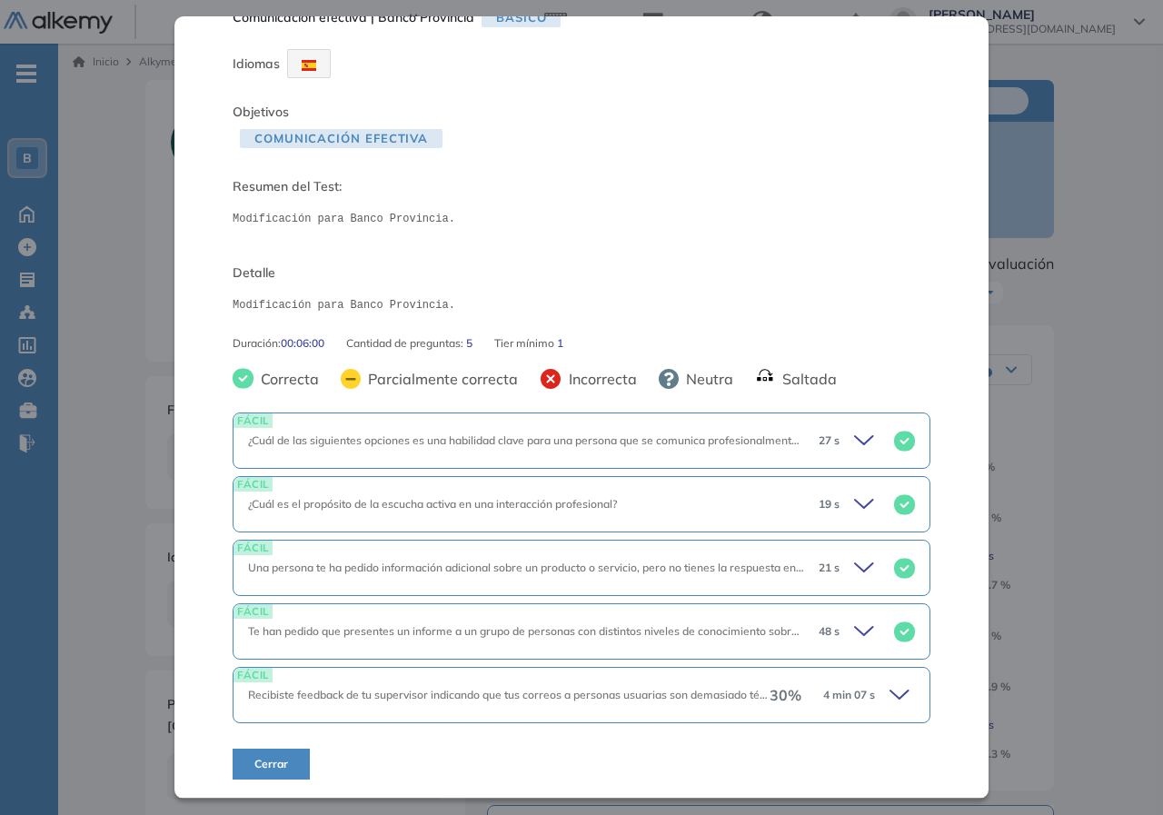
scroll to position [36, 0]
click at [890, 699] on icon at bounding box center [901, 695] width 25 height 25
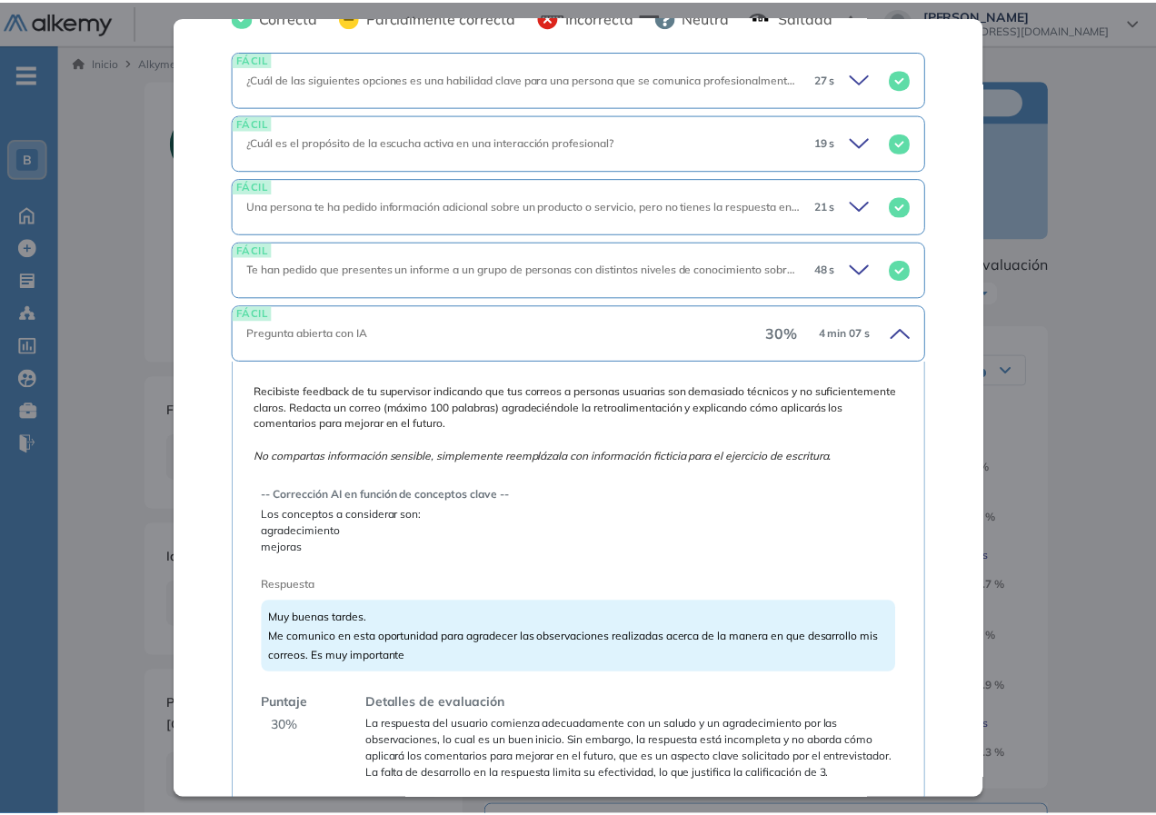
scroll to position [504, 0]
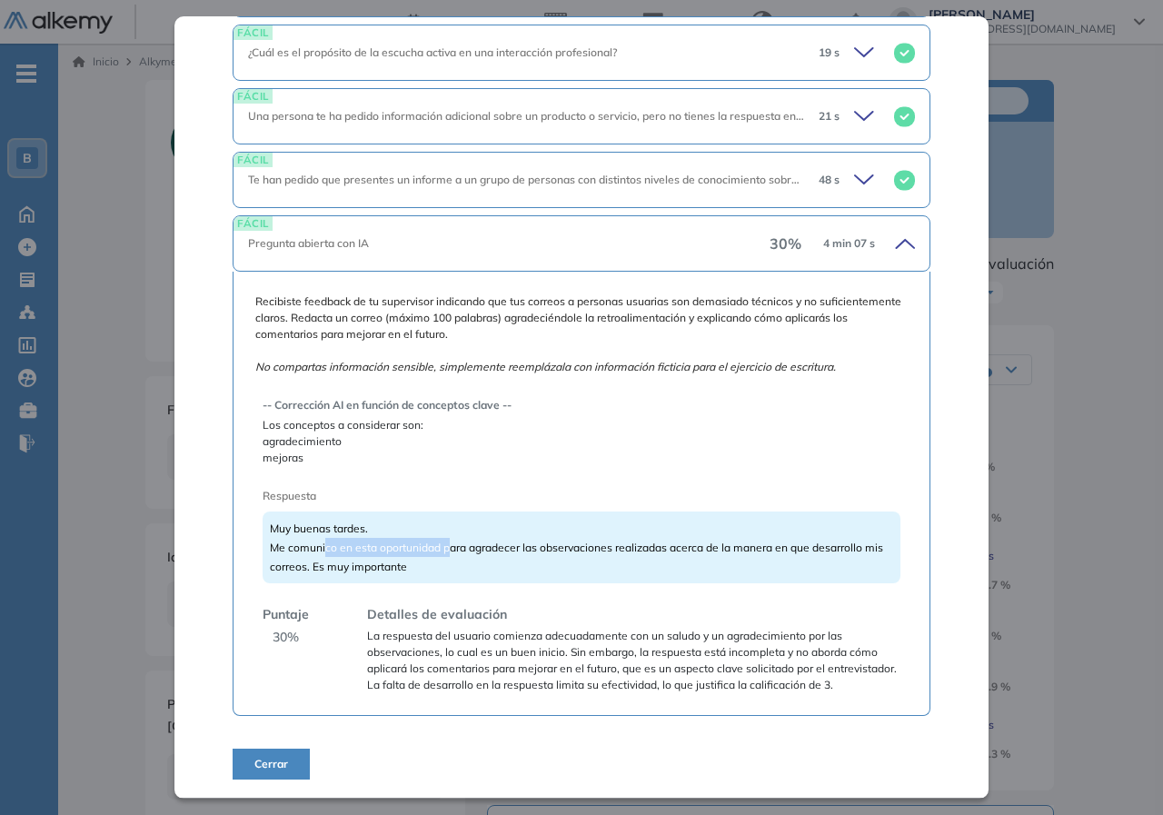
drag, startPoint x: 326, startPoint y: 531, endPoint x: 449, endPoint y: 531, distance: 122.6
click at [449, 531] on span "Muy buenas tardes. Me comunico en esta oportunidad para agradecer las observaci…" at bounding box center [576, 547] width 613 height 52
drag, startPoint x: 395, startPoint y: 531, endPoint x: 559, endPoint y: 540, distance: 163.7
click at [559, 540] on div "Muy buenas tardes. Me comunico en esta oportunidad para agradecer las observaci…" at bounding box center [582, 547] width 638 height 72
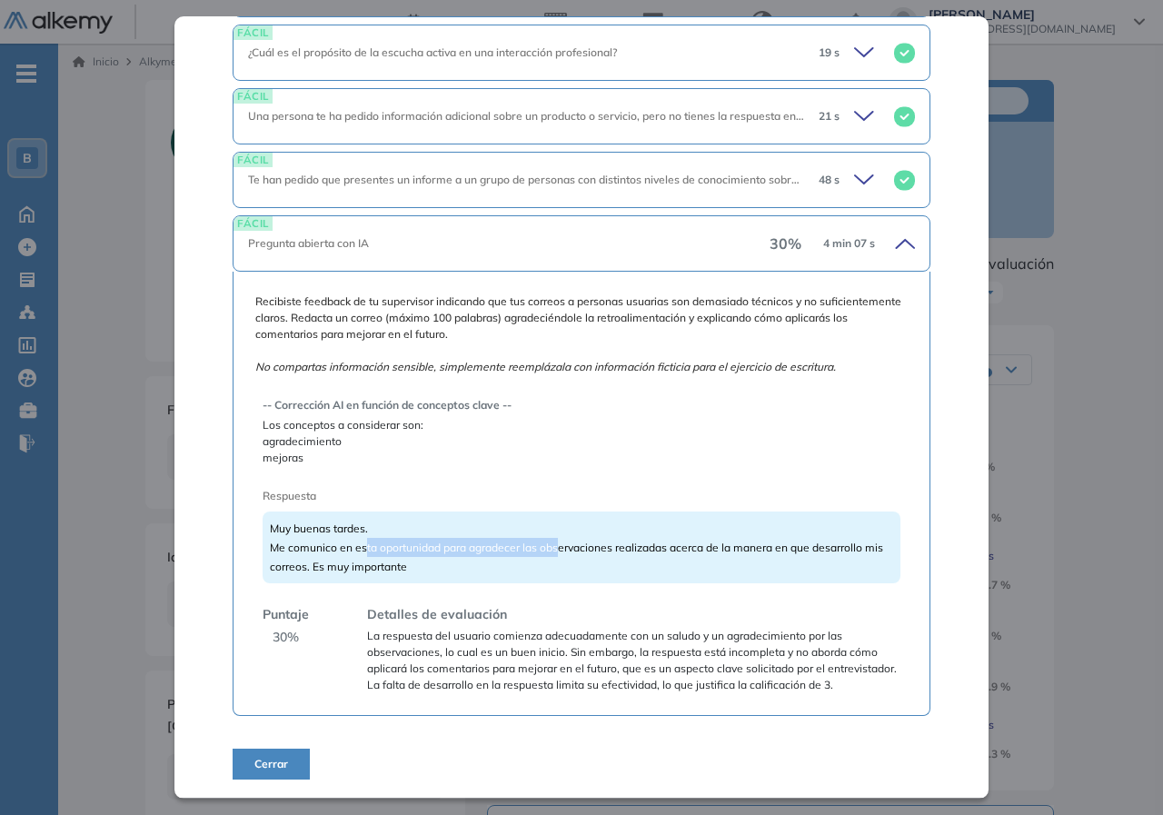
click at [559, 540] on div "Muy buenas tardes. Me comunico en esta oportunidad para agradecer las observaci…" at bounding box center [582, 547] width 638 height 72
drag, startPoint x: 639, startPoint y: 533, endPoint x: 700, endPoint y: 534, distance: 60.9
click at [700, 534] on span "Muy buenas tardes. Me comunico en esta oportunidad para agradecer las observaci…" at bounding box center [576, 547] width 613 height 52
drag, startPoint x: 705, startPoint y: 534, endPoint x: 802, endPoint y: 534, distance: 97.2
click at [802, 534] on span "Muy buenas tardes. Me comunico en esta oportunidad para agradecer las observaci…" at bounding box center [576, 547] width 613 height 52
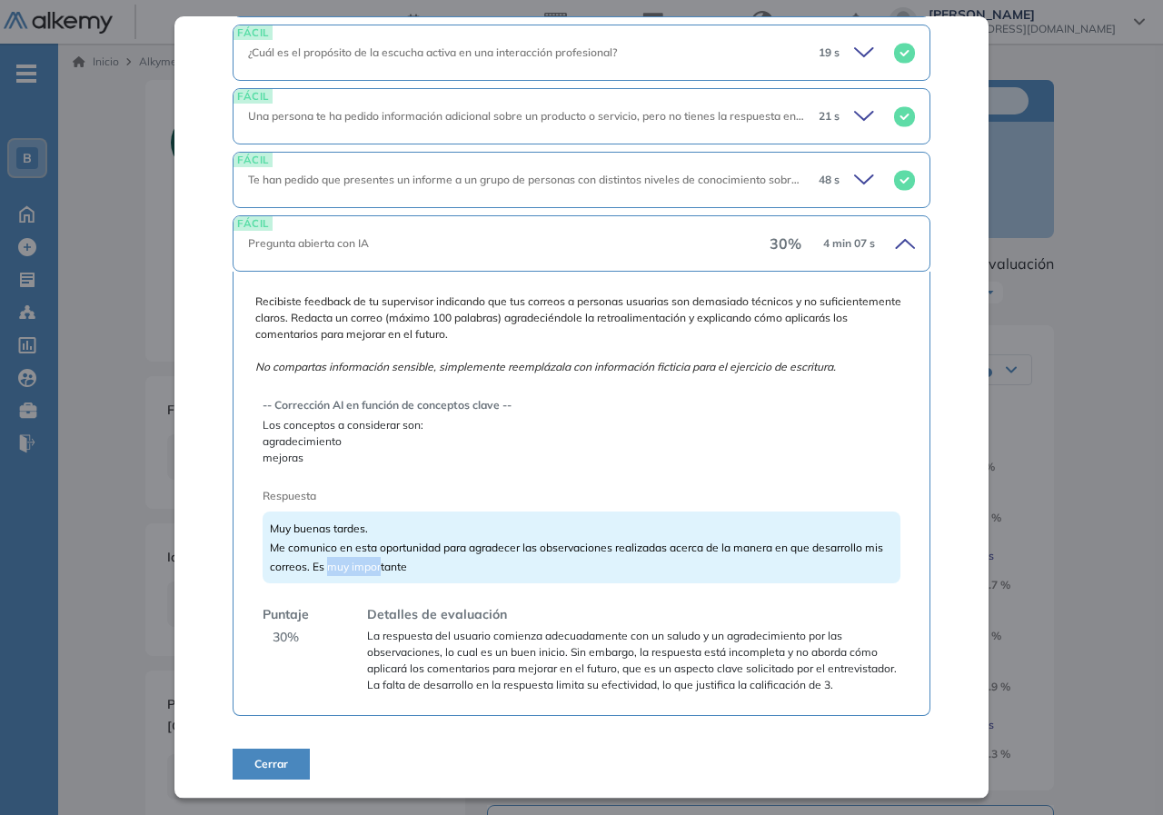
drag, startPoint x: 372, startPoint y: 552, endPoint x: 399, endPoint y: 552, distance: 27.3
click at [399, 552] on span "Muy buenas tardes. Me comunico en esta oportunidad para agradecer las observaci…" at bounding box center [576, 547] width 613 height 52
drag, startPoint x: 415, startPoint y: 552, endPoint x: 460, endPoint y: 552, distance: 44.5
click at [431, 554] on div "Muy buenas tardes. Me comunico en esta oportunidad para agradecer las observaci…" at bounding box center [582, 547] width 638 height 72
click at [452, 547] on div "Muy buenas tardes. Me comunico en esta oportunidad para agradecer las observaci…" at bounding box center [582, 547] width 638 height 72
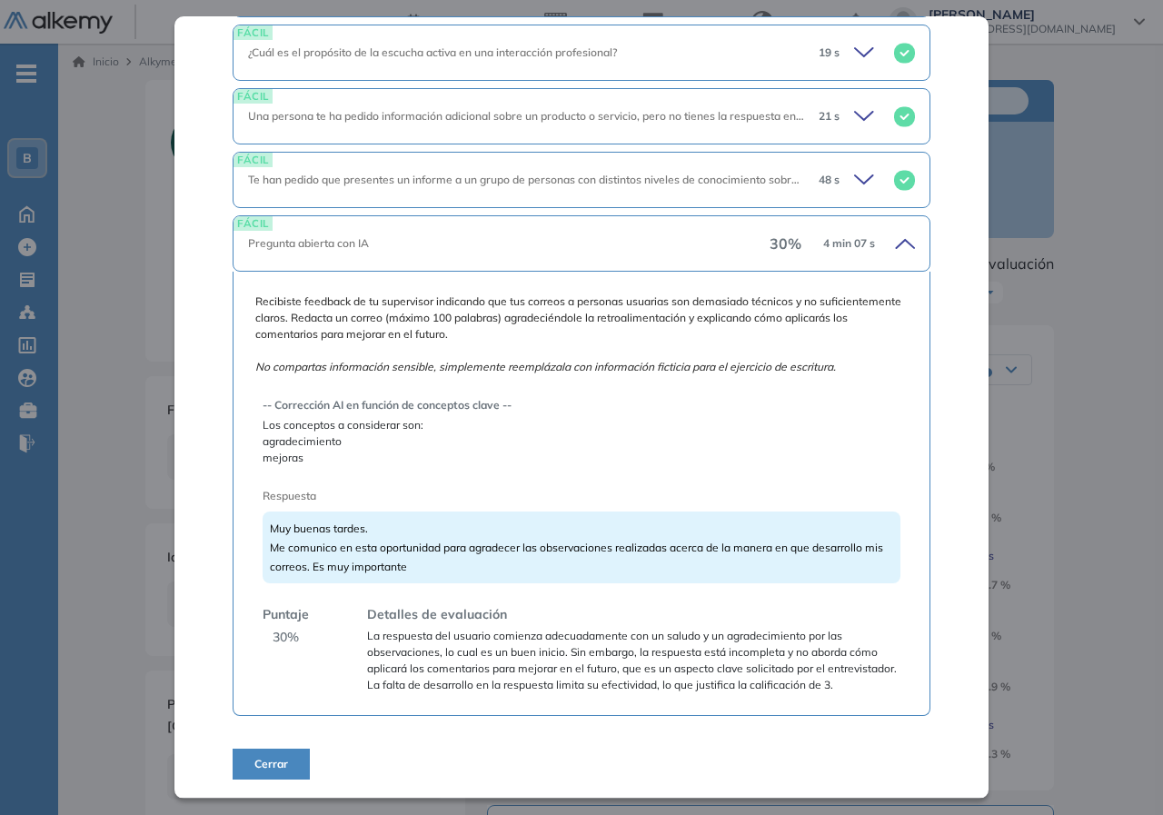
drag, startPoint x: 411, startPoint y: 547, endPoint x: 421, endPoint y: 548, distance: 10.0
click at [412, 547] on span "Muy buenas tardes. Me comunico en esta oportunidad para agradecer las observaci…" at bounding box center [576, 547] width 613 height 52
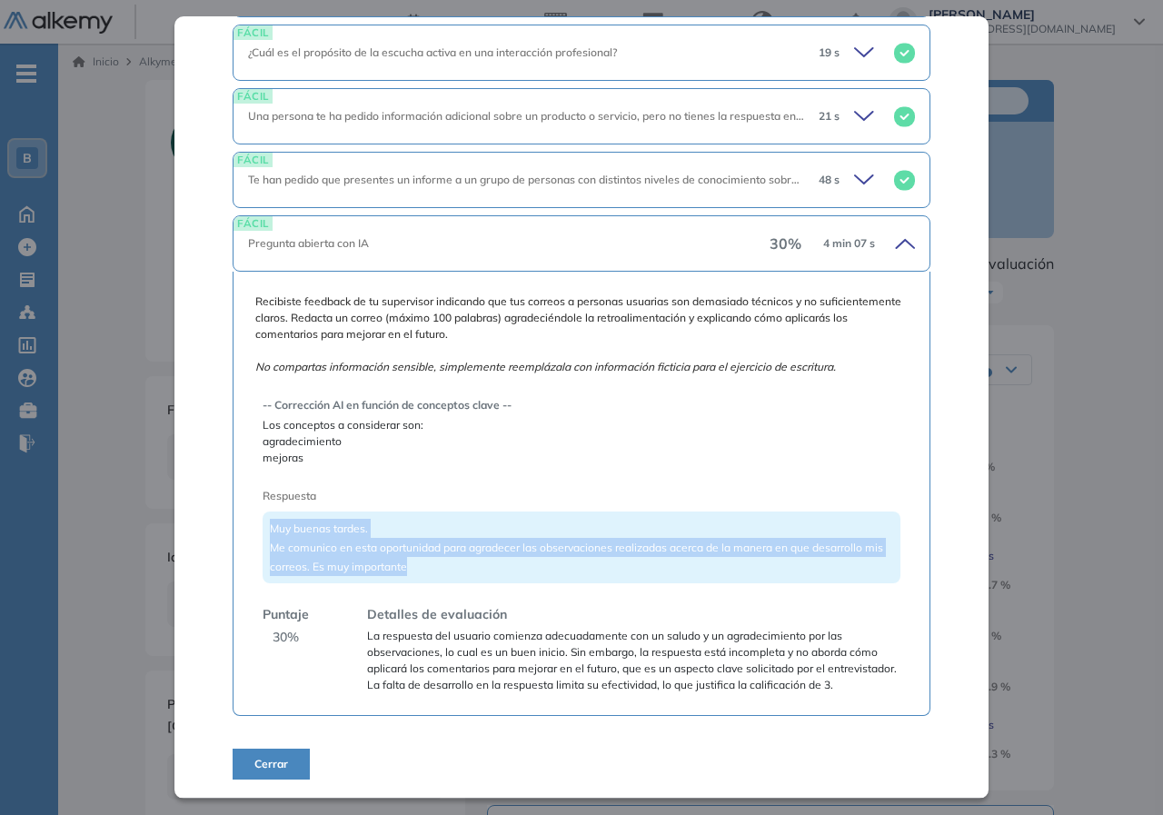
drag, startPoint x: 388, startPoint y: 545, endPoint x: 251, endPoint y: 512, distance: 141.0
click at [251, 512] on div "Recibiste feedback de tu supervisor indicando que tus correos a personas usuari…" at bounding box center [582, 494] width 698 height 444
copy span "Muy buenas tardes. Me comunico en esta oportunidad para agradecer las observaci…"
click at [492, 558] on div "Muy buenas tardes. Me comunico en esta oportunidad para agradecer las observaci…" at bounding box center [582, 547] width 638 height 72
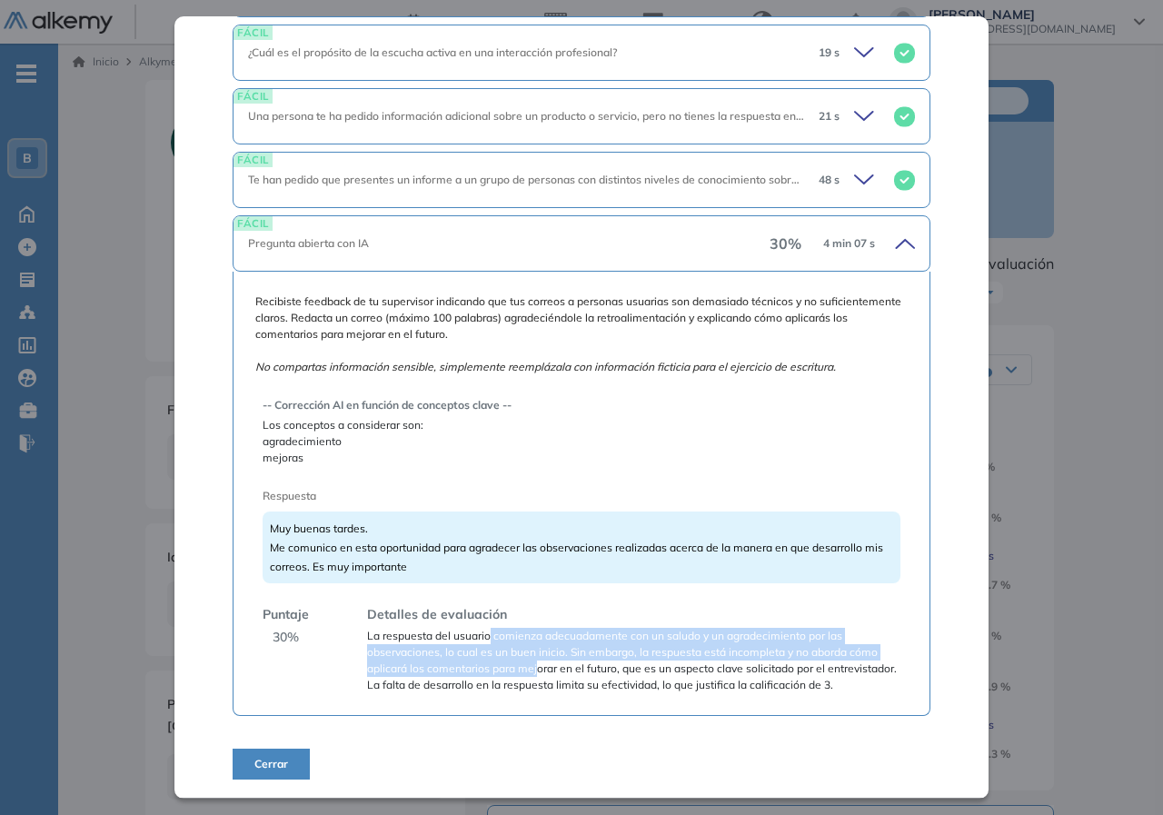
drag, startPoint x: 491, startPoint y: 622, endPoint x: 536, endPoint y: 654, distance: 55.4
click at [536, 655] on span "La respuesta del usuario comienza adecuadamente con un saludo y un agradecimien…" at bounding box center [633, 660] width 533 height 65
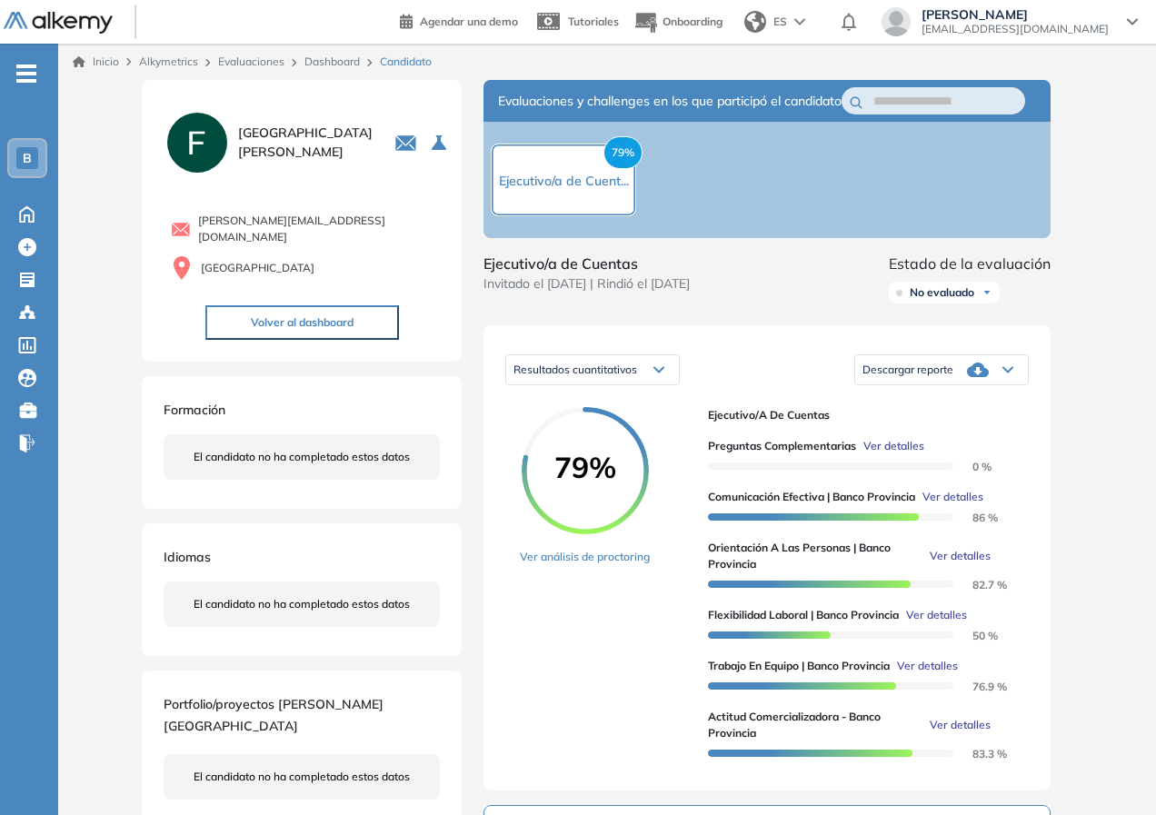
drag, startPoint x: 1065, startPoint y: 632, endPoint x: 1041, endPoint y: 614, distance: 29.8
click at [1055, 630] on div "Comunicación efectiva | Banco Provincia Básico Idiomas Objetivos Comunicación e…" at bounding box center [606, 678] width 945 height 1196
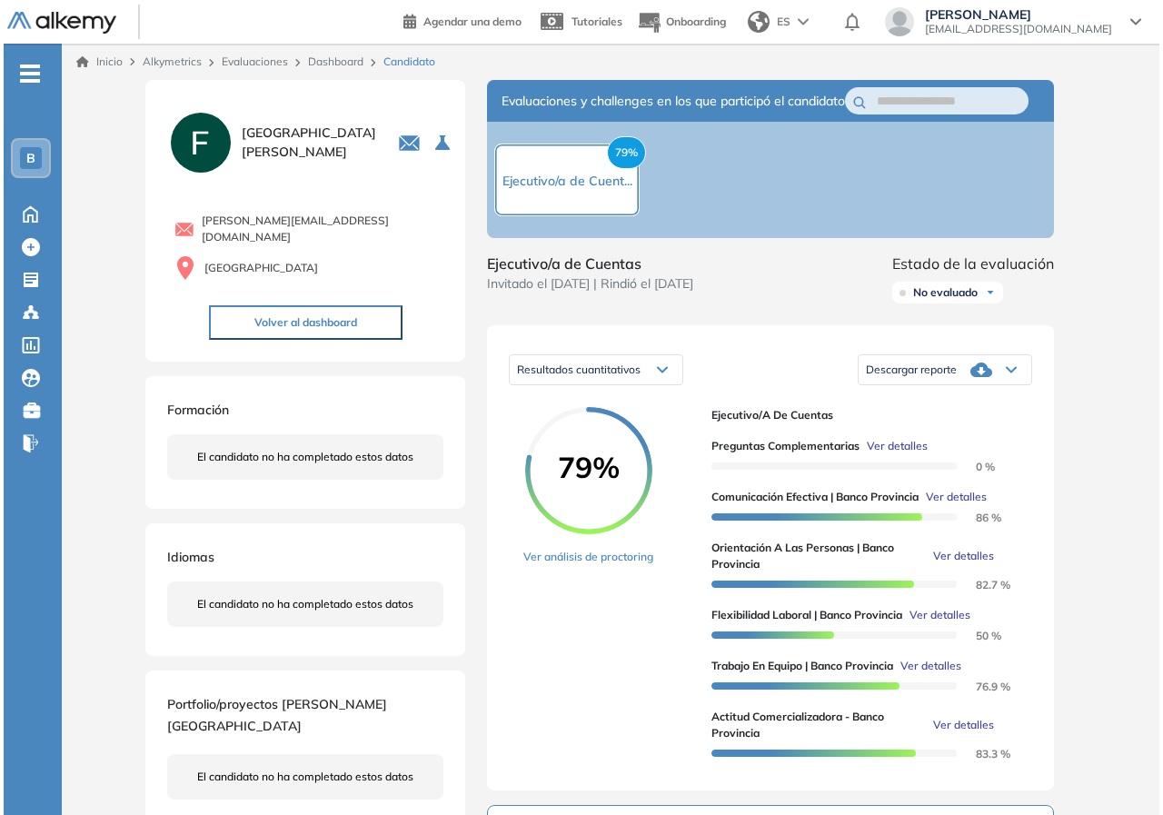
scroll to position [186, 0]
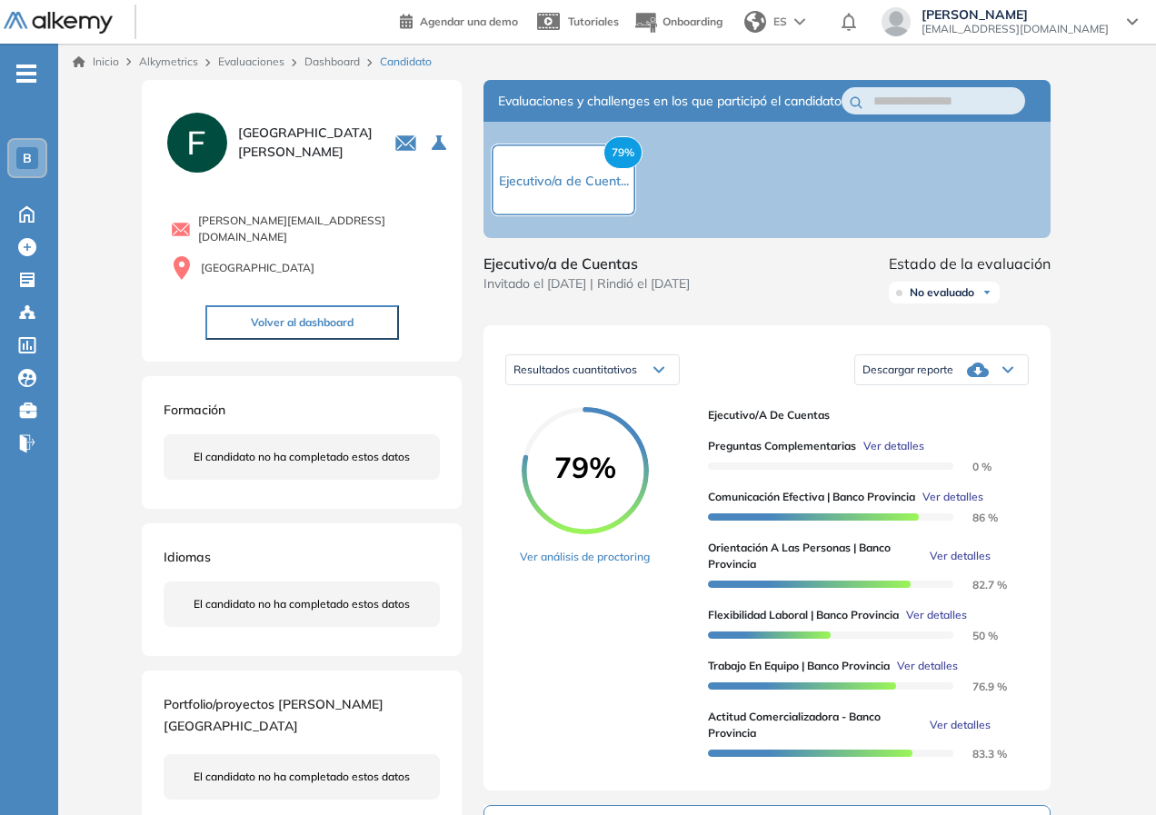
click at [970, 564] on span "Ver detalles" at bounding box center [959, 556] width 61 height 16
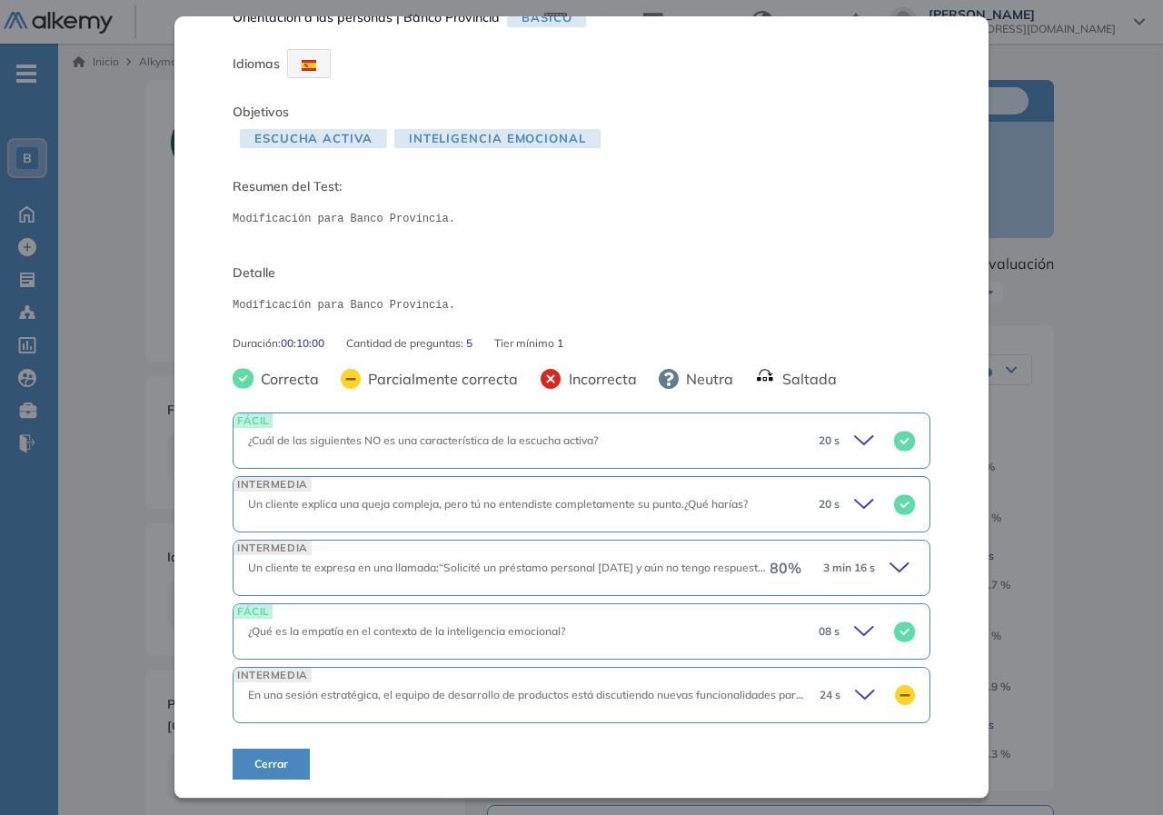
scroll to position [36, 0]
click at [890, 570] on icon at bounding box center [899, 568] width 18 height 8
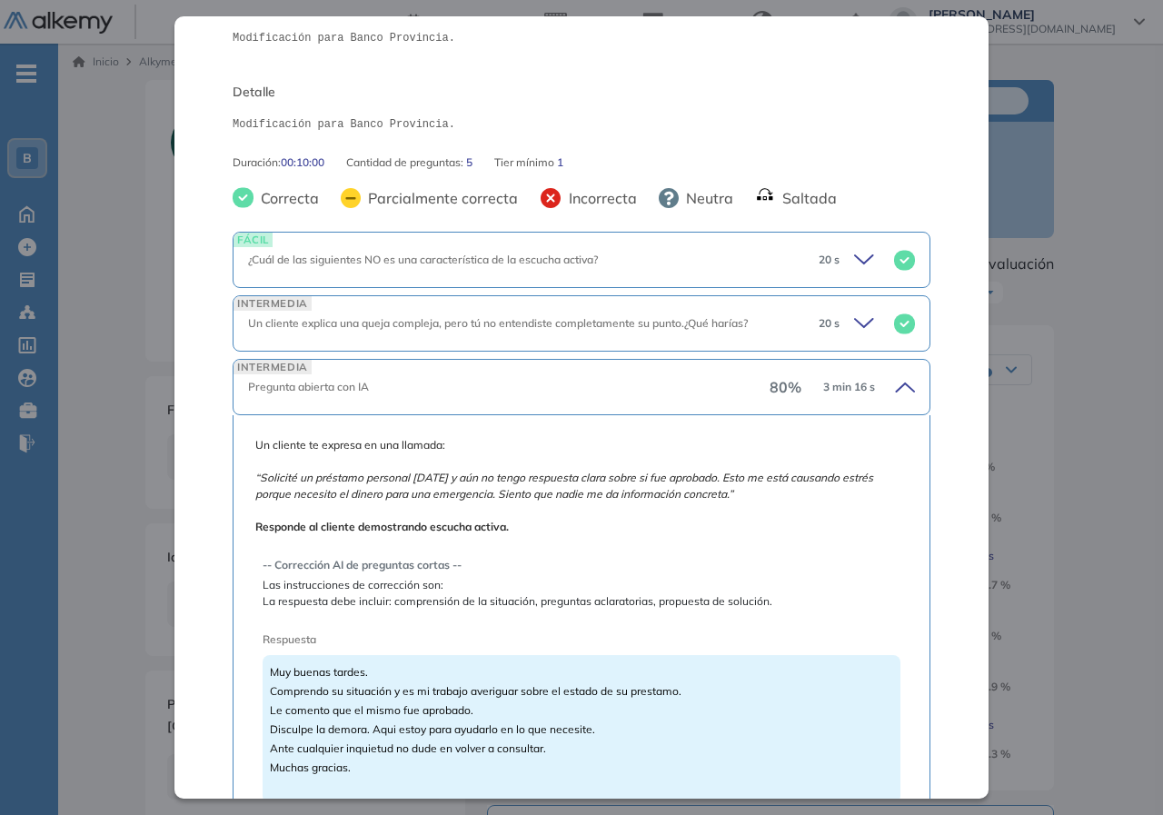
scroll to position [309, 0]
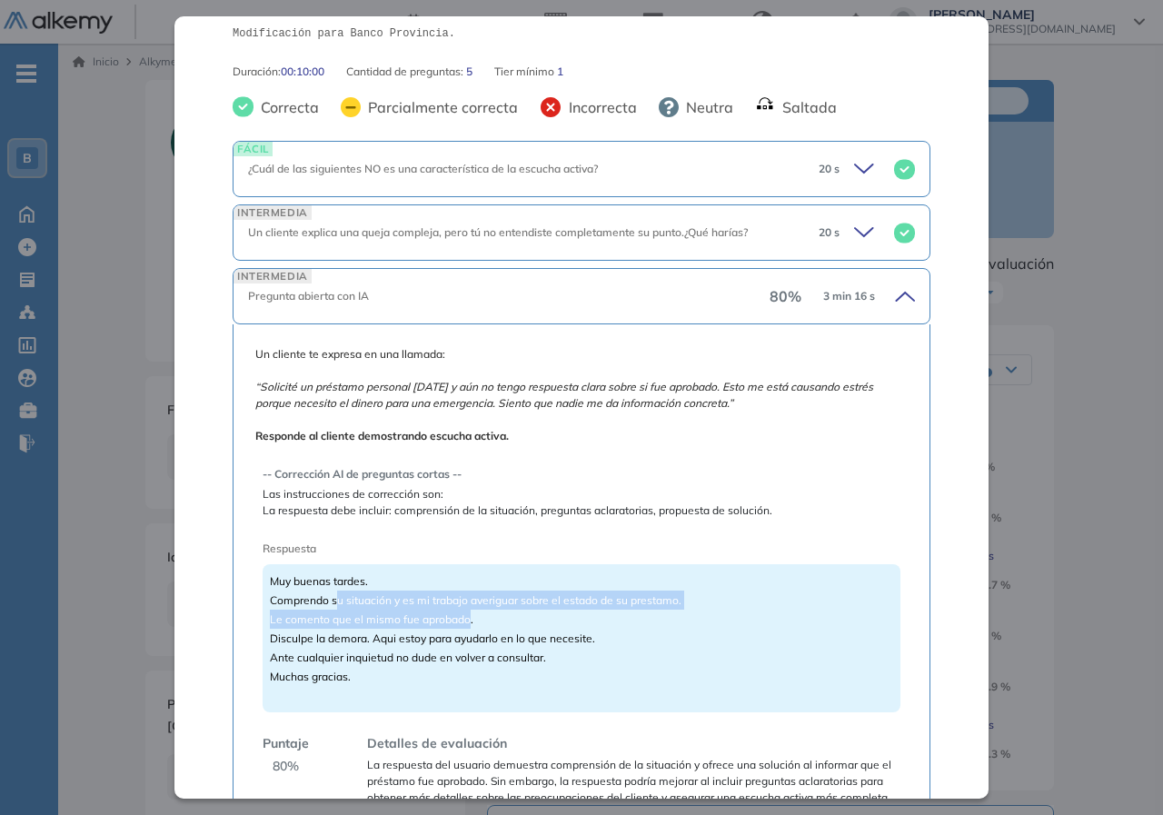
drag, startPoint x: 344, startPoint y: 593, endPoint x: 468, endPoint y: 623, distance: 127.1
click at [468, 623] on span "Muy buenas tardes. Comprendo su situación y es mi trabajo averiguar sobre el es…" at bounding box center [476, 628] width 412 height 109
click at [474, 620] on div "Muy buenas tardes. Comprendo su situación y es mi trabajo averiguar sobre el es…" at bounding box center [582, 638] width 638 height 148
drag, startPoint x: 508, startPoint y: 614, endPoint x: 500, endPoint y: 623, distance: 12.2
click at [500, 623] on div "Muy buenas tardes. Comprendo su situación y es mi trabajo averiguar sobre el es…" at bounding box center [582, 638] width 638 height 148
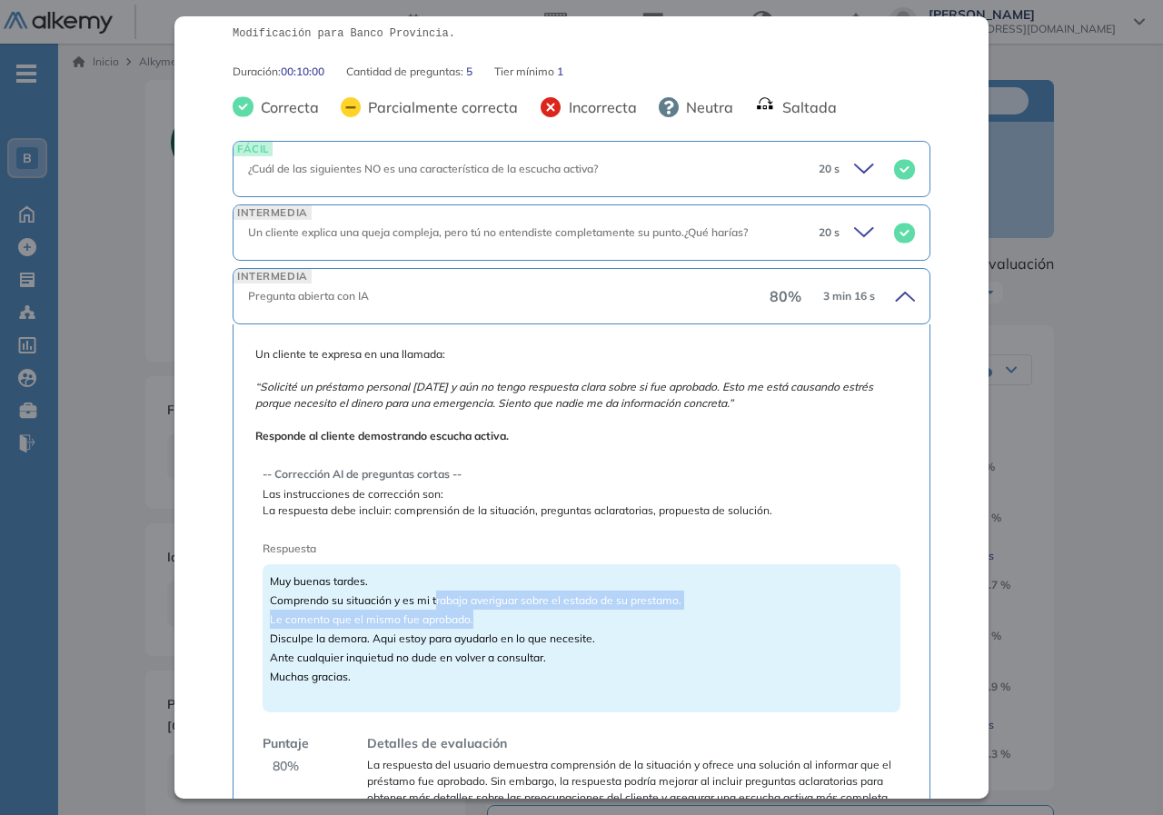
click at [498, 624] on div "Muy buenas tardes. Comprendo su situación y es mi trabajo averiguar sobre el es…" at bounding box center [582, 638] width 638 height 148
click at [495, 624] on div "Muy buenas tardes. Comprendo su situación y es mi trabajo averiguar sobre el es…" at bounding box center [582, 638] width 638 height 148
click at [441, 604] on span "Muy buenas tardes. Comprendo su situación y es mi trabajo averiguar sobre el es…" at bounding box center [476, 628] width 412 height 109
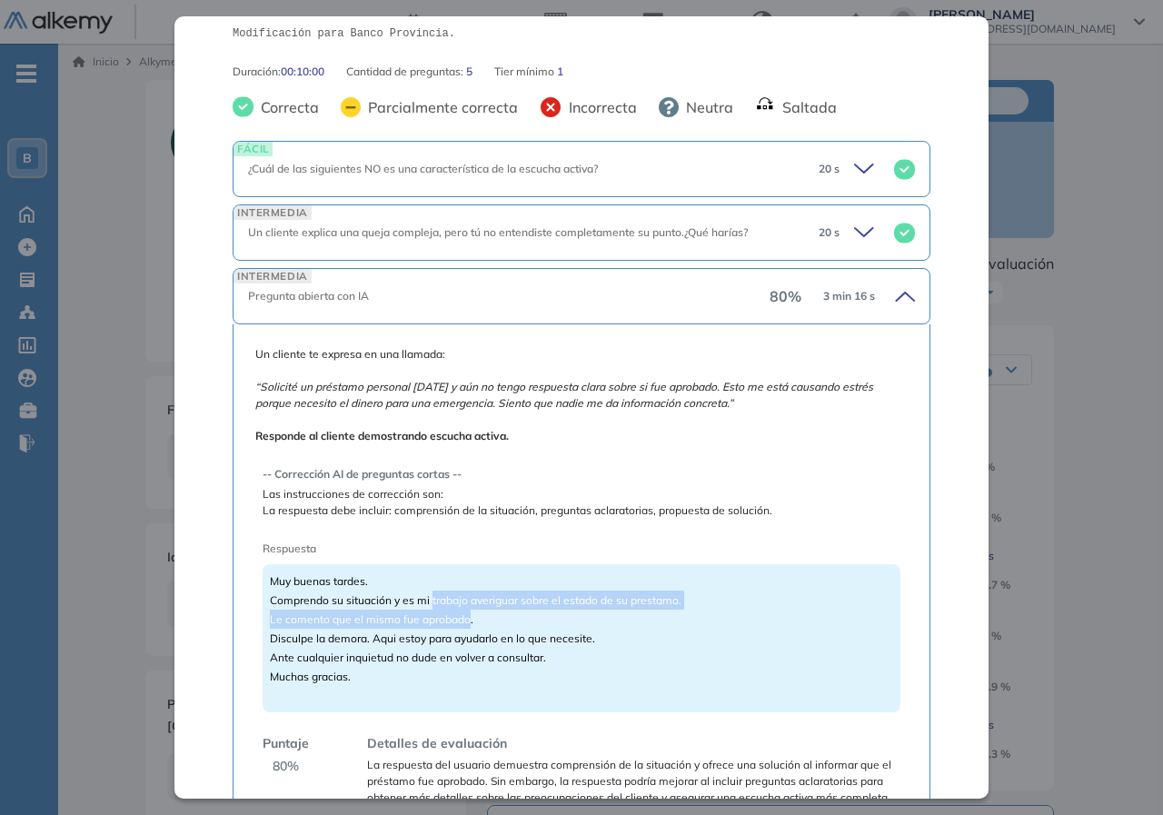
drag, startPoint x: 432, startPoint y: 600, endPoint x: 471, endPoint y: 624, distance: 45.6
click at [471, 624] on span "Muy buenas tardes. Comprendo su situación y es mi trabajo averiguar sobre el es…" at bounding box center [476, 628] width 412 height 109
click at [405, 601] on span "Muy buenas tardes. Comprendo su situación y es mi trabajo averiguar sobre el es…" at bounding box center [476, 628] width 412 height 109
drag, startPoint x: 402, startPoint y: 600, endPoint x: 471, endPoint y: 618, distance: 71.4
click at [471, 618] on span "Muy buenas tardes. Comprendo su situación y es mi trabajo averiguar sobre el es…" at bounding box center [476, 628] width 412 height 109
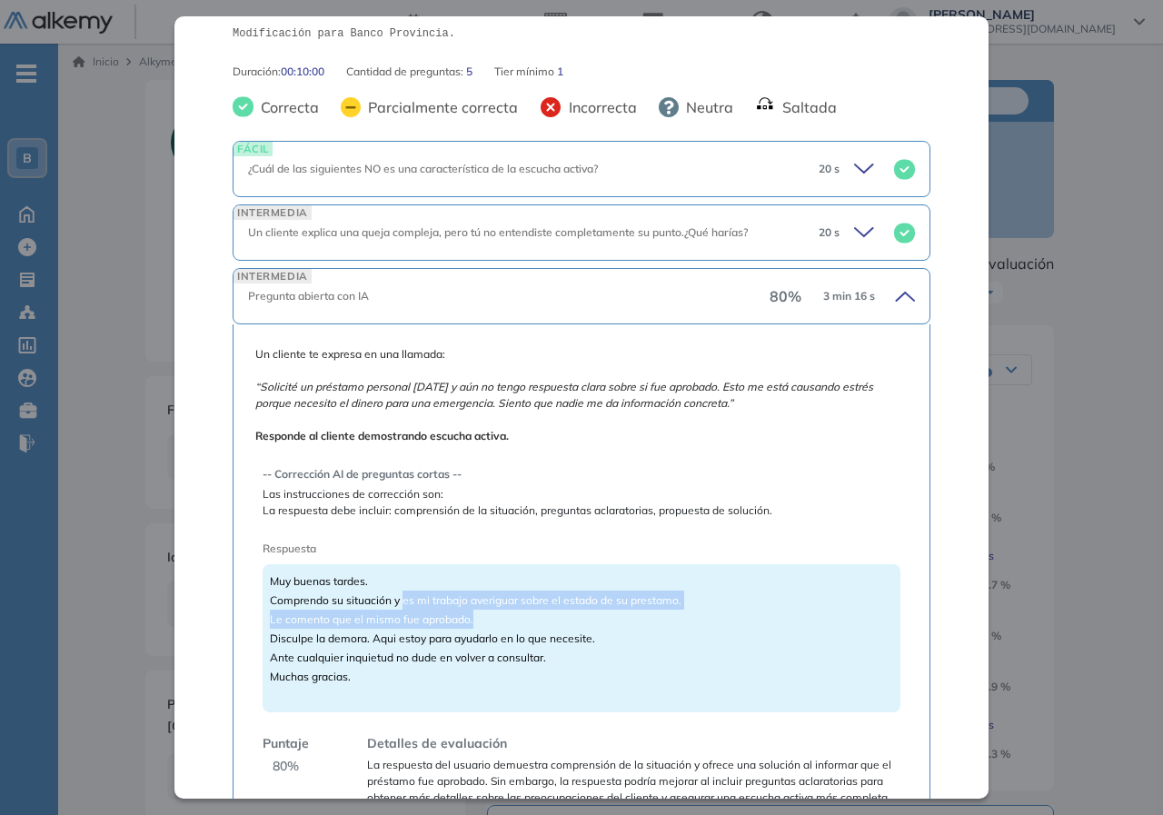
click at [471, 618] on span "Muy buenas tardes. Comprendo su situación y es mi trabajo averiguar sobre el es…" at bounding box center [476, 628] width 412 height 109
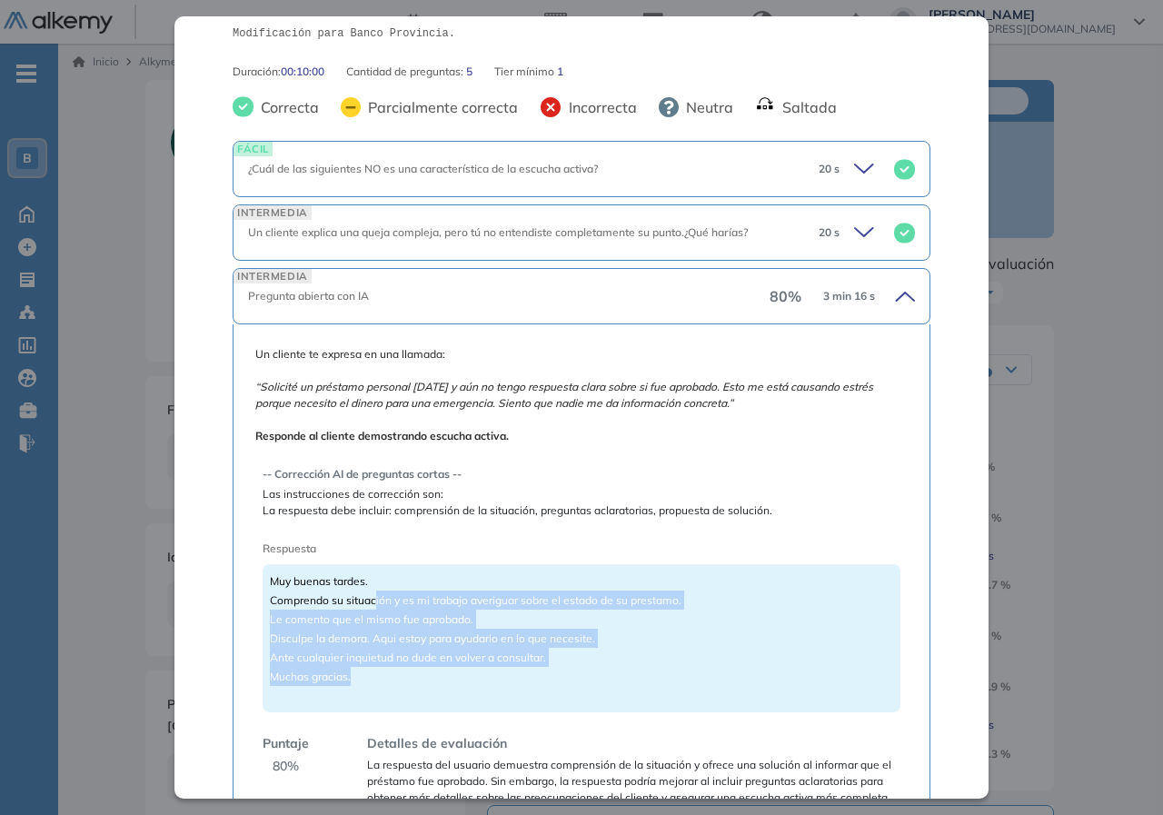
drag, startPoint x: 409, startPoint y: 608, endPoint x: 534, endPoint y: 677, distance: 143.1
click at [534, 677] on div "Muy buenas tardes. Comprendo su situación y es mi trabajo averiguar sobre el es…" at bounding box center [582, 638] width 638 height 148
click at [533, 677] on div "Muy buenas tardes. Comprendo su situación y es mi trabajo averiguar sobre el es…" at bounding box center [582, 638] width 638 height 148
click at [531, 658] on span "Muy buenas tardes. Comprendo su situación y es mi trabajo averiguar sobre el es…" at bounding box center [476, 628] width 412 height 109
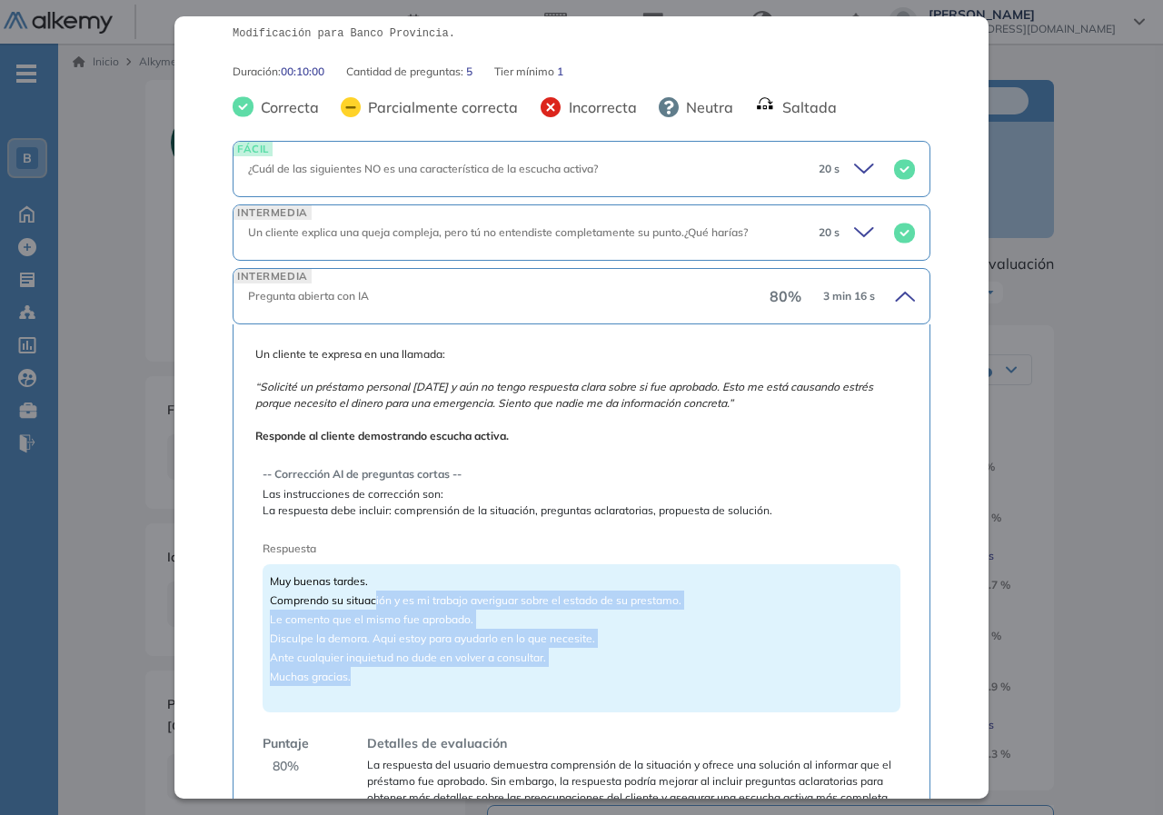
click at [547, 666] on div "Muy buenas tardes. Comprendo su situación y es mi trabajo averiguar sobre el es…" at bounding box center [582, 638] width 638 height 148
click at [533, 651] on span "Muy buenas tardes. Comprendo su situación y es mi trabajo averiguar sobre el es…" at bounding box center [476, 628] width 412 height 109
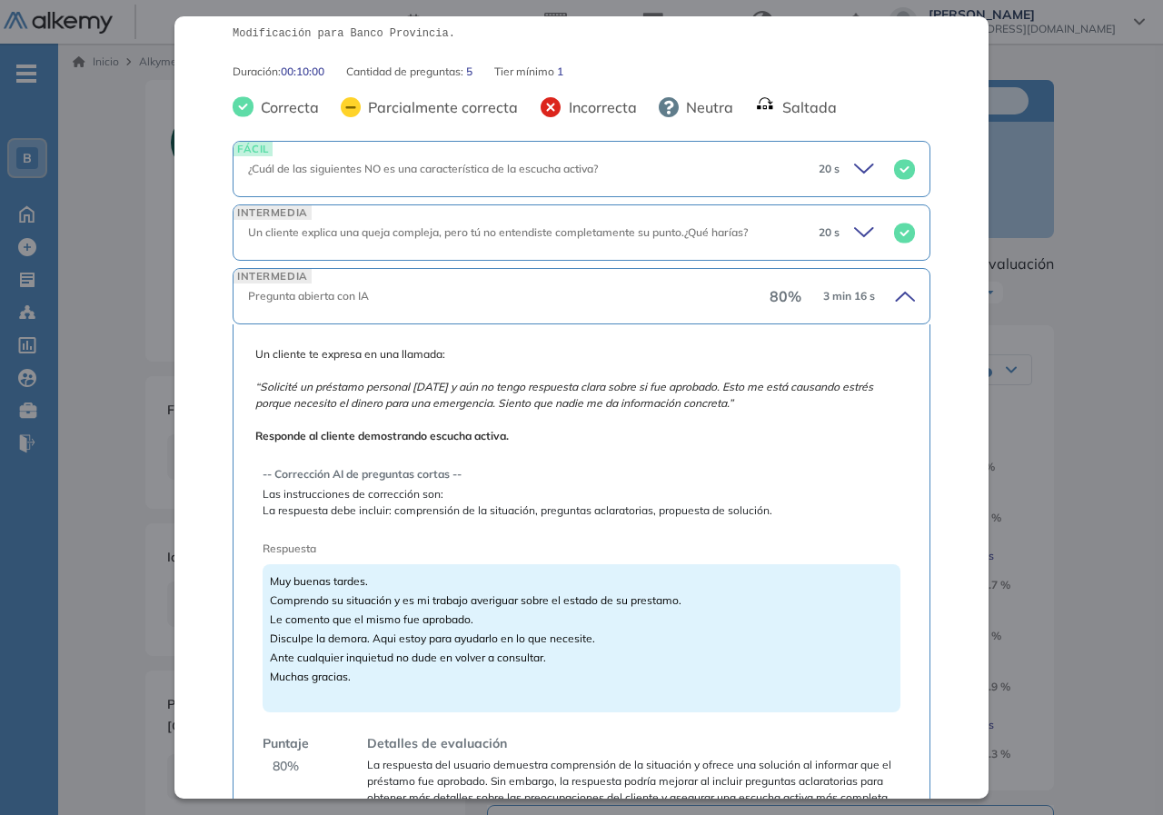
click at [425, 639] on span "Muy buenas tardes. Comprendo su situación y es mi trabajo averiguar sobre el es…" at bounding box center [476, 628] width 412 height 109
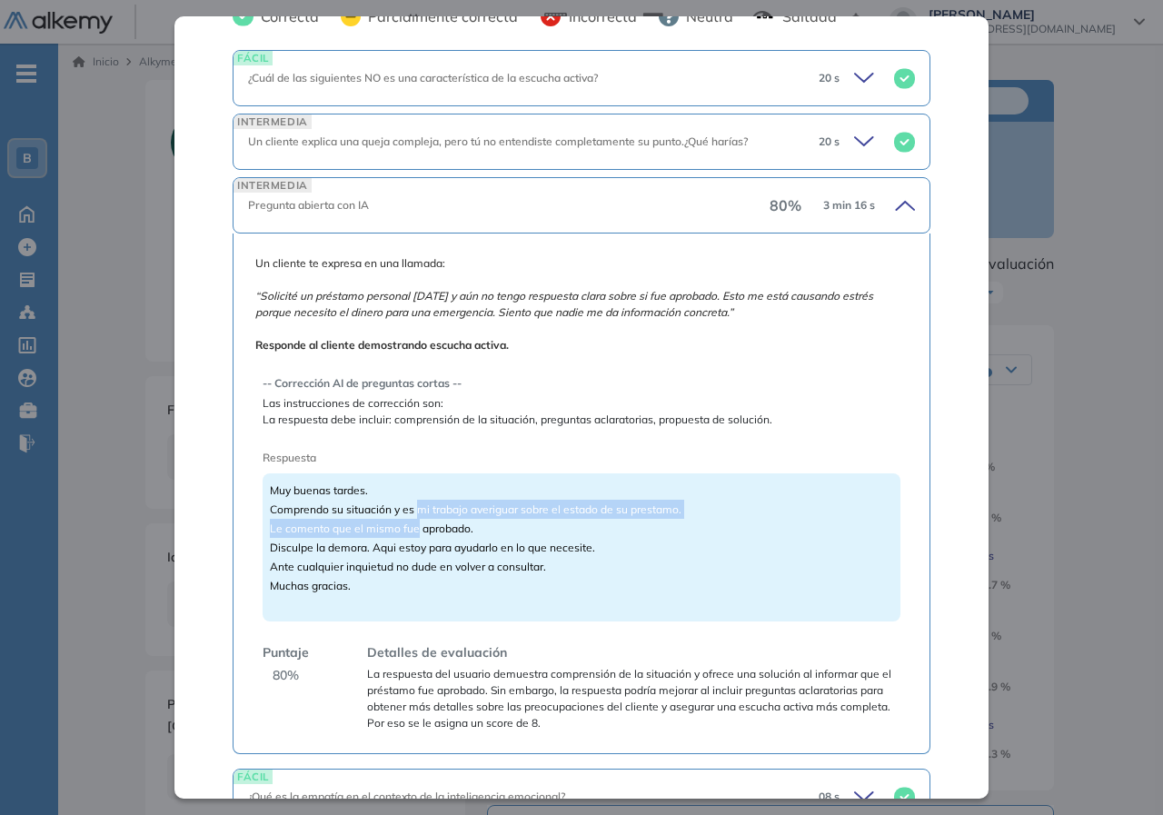
drag, startPoint x: 419, startPoint y: 511, endPoint x: 420, endPoint y: 530, distance: 19.1
click at [420, 530] on span "Muy buenas tardes. Comprendo su situación y es mi trabajo averiguar sobre el es…" at bounding box center [476, 537] width 412 height 109
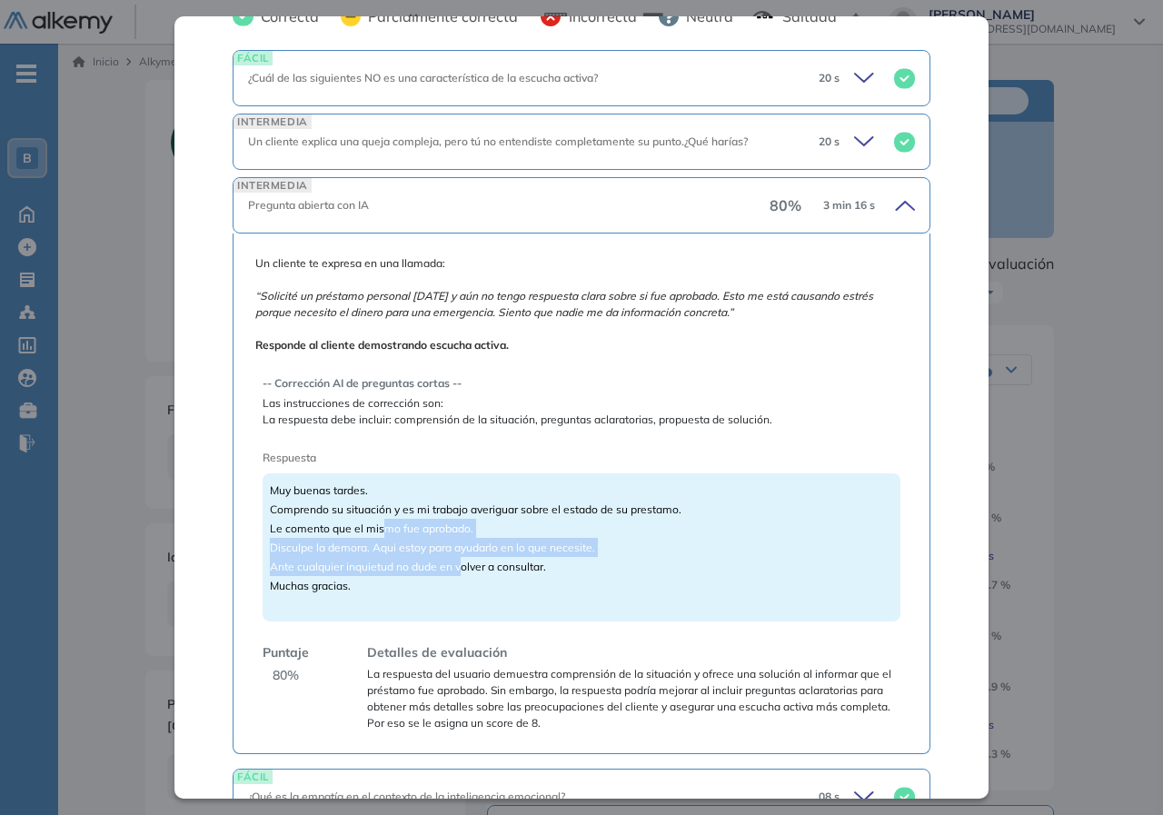
drag, startPoint x: 382, startPoint y: 534, endPoint x: 458, endPoint y: 558, distance: 79.0
click at [458, 558] on div "Muy buenas tardes. Comprendo su situación y es mi trabajo averiguar sobre el es…" at bounding box center [582, 547] width 638 height 148
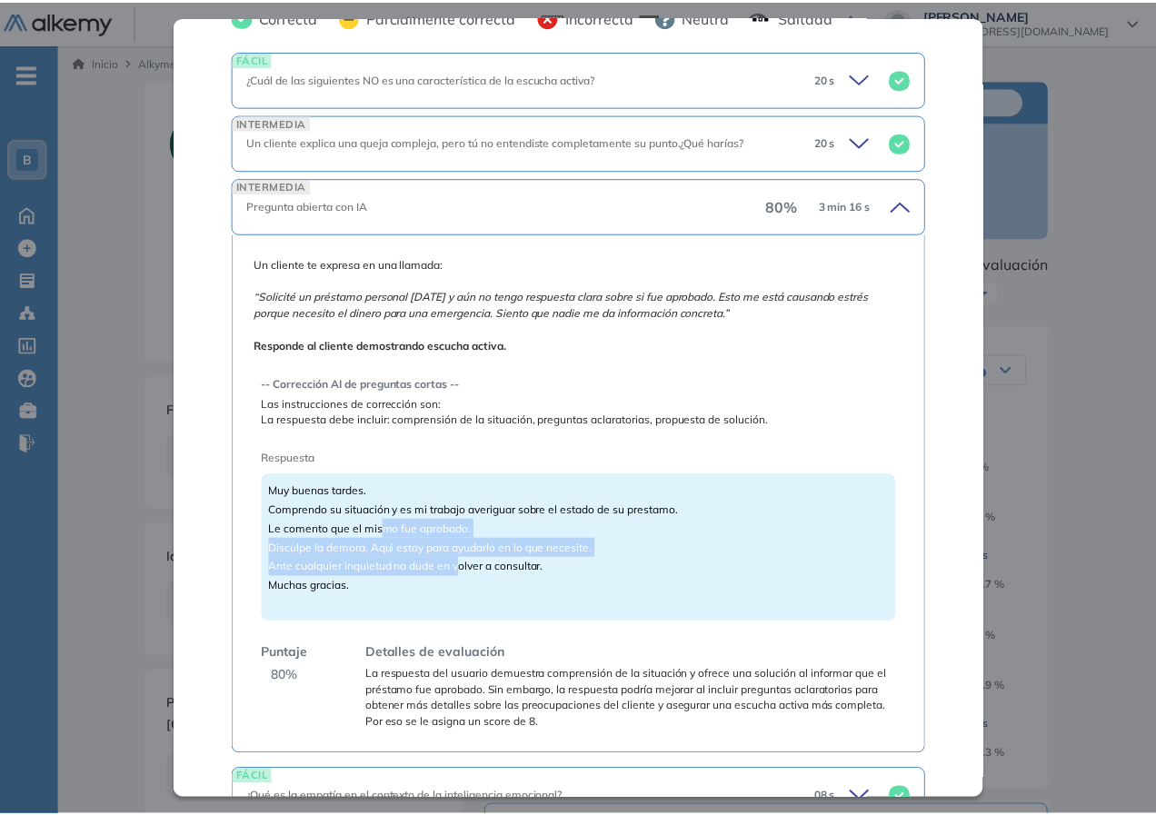
scroll to position [564, 0]
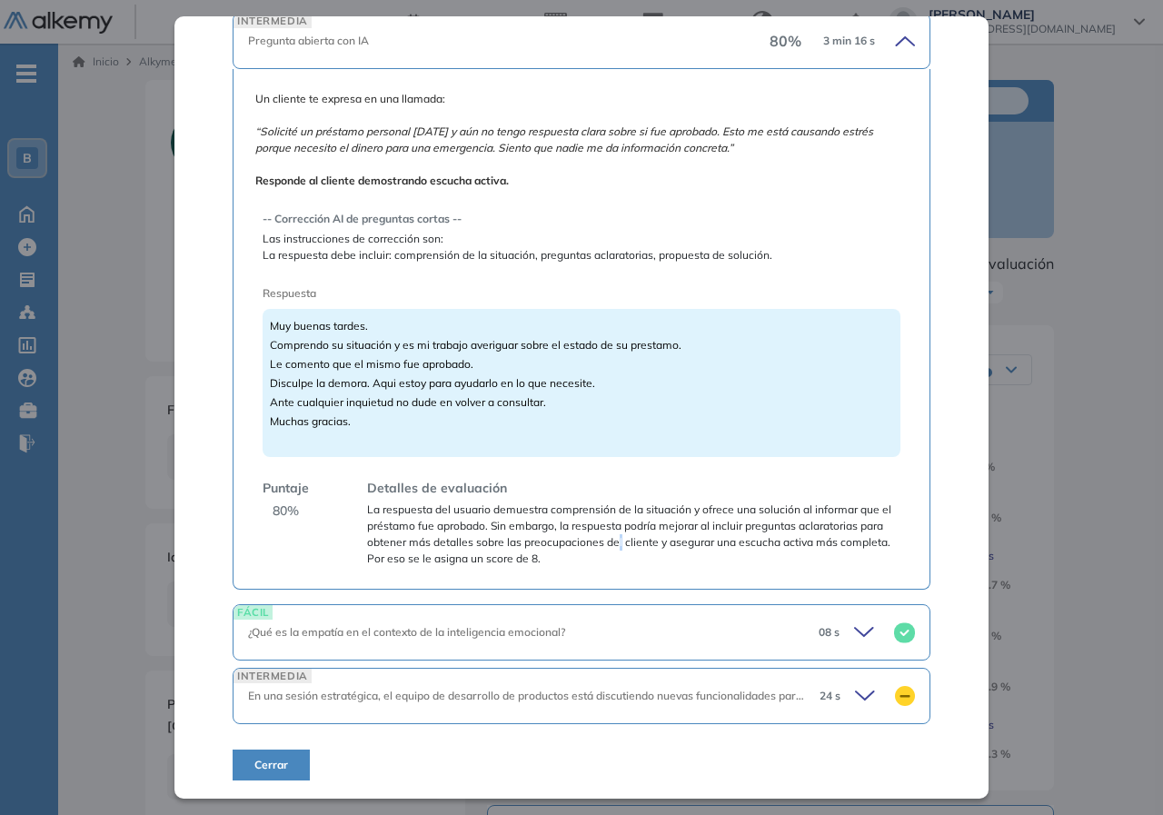
drag, startPoint x: 641, startPoint y: 535, endPoint x: 648, endPoint y: 550, distance: 15.9
click at [648, 548] on span "La respuesta del usuario demuestra comprensión de la situación y ofrece una sol…" at bounding box center [633, 533] width 533 height 65
click at [640, 555] on span "La respuesta del usuario demuestra comprensión de la situación y ofrece una sol…" at bounding box center [633, 533] width 533 height 65
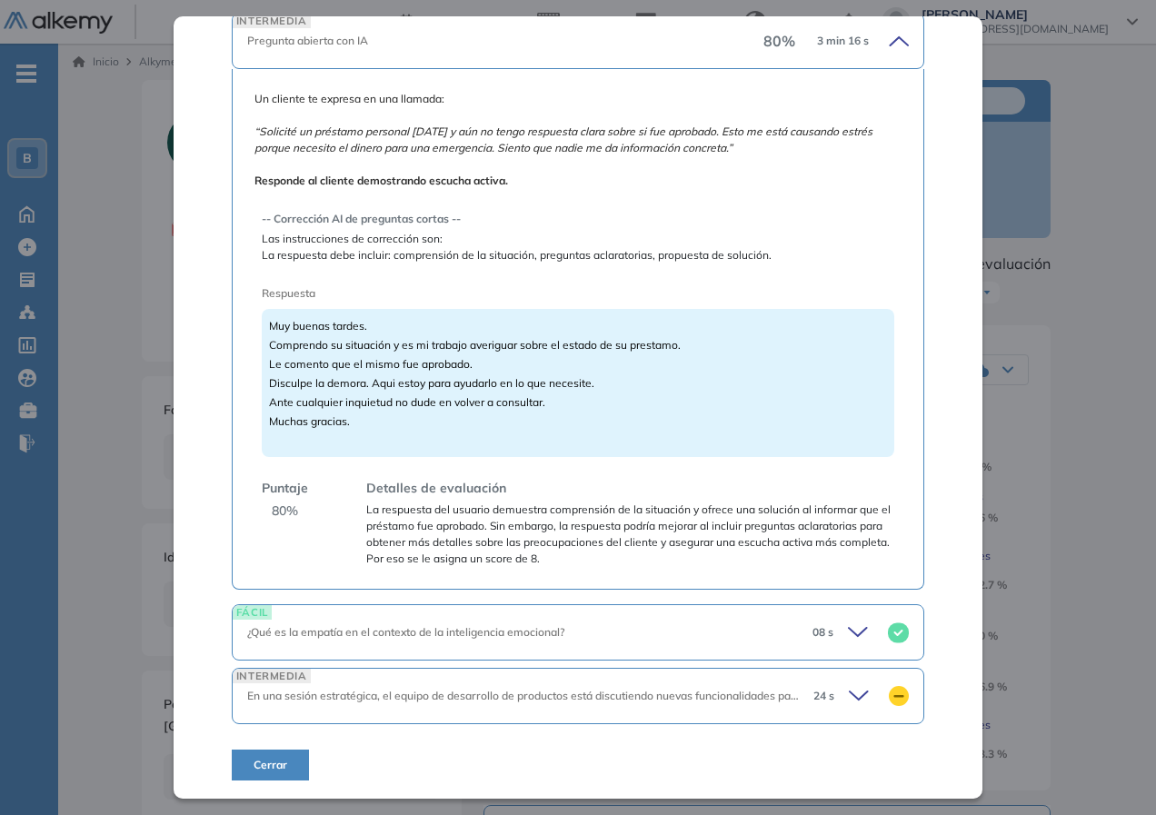
click at [1061, 534] on div "Orientación a las personas | Banco Provincia Básico Idiomas Objetivos Escucha a…" at bounding box center [606, 678] width 945 height 1196
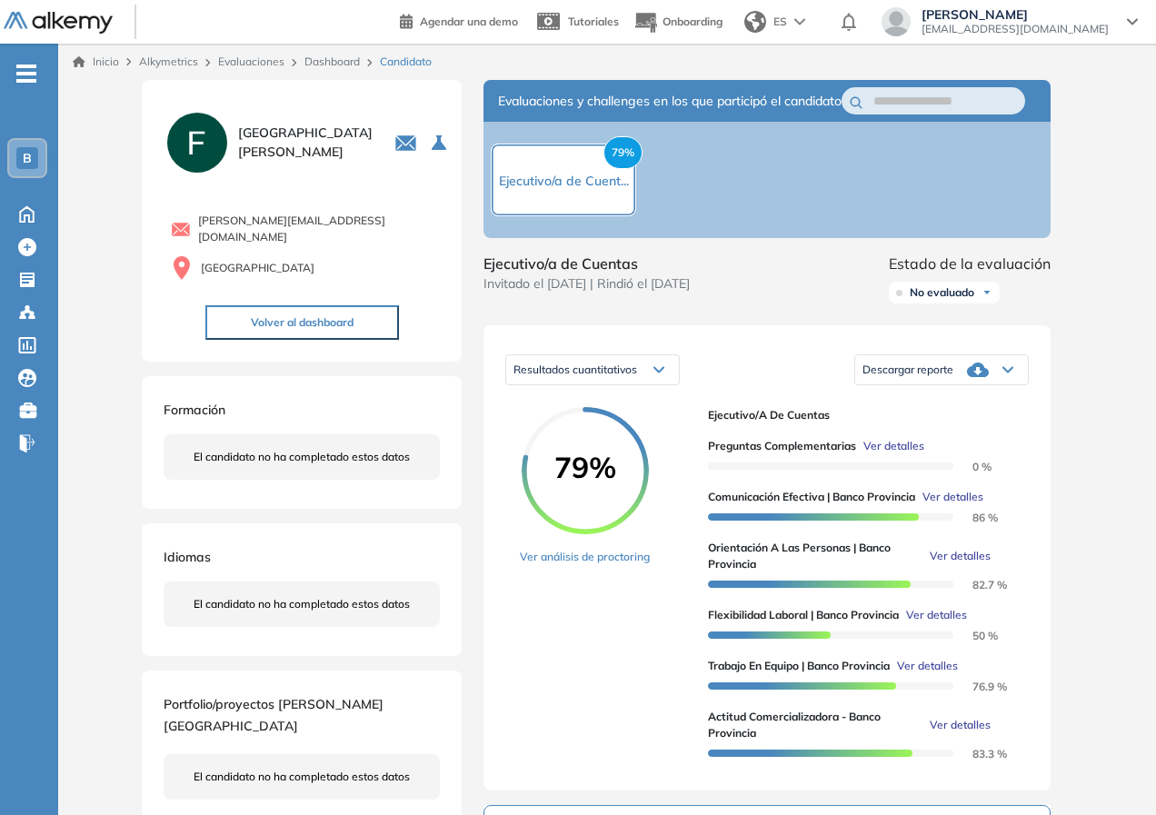
scroll to position [182, 0]
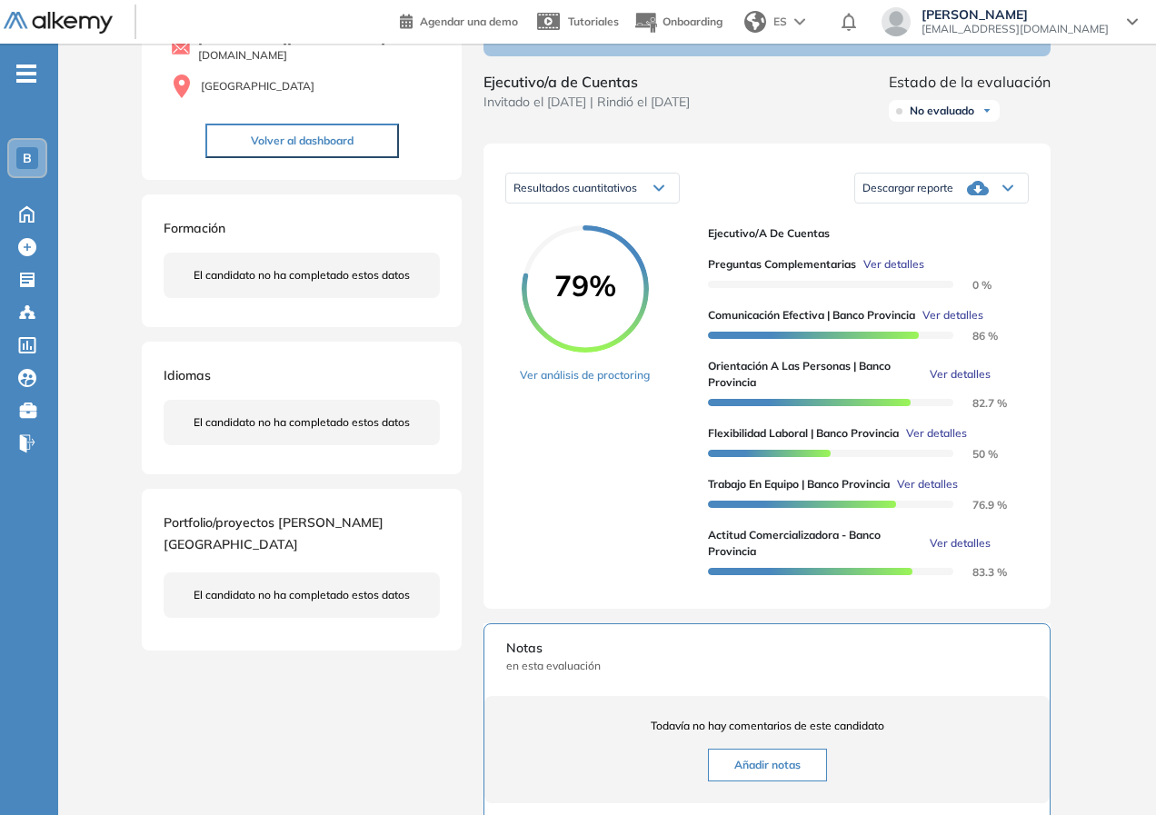
click at [968, 551] on span "Ver detalles" at bounding box center [959, 543] width 61 height 16
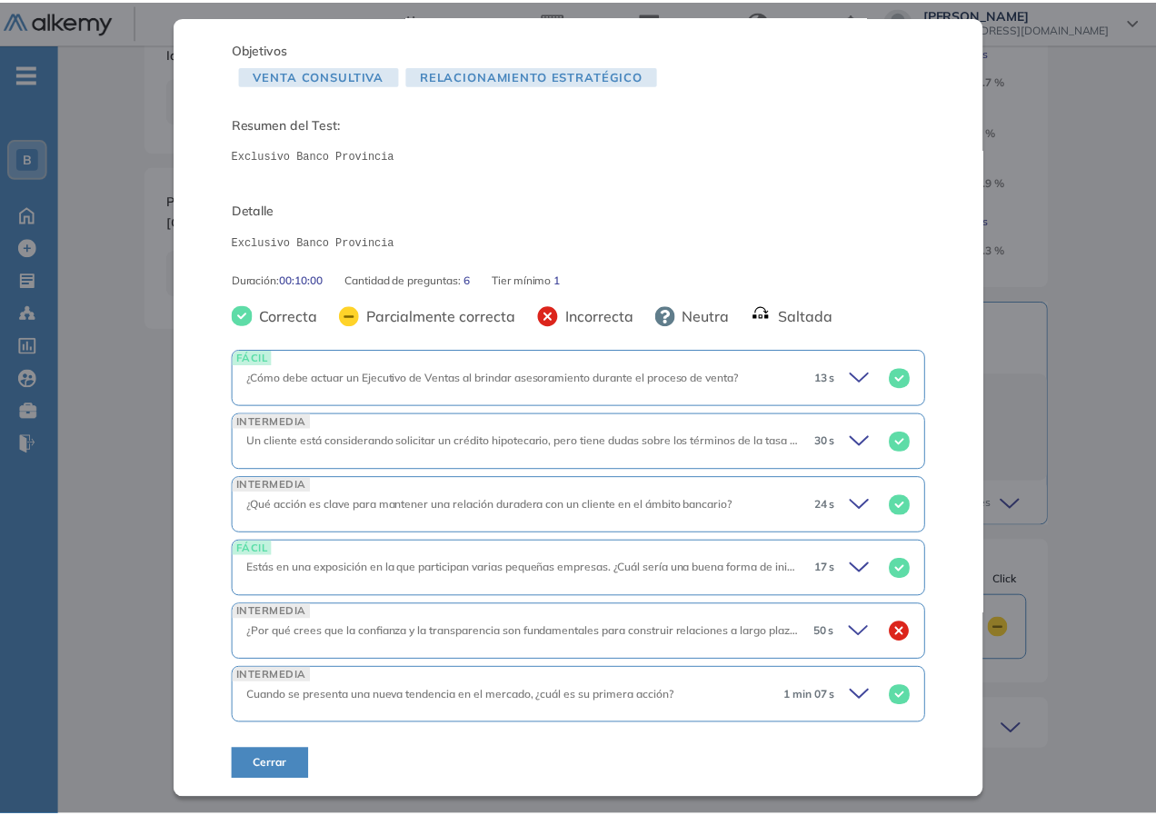
scroll to position [100, 0]
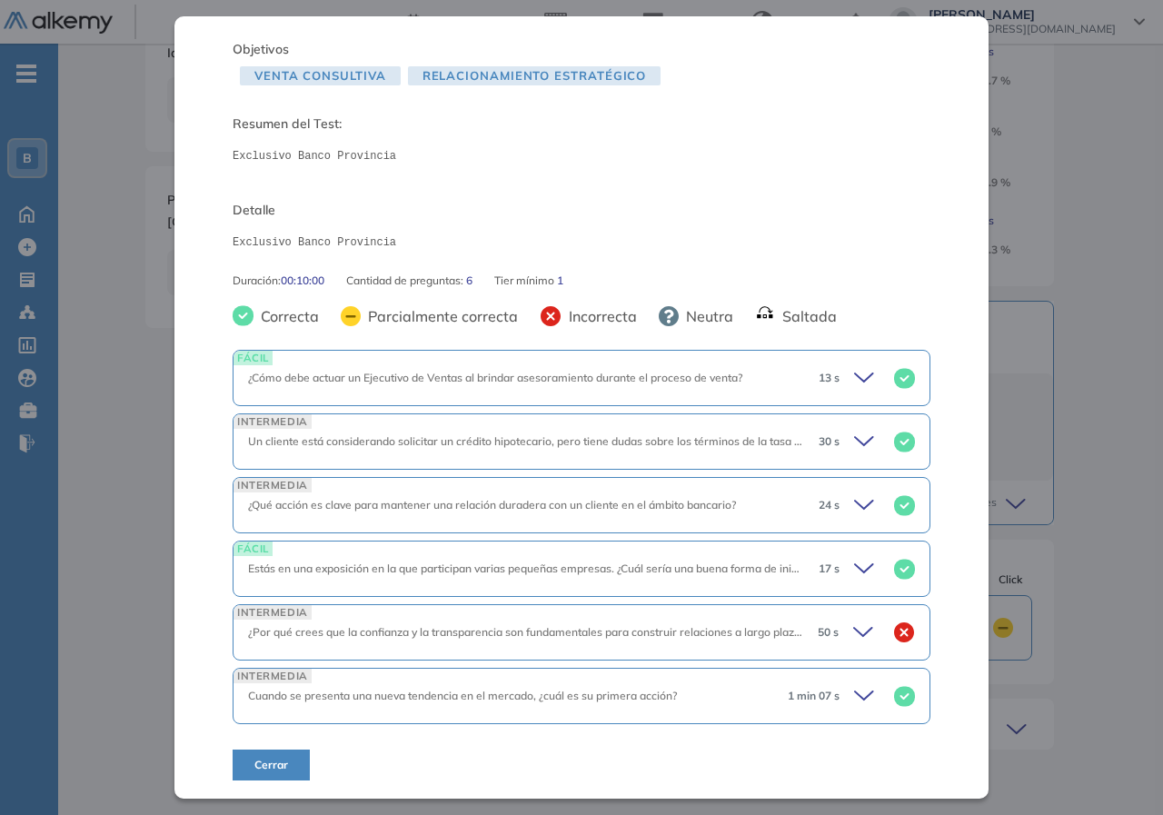
click at [739, 645] on div "INTERMEDIA ¿Por qué crees que la confianza y la transparencia son fundamentales…" at bounding box center [582, 632] width 698 height 56
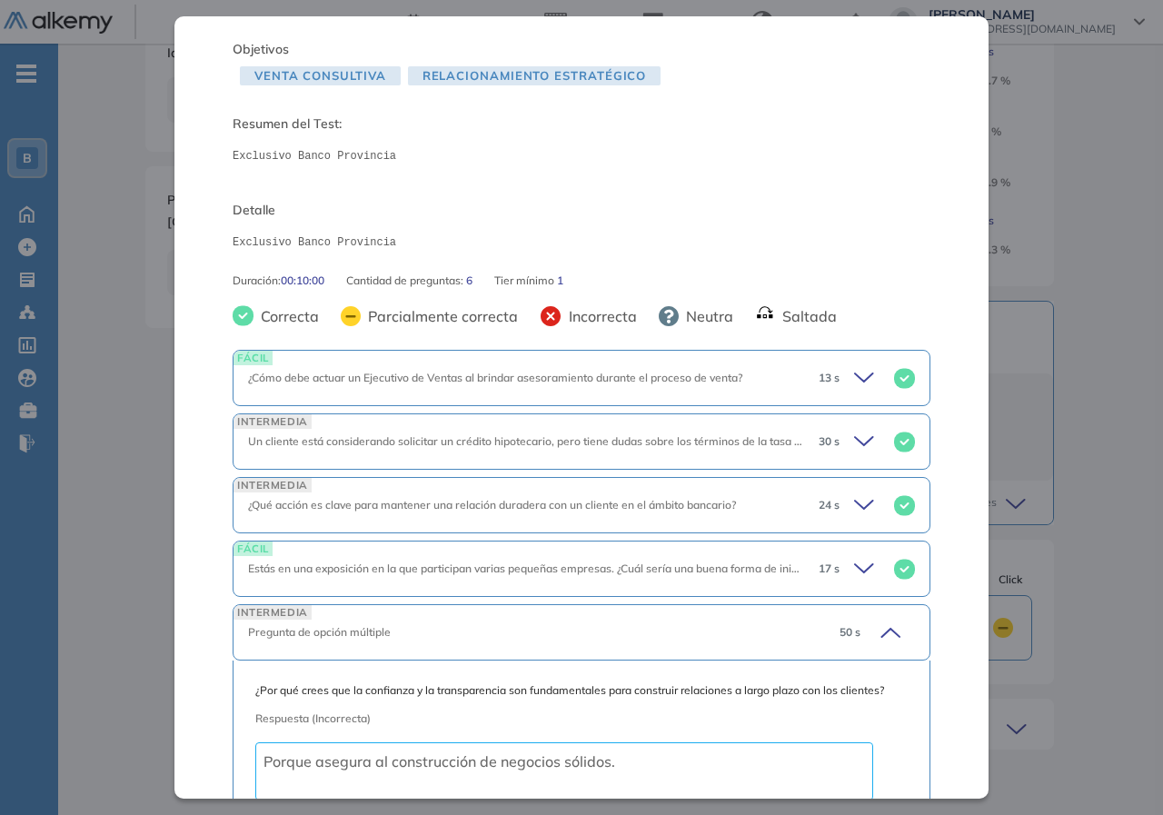
click at [885, 627] on icon at bounding box center [887, 632] width 25 height 25
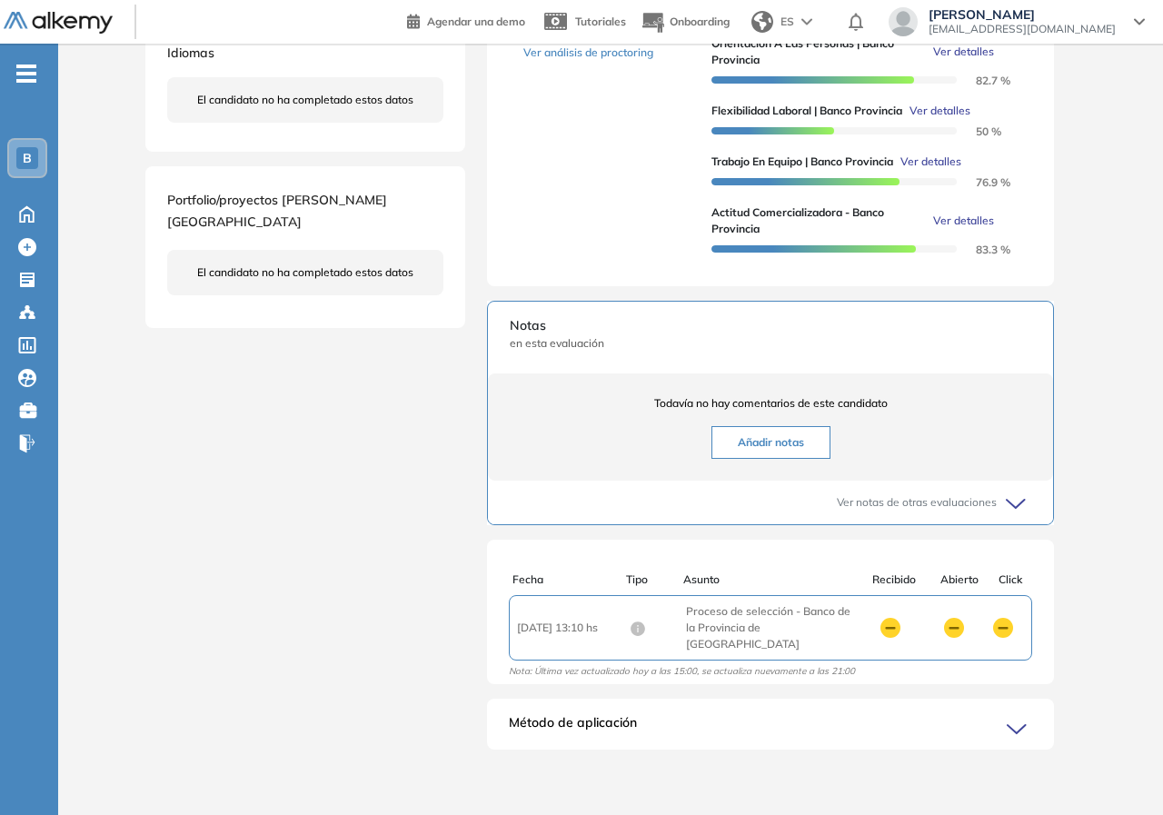
click at [1110, 548] on div "Inicio Alkymetrics Evaluaciones Dashboard Candidato Actitud comercializadora - …" at bounding box center [610, 176] width 1105 height 1275
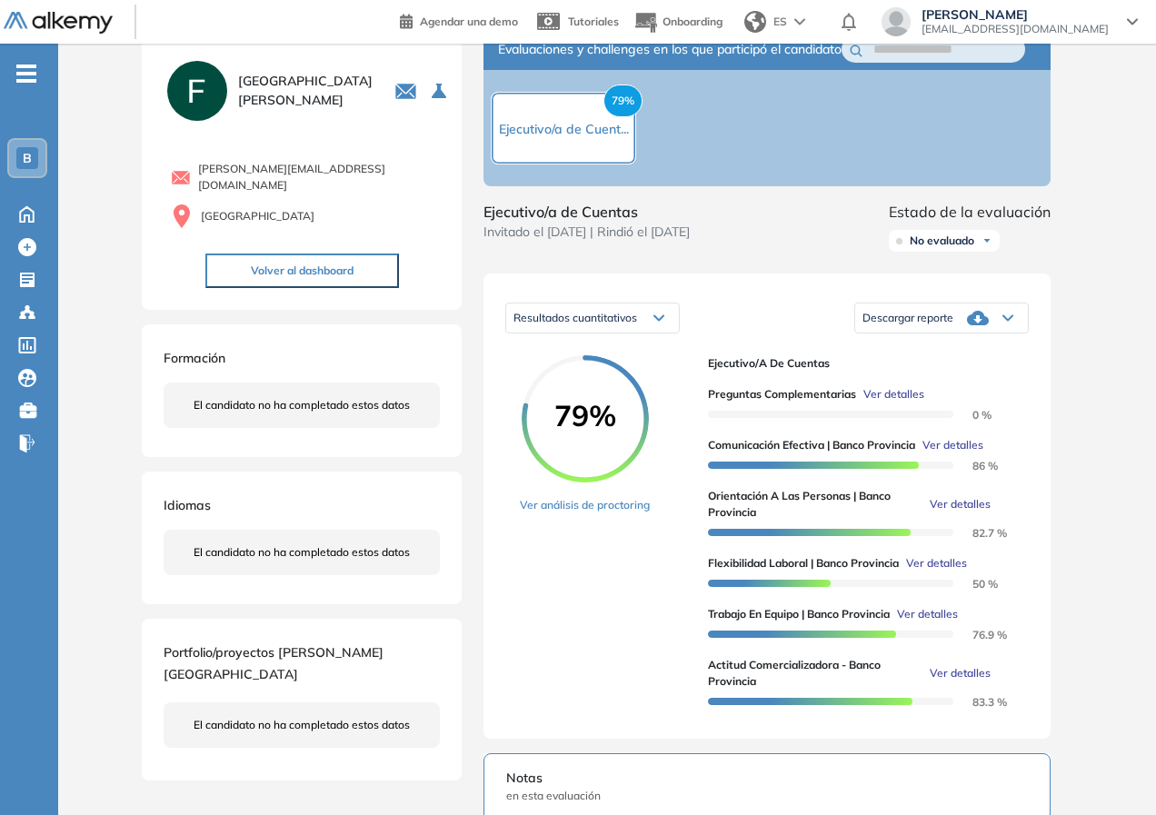
scroll to position [0, 0]
click at [601, 513] on link "Ver análisis de proctoring" at bounding box center [585, 505] width 130 height 16
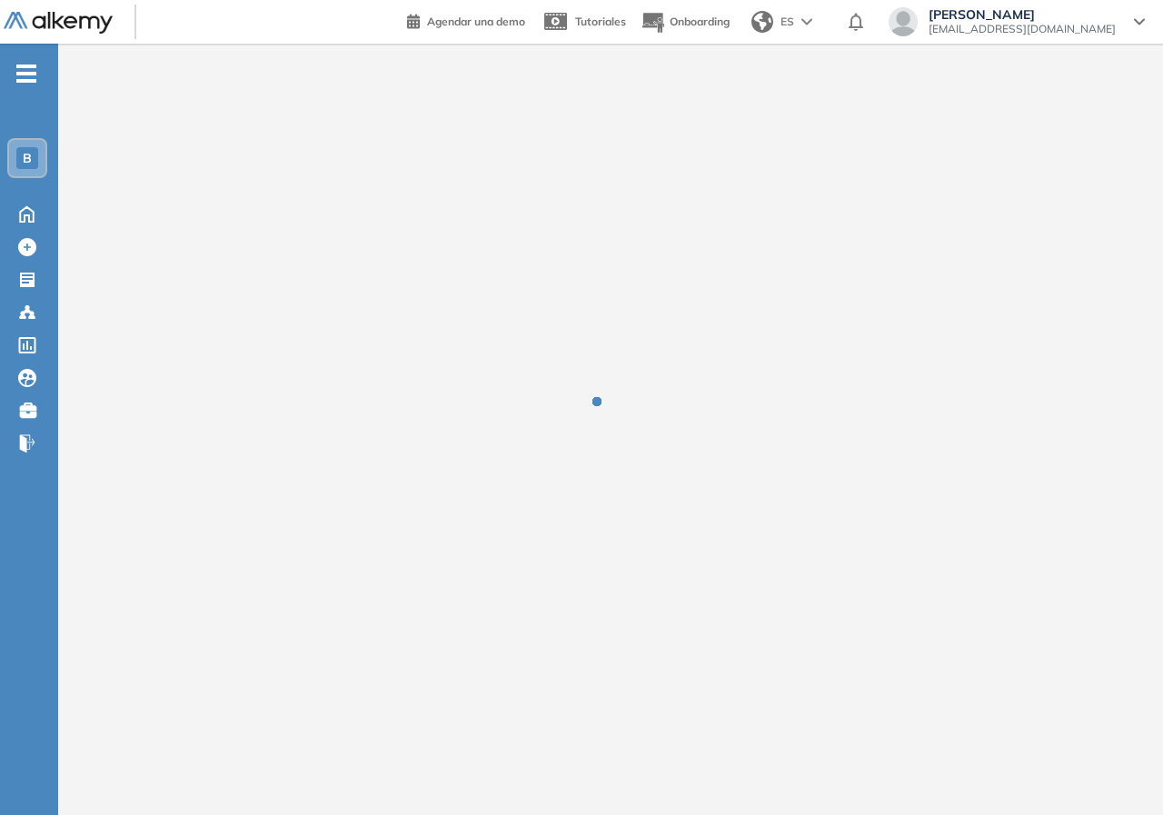
click at [600, 416] on div at bounding box center [610, 415] width 48 height 48
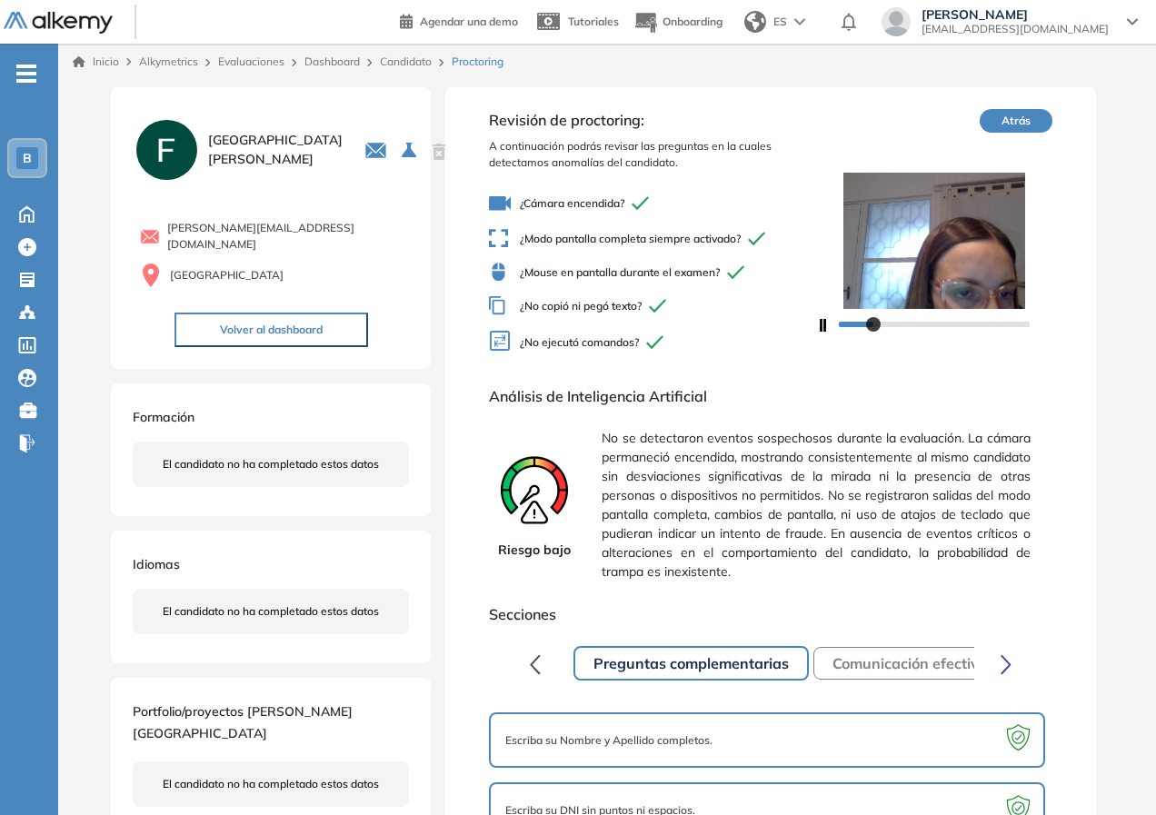
click at [872, 323] on div at bounding box center [934, 323] width 191 height 11
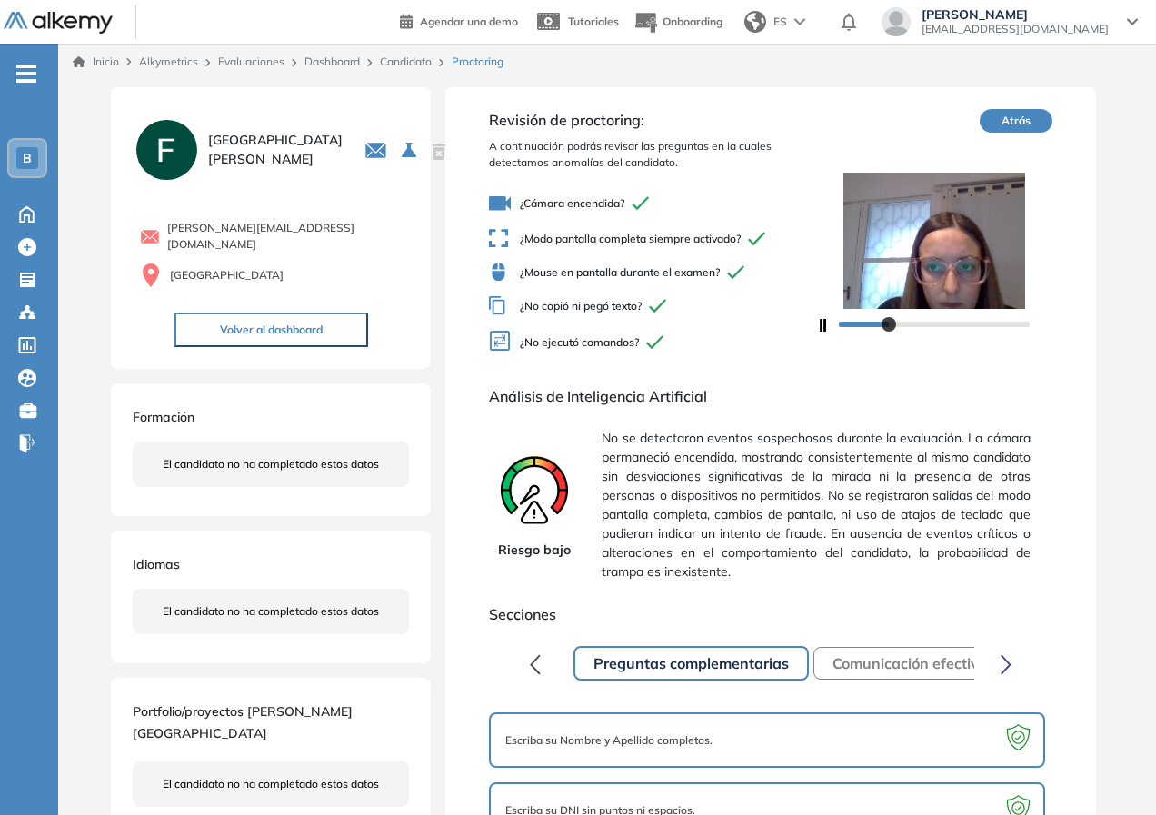
click at [888, 326] on div at bounding box center [934, 323] width 191 height 11
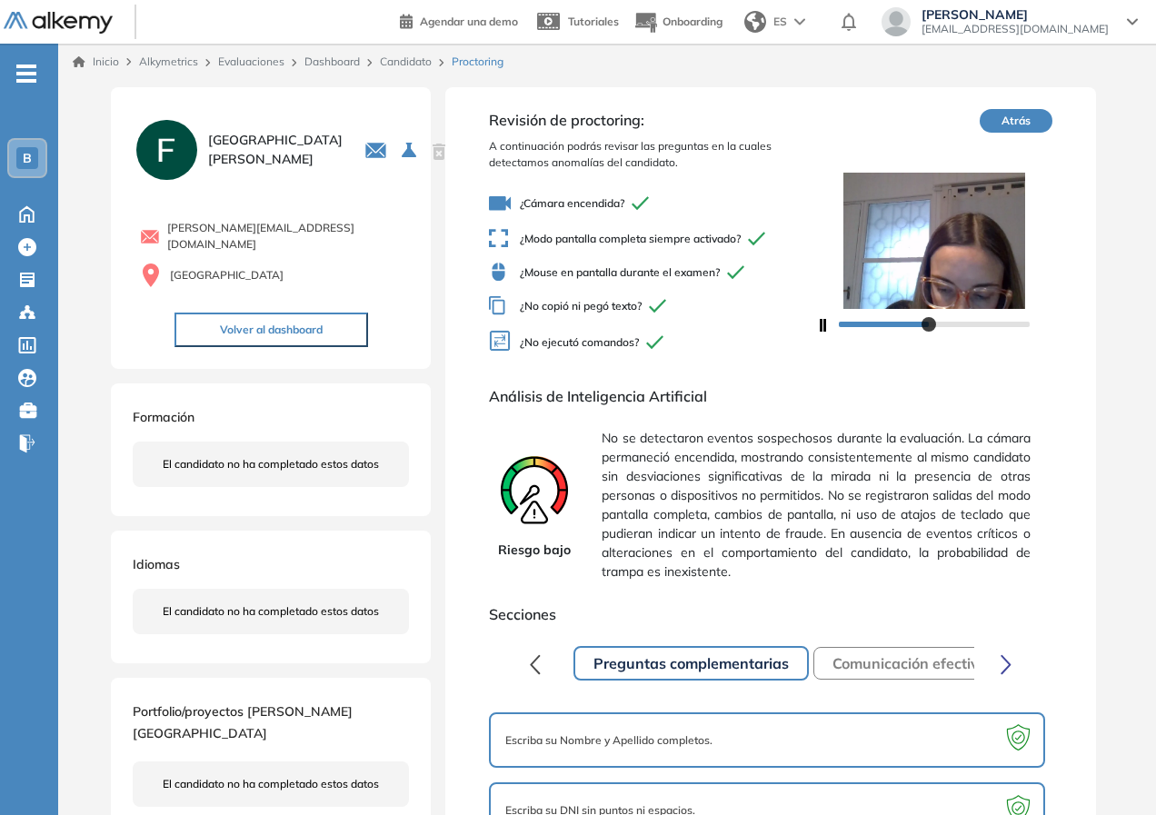
click at [929, 327] on div at bounding box center [934, 323] width 191 height 11
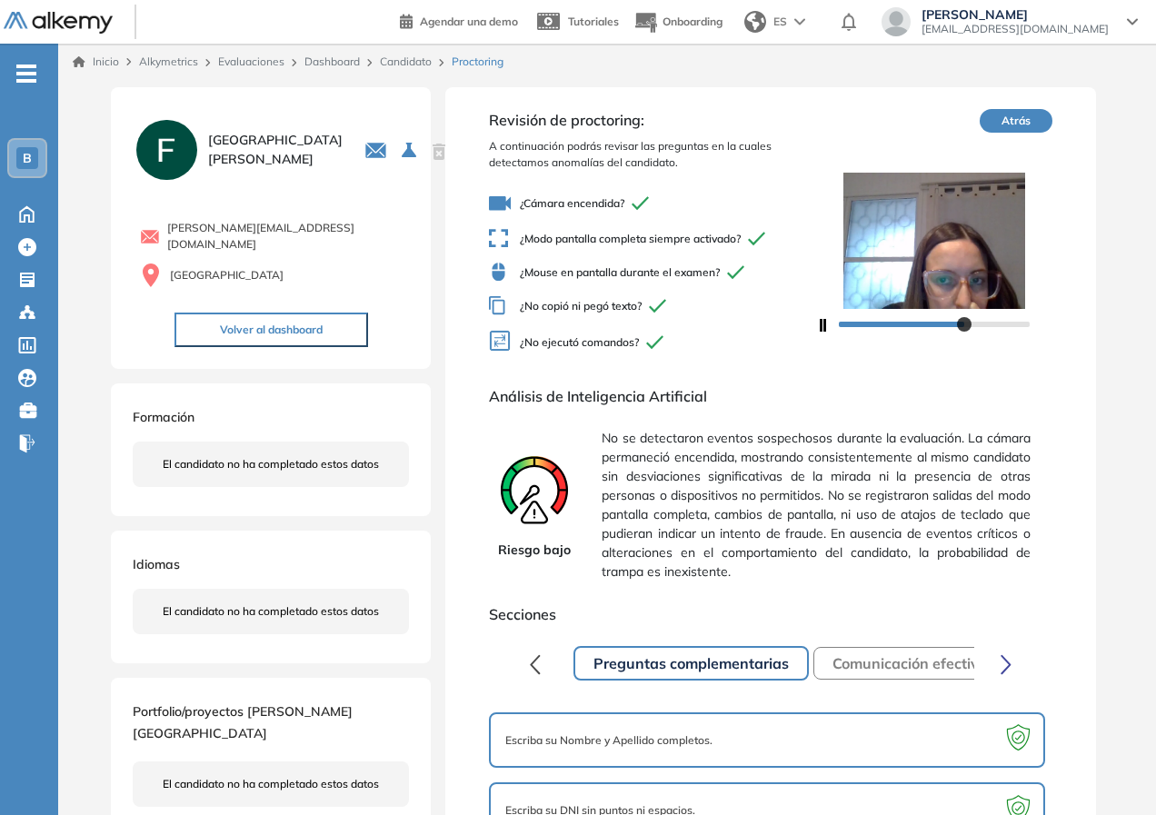
click at [963, 325] on div at bounding box center [934, 323] width 191 height 11
click at [994, 329] on div at bounding box center [934, 323] width 236 height 29
click at [995, 321] on div at bounding box center [934, 323] width 191 height 11
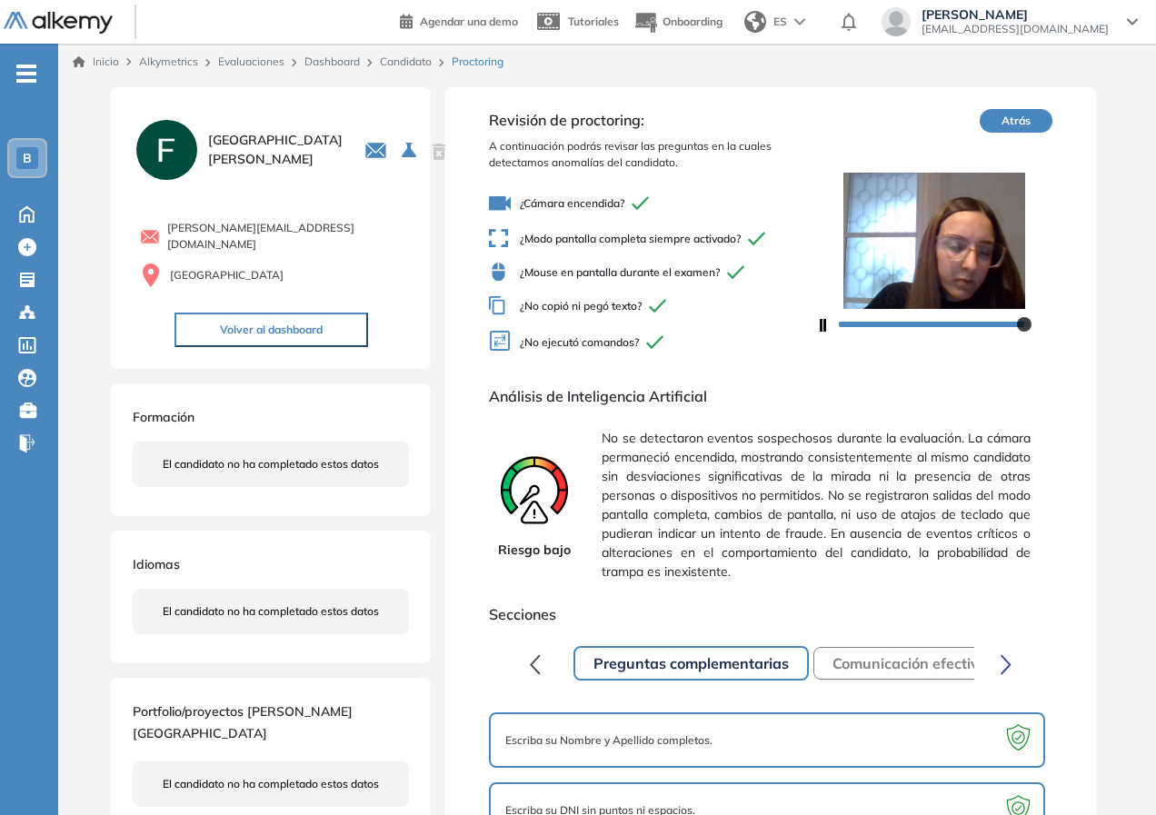
click at [1022, 323] on div at bounding box center [934, 323] width 191 height 11
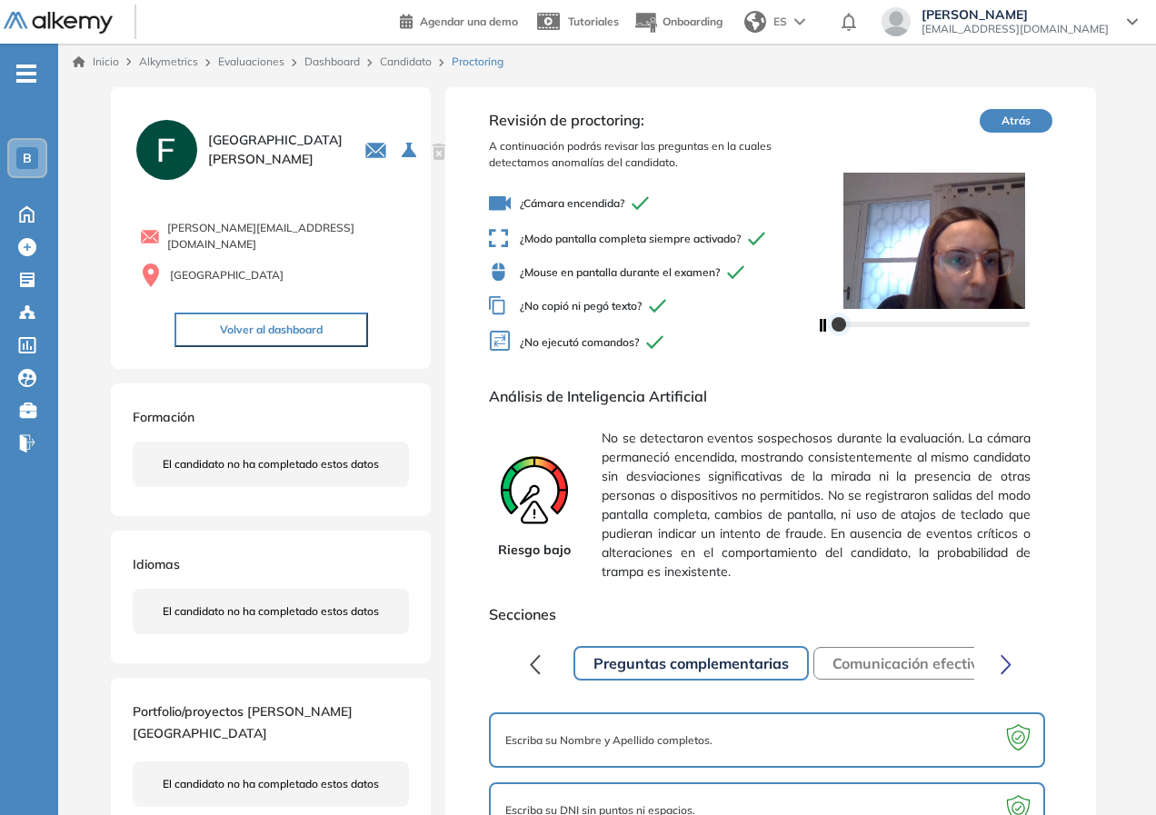
drag, startPoint x: 1022, startPoint y: 323, endPoint x: 784, endPoint y: 309, distance: 238.4
click at [784, 309] on div "Revisión de proctoring: A continuación podrás revisar las preguntas en la cuale…" at bounding box center [770, 236] width 562 height 254
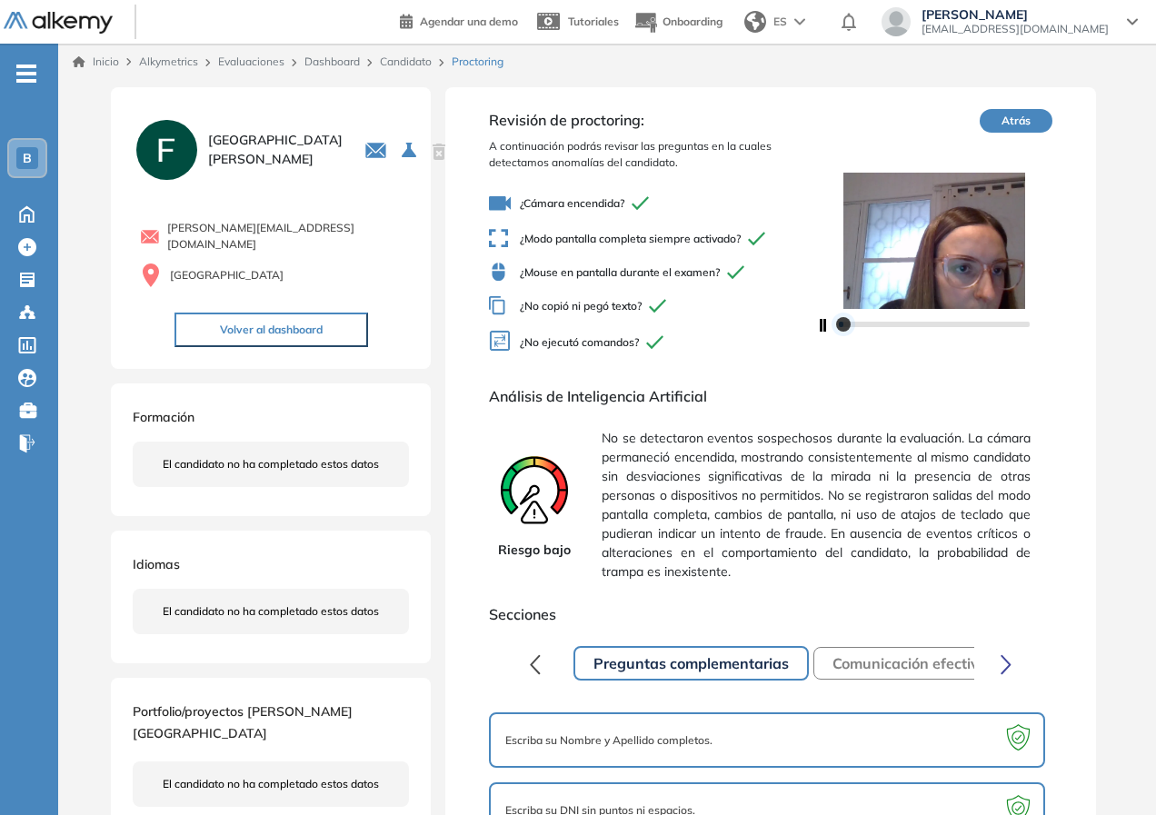
click at [862, 320] on div at bounding box center [934, 323] width 191 height 11
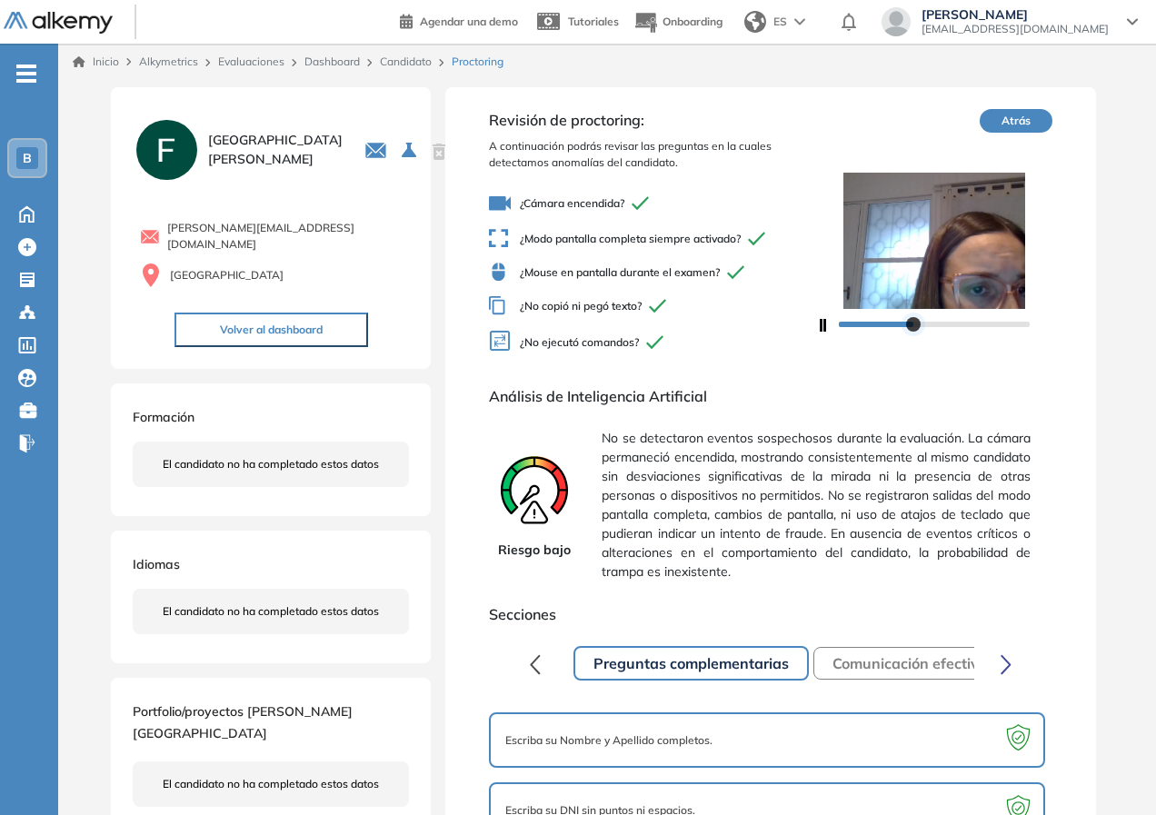
click at [913, 323] on div at bounding box center [934, 323] width 191 height 11
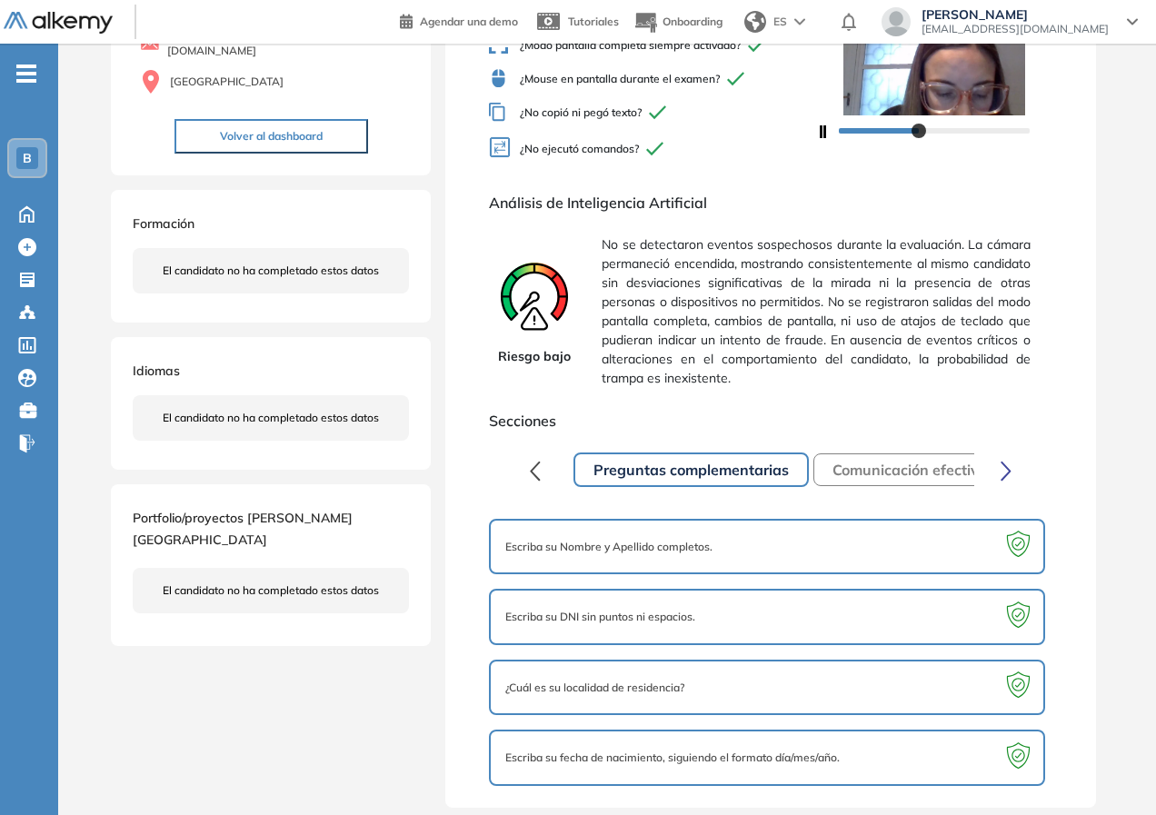
click at [798, 345] on span "No se detectaron eventos sospechosos durante la evaluación. La cámara permaneci…" at bounding box center [815, 311] width 428 height 167
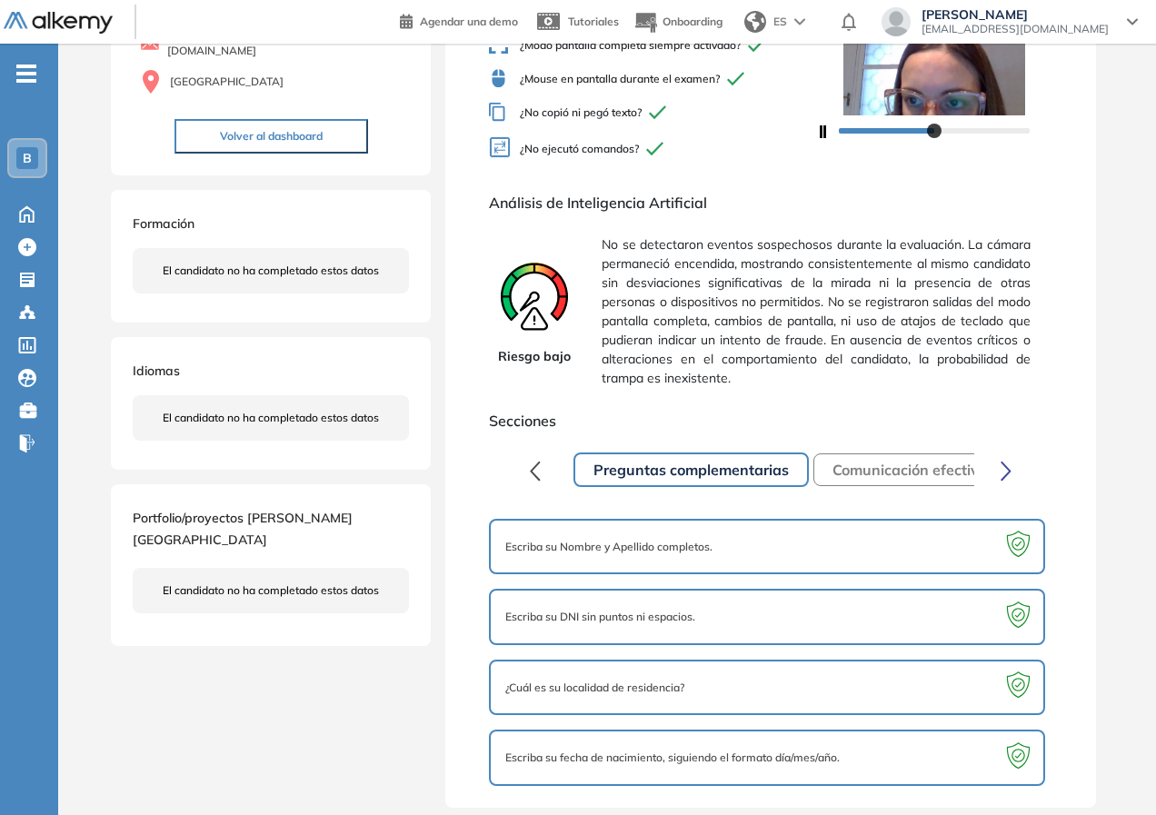
click at [928, 469] on button "Comunicación efectiva | Banco Provincia" at bounding box center [971, 469] width 317 height 33
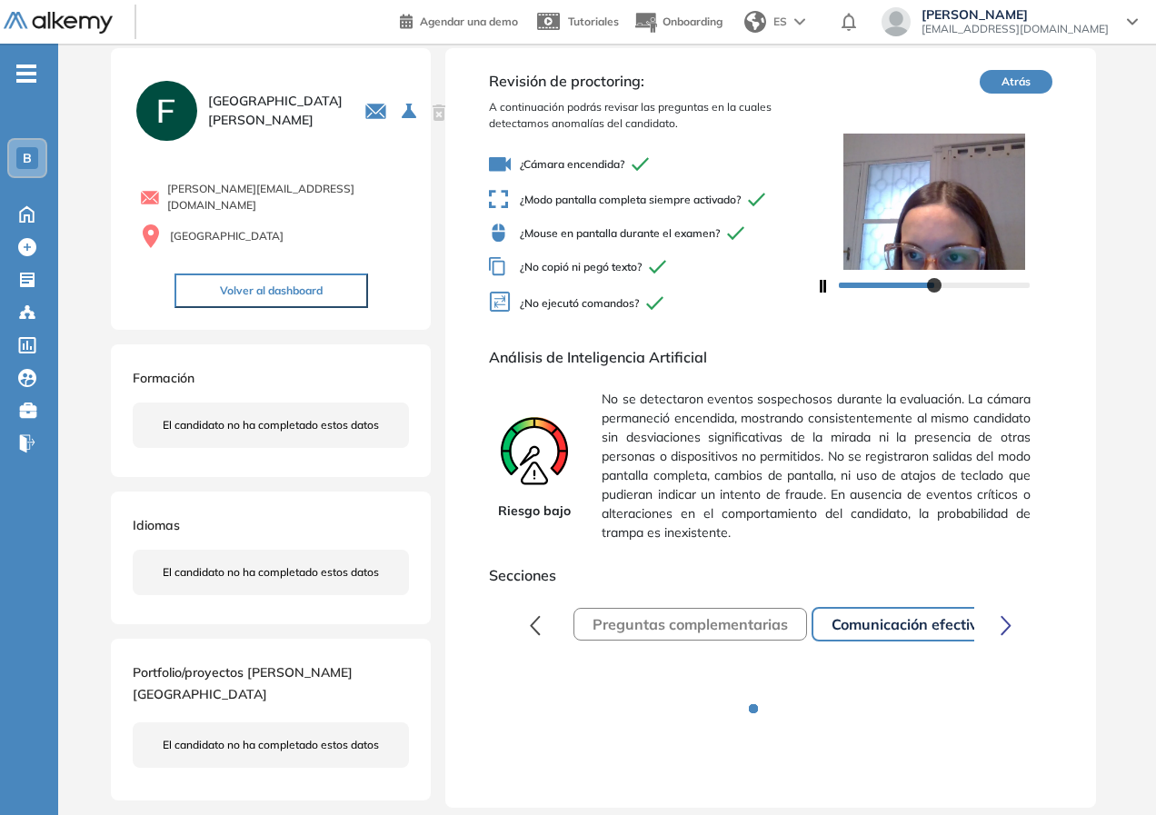
scroll to position [39, 0]
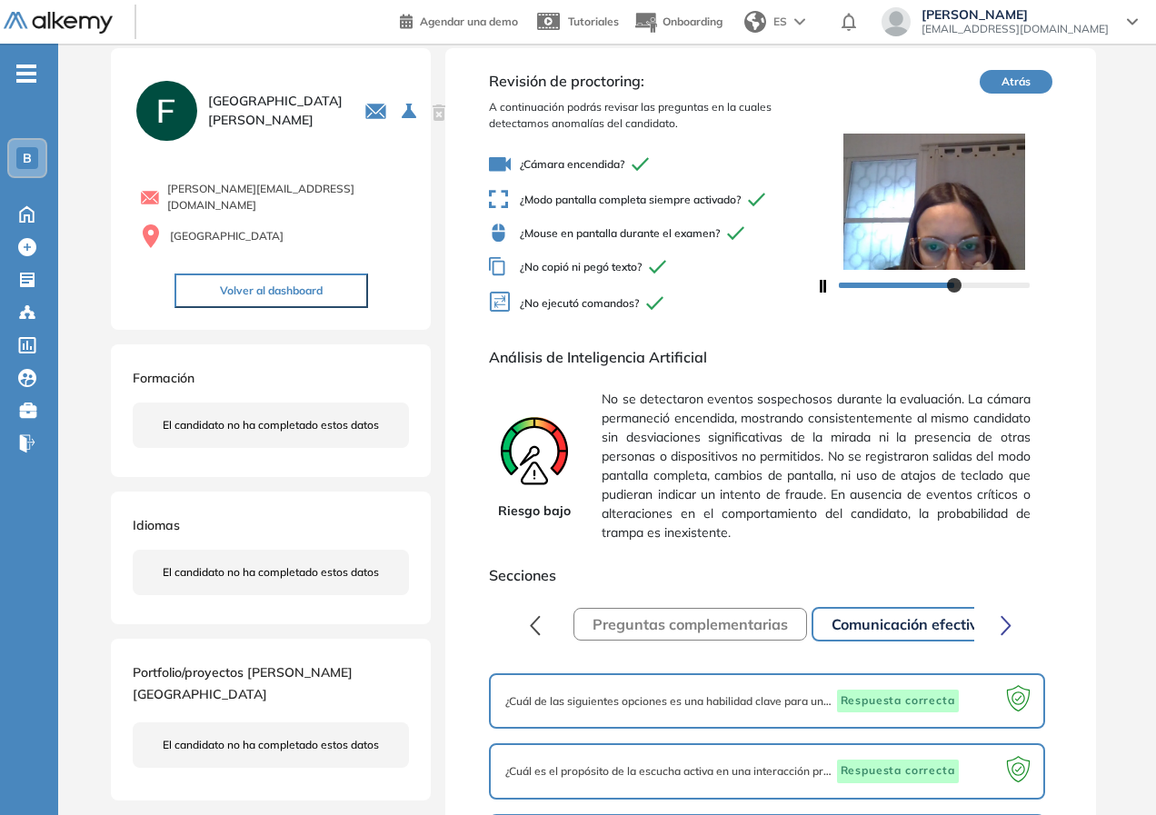
click at [542, 628] on button "button" at bounding box center [535, 624] width 35 height 36
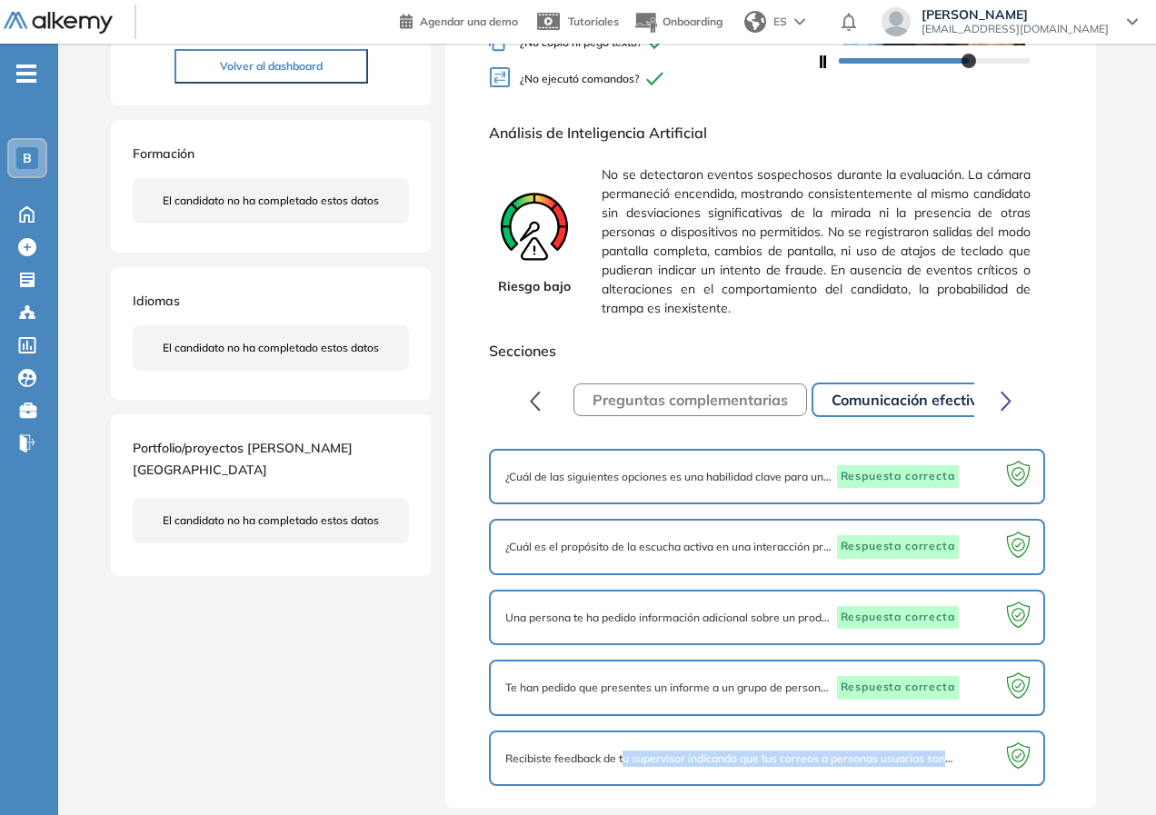
drag, startPoint x: 625, startPoint y: 756, endPoint x: 962, endPoint y: 762, distance: 337.1
click at [963, 762] on div "Recibiste feedback de tu supervisor indicando que tus correos a personas usuari…" at bounding box center [766, 759] width 522 height 24
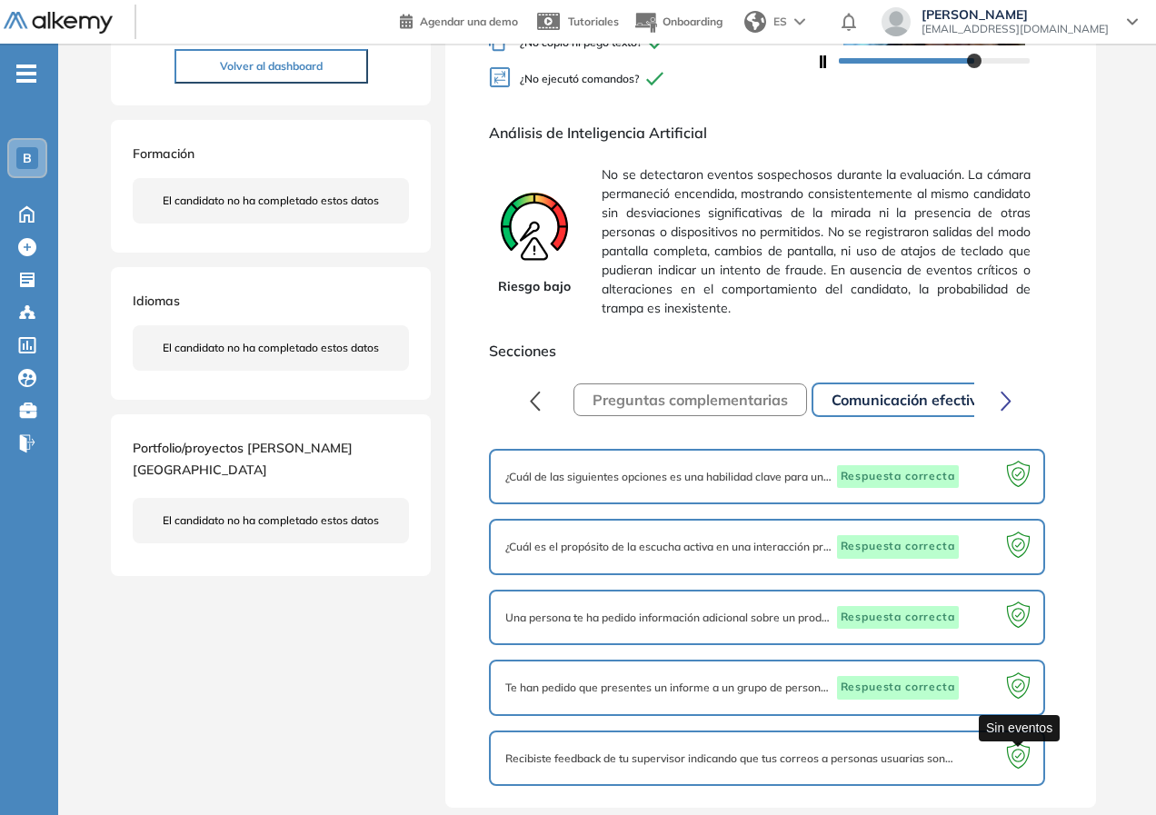
click at [1010, 759] on icon at bounding box center [1017, 758] width 35 height 35
click at [866, 762] on span "Recibiste feedback de tu supervisor indicando que tus correos a personas usuari…" at bounding box center [729, 758] width 449 height 16
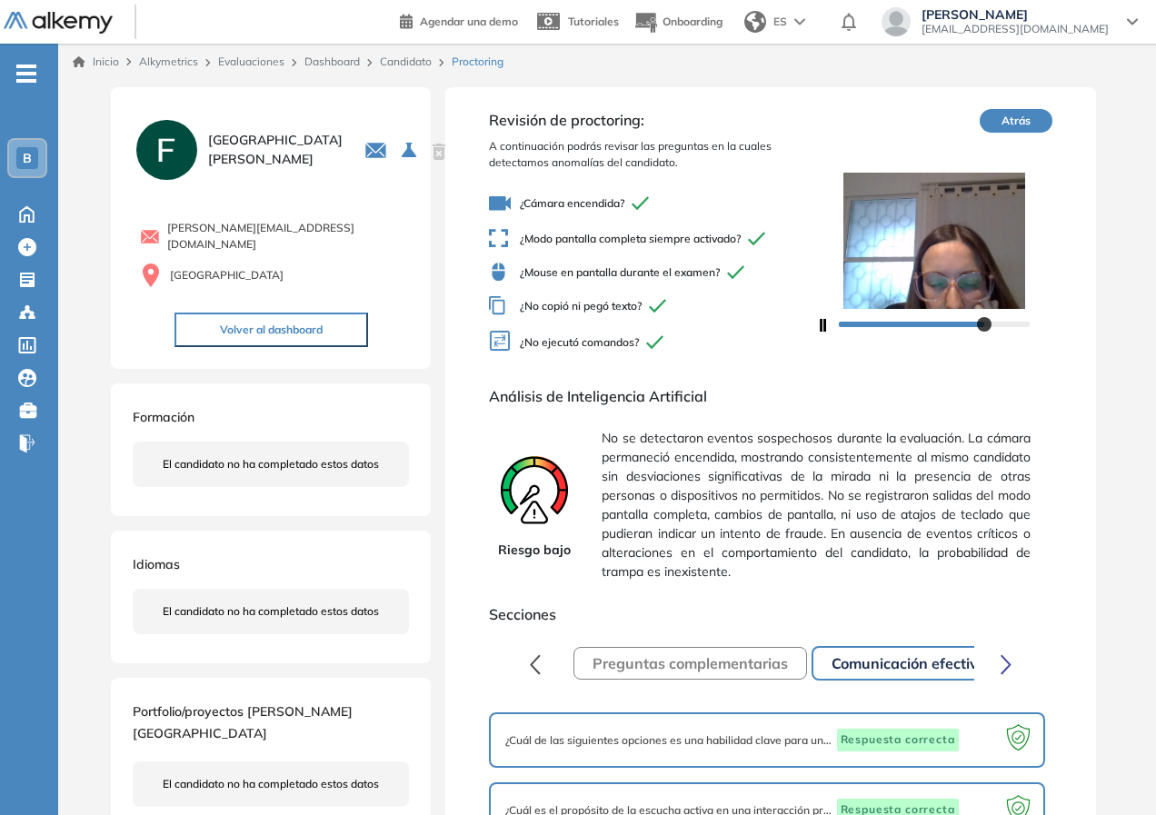
click at [758, 519] on span "No se detectaron eventos sospechosos durante la evaluación. La cámara permaneci…" at bounding box center [815, 505] width 428 height 167
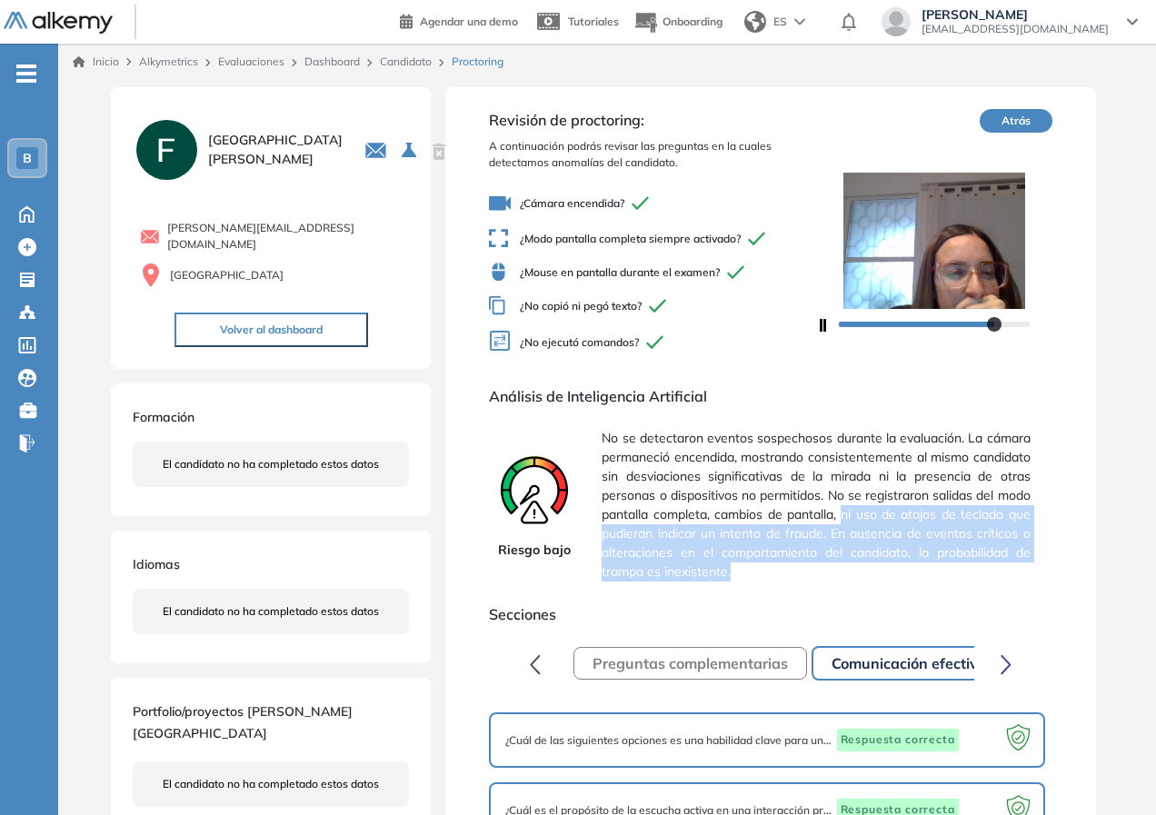
drag, startPoint x: 839, startPoint y: 521, endPoint x: 861, endPoint y: 565, distance: 49.2
click at [861, 565] on span "No se detectaron eventos sospechosos durante la evaluación. La cámara permaneci…" at bounding box center [815, 505] width 428 height 167
drag, startPoint x: 861, startPoint y: 565, endPoint x: 851, endPoint y: 564, distance: 10.0
click at [859, 565] on span "No se detectaron eventos sospechosos durante la evaluación. La cámara permaneci…" at bounding box center [815, 505] width 428 height 167
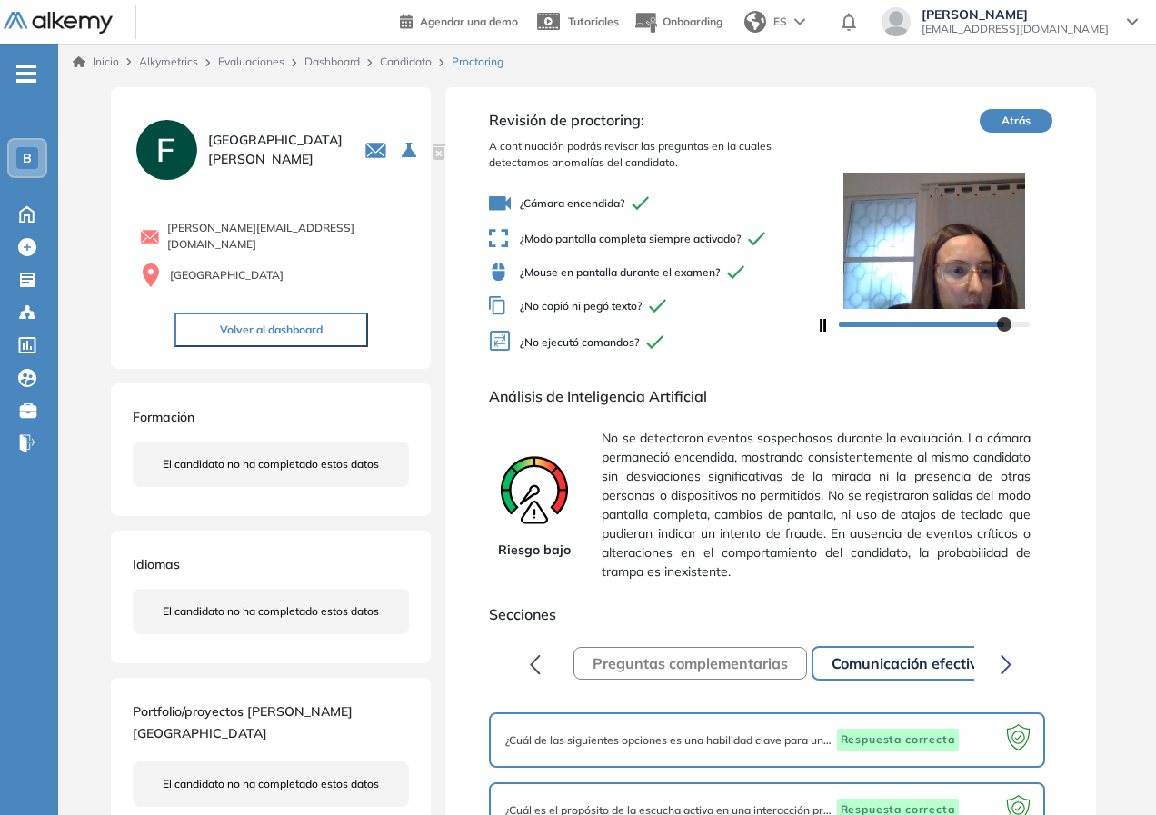
drag, startPoint x: 740, startPoint y: 516, endPoint x: 695, endPoint y: 512, distance: 45.6
click at [708, 513] on span "No se detectaron eventos sospechosos durante la evaluación. La cámara permaneci…" at bounding box center [815, 505] width 428 height 167
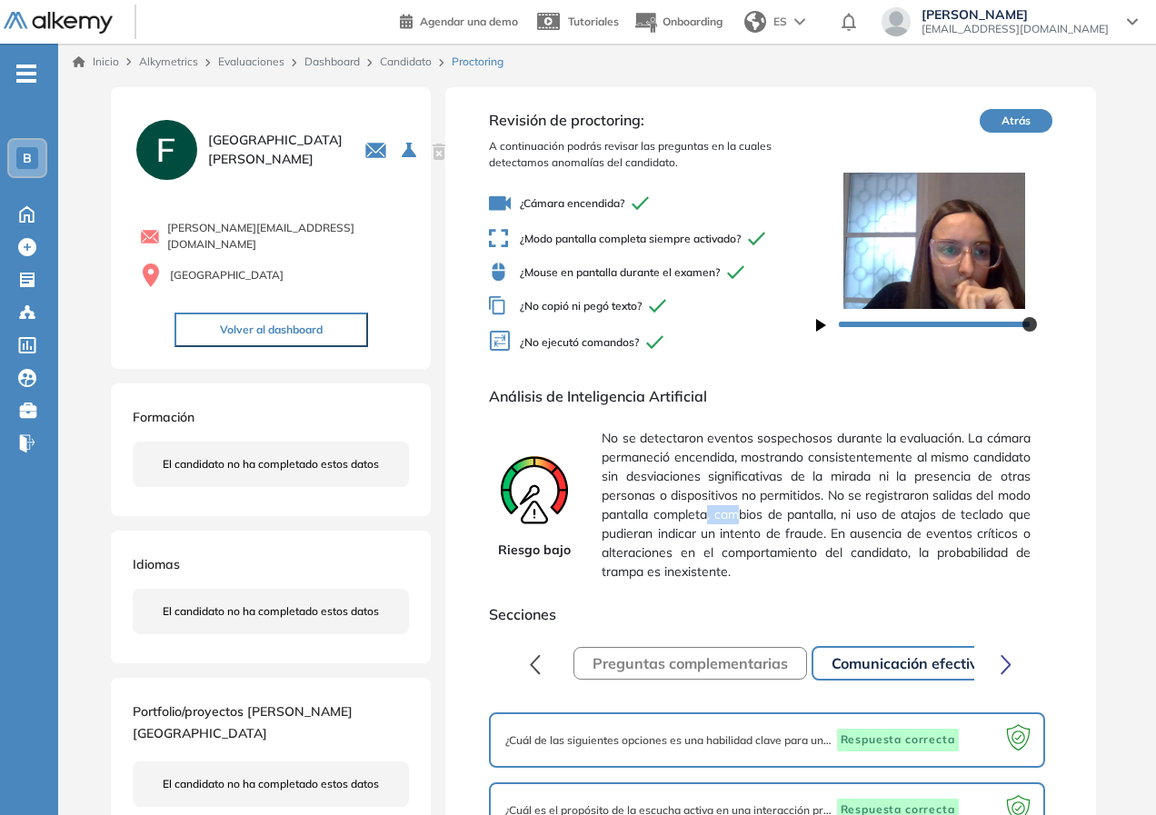
scroll to position [263, 0]
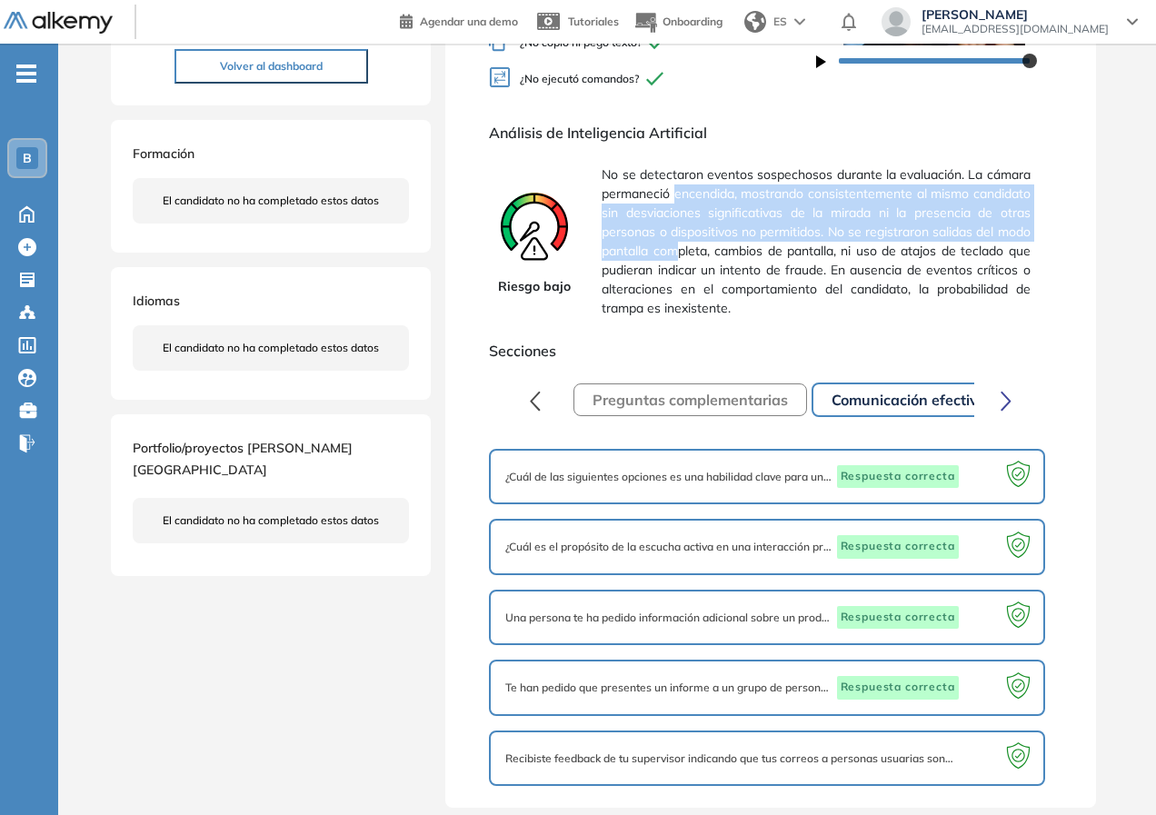
drag, startPoint x: 674, startPoint y: 200, endPoint x: 674, endPoint y: 243, distance: 43.6
click at [674, 243] on span "No se detectaron eventos sospechosos durante la evaluación. La cámara permaneci…" at bounding box center [815, 241] width 428 height 167
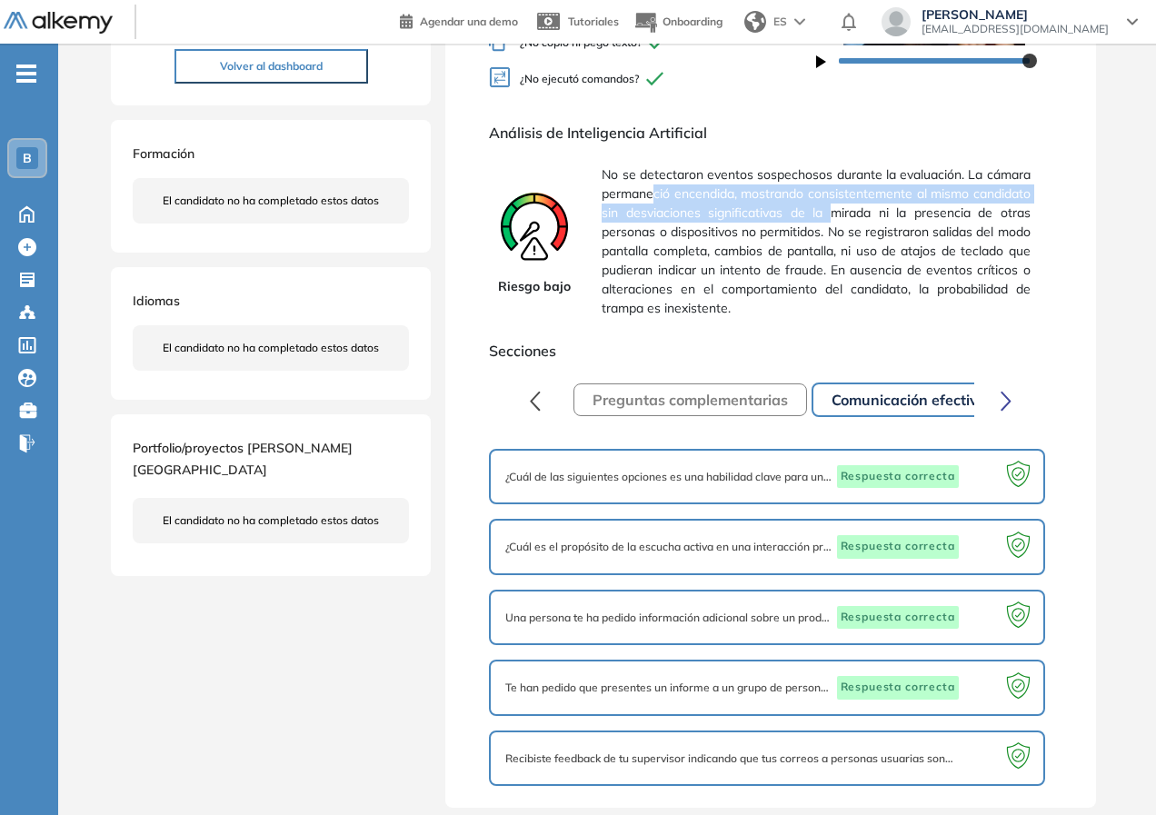
drag, startPoint x: 654, startPoint y: 185, endPoint x: 832, endPoint y: 217, distance: 180.9
click at [832, 217] on span "No se detectaron eventos sospechosos durante la evaluación. La cámara permaneci…" at bounding box center [815, 241] width 428 height 167
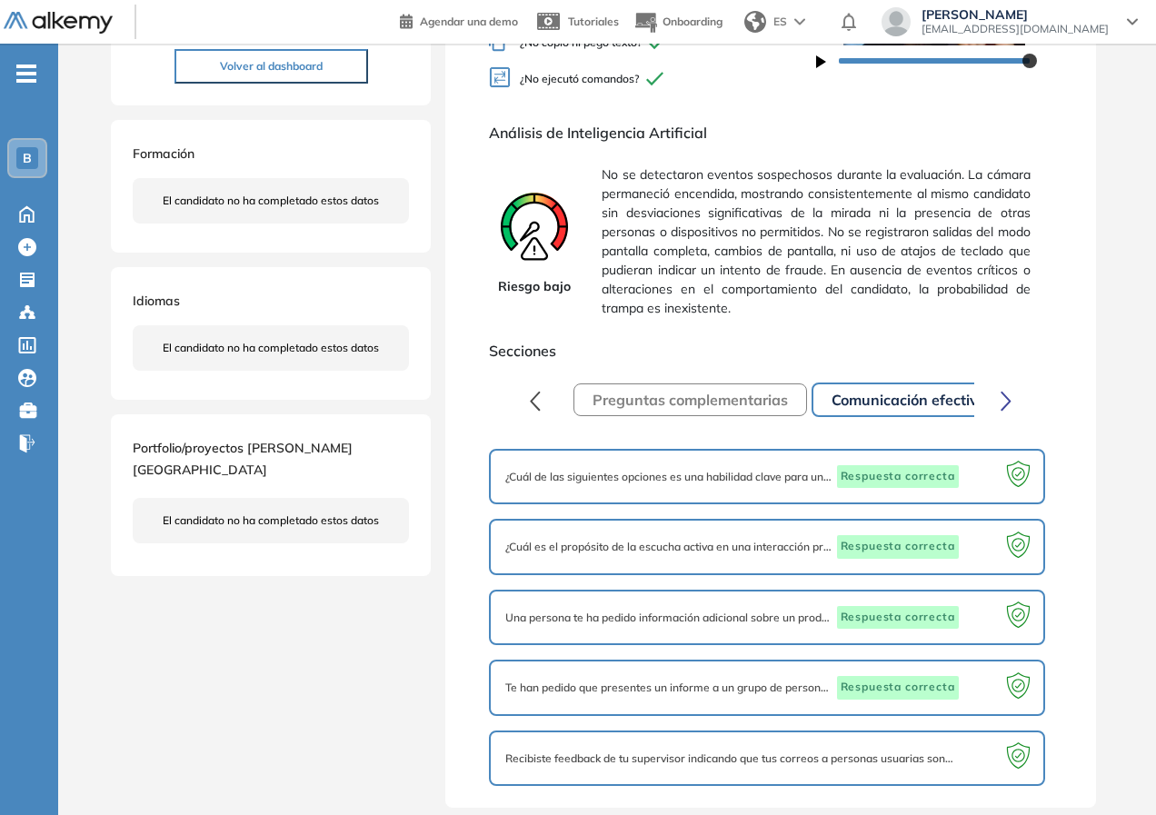
click at [839, 216] on span "No se detectaron eventos sospechosos durante la evaluación. La cámara permaneci…" at bounding box center [815, 241] width 428 height 167
click at [782, 192] on span "No se detectaron eventos sospechosos durante la evaluación. La cámara permaneci…" at bounding box center [815, 241] width 428 height 167
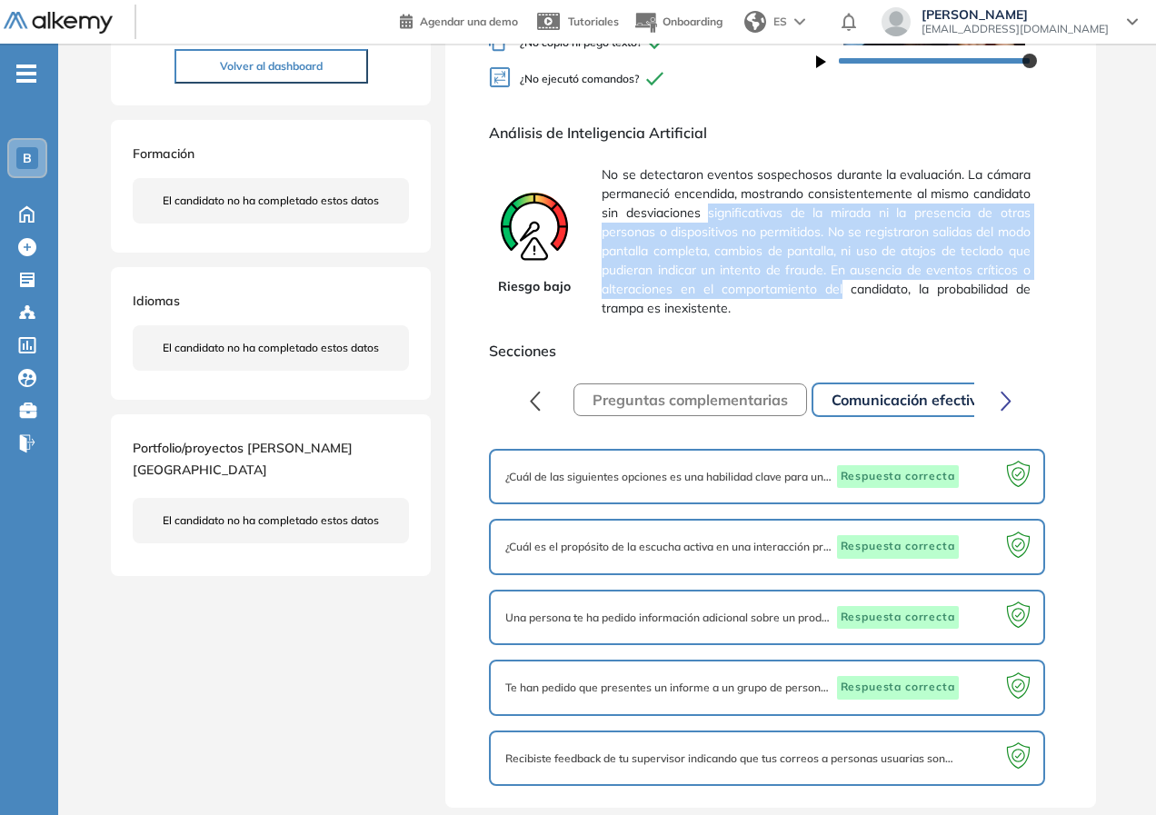
drag, startPoint x: 710, startPoint y: 205, endPoint x: 836, endPoint y: 277, distance: 145.2
click at [844, 280] on span "No se detectaron eventos sospechosos durante la evaluación. La cámara permaneci…" at bounding box center [815, 241] width 428 height 167
click at [758, 206] on span "No se detectaron eventos sospechosos durante la evaluación. La cámara permaneci…" at bounding box center [815, 241] width 428 height 167
click at [742, 216] on span "No se detectaron eventos sospechosos durante la evaluación. La cámara permaneci…" at bounding box center [815, 241] width 428 height 167
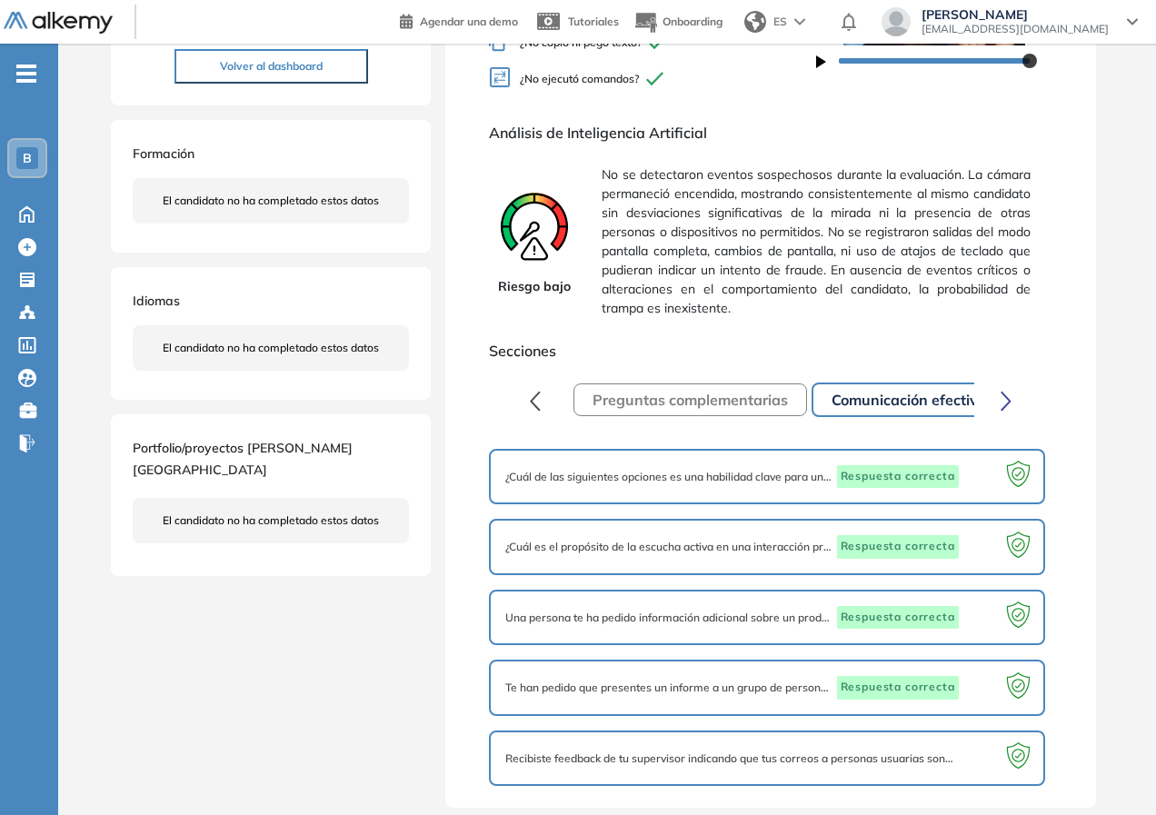
drag, startPoint x: 700, startPoint y: 262, endPoint x: 690, endPoint y: 252, distance: 13.5
click at [698, 262] on span "No se detectaron eventos sospechosos durante la evaluación. La cámara permaneci…" at bounding box center [815, 241] width 428 height 167
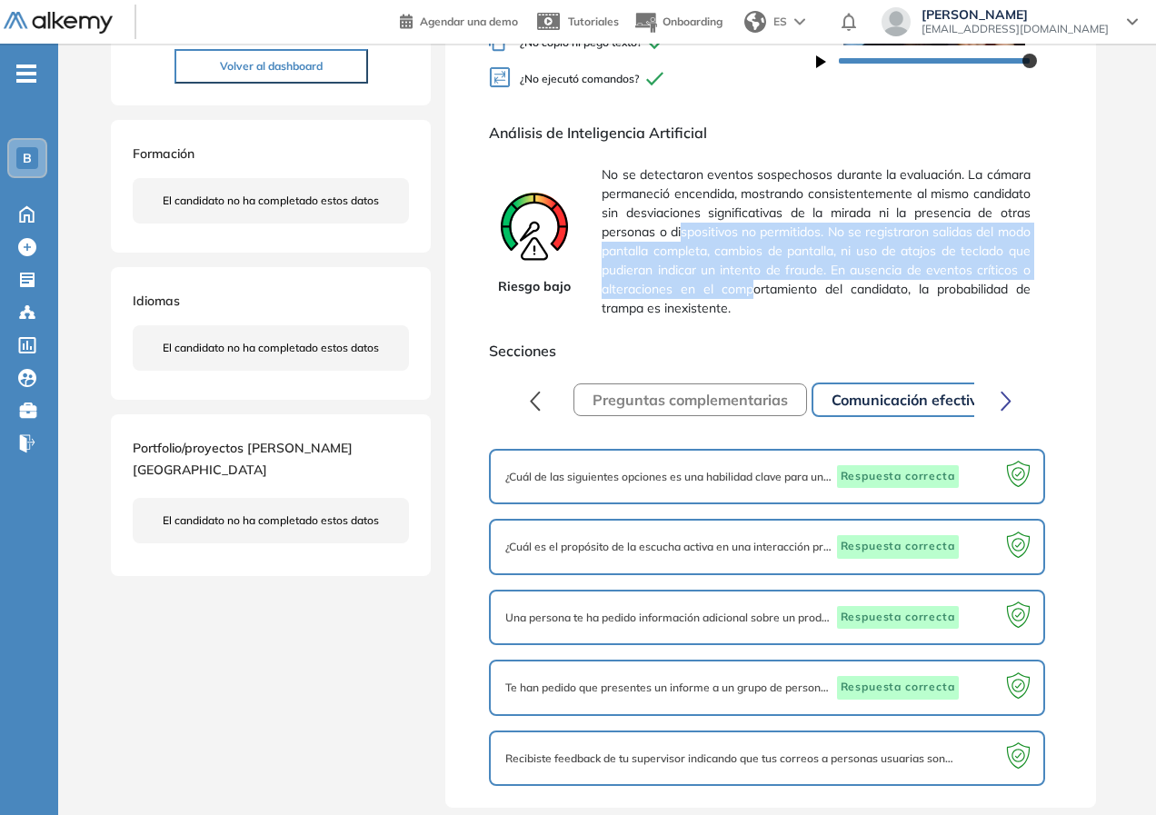
drag, startPoint x: 683, startPoint y: 242, endPoint x: 753, endPoint y: 293, distance: 86.5
click at [753, 293] on span "No se detectaron eventos sospechosos durante la evaluación. La cámara permaneci…" at bounding box center [815, 241] width 428 height 167
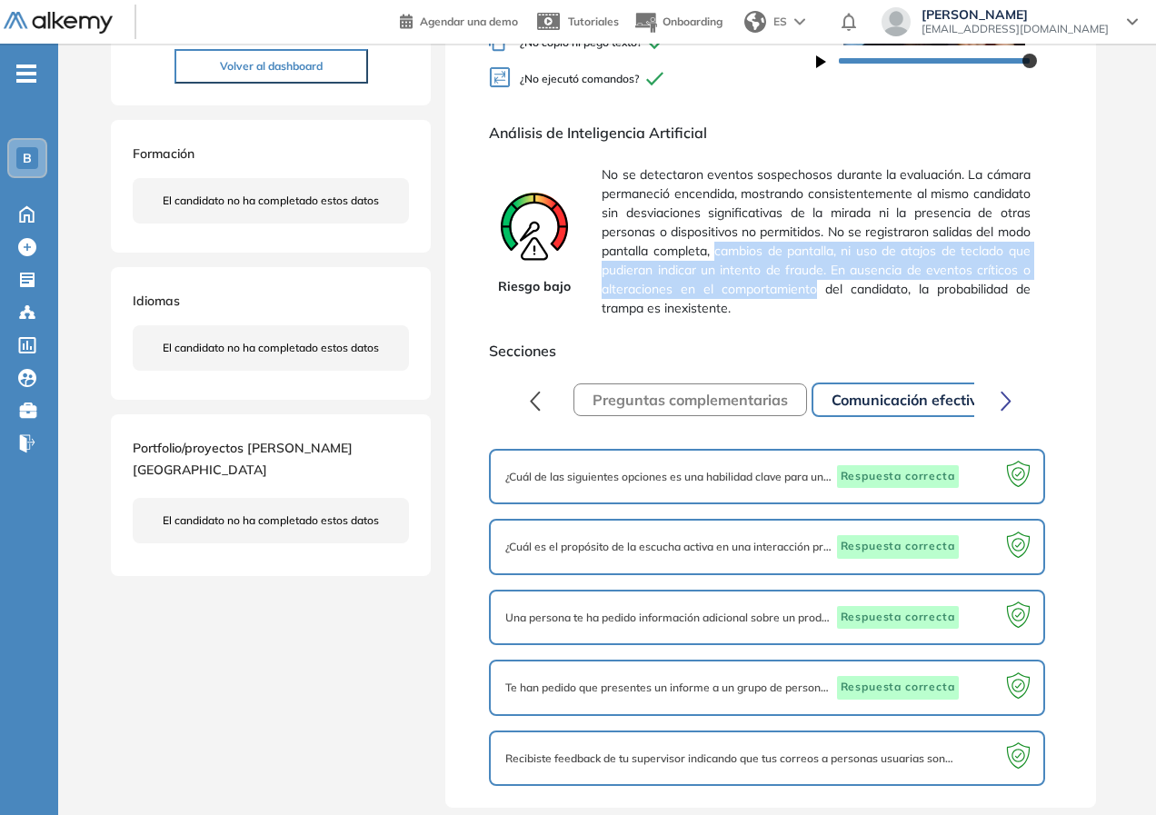
drag, startPoint x: 753, startPoint y: 293, endPoint x: 747, endPoint y: 254, distance: 38.7
click at [747, 254] on span "No se detectaron eventos sospechosos durante la evaluación. La cámara permaneci…" at bounding box center [815, 241] width 428 height 167
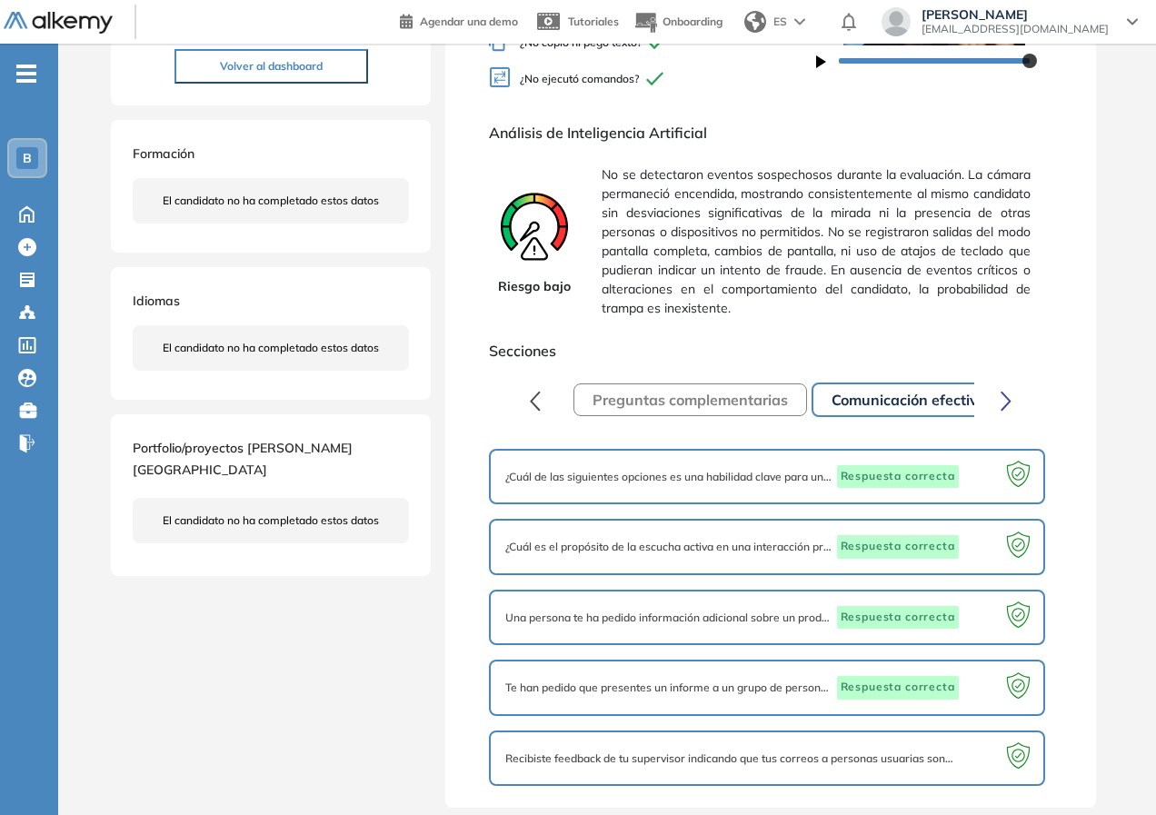
click at [747, 263] on span "No se detectaron eventos sospechosos durante la evaluación. La cámara permaneci…" at bounding box center [815, 241] width 428 height 167
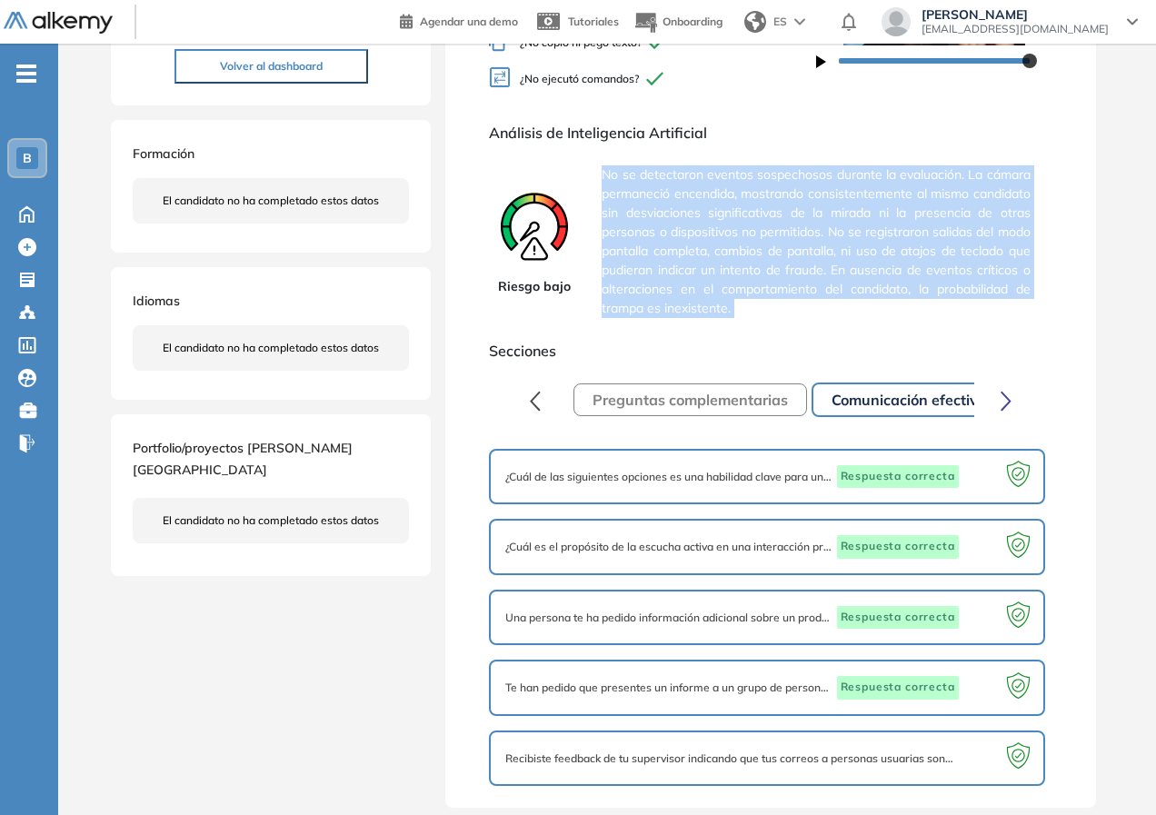
click at [747, 263] on span "No se detectaron eventos sospechosos durante la evaluación. La cámara permaneci…" at bounding box center [815, 241] width 428 height 167
click at [748, 263] on span "No se detectaron eventos sospechosos durante la evaluación. La cámara permaneci…" at bounding box center [815, 241] width 428 height 167
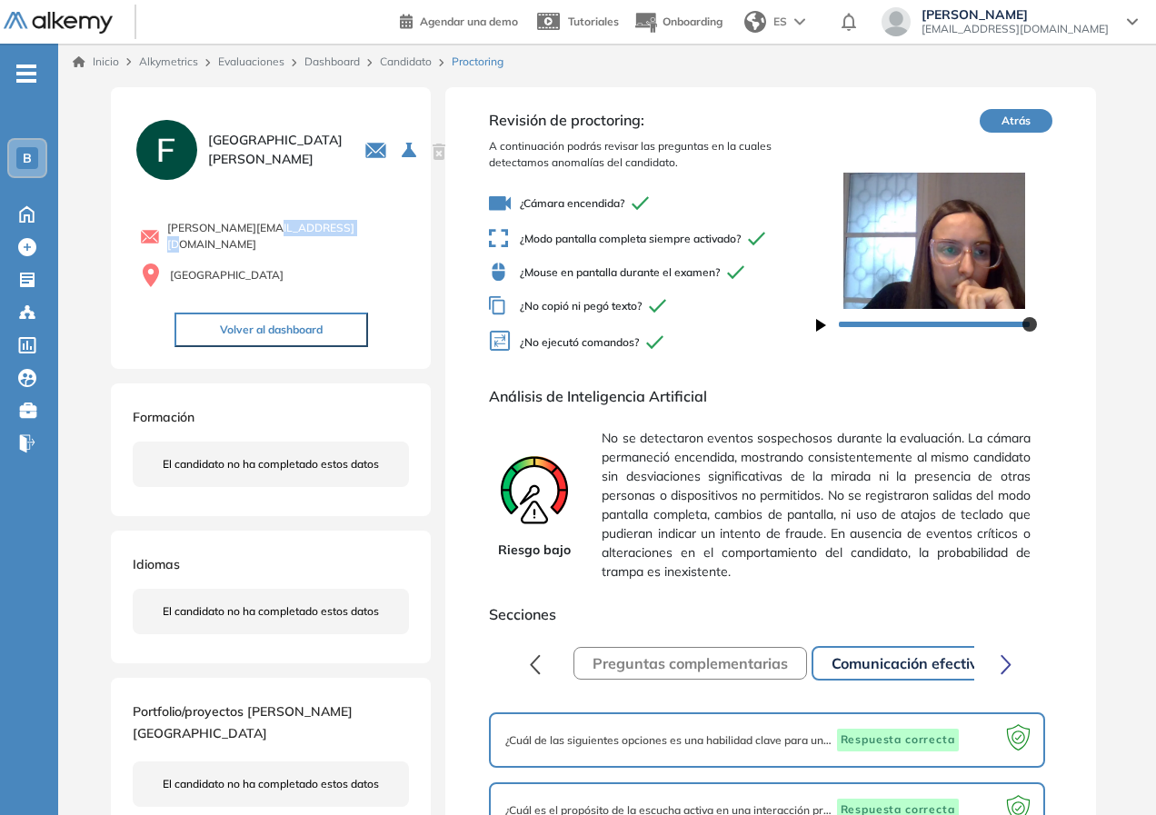
drag, startPoint x: 253, startPoint y: 229, endPoint x: 328, endPoint y: 231, distance: 75.4
click at [328, 230] on span "[PERSON_NAME][EMAIL_ADDRESS][DOMAIN_NAME]" at bounding box center [288, 236] width 242 height 33
click at [328, 231] on span "[PERSON_NAME][EMAIL_ADDRESS][DOMAIN_NAME]" at bounding box center [288, 236] width 242 height 33
click at [412, 65] on link "Candidato" at bounding box center [406, 62] width 52 height 14
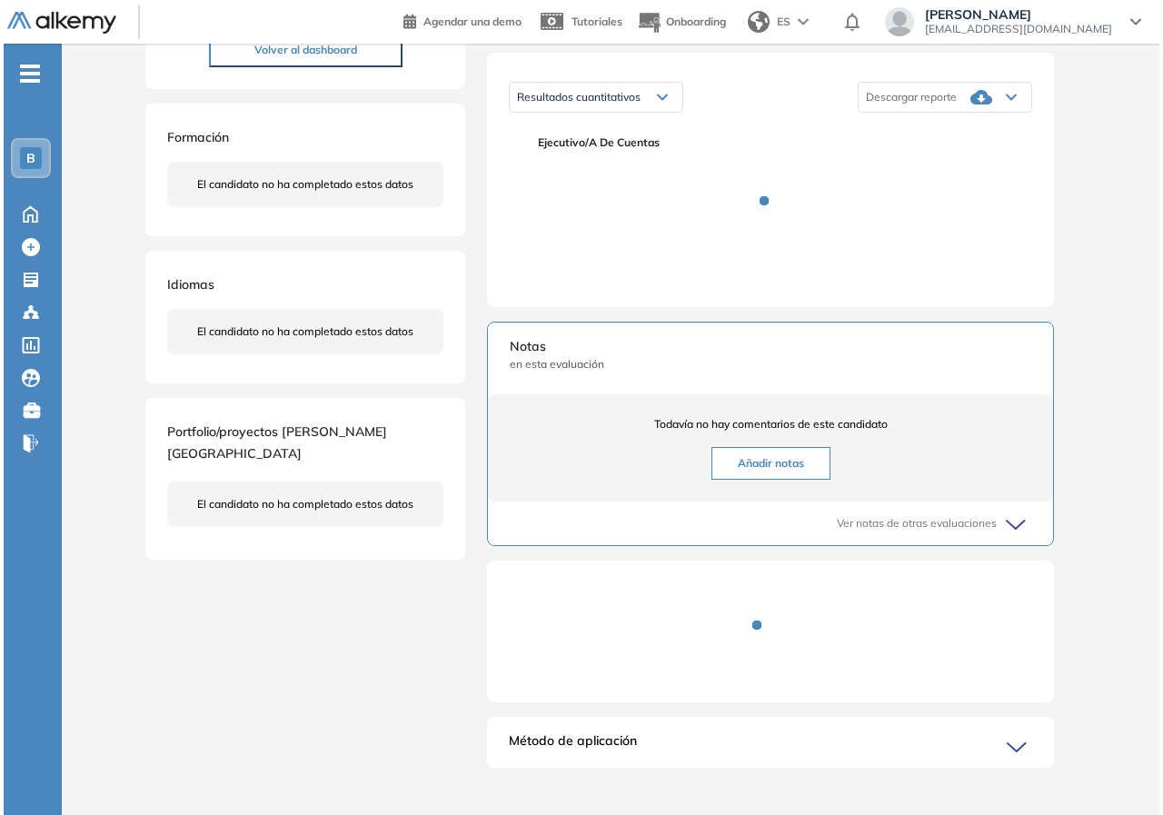
scroll to position [309, 0]
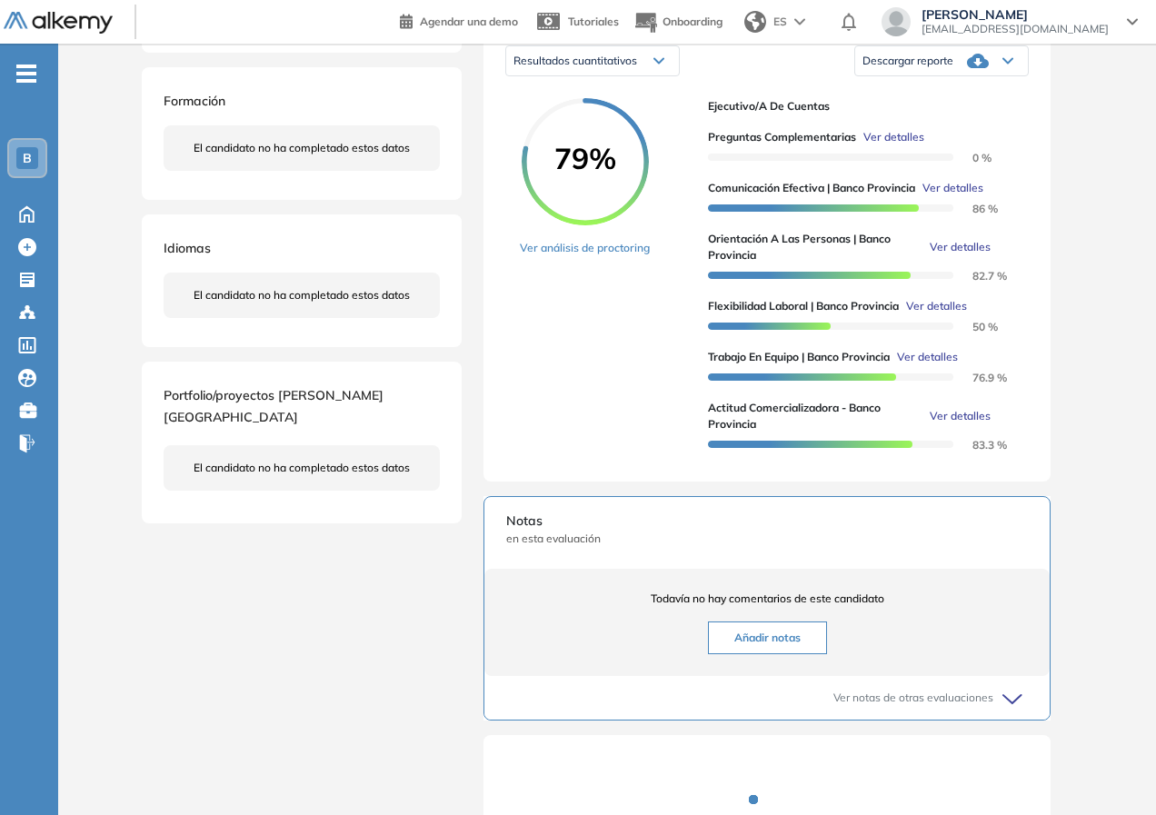
click at [927, 314] on span "Ver detalles" at bounding box center [936, 306] width 61 height 16
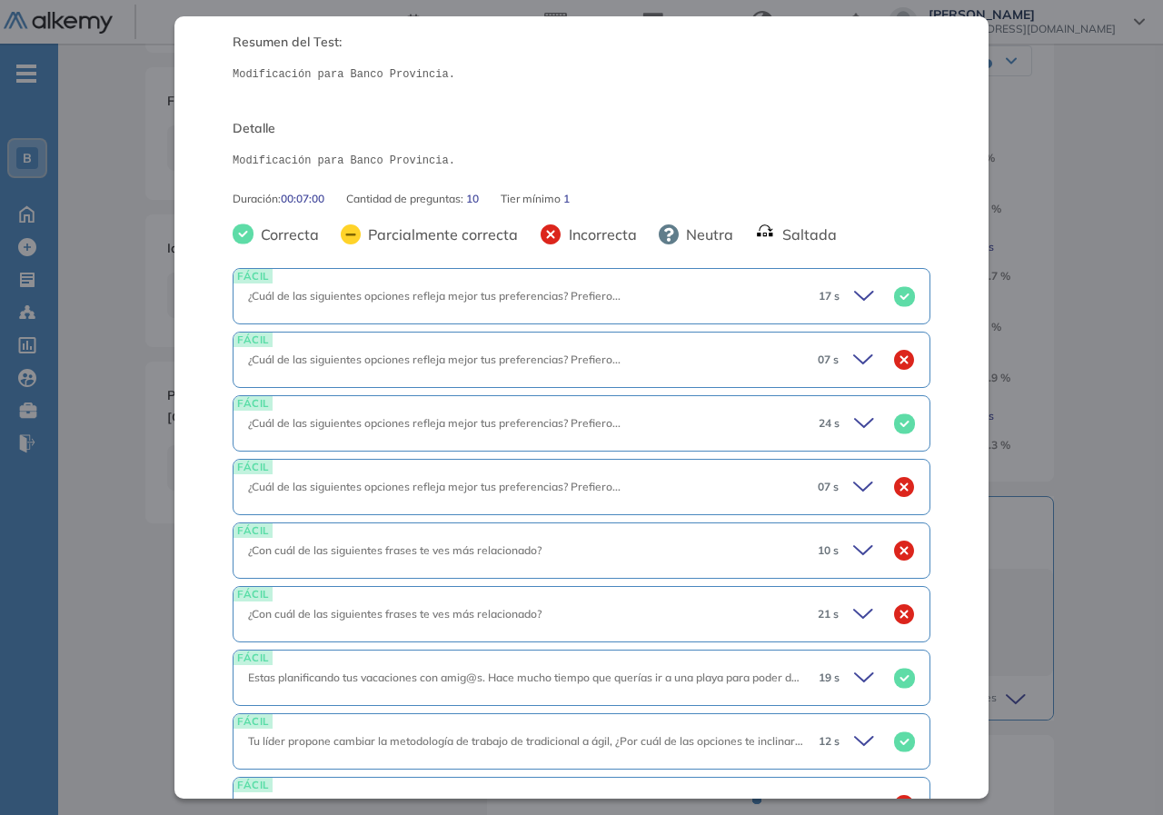
scroll to position [354, 0]
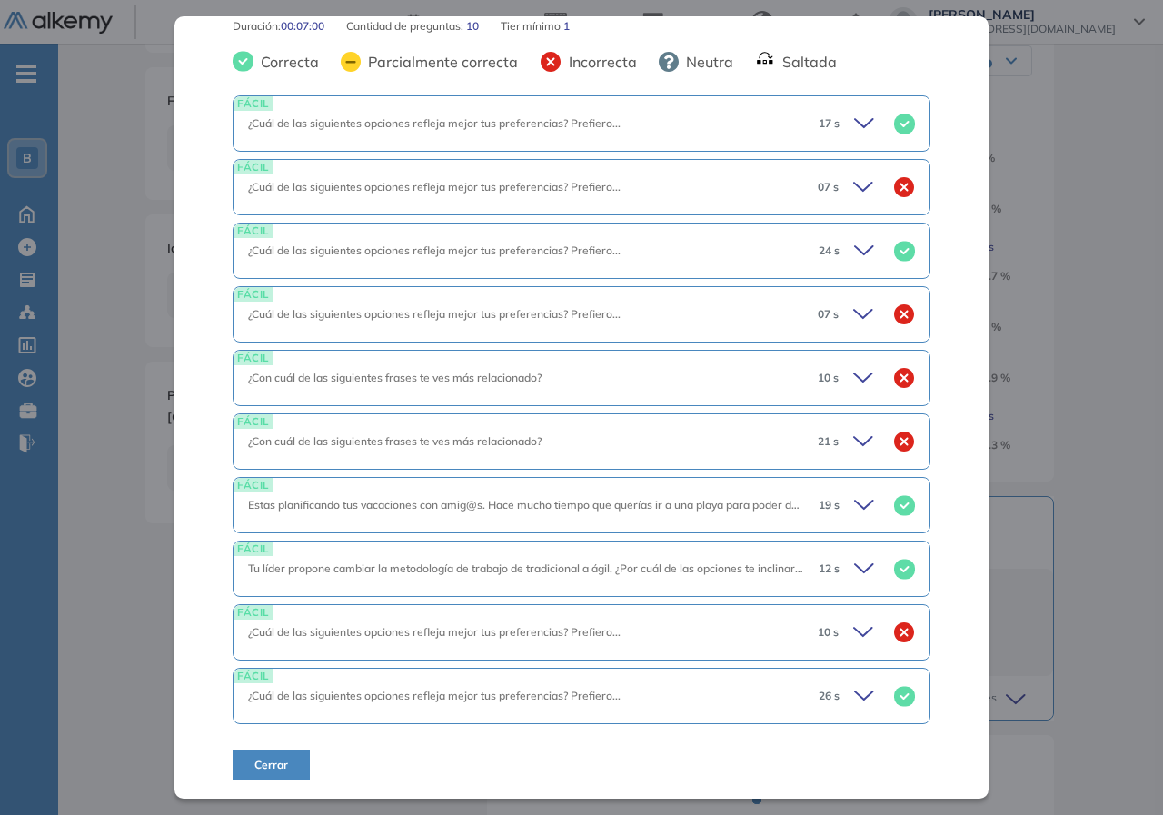
click at [853, 631] on icon at bounding box center [865, 632] width 25 height 25
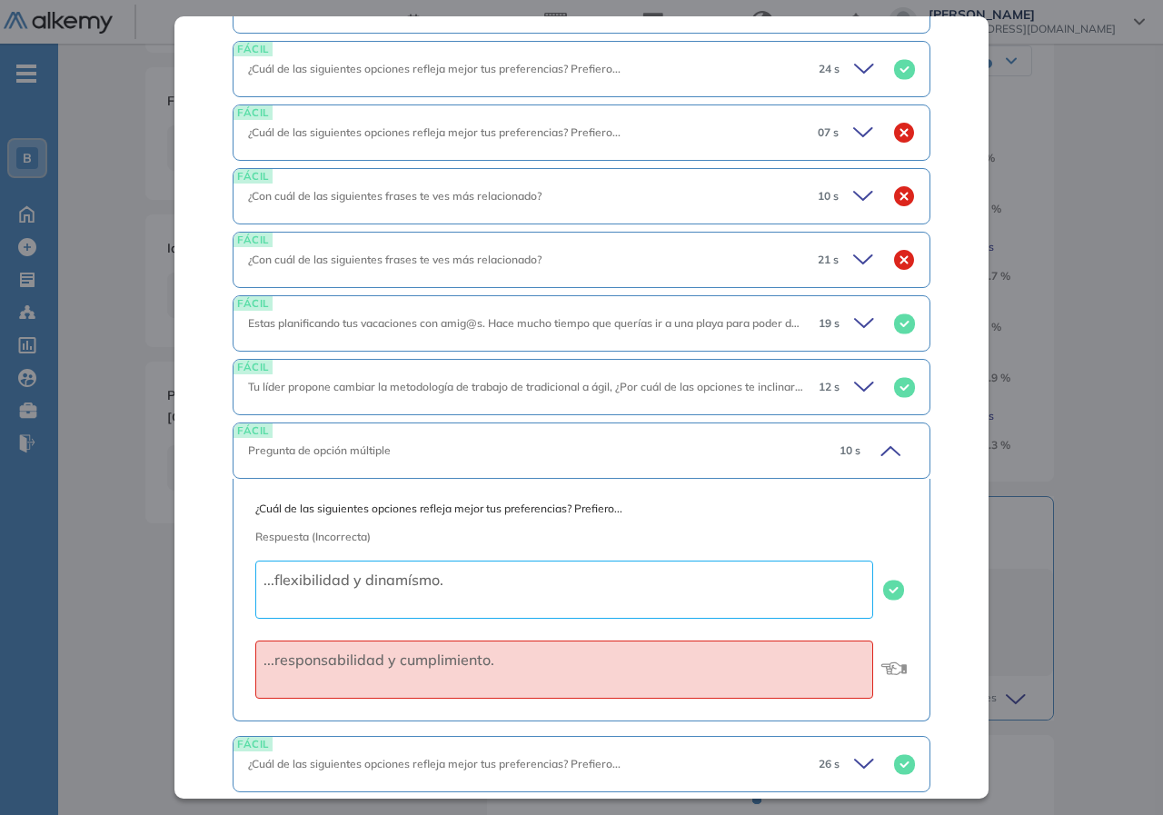
scroll to position [604, 0]
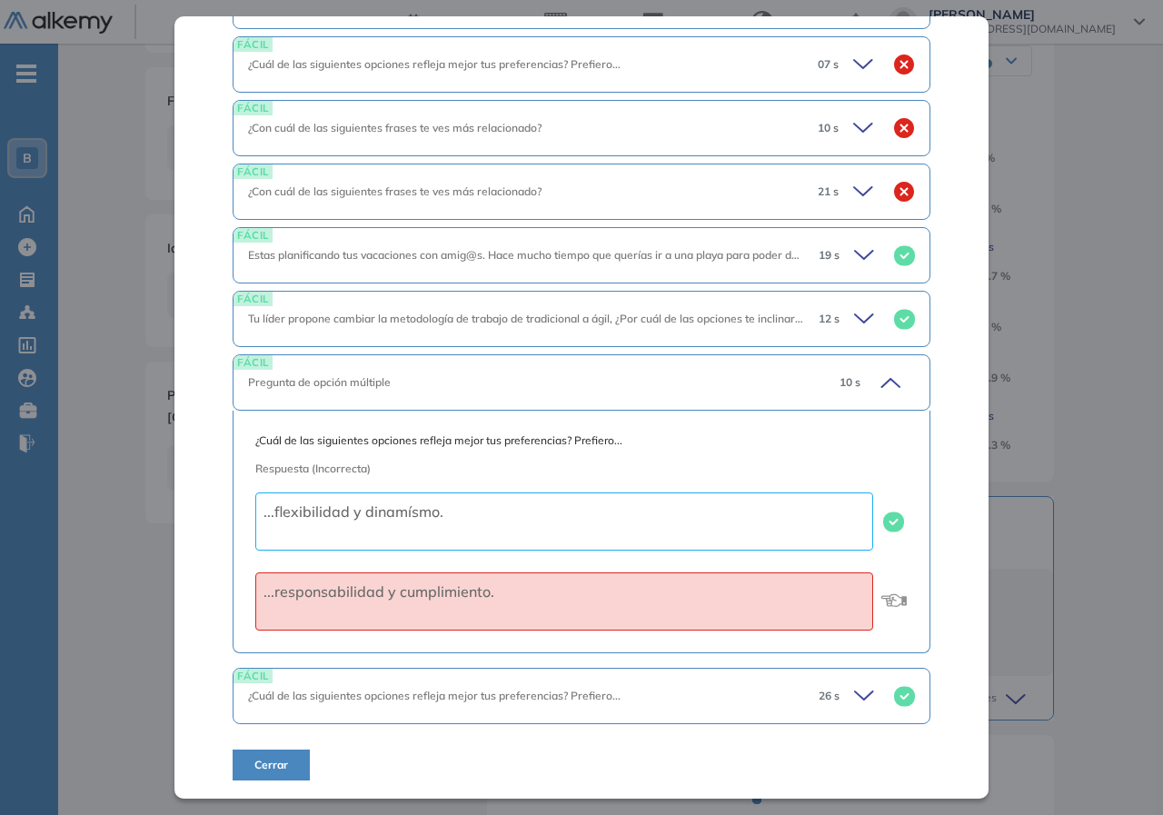
click at [881, 385] on icon at bounding box center [890, 383] width 18 height 8
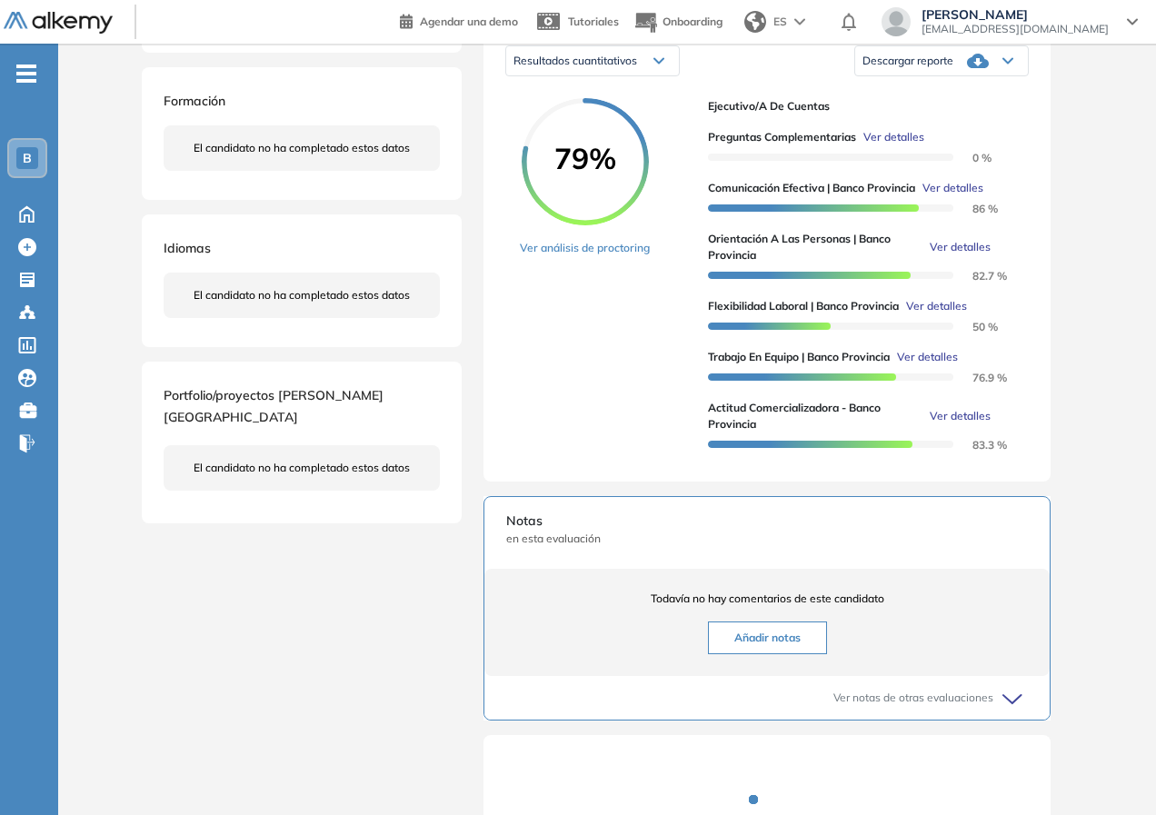
click at [1077, 384] on div "Flexibilidad Laboral | Banco Provincia Básico Idiomas Objetivos Flexibilidad la…" at bounding box center [606, 367] width 945 height 1193
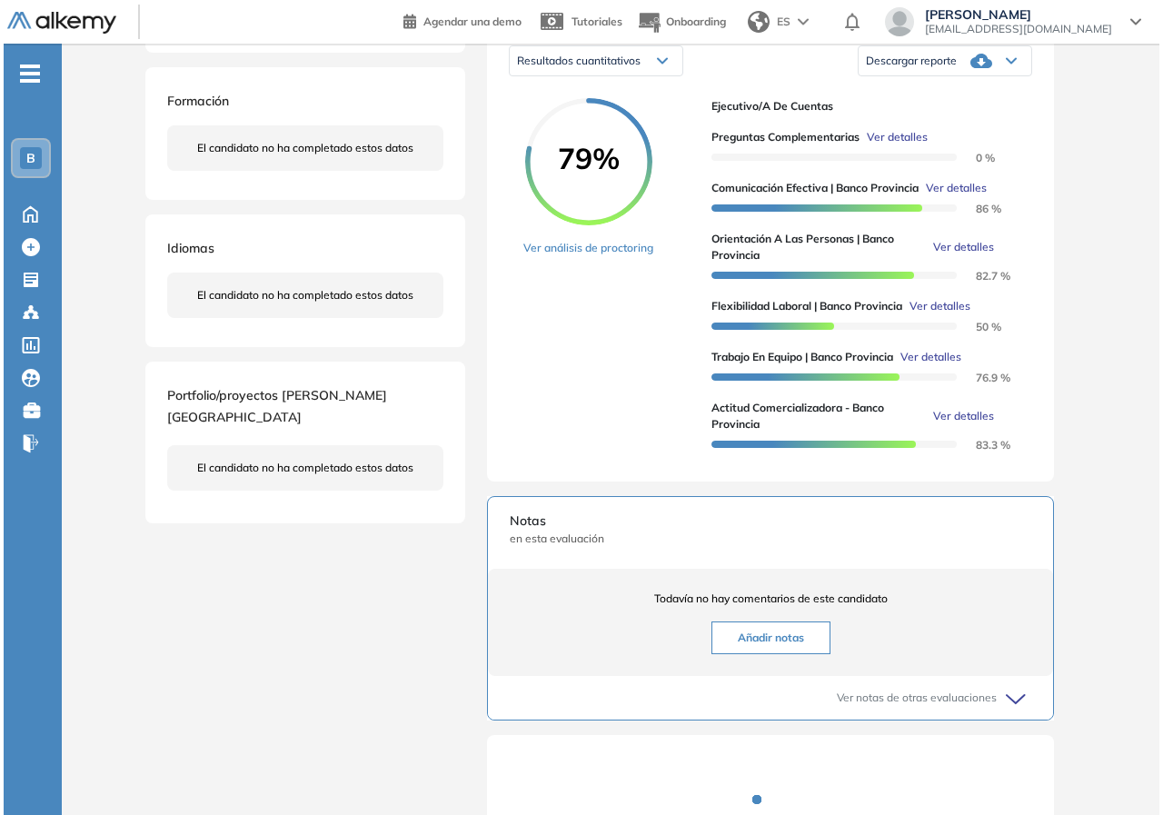
scroll to position [127, 0]
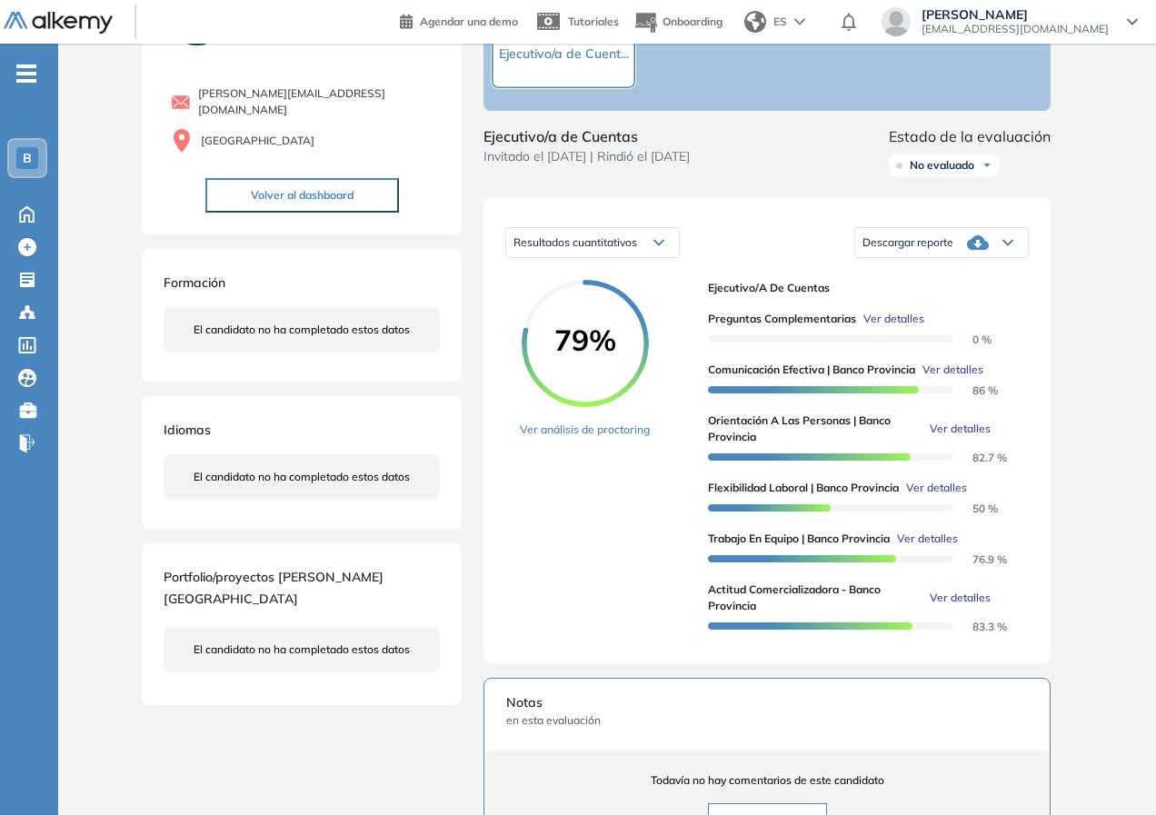
click at [956, 378] on span "Ver detalles" at bounding box center [952, 370] width 61 height 16
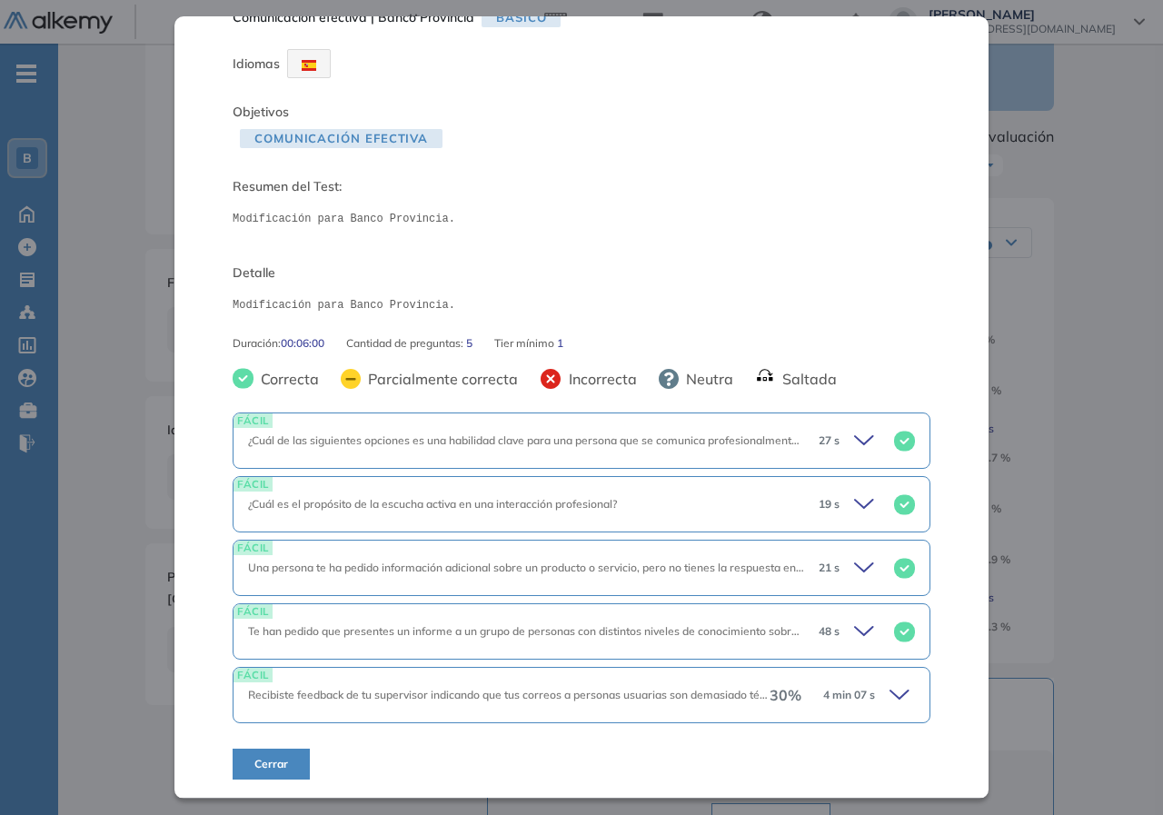
scroll to position [36, 0]
click at [889, 691] on icon at bounding box center [901, 695] width 25 height 25
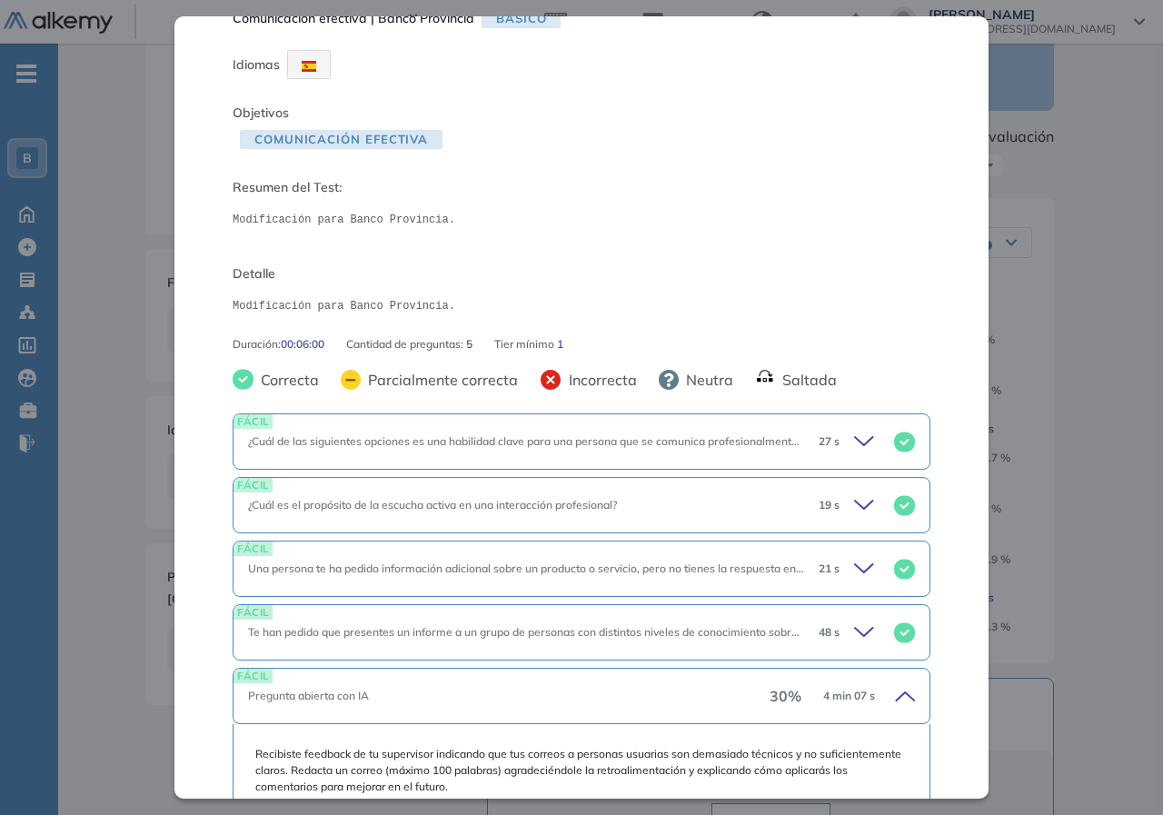
scroll to position [400, 0]
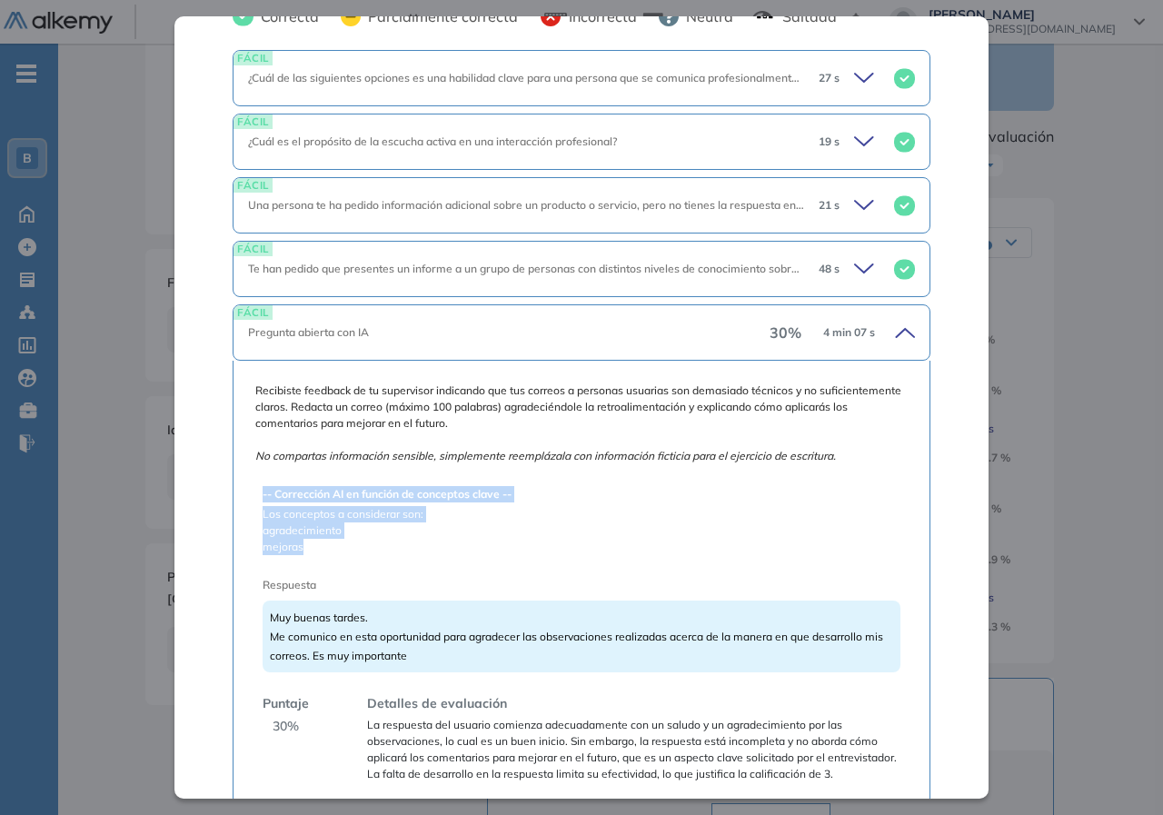
drag, startPoint x: 345, startPoint y: 508, endPoint x: 382, endPoint y: 546, distance: 53.3
click at [382, 546] on div "Recibiste feedback de tu supervisor indicando que tus correos a personas usuari…" at bounding box center [581, 582] width 652 height 400
click at [382, 546] on span "agradecimiento mejoras" at bounding box center [582, 538] width 638 height 33
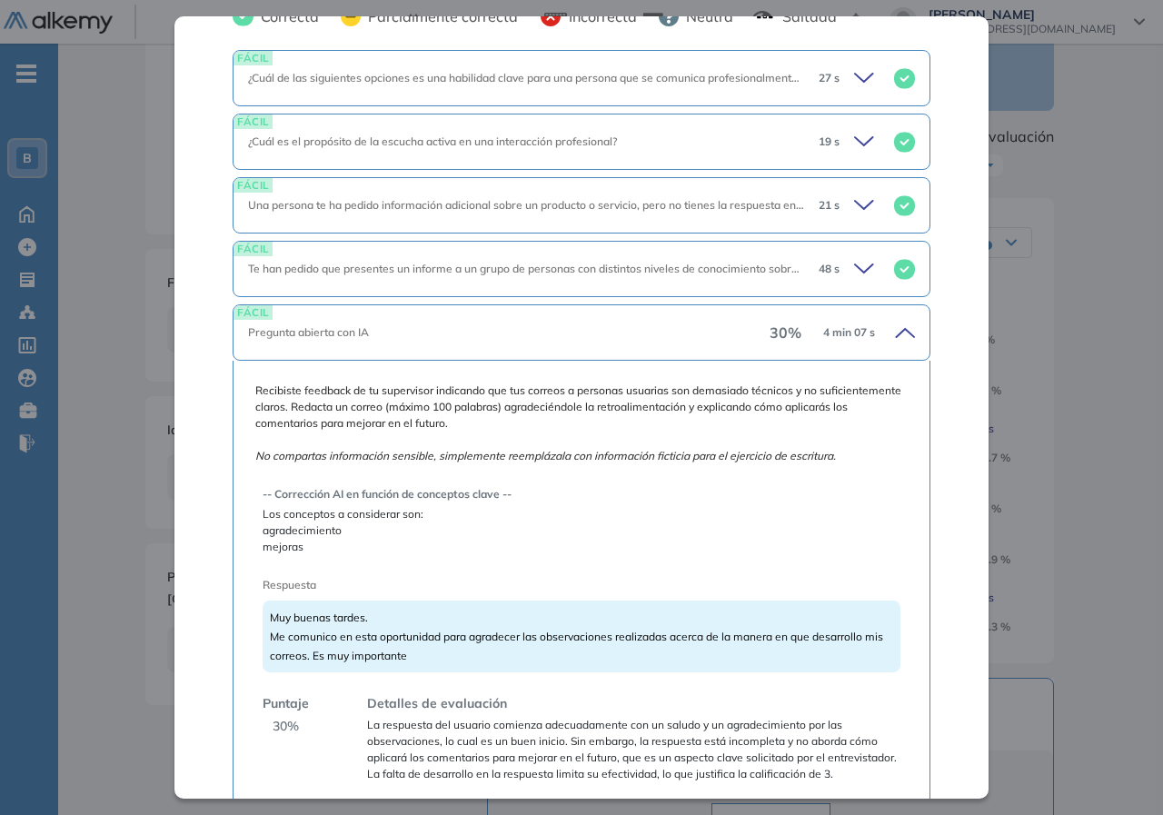
click at [382, 546] on span "agradecimiento mejoras" at bounding box center [582, 538] width 638 height 33
click at [321, 531] on span "agradecimiento mejoras" at bounding box center [582, 538] width 638 height 33
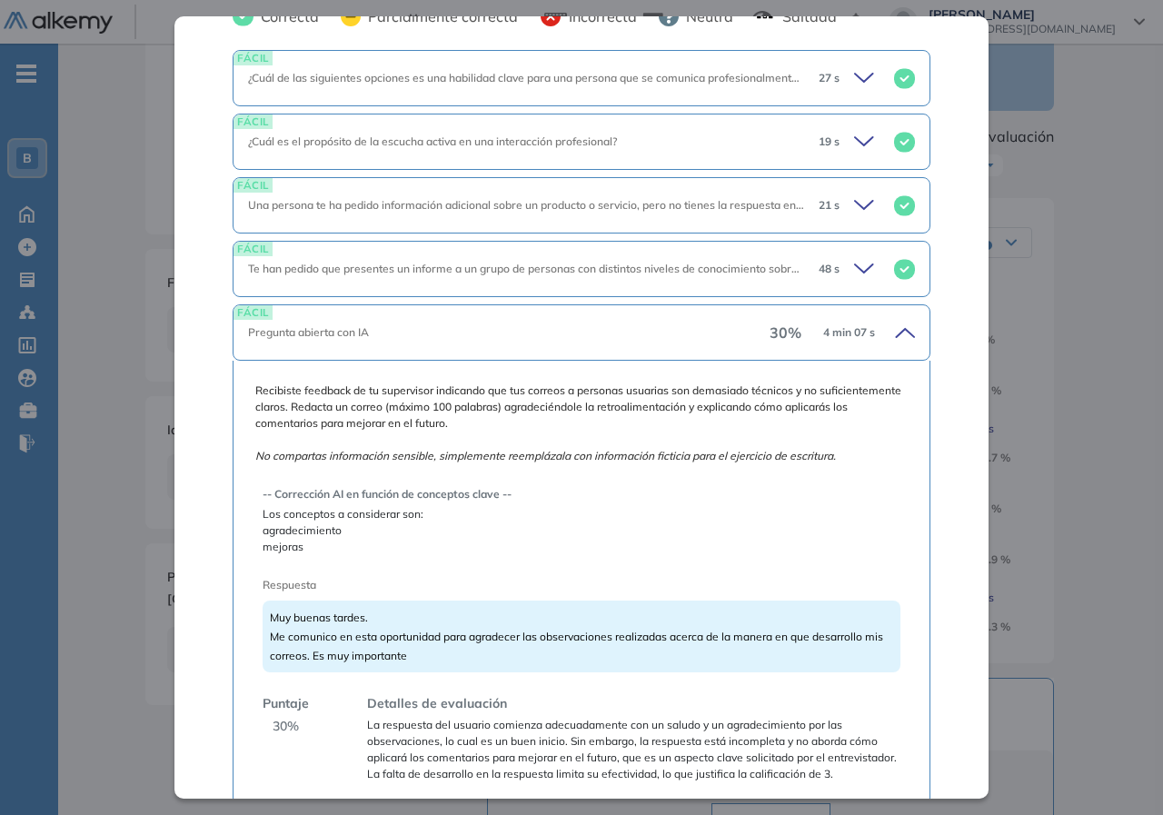
click at [321, 516] on span "Los conceptos a considerar son:" at bounding box center [582, 514] width 638 height 16
click at [348, 538] on span "agradecimiento mejoras" at bounding box center [582, 538] width 638 height 33
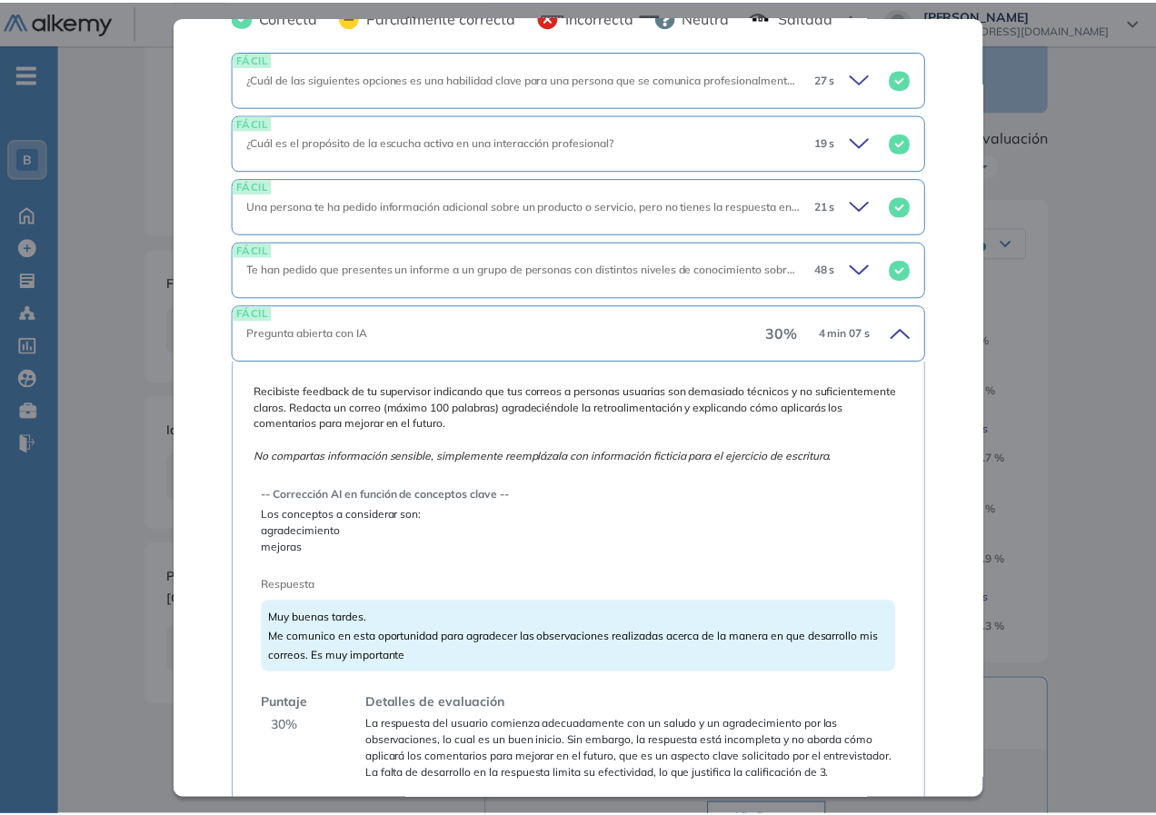
scroll to position [504, 0]
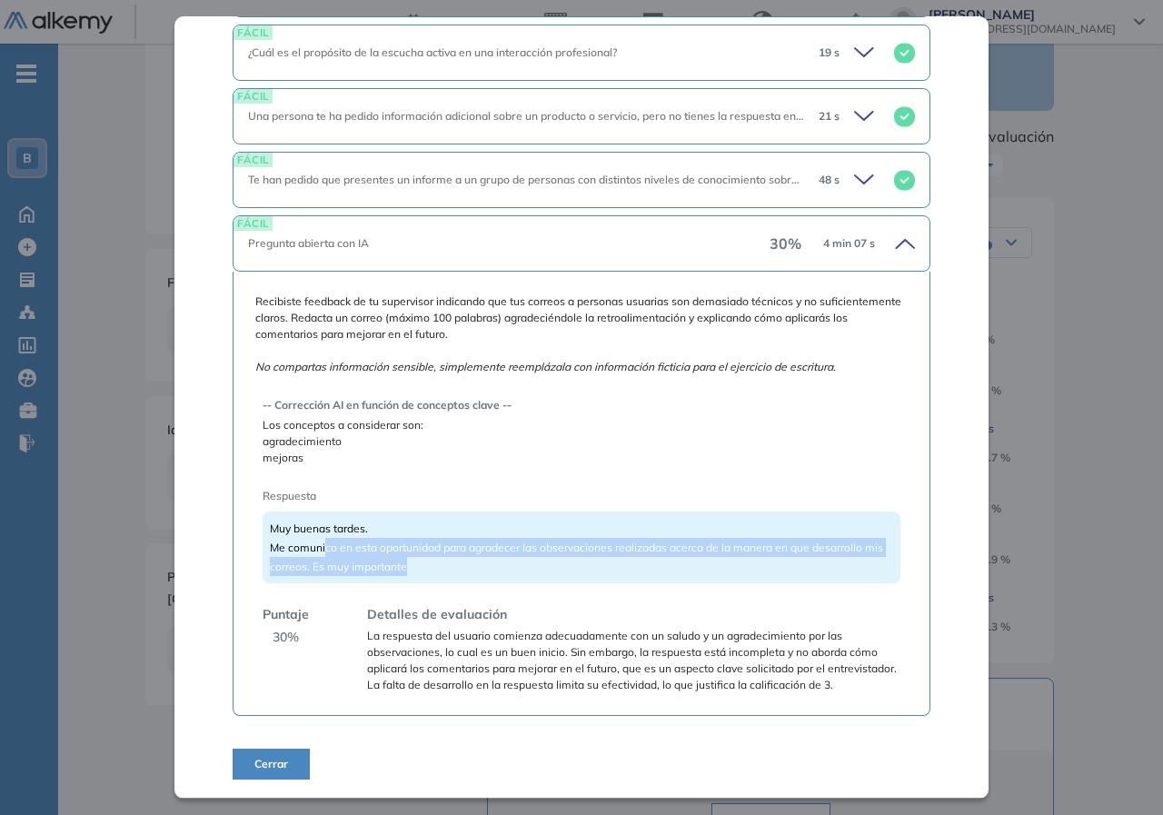
drag, startPoint x: 366, startPoint y: 536, endPoint x: 474, endPoint y: 549, distance: 108.9
click at [474, 549] on div "Muy buenas tardes. Me comunico en esta oportunidad para agradecer las observaci…" at bounding box center [582, 547] width 638 height 72
drag, startPoint x: 474, startPoint y: 549, endPoint x: 226, endPoint y: 548, distance: 248.0
click at [226, 548] on div "Comunicación efectiva | Banco Provincia Básico Idiomas Objetivos Comunicación e…" at bounding box center [581, 406] width 814 height 781
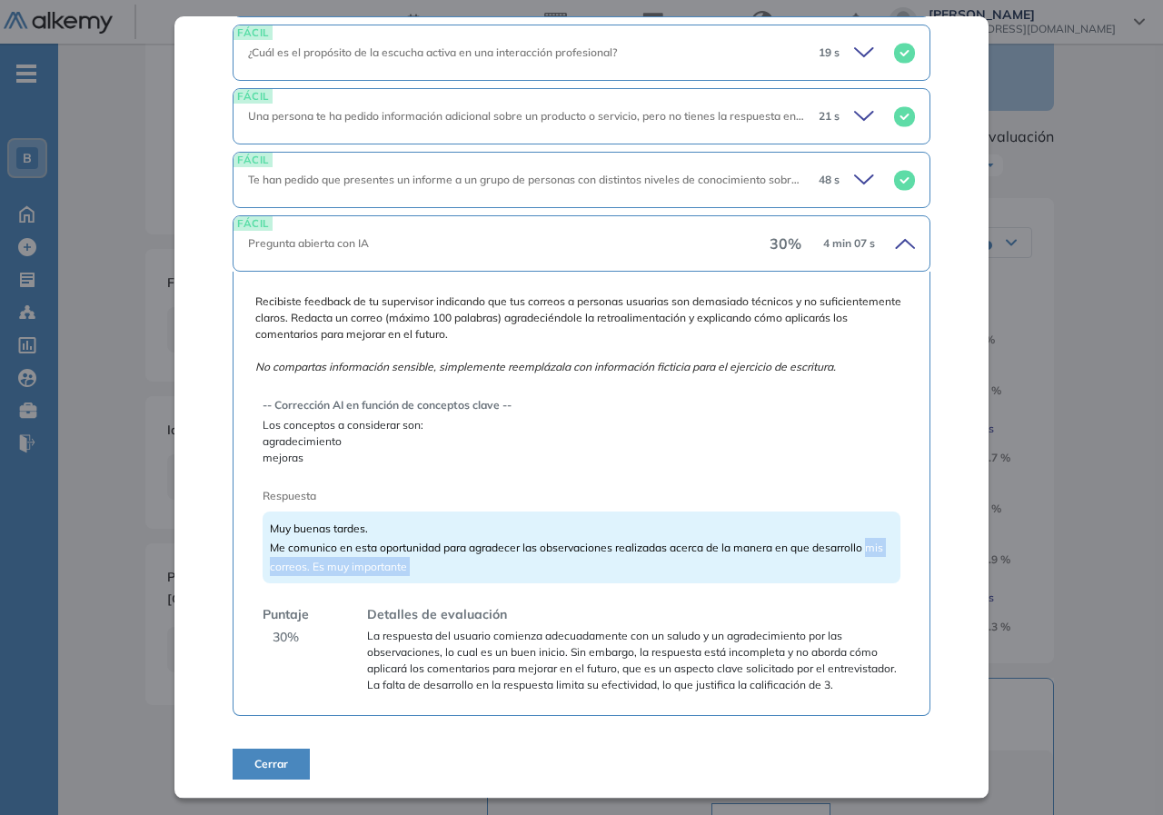
drag, startPoint x: 453, startPoint y: 551, endPoint x: 439, endPoint y: 520, distance: 34.1
click at [452, 551] on div "Muy buenas tardes. Me comunico en esta oportunidad para agradecer las observaci…" at bounding box center [582, 547] width 638 height 72
click at [403, 452] on div "-- Corrección AI en función de conceptos clave -- Los conceptos a considerar so…" at bounding box center [582, 537] width 638 height 311
drag, startPoint x: 384, startPoint y: 413, endPoint x: 390, endPoint y: 451, distance: 37.6
click at [390, 451] on div "-- Corrección AI en función de conceptos clave -- Los conceptos a considerar so…" at bounding box center [582, 431] width 638 height 69
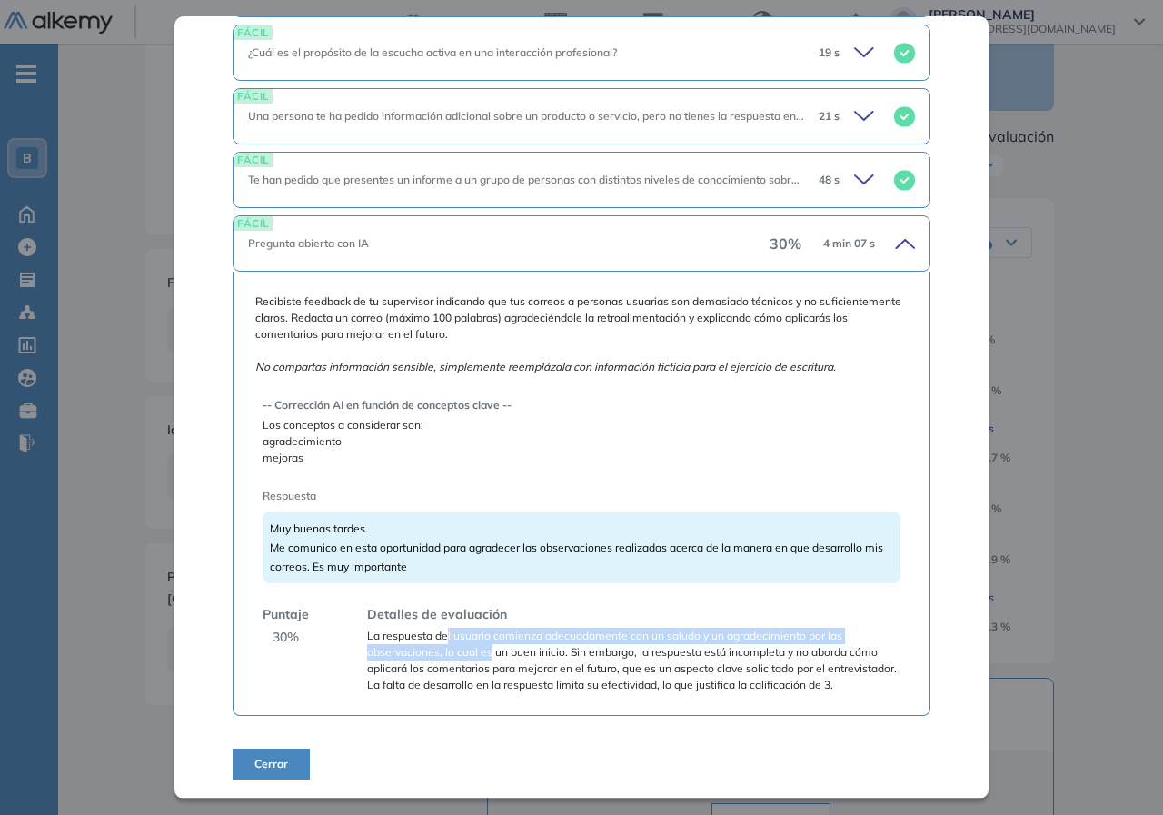
drag, startPoint x: 492, startPoint y: 639, endPoint x: 444, endPoint y: 613, distance: 54.5
click at [444, 628] on span "La respuesta del usuario comienza adecuadamente con un saludo y un agradecimien…" at bounding box center [633, 660] width 533 height 65
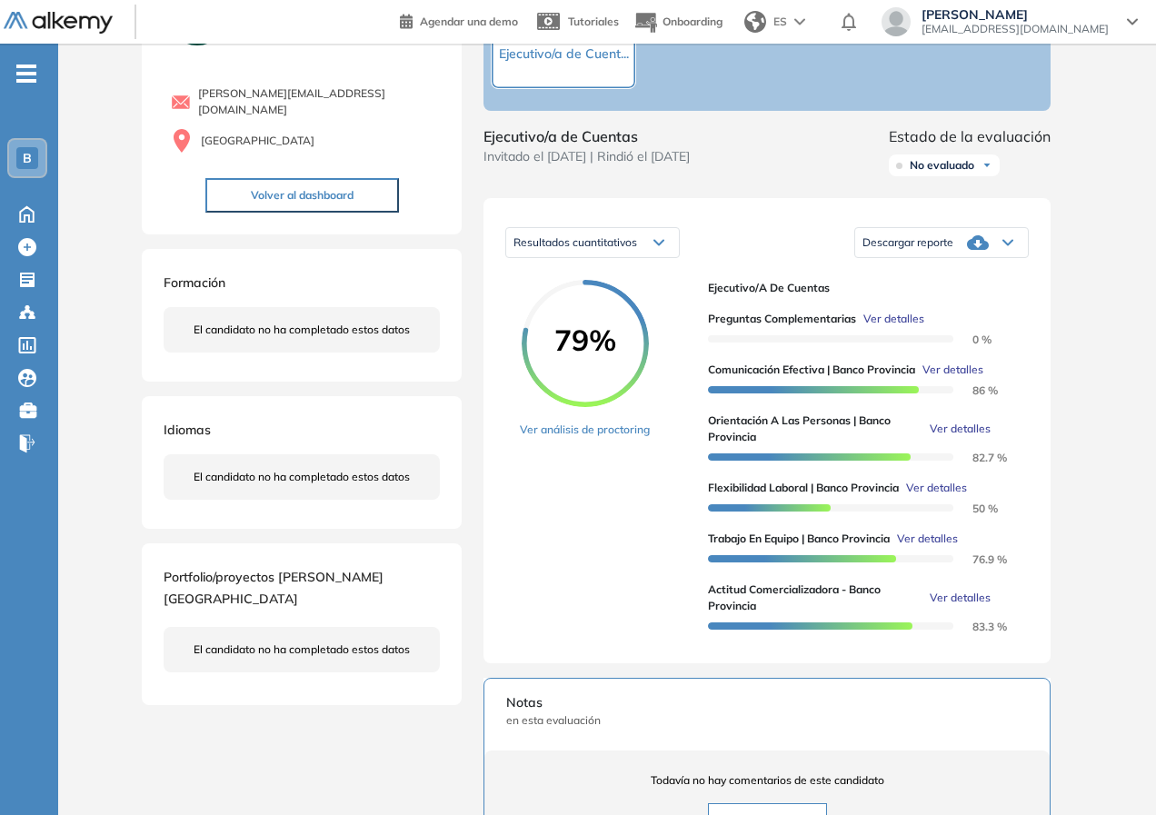
click at [997, 501] on div "Comunicación efectiva | Banco Provincia Básico Idiomas Objetivos Comunicación e…" at bounding box center [606, 551] width 945 height 1196
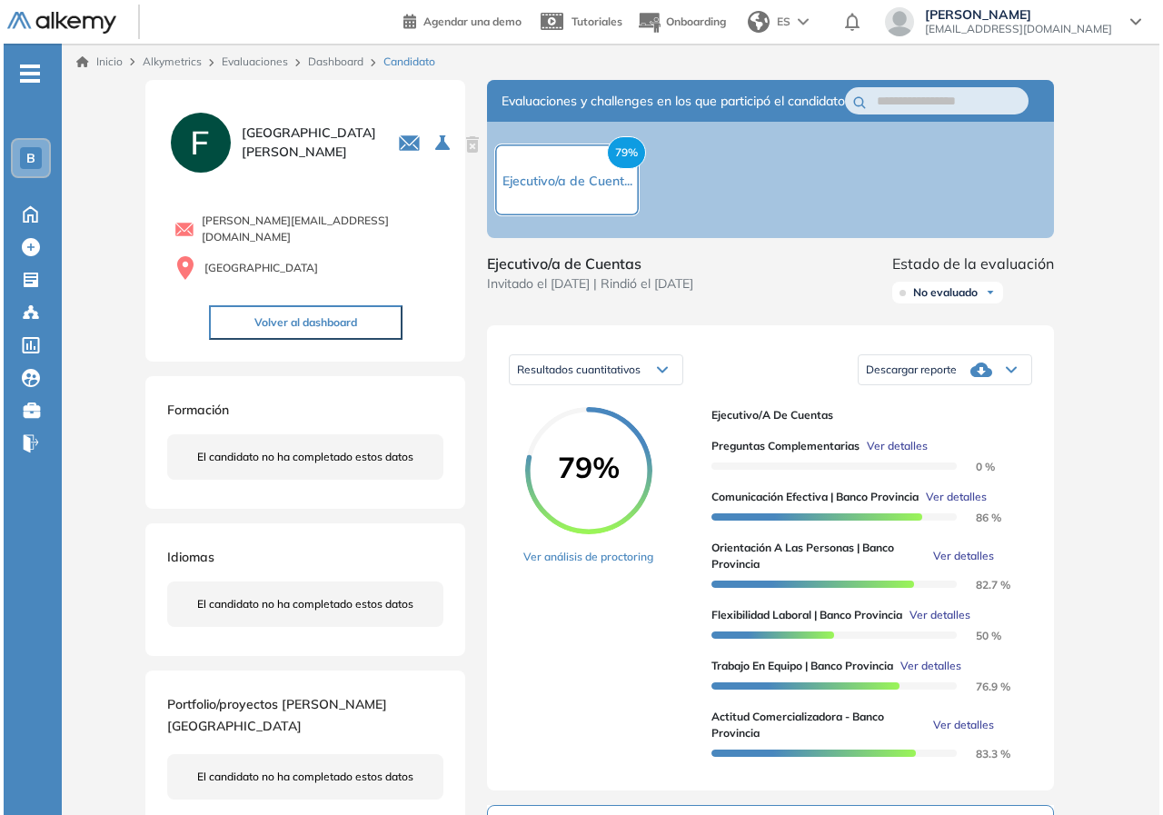
scroll to position [182, 0]
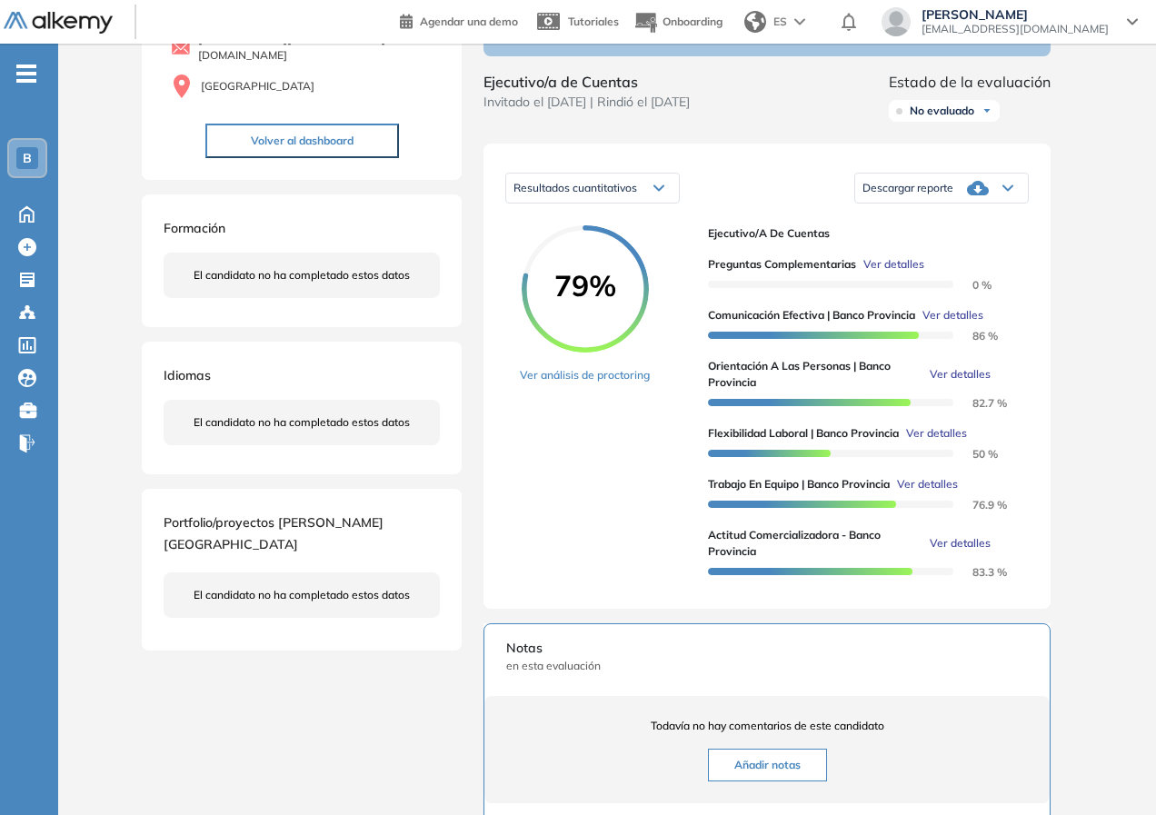
click at [950, 551] on span "Ver detalles" at bounding box center [959, 543] width 61 height 16
